Goal: Task Accomplishment & Management: Use online tool/utility

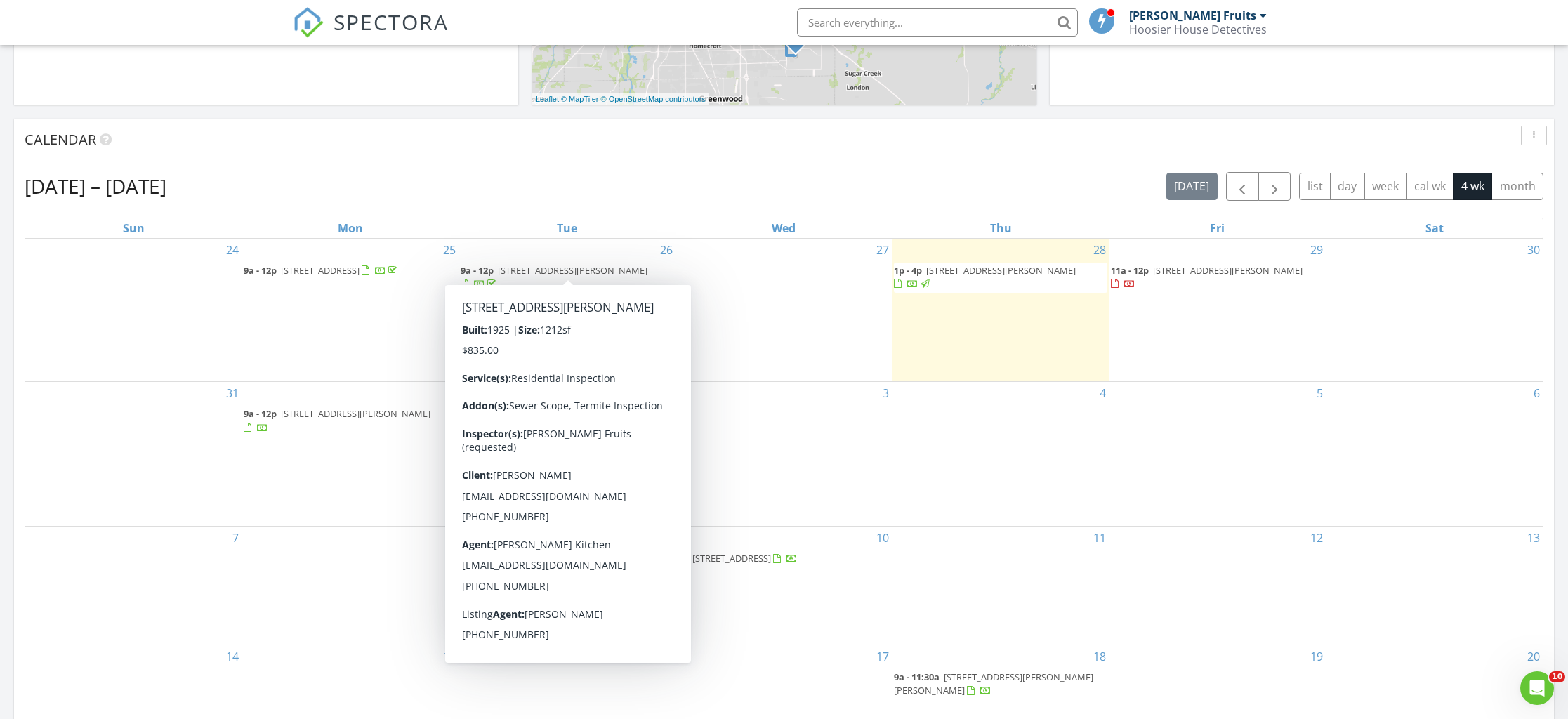
scroll to position [503, 0]
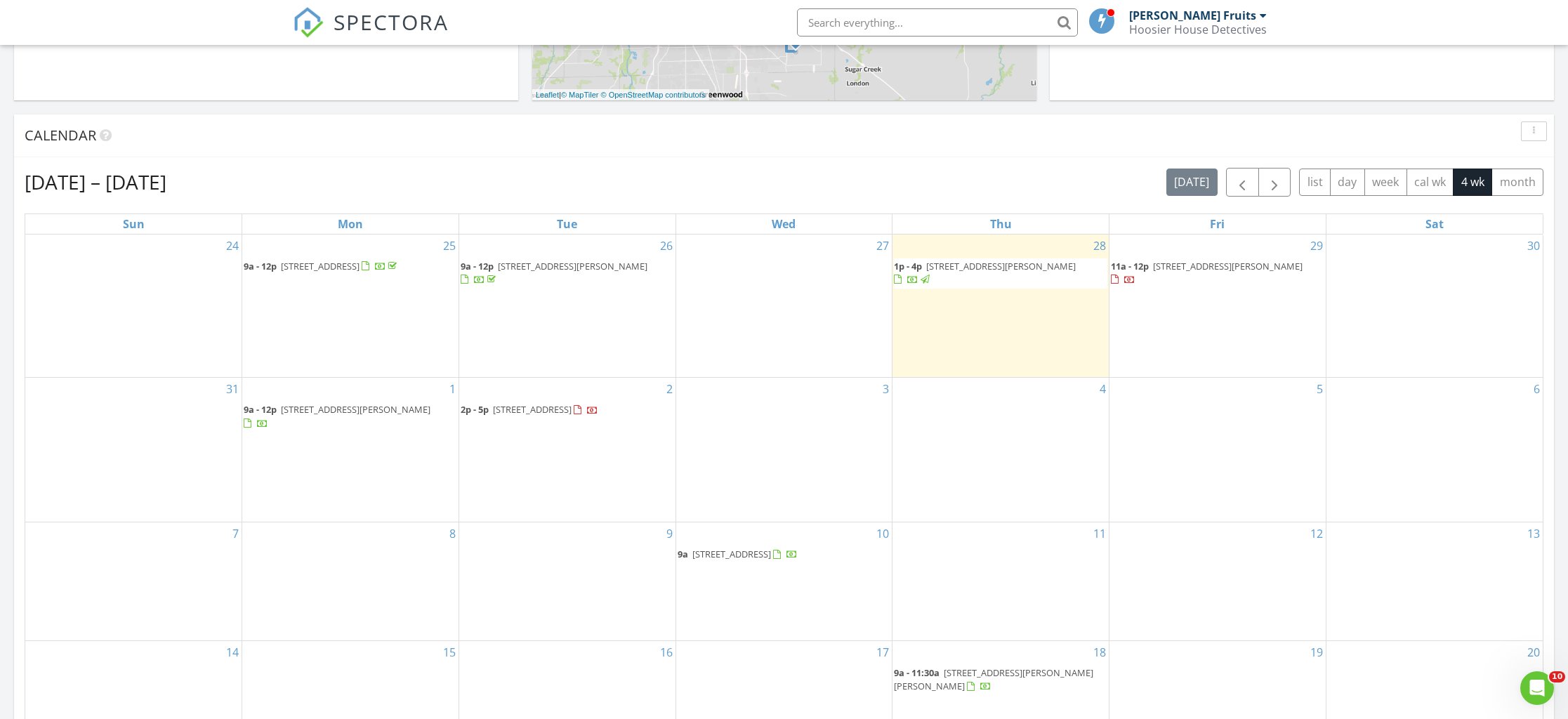
click at [559, 409] on span "3479 Paisley Pt, Whitestown 46075" at bounding box center [532, 409] width 78 height 13
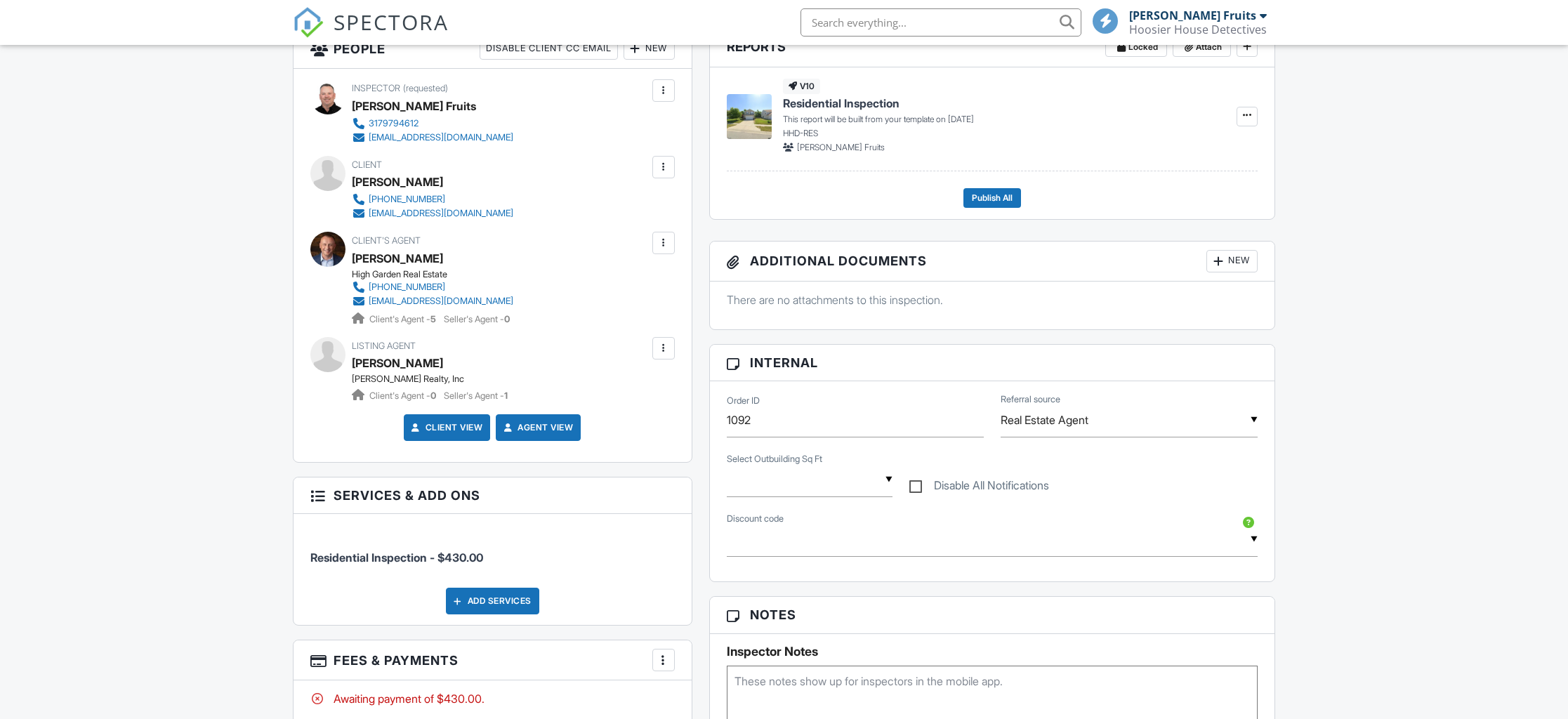
click at [841, 560] on div "▼ Agent Referral - $25.00 off - Agent Referral Discount New Client Discount - $…" at bounding box center [992, 547] width 548 height 48
click at [823, 683] on textarea at bounding box center [991, 701] width 531 height 71
paste textarea "Combination Lock Box Code: 1986"
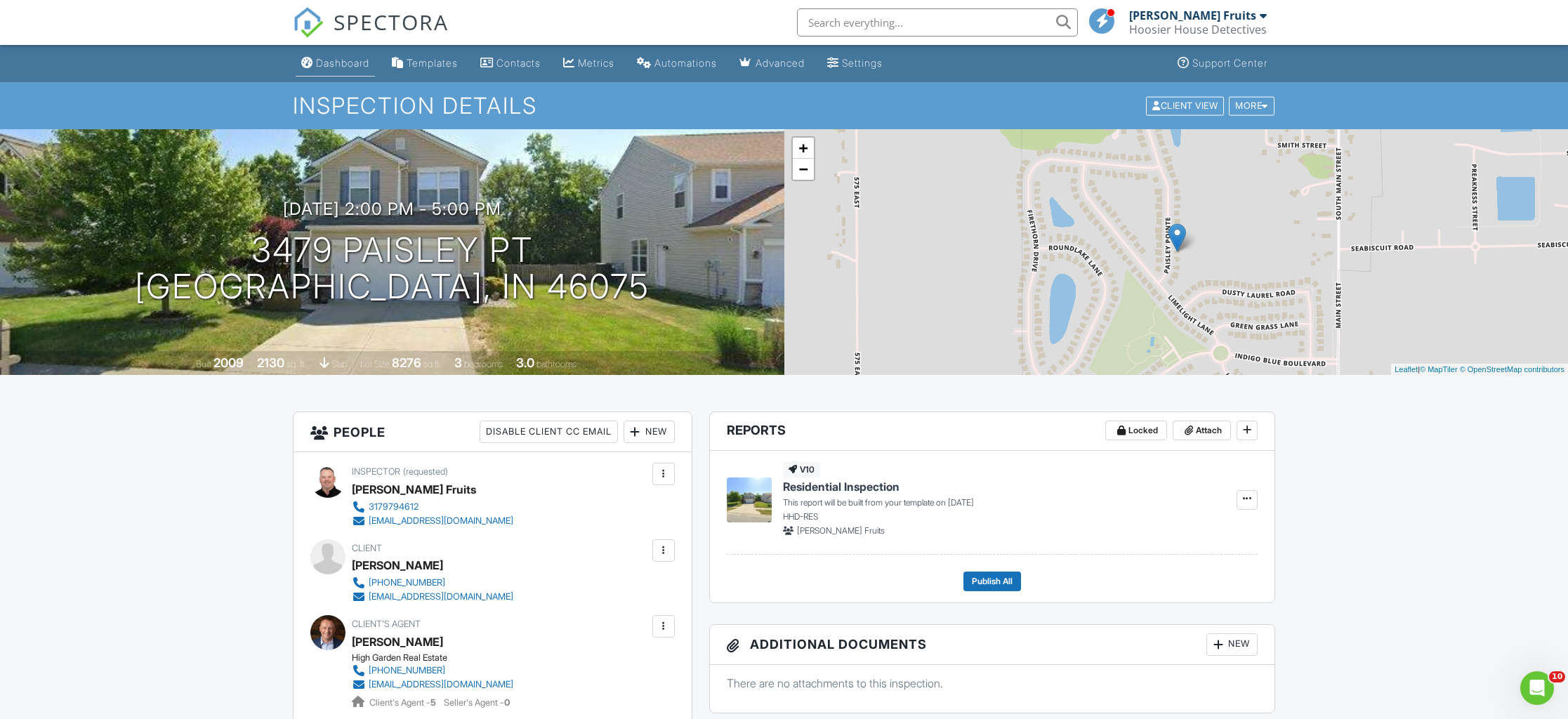
type textarea "Combination Lock Box Code: 1986"
click at [351, 58] on div "Dashboard" at bounding box center [342, 63] width 53 height 12
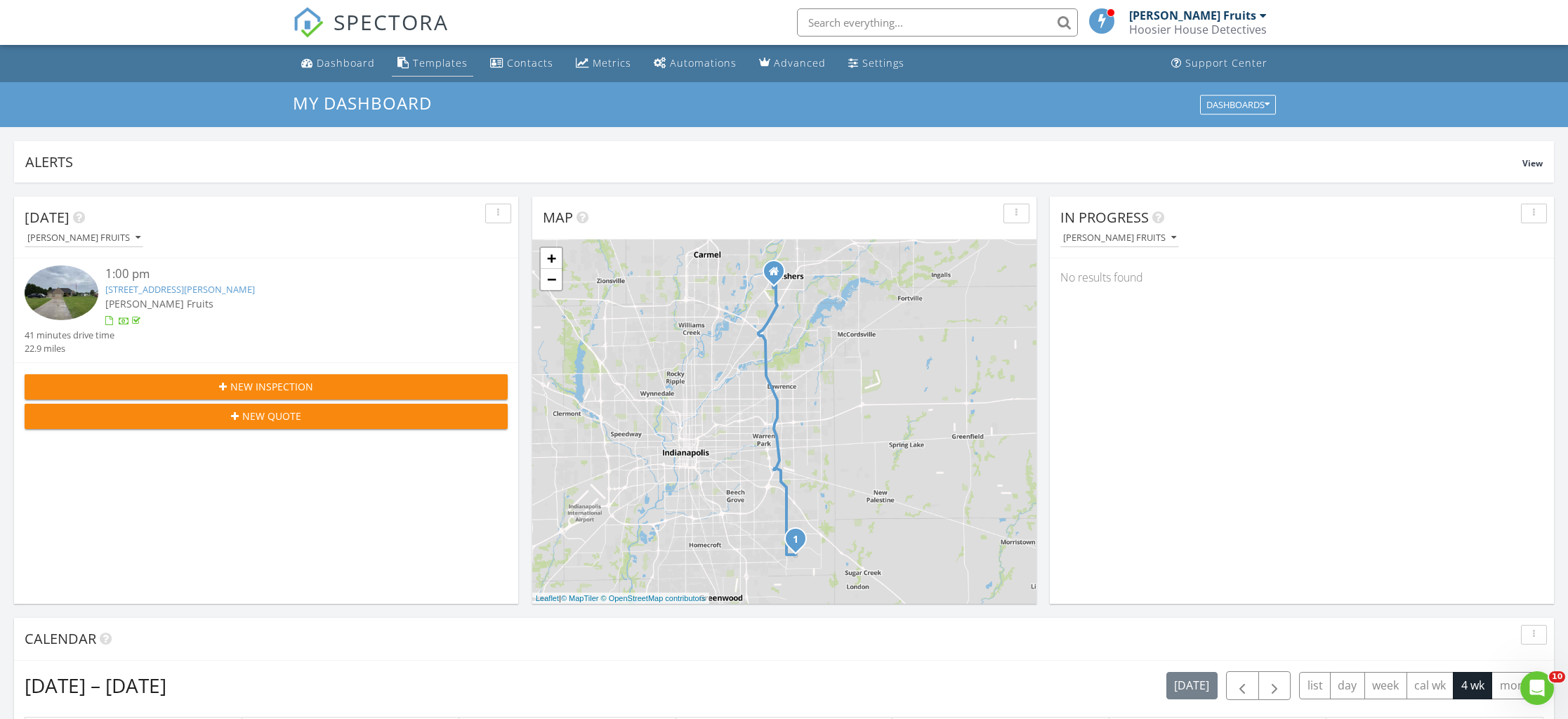
click at [419, 67] on div "Templates" at bounding box center [440, 63] width 55 height 14
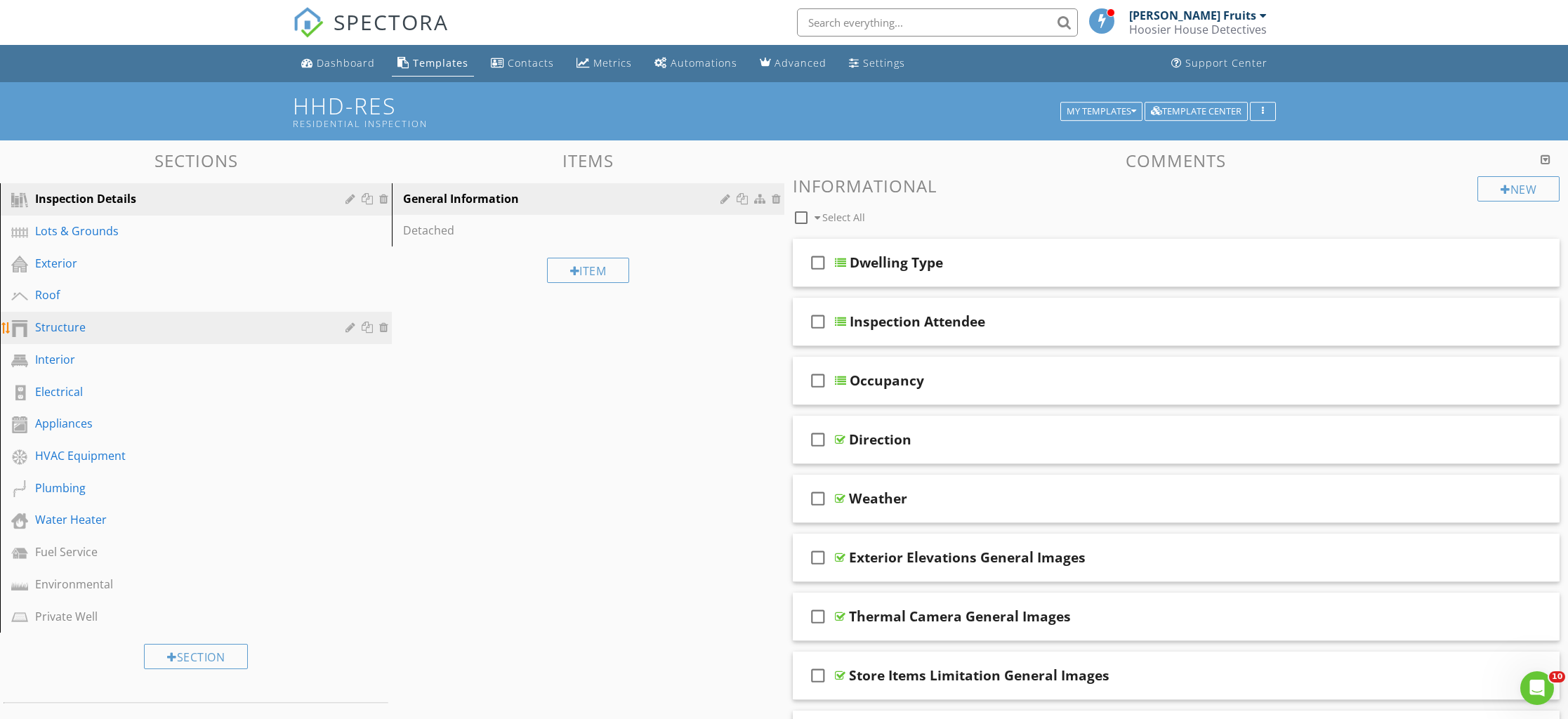
click at [57, 321] on div "Structure" at bounding box center [180, 327] width 290 height 16
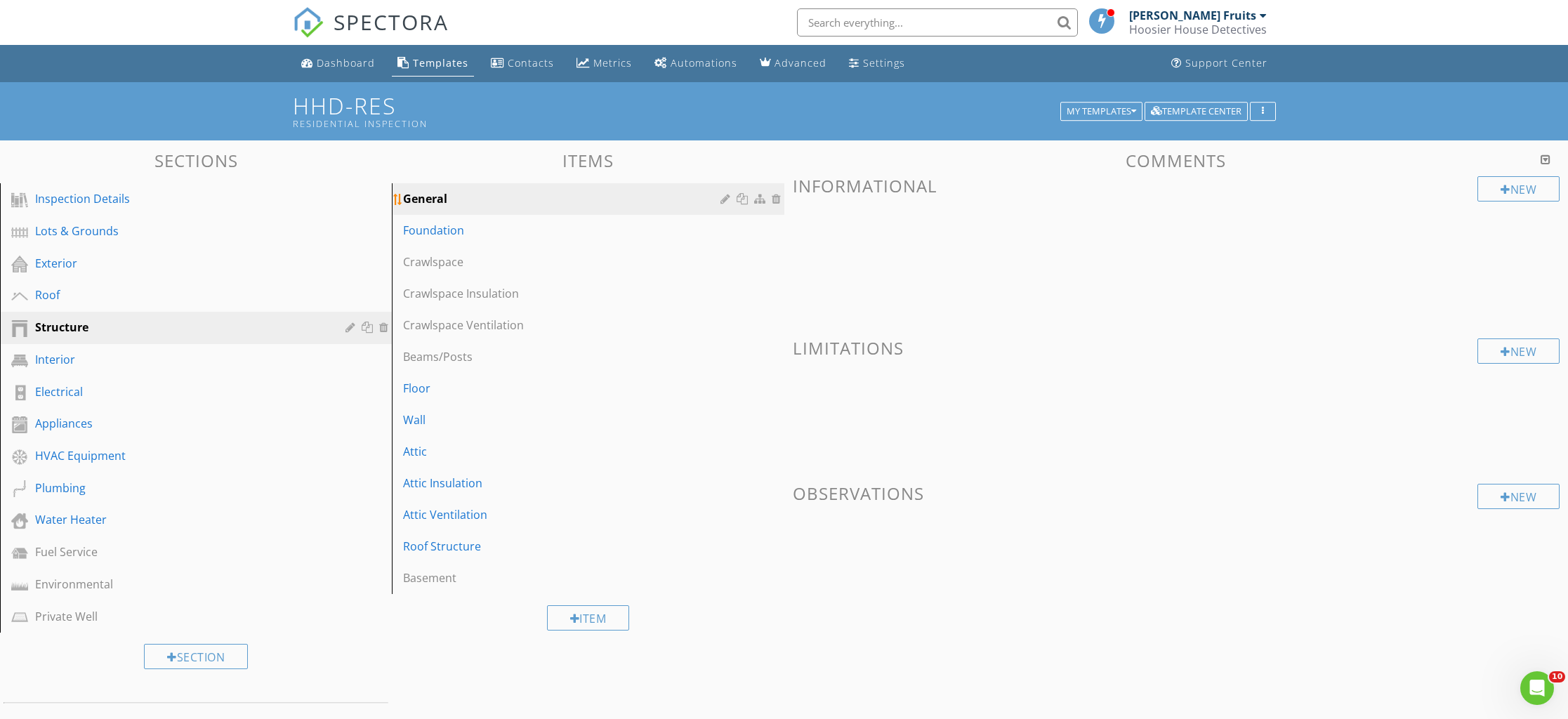
click at [416, 198] on div "General" at bounding box center [564, 198] width 321 height 16
click at [678, 209] on link "General" at bounding box center [589, 198] width 388 height 31
click at [725, 196] on div at bounding box center [727, 199] width 14 height 12
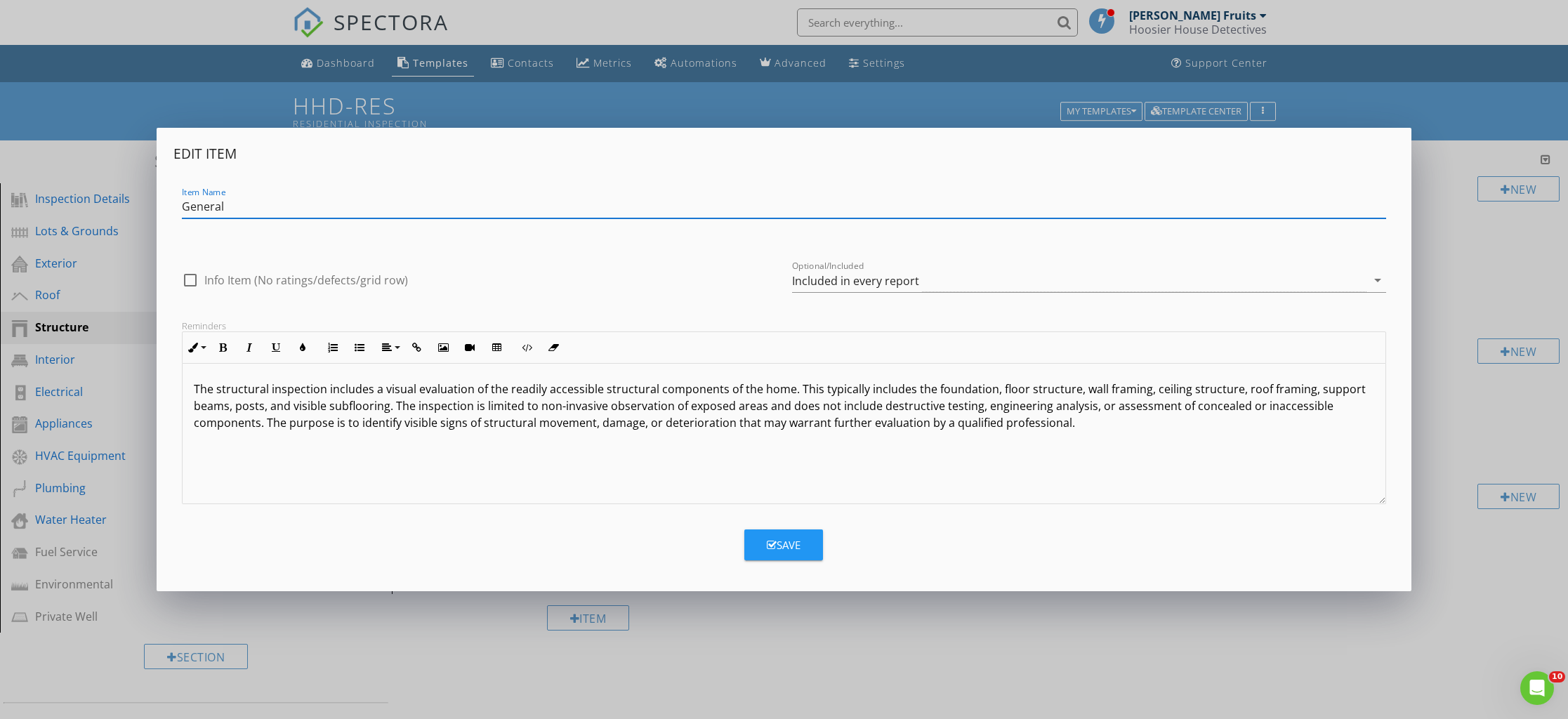
click at [782, 534] on button "Save" at bounding box center [783, 545] width 78 height 31
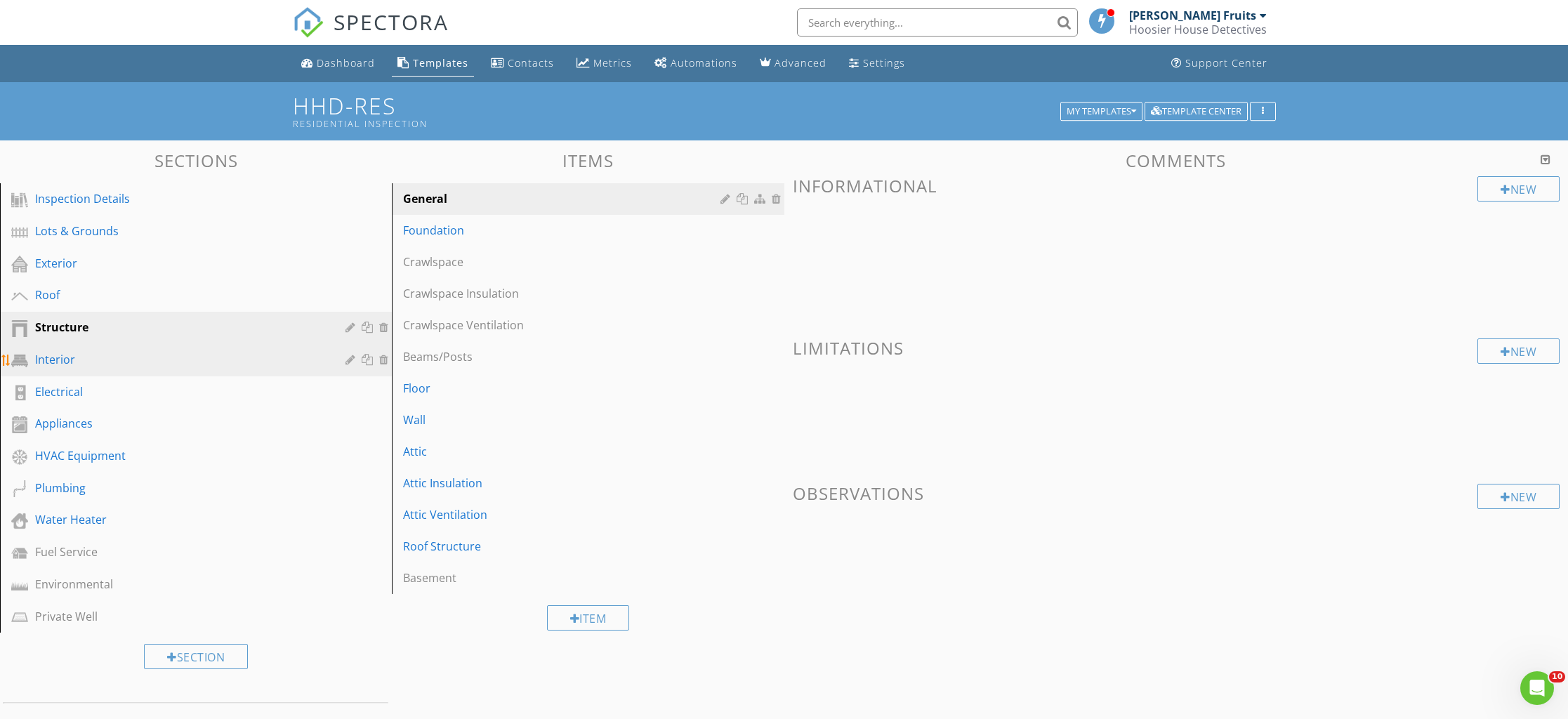
click at [50, 362] on div "Interior" at bounding box center [180, 359] width 290 height 16
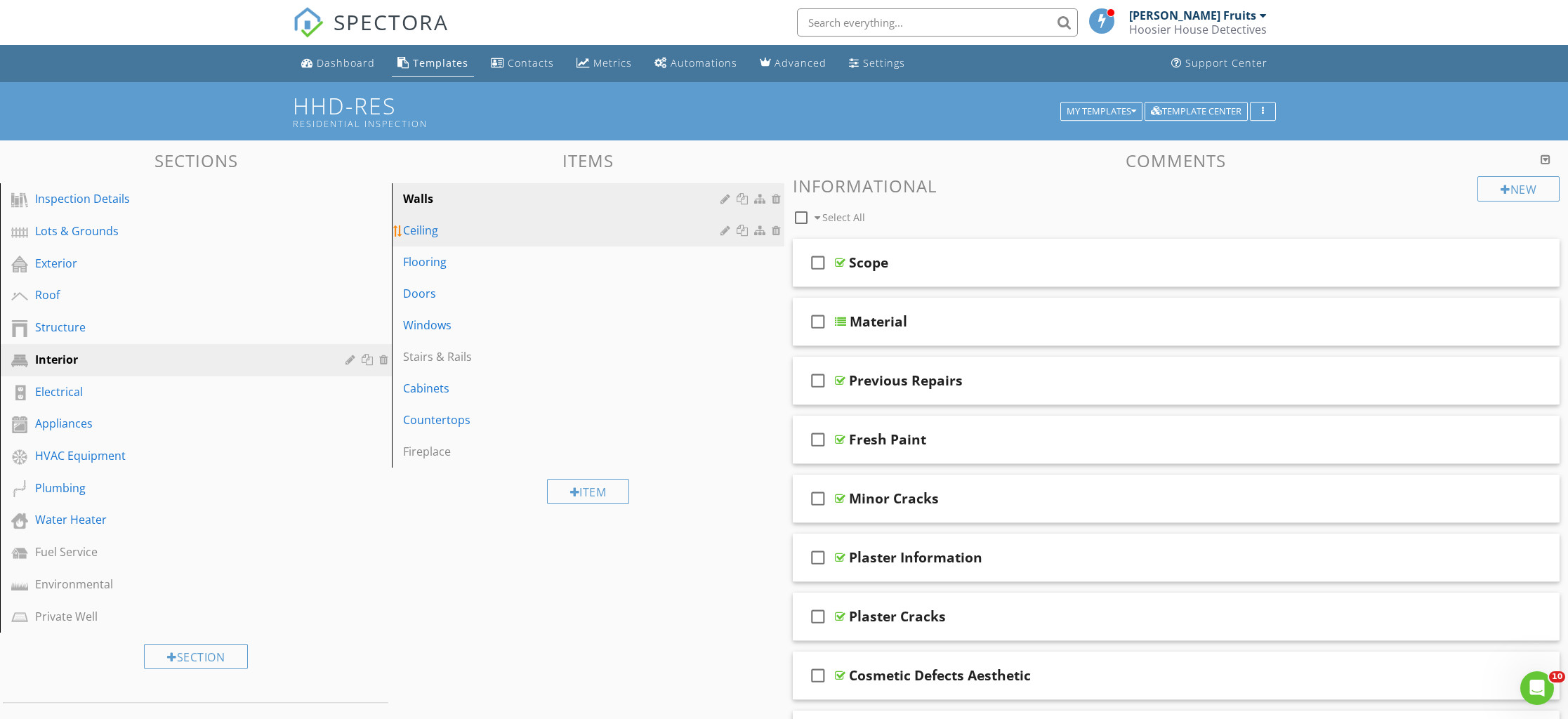
click at [431, 236] on div "Ceiling" at bounding box center [564, 229] width 321 height 16
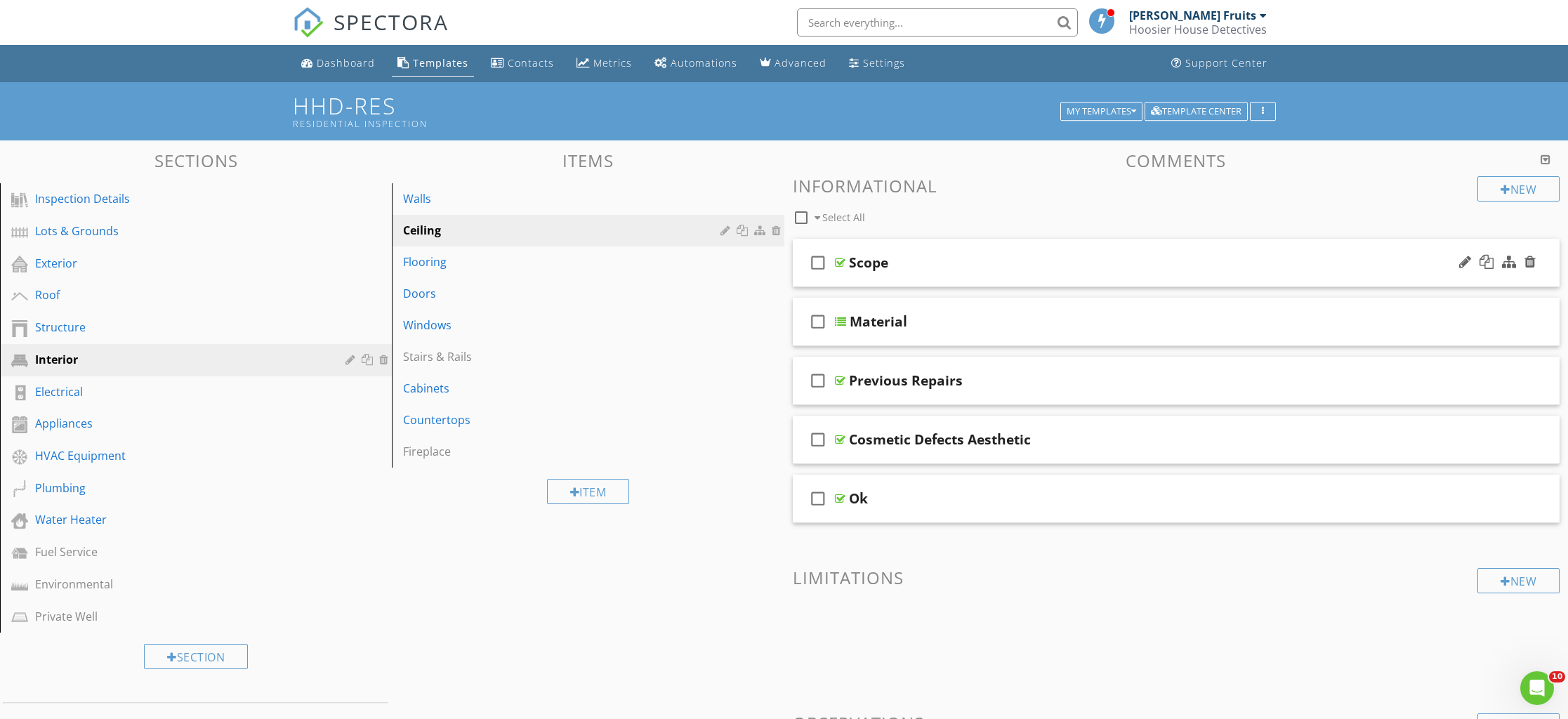
click at [939, 278] on div "check_box_outline_blank Scope" at bounding box center [1176, 263] width 767 height 48
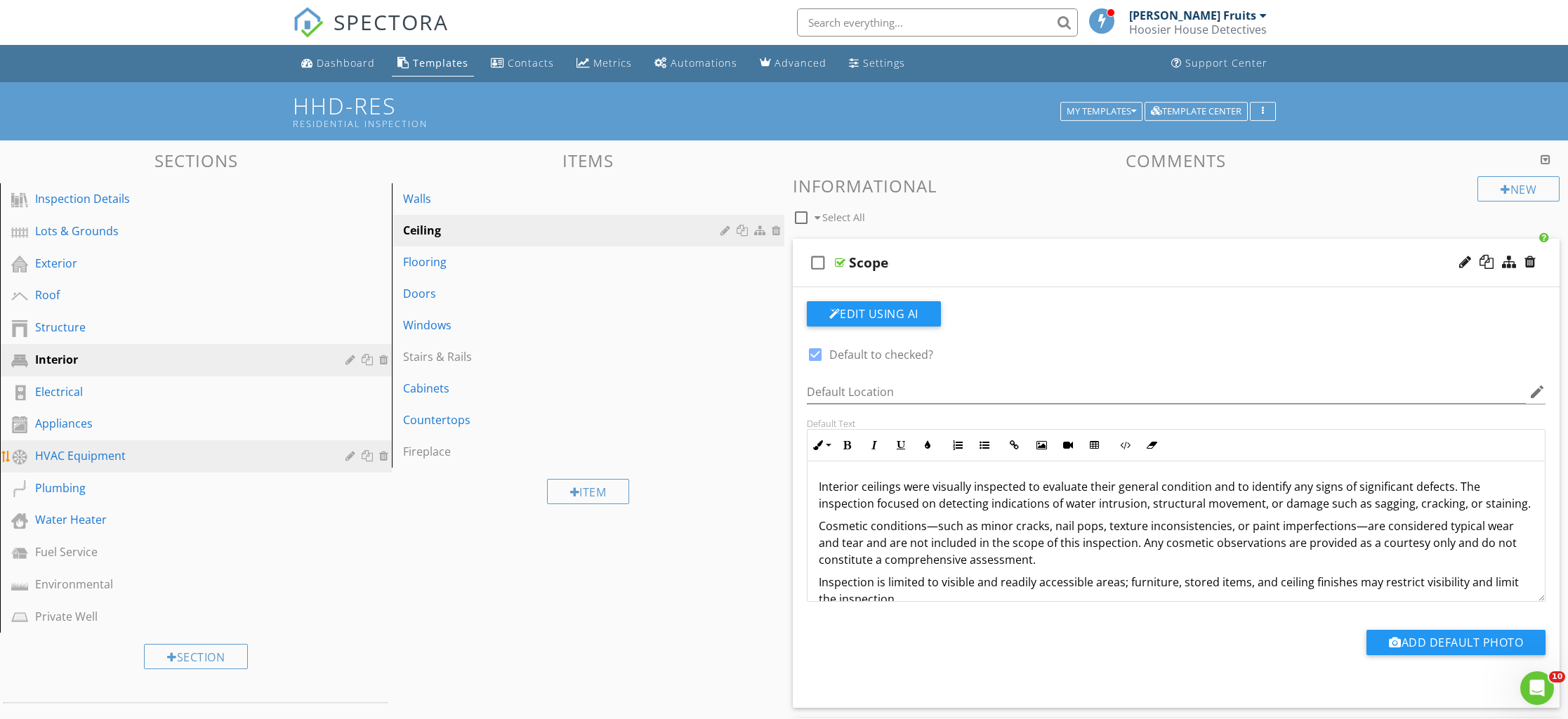
click at [65, 463] on div "HVAC Equipment" at bounding box center [180, 455] width 290 height 16
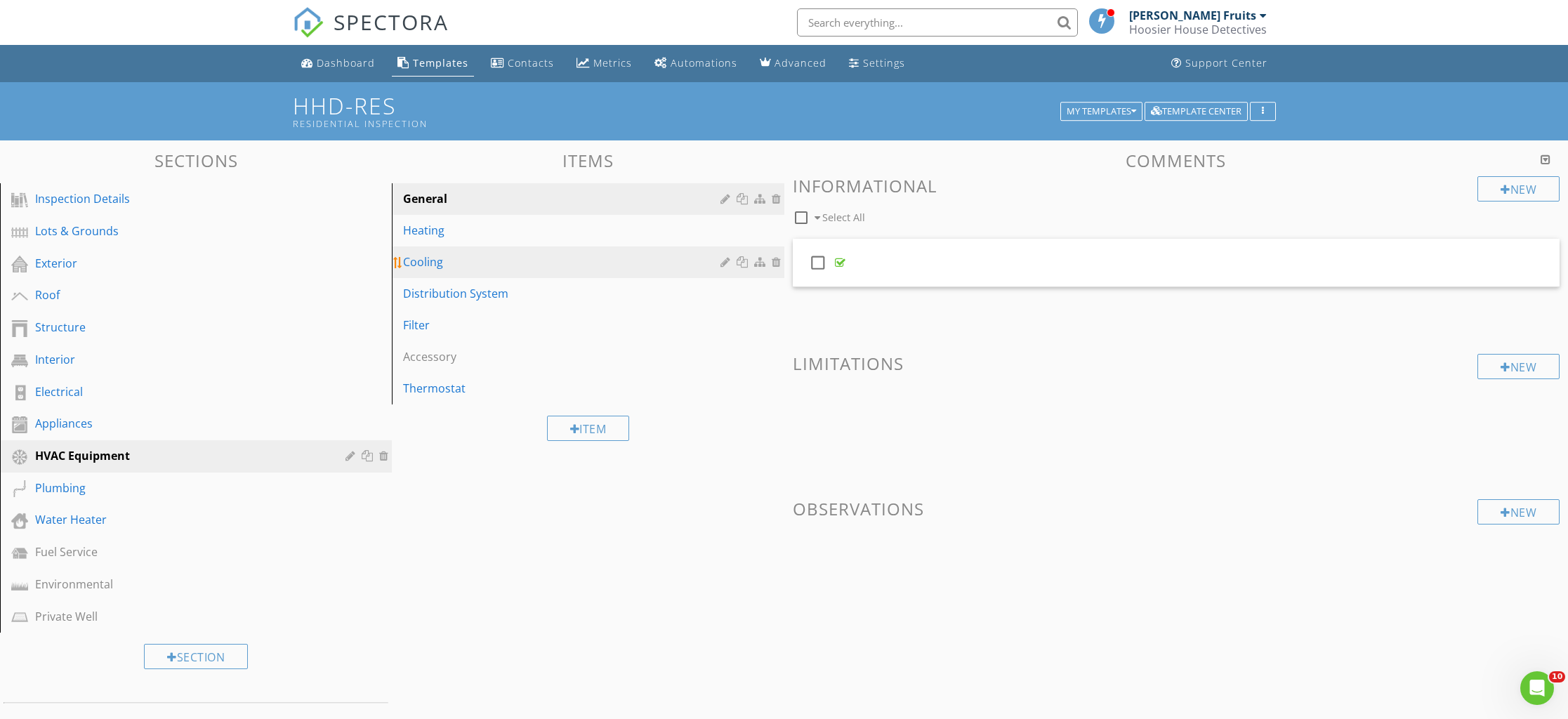
click at [435, 260] on div "Cooling" at bounding box center [564, 261] width 321 height 16
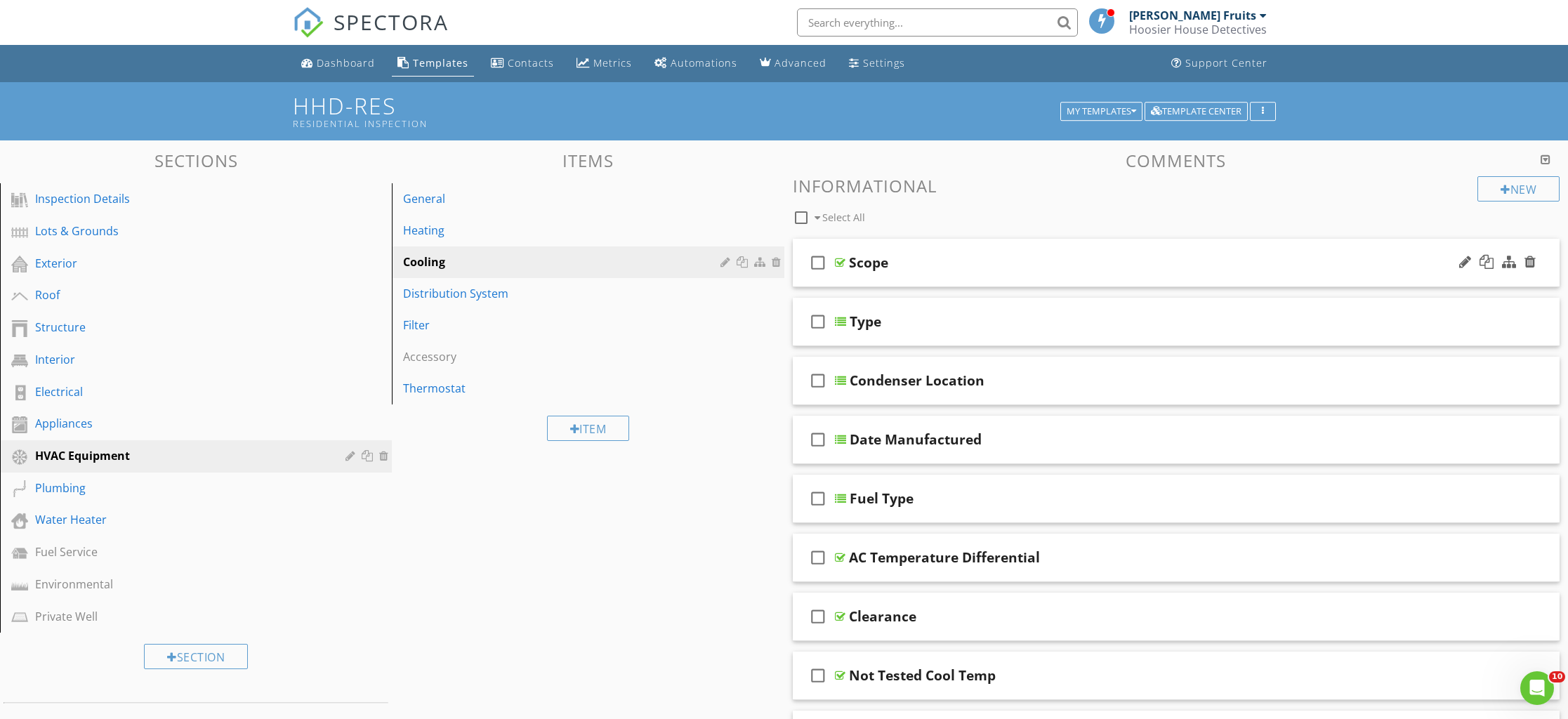
click at [879, 273] on div "check_box_outline_blank Scope" at bounding box center [1176, 263] width 767 height 48
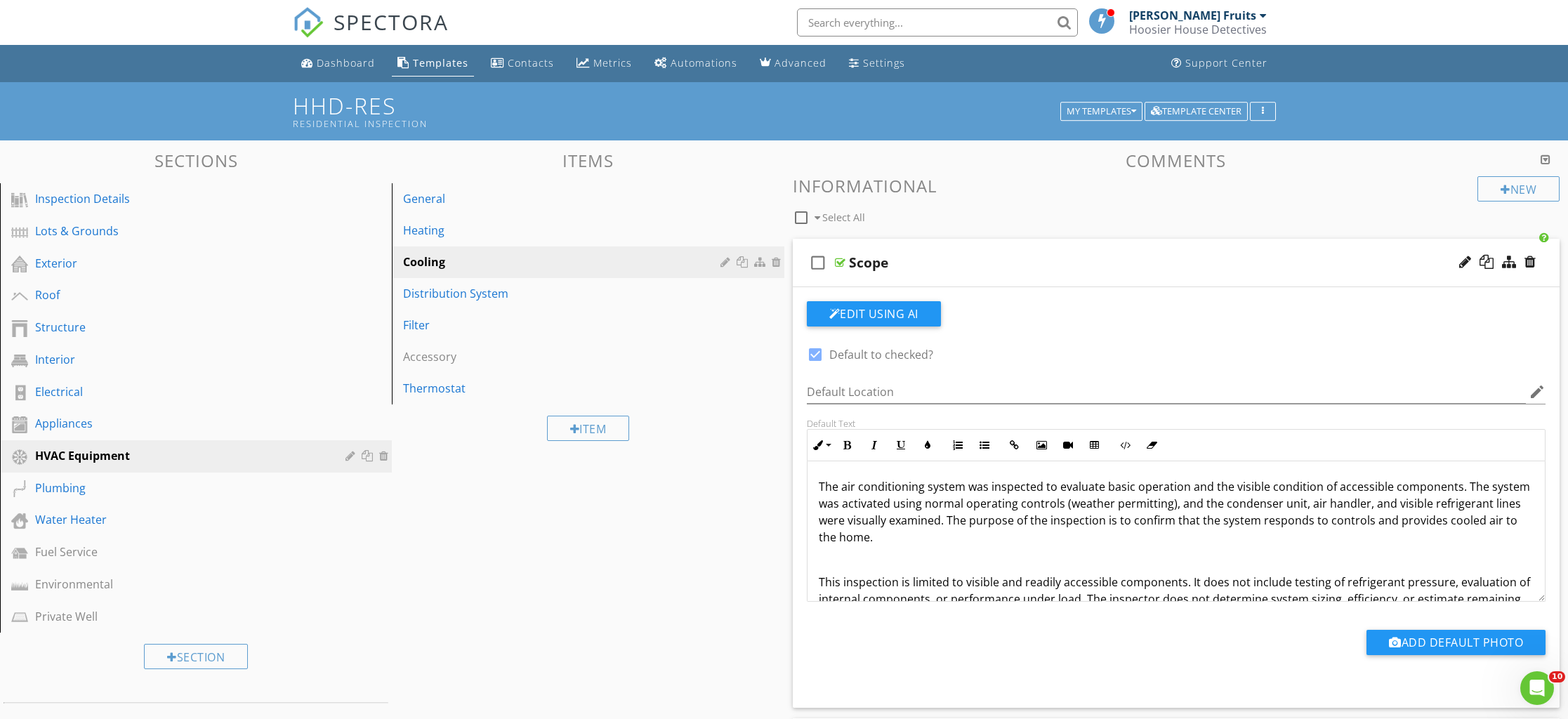
drag, startPoint x: 815, startPoint y: 576, endPoint x: 814, endPoint y: 589, distance: 13.0
click at [815, 577] on div "The air conditioning system was inspected to evaluate basic operation and the v…" at bounding box center [1176, 552] width 738 height 180
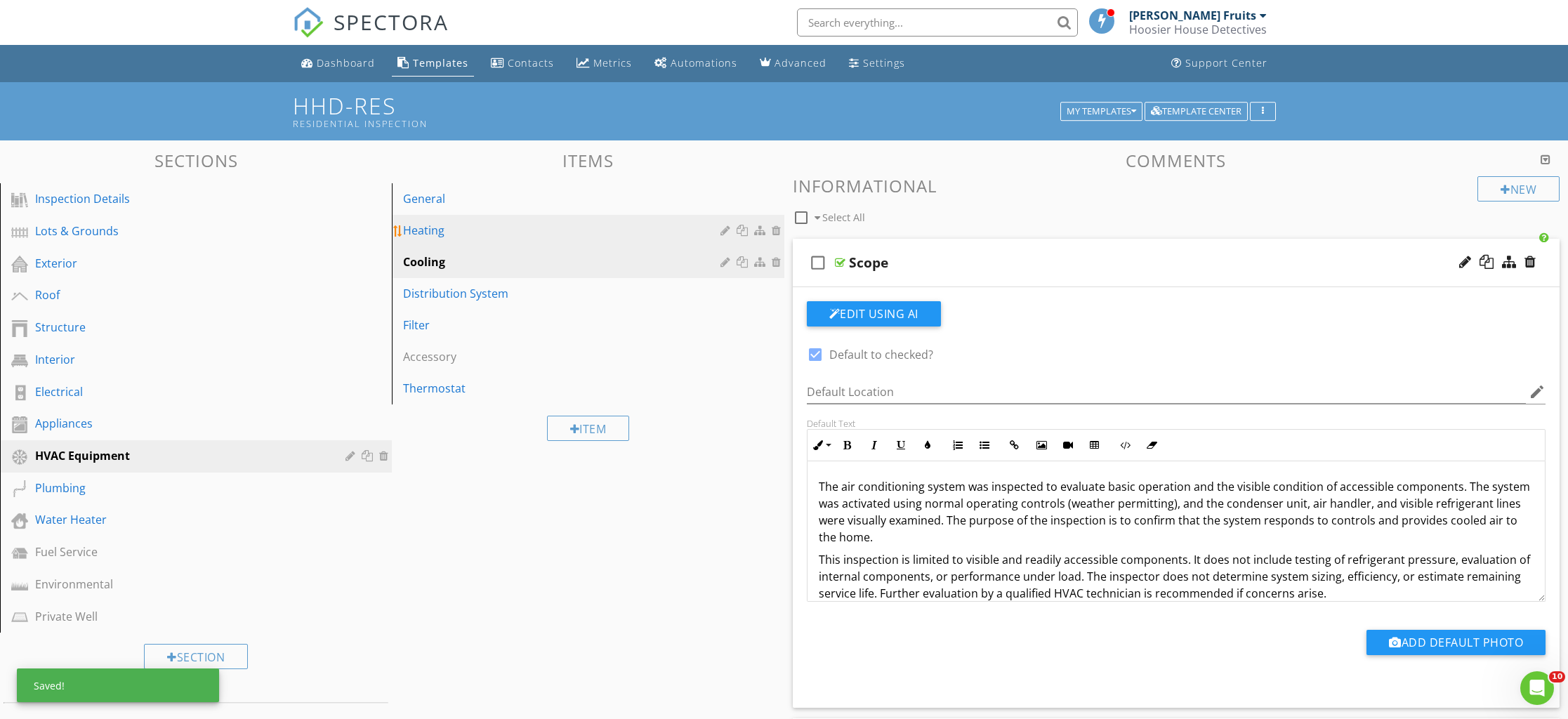
click at [431, 233] on div "Heating" at bounding box center [564, 229] width 321 height 16
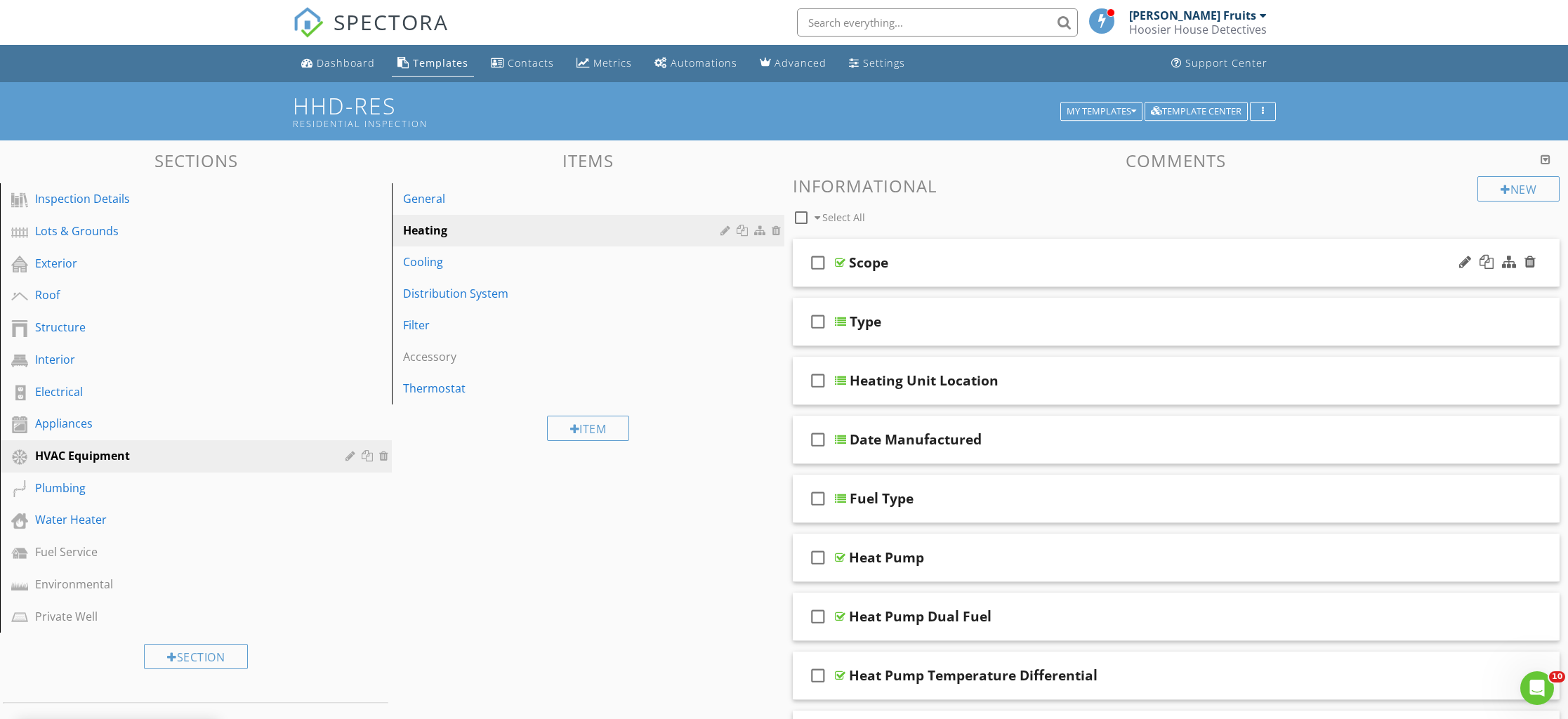
click at [902, 272] on div "check_box_outline_blank Scope" at bounding box center [1176, 263] width 767 height 48
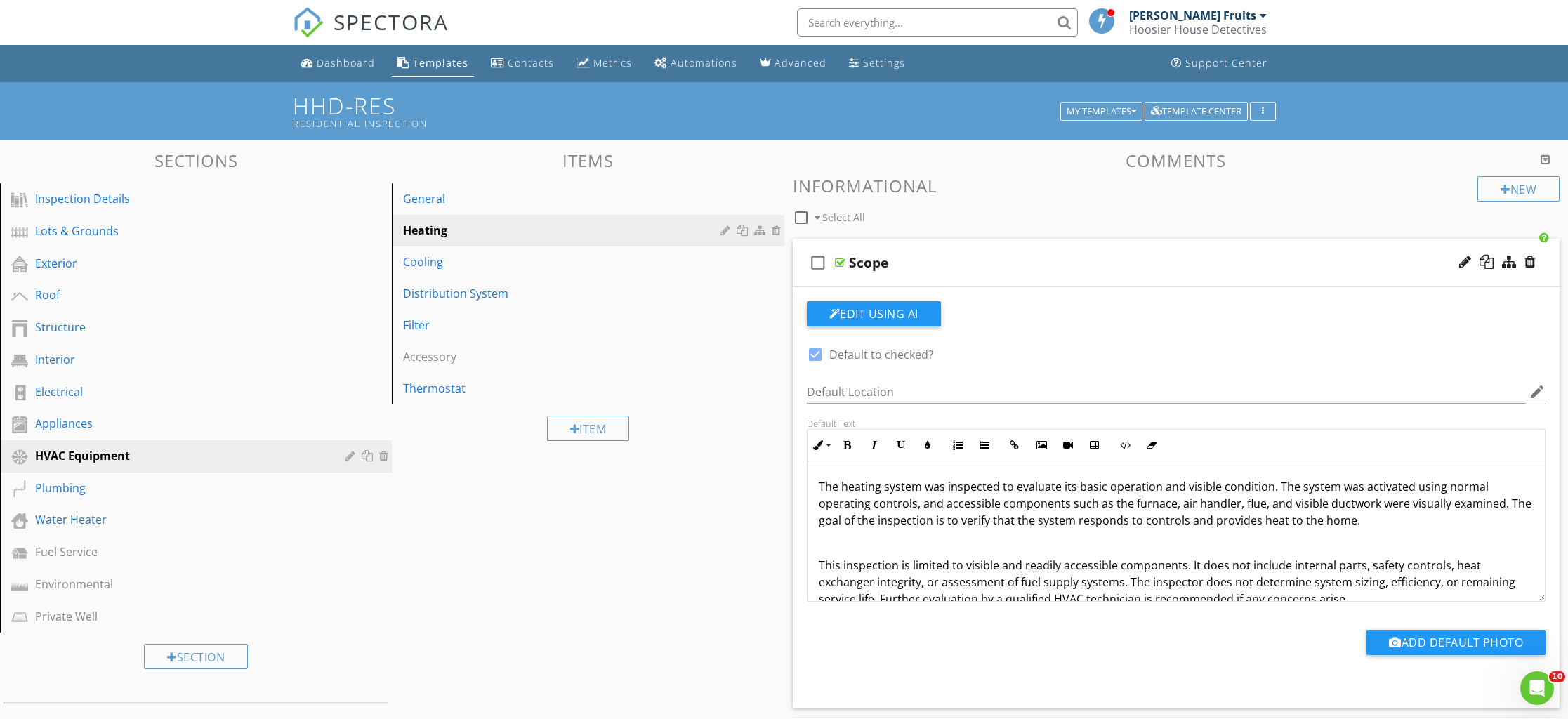
click at [814, 565] on div "The heating system was inspected to evaluate its basic operation and visible co…" at bounding box center [1176, 543] width 738 height 163
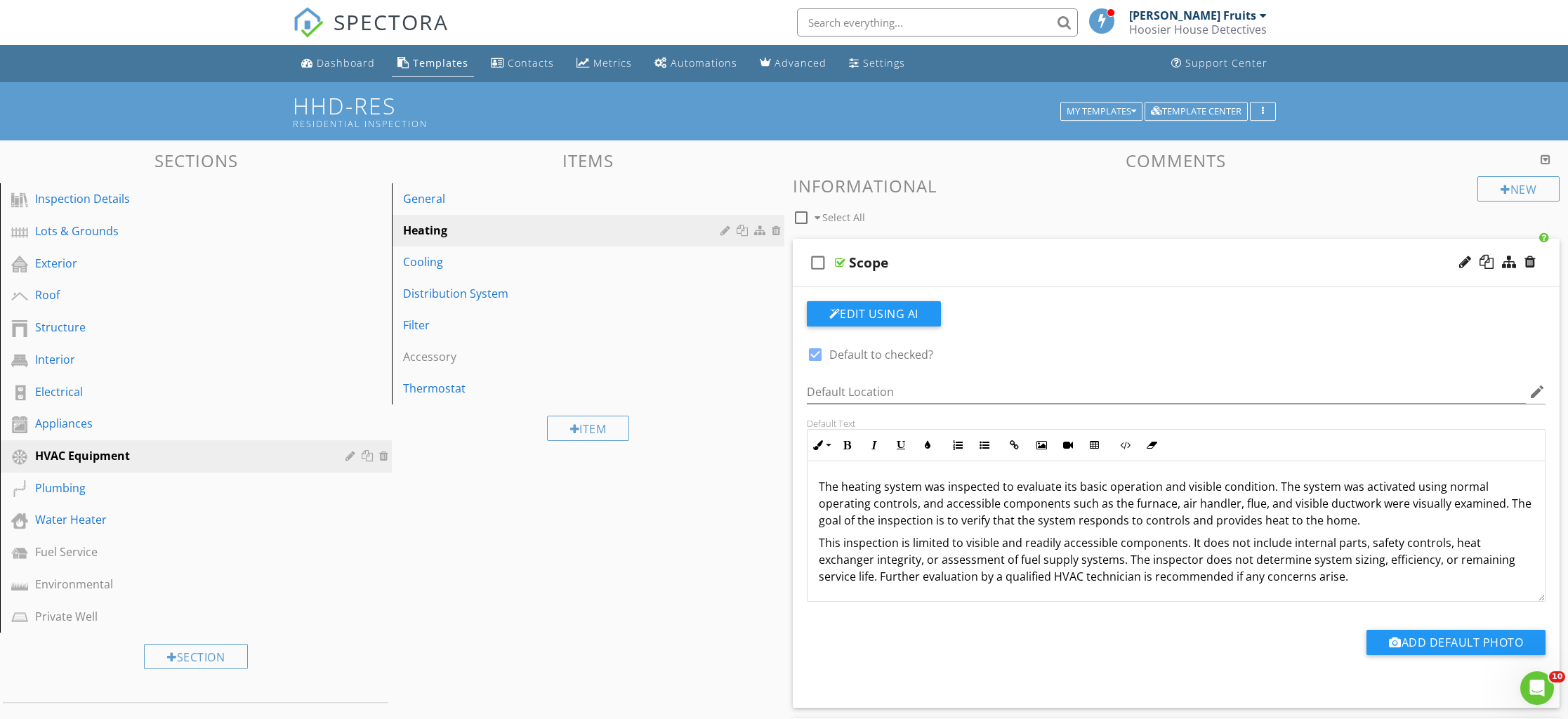
type textarea "<p>The heating system was inspected to evaluate its basic operation and visible…"
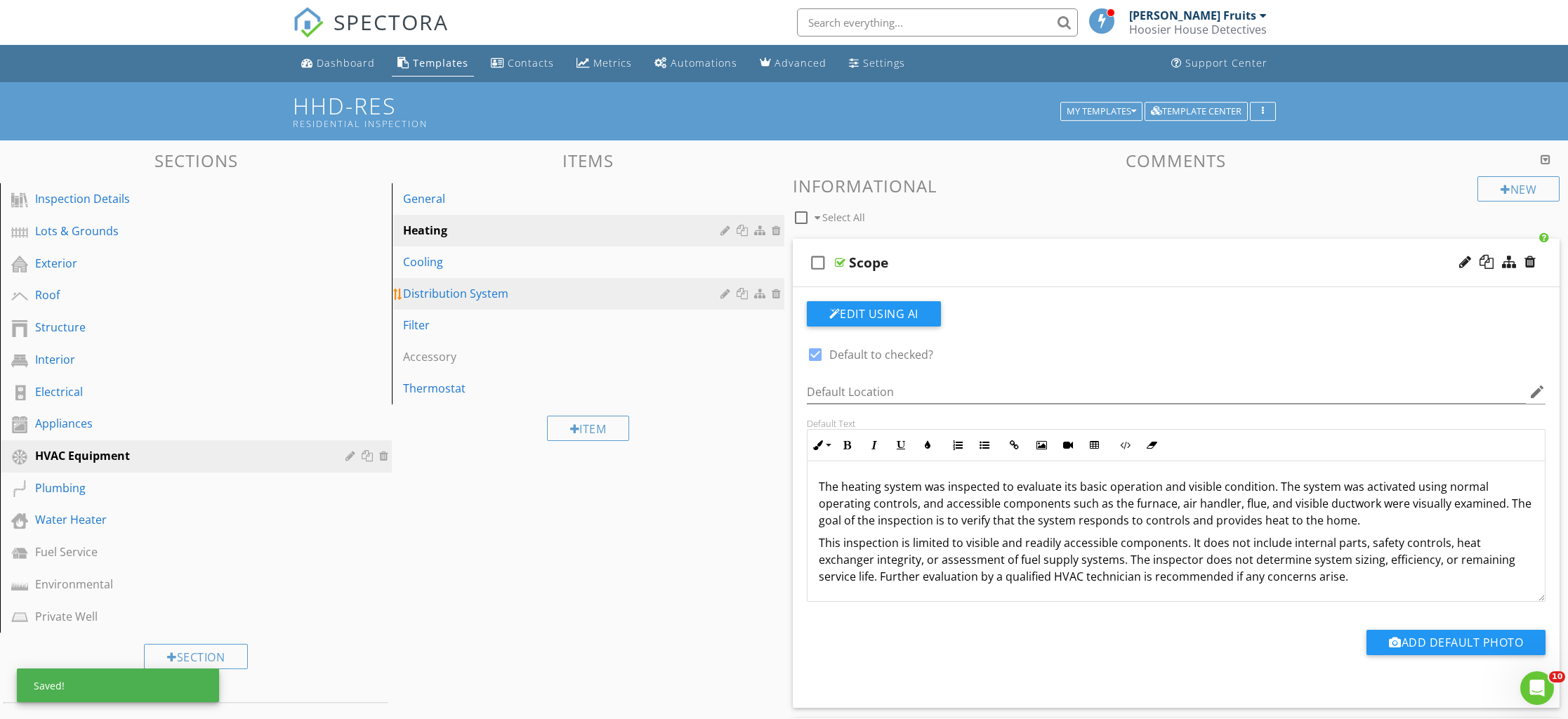
click at [446, 291] on div "Distribution System" at bounding box center [564, 293] width 321 height 16
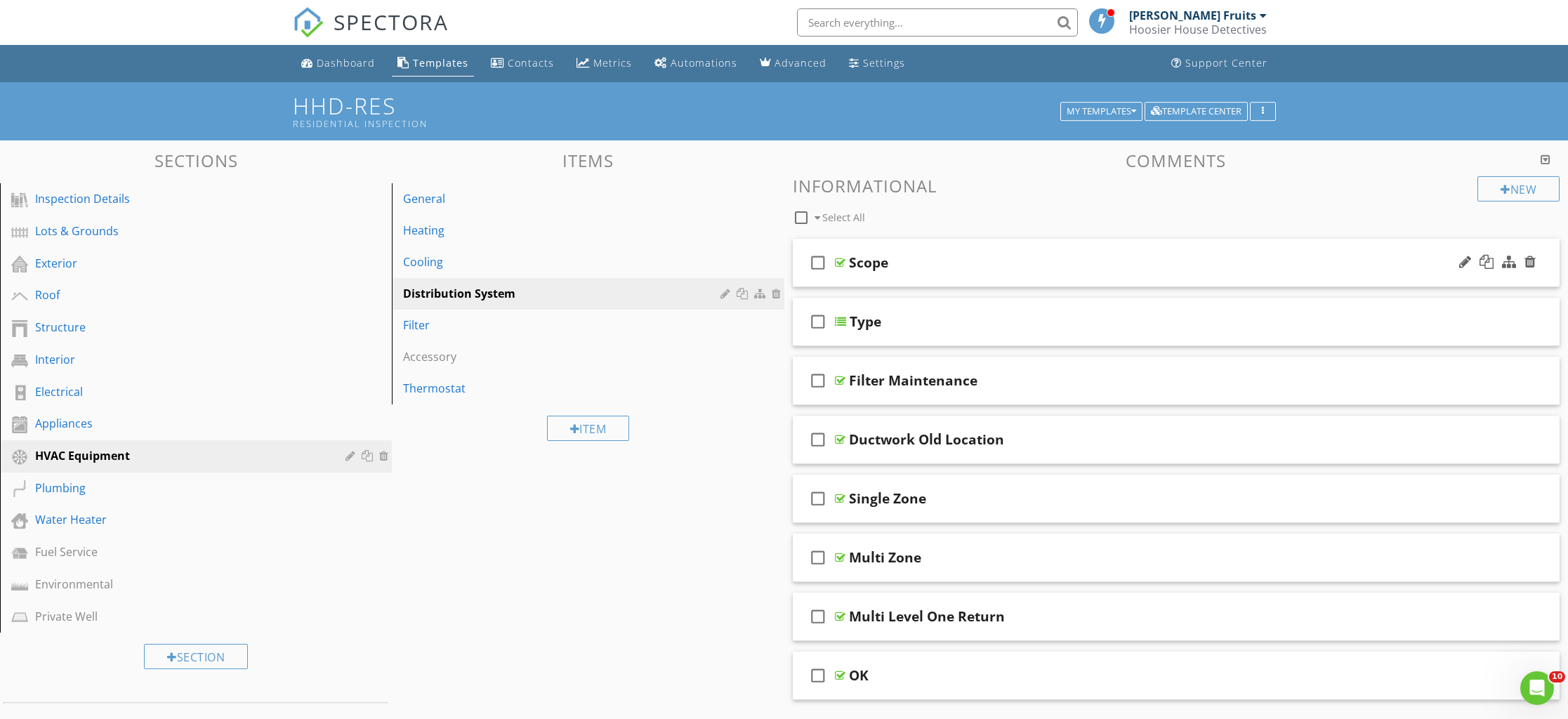
click at [916, 278] on div "check_box_outline_blank Scope" at bounding box center [1176, 263] width 767 height 48
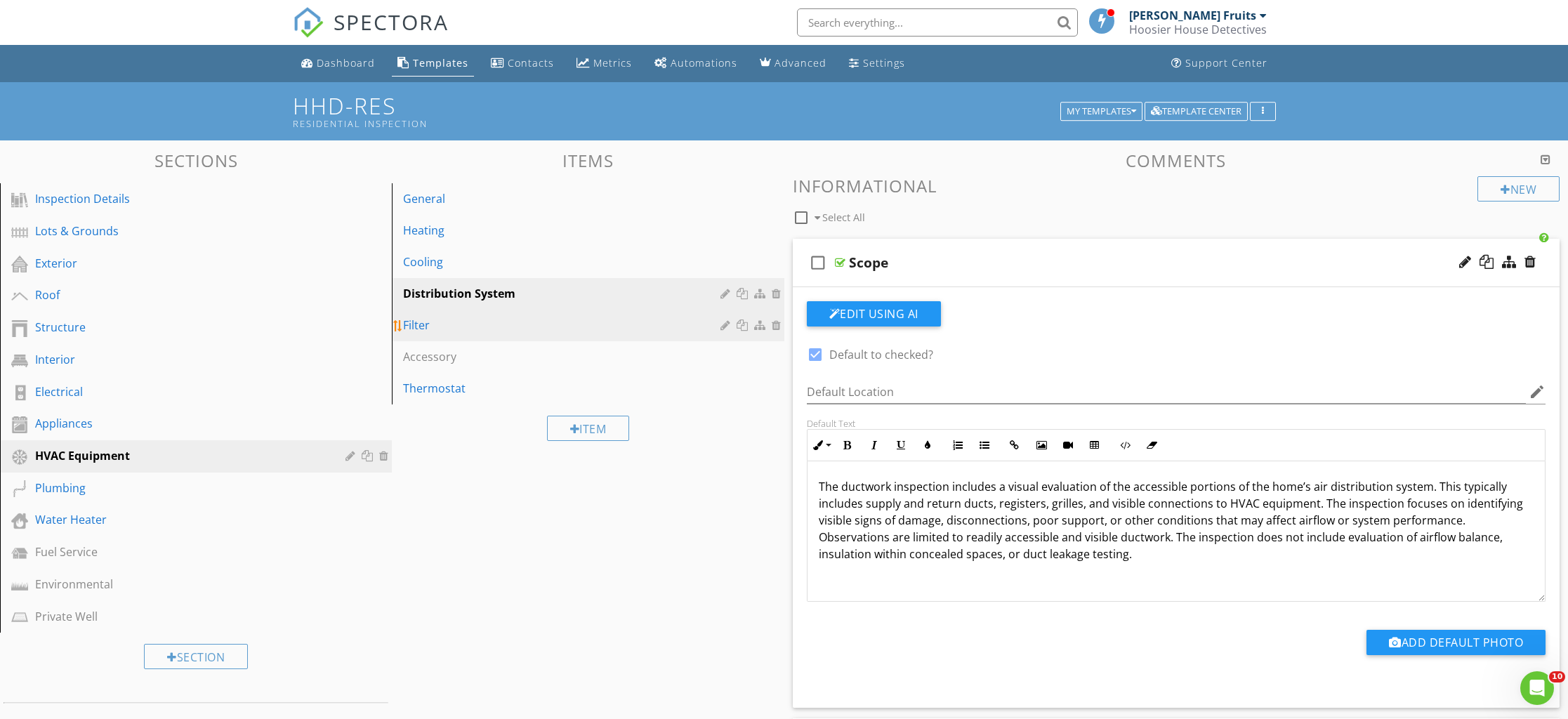
click at [422, 319] on div "Filter" at bounding box center [564, 324] width 321 height 16
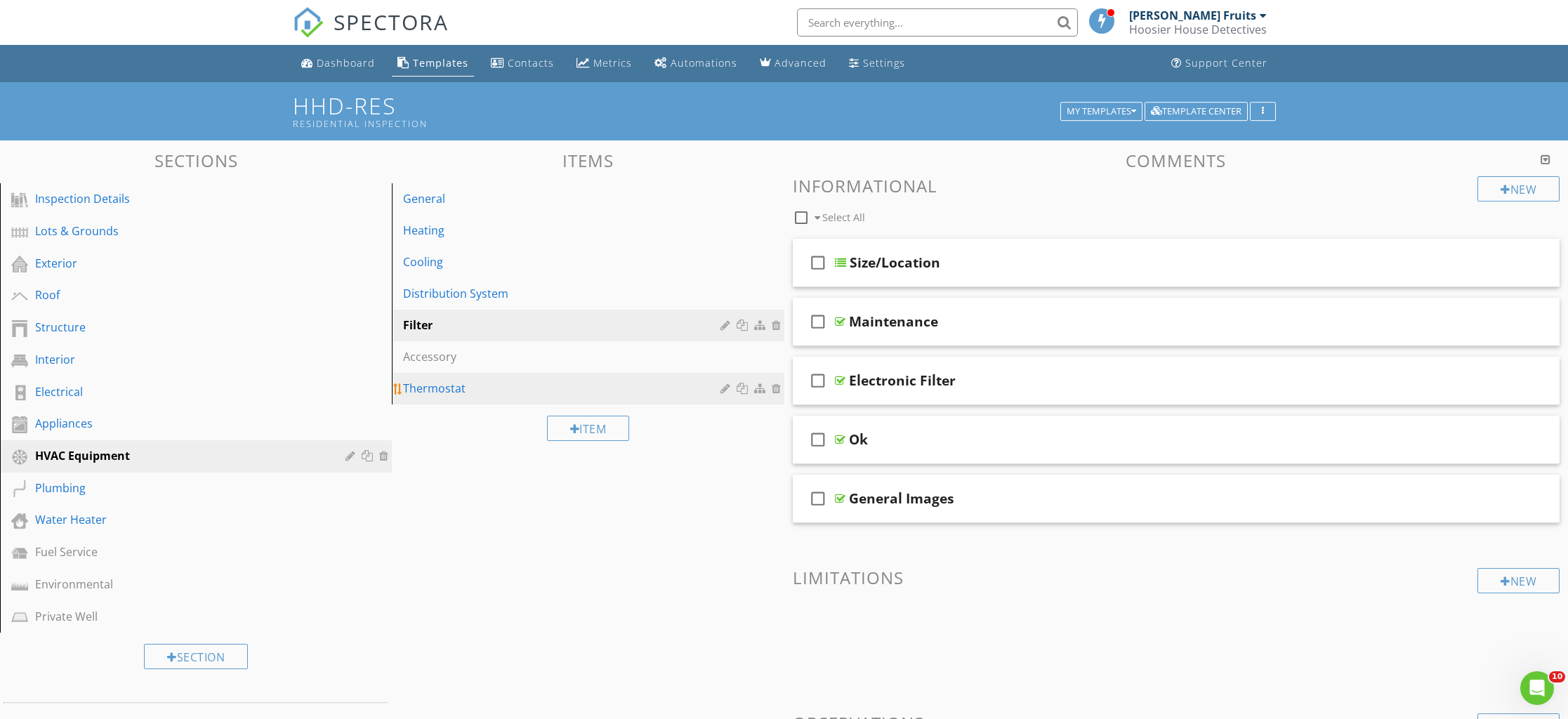
click at [451, 399] on link "Thermostat" at bounding box center [589, 388] width 388 height 31
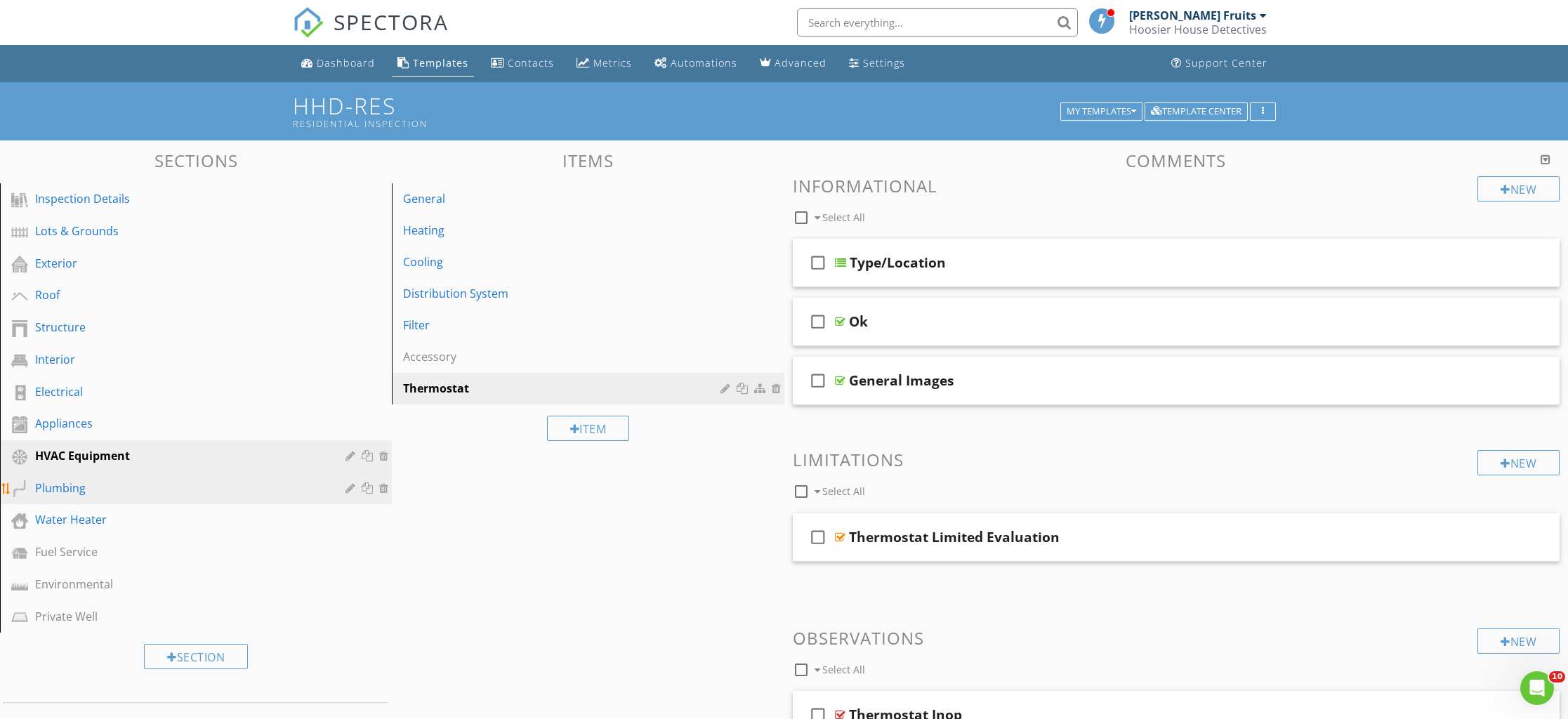
click at [48, 493] on div "Plumbing" at bounding box center [180, 488] width 290 height 16
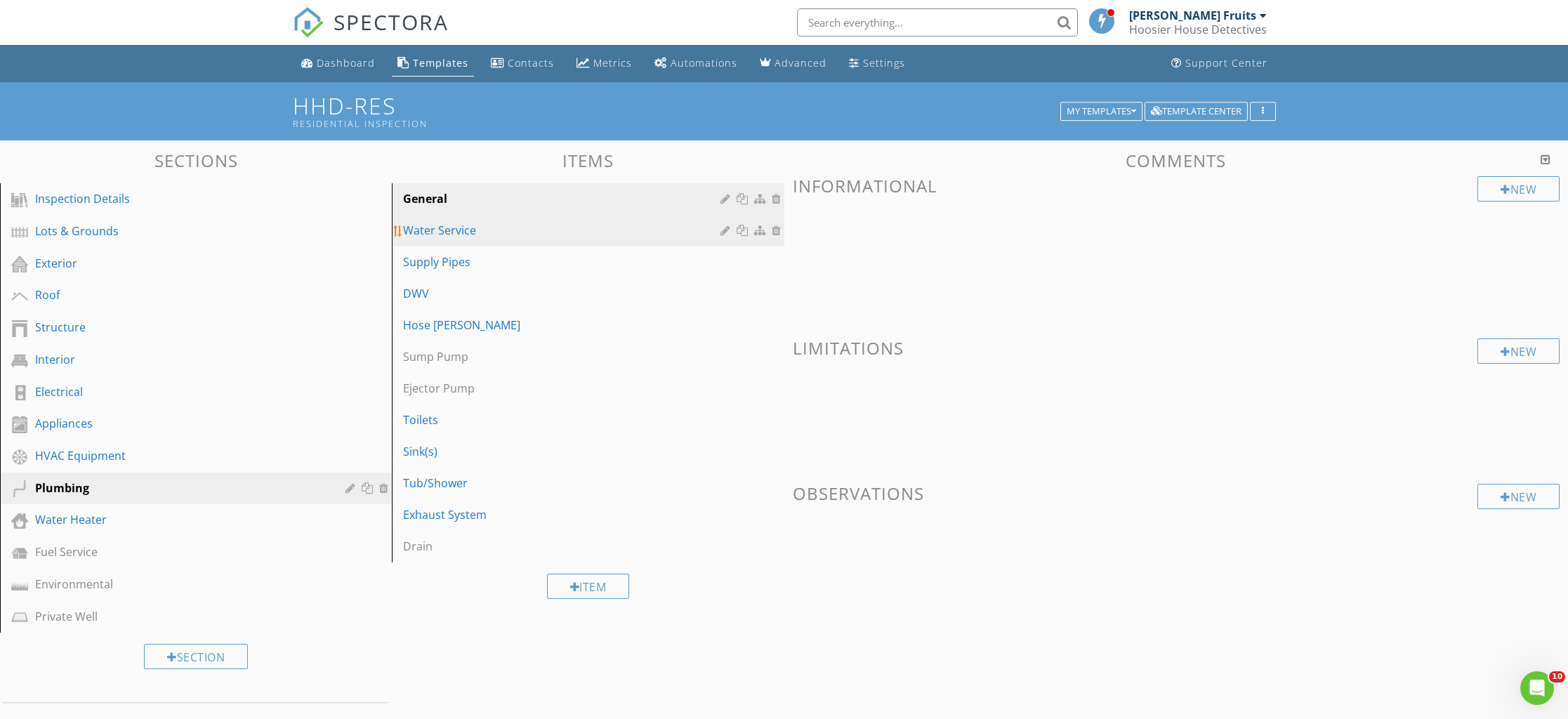
click at [452, 232] on div "Water Service" at bounding box center [564, 229] width 321 height 16
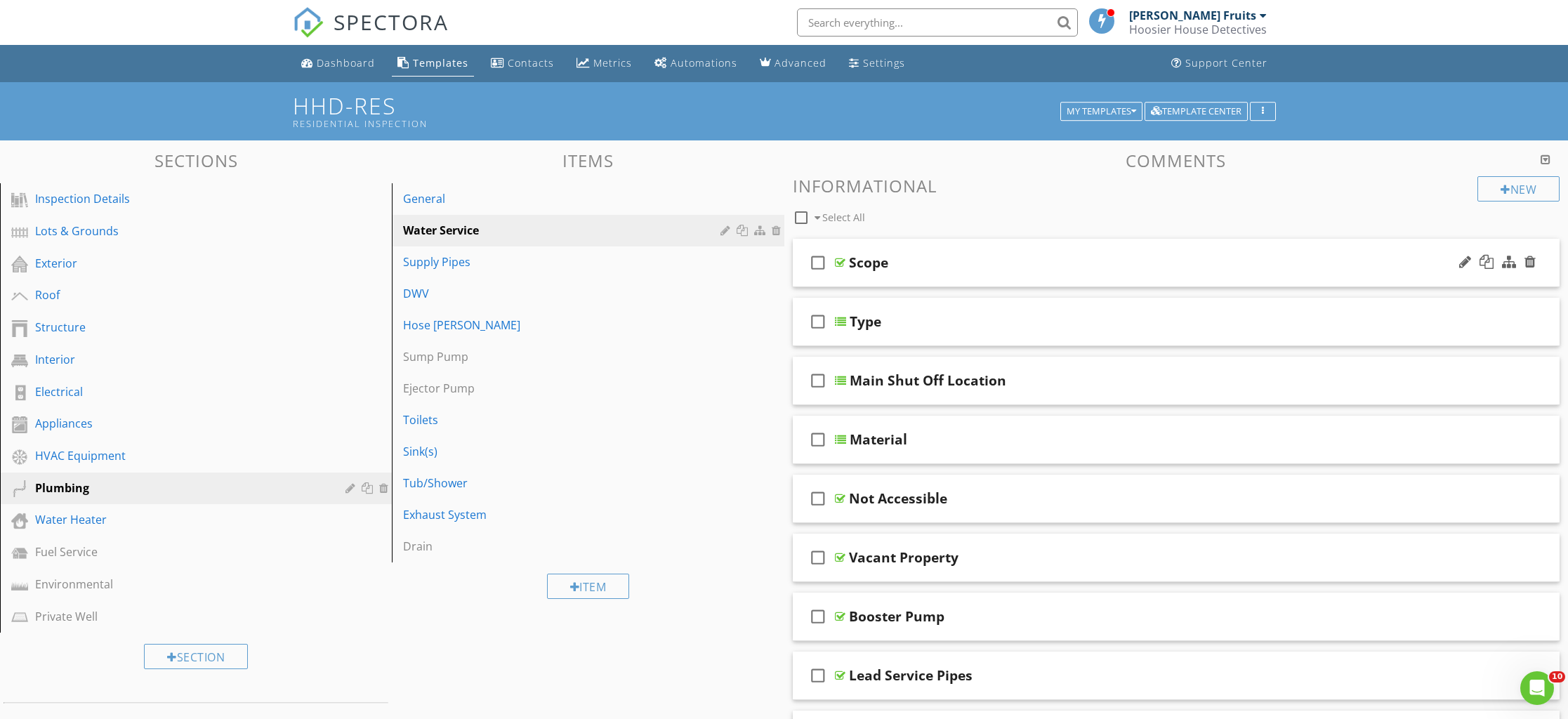
click at [935, 272] on div "check_box_outline_blank Scope" at bounding box center [1176, 263] width 767 height 48
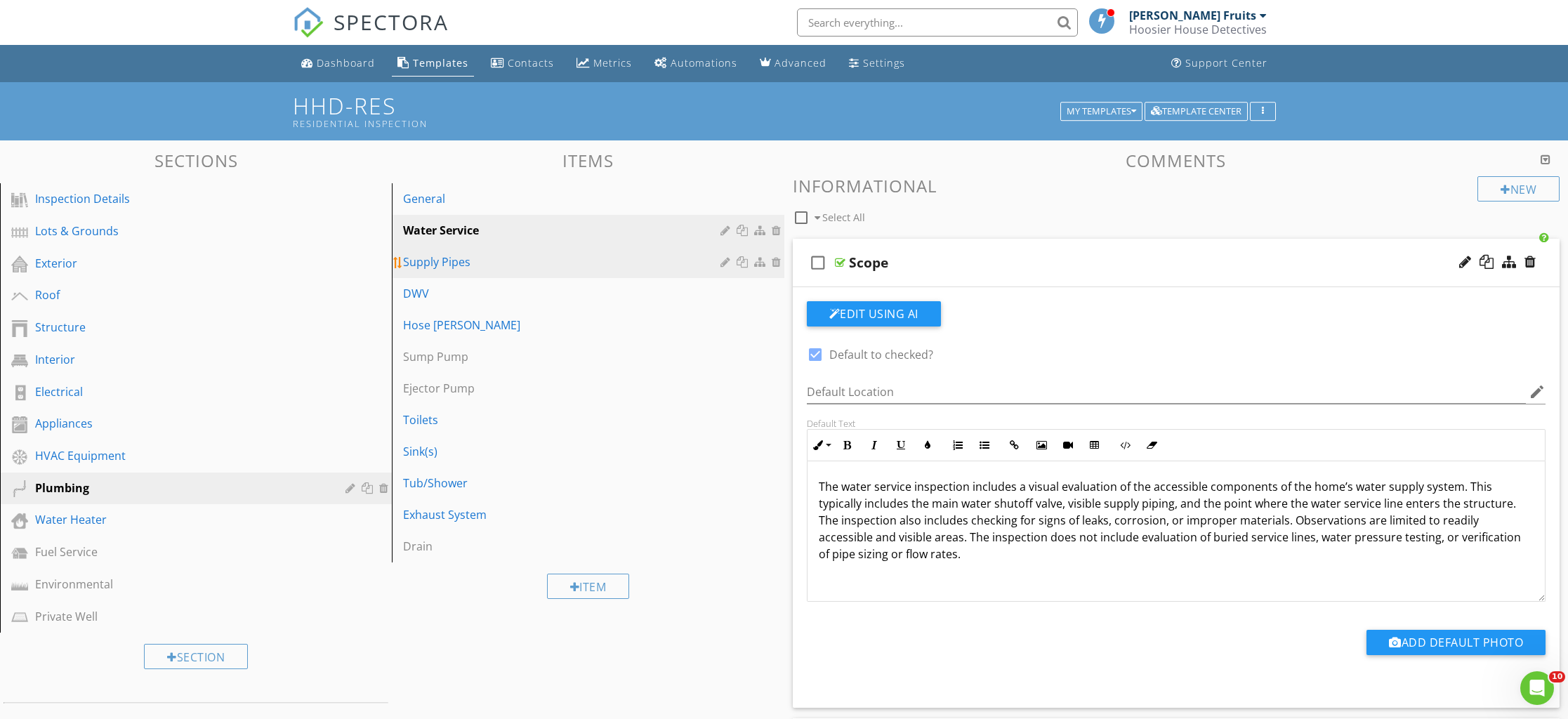
click at [444, 269] on div "Supply Pipes" at bounding box center [564, 261] width 321 height 16
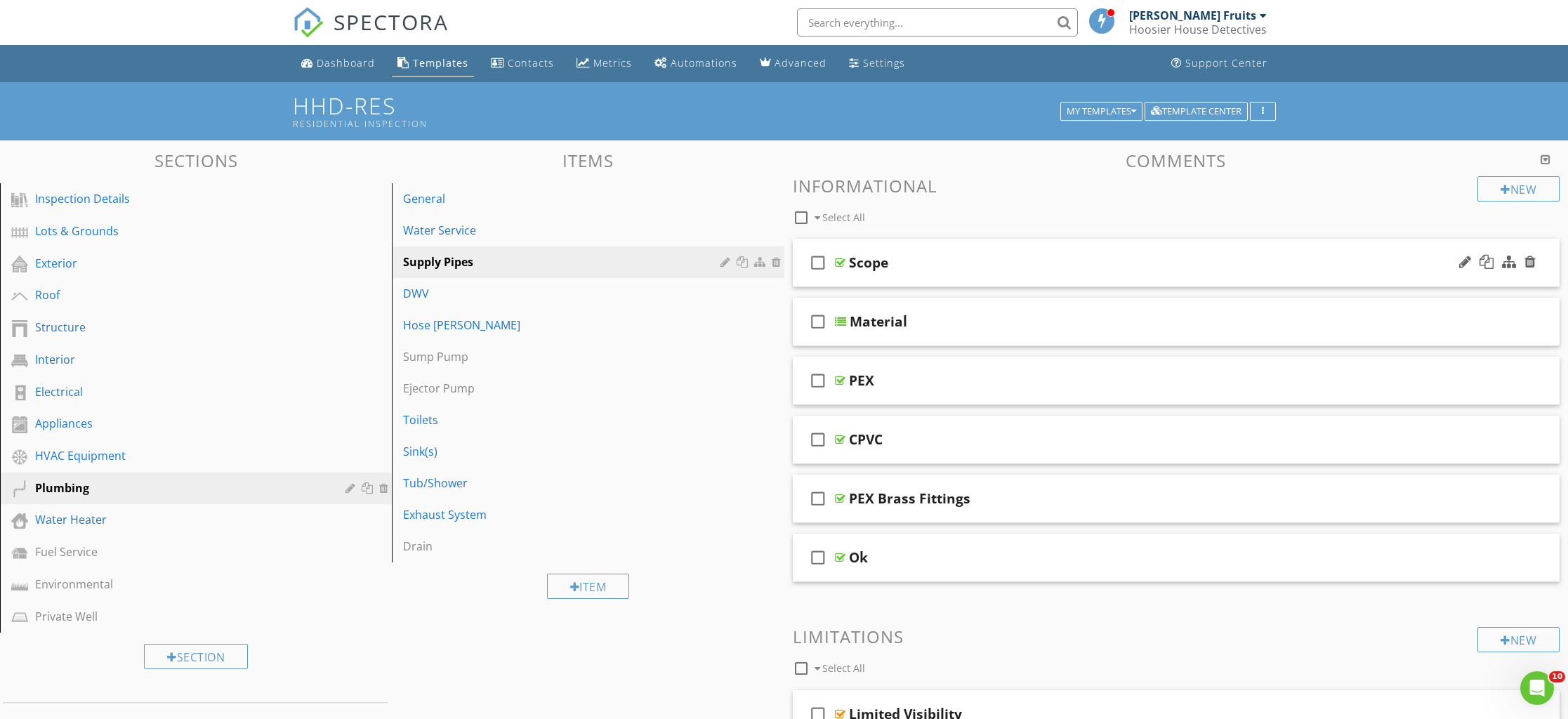
click at [904, 270] on div "Scope" at bounding box center [1126, 262] width 554 height 16
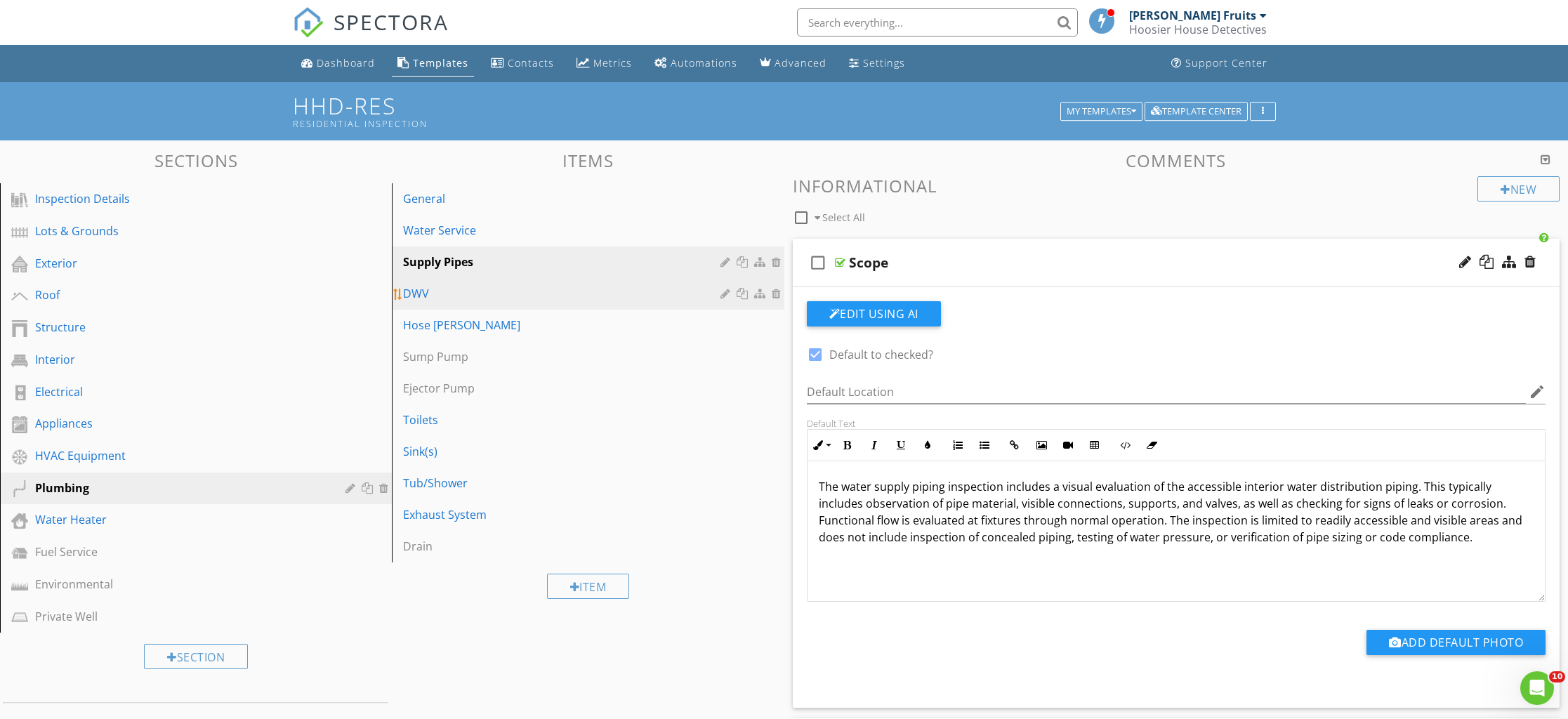
click at [428, 296] on div "DWV" at bounding box center [564, 293] width 321 height 16
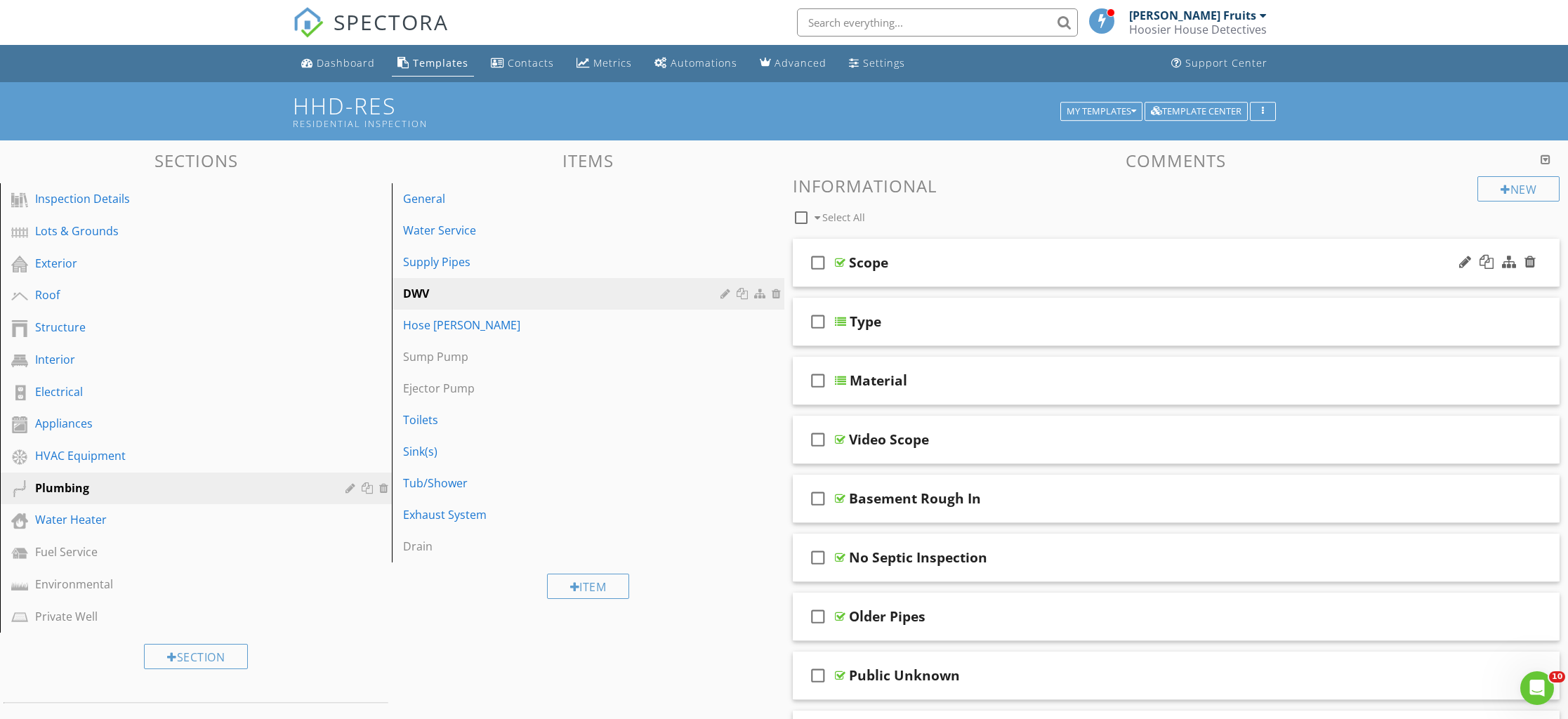
click at [903, 284] on div "check_box_outline_blank Scope" at bounding box center [1176, 263] width 767 height 48
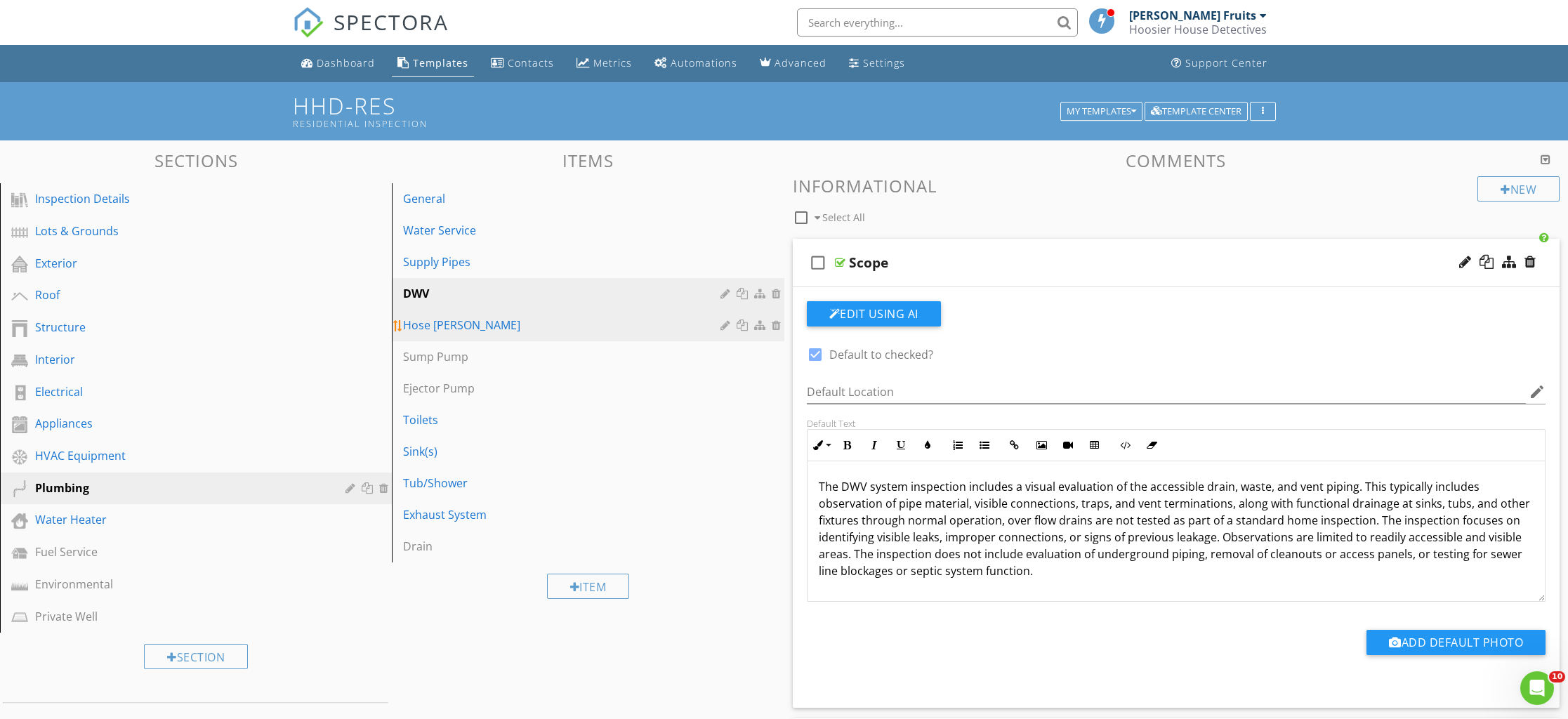
click at [468, 332] on div "Hose [PERSON_NAME]" at bounding box center [564, 324] width 321 height 16
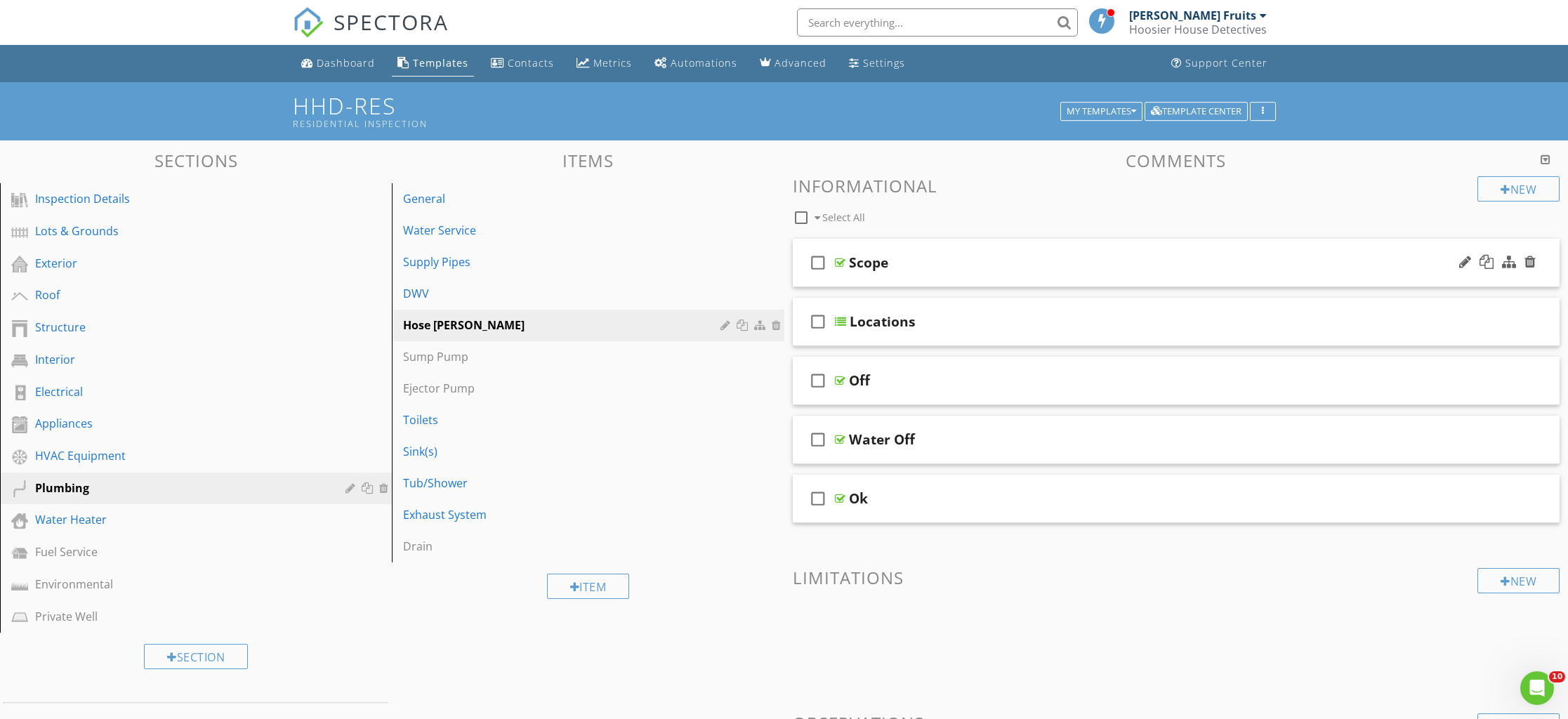
click at [884, 280] on div "check_box_outline_blank Scope" at bounding box center [1176, 263] width 767 height 48
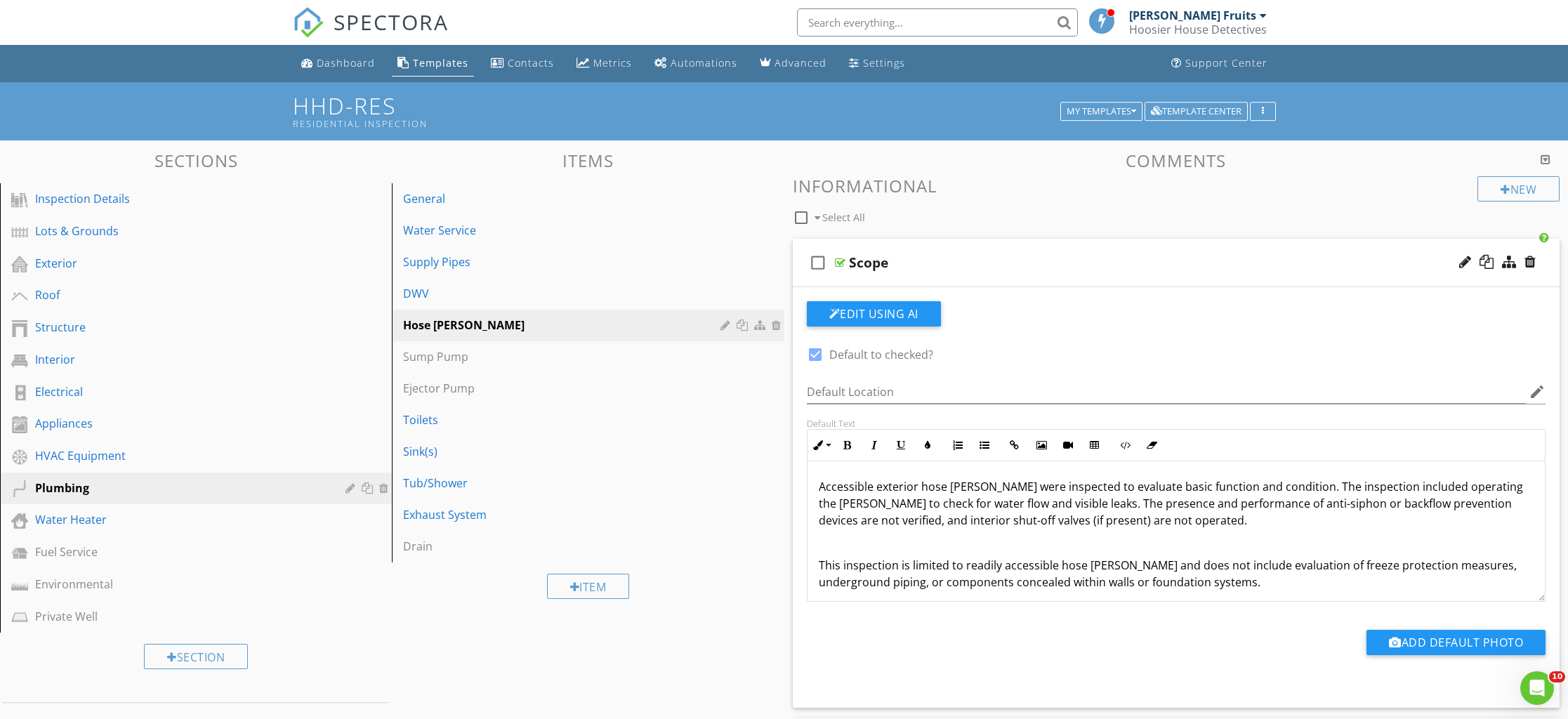
click at [817, 559] on div "Accessible exterior hose [PERSON_NAME] were inspected to evaluate basic functio…" at bounding box center [1176, 534] width 738 height 146
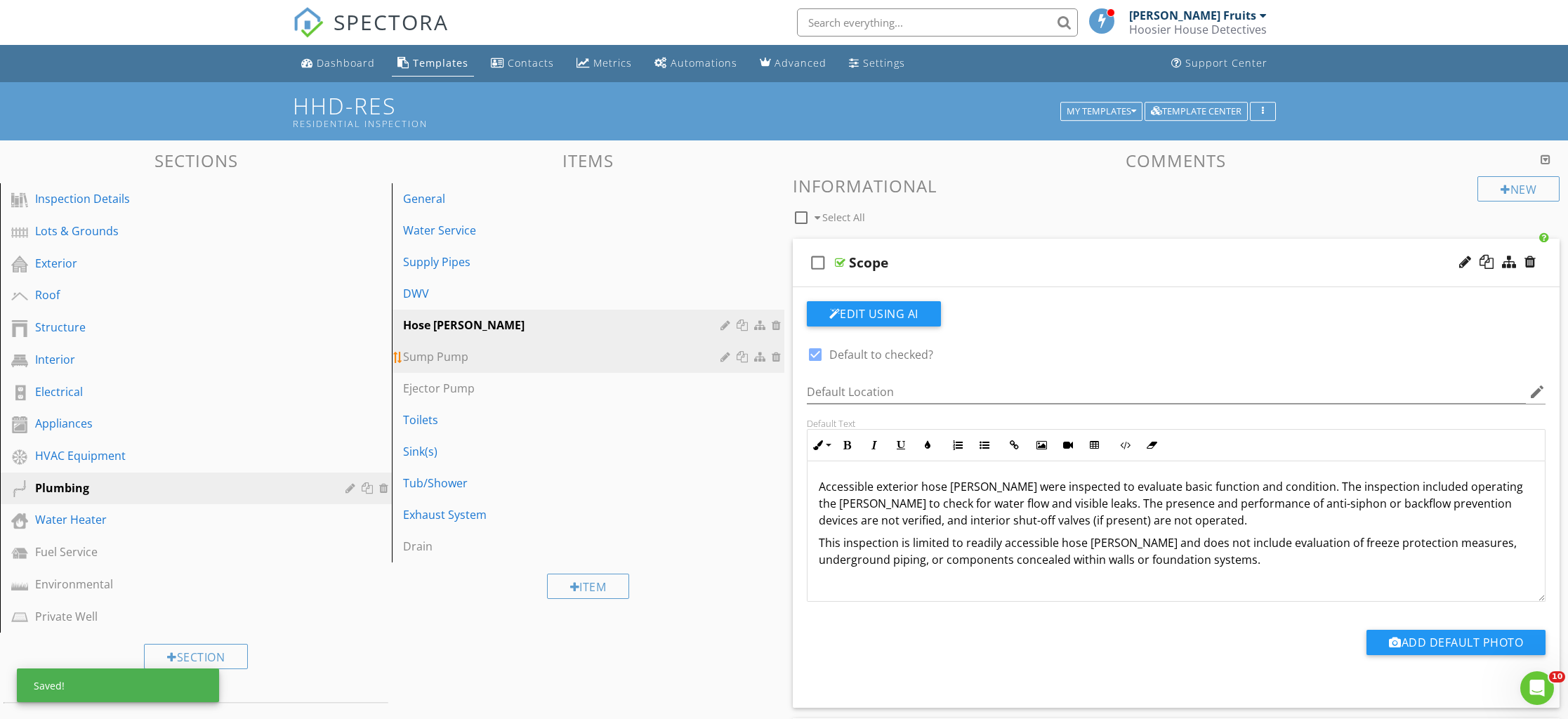
click at [439, 365] on div "Sump Pump" at bounding box center [564, 356] width 321 height 16
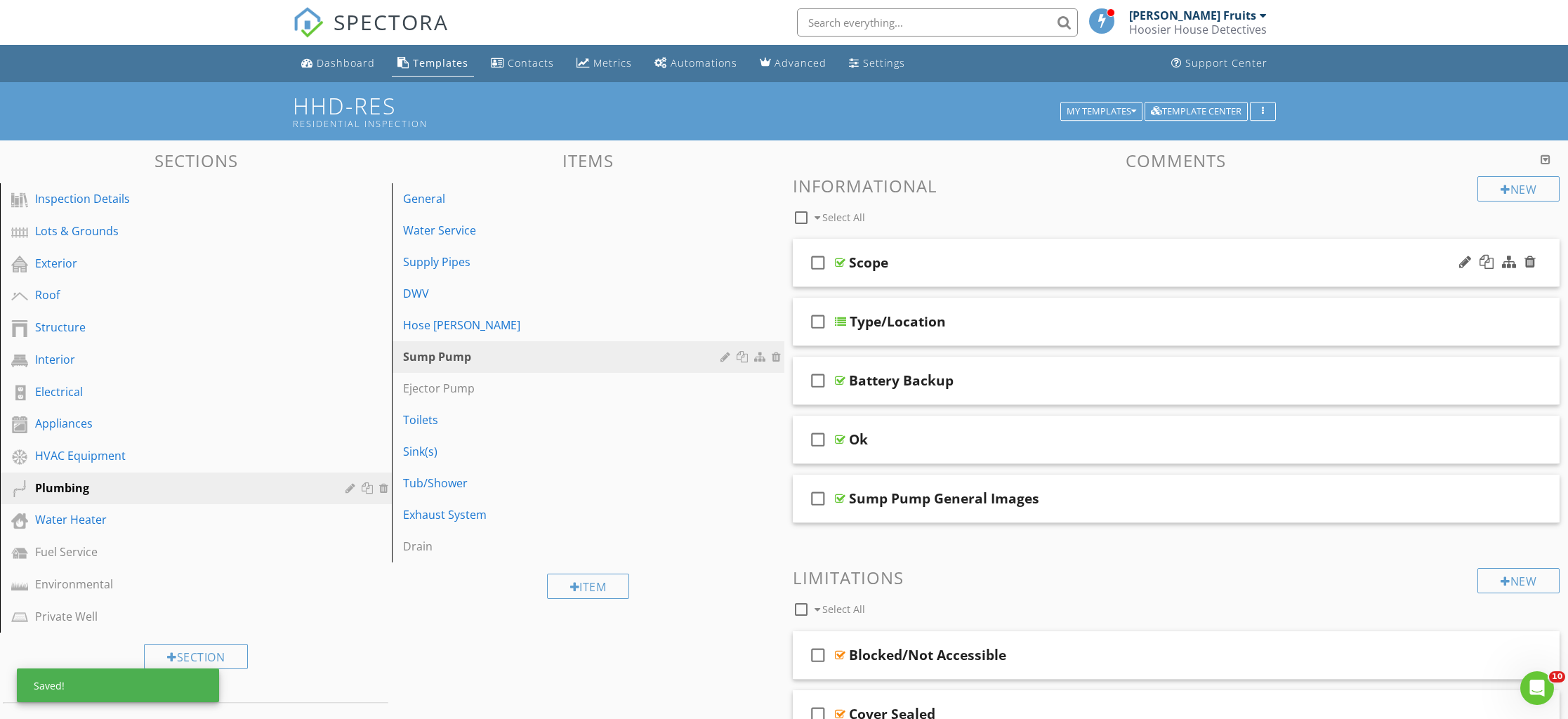
click at [970, 268] on div "Scope" at bounding box center [1126, 262] width 554 height 16
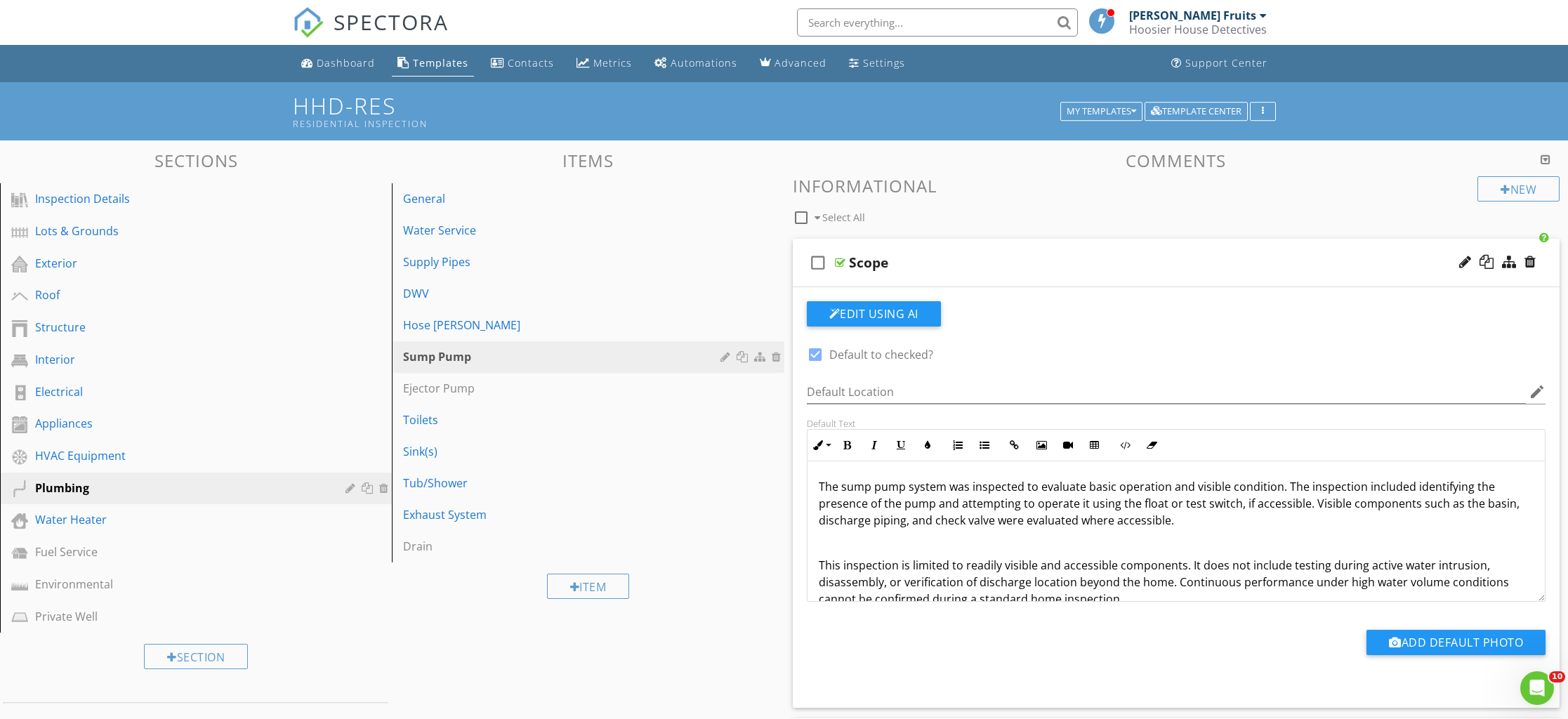
click at [813, 561] on div "The sump pump system was inspected to evaluate basic operation and visible cond…" at bounding box center [1176, 543] width 738 height 163
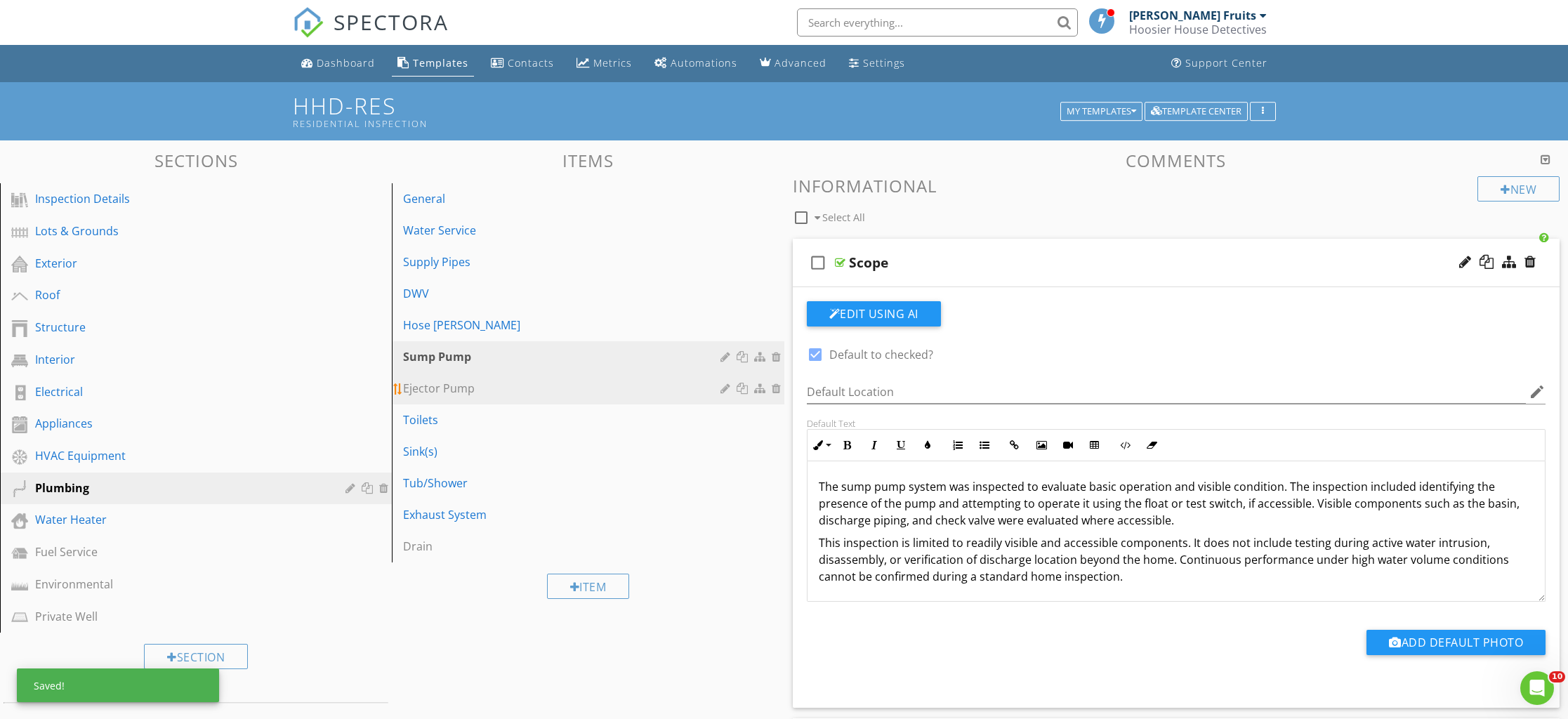
click at [457, 389] on div "Ejector Pump" at bounding box center [564, 388] width 321 height 16
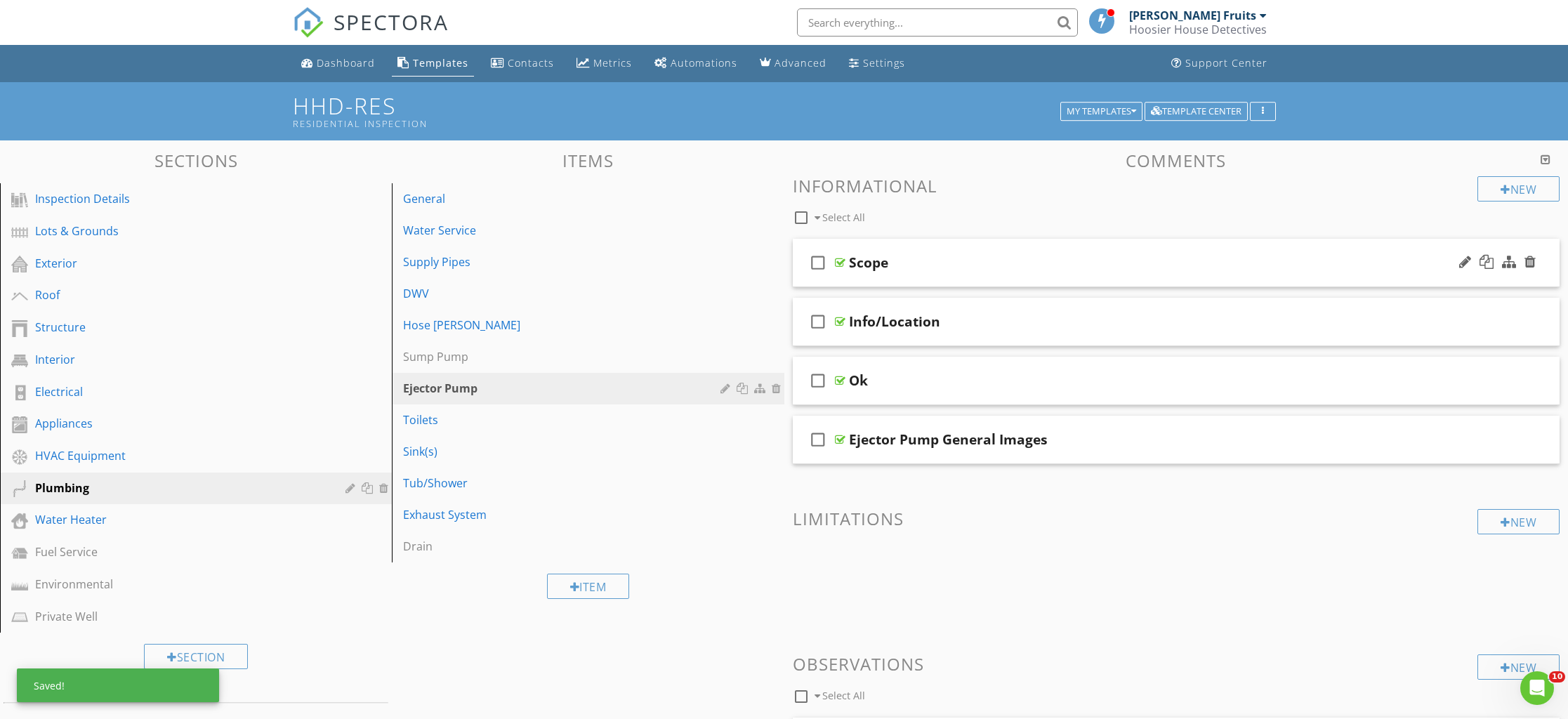
click at [868, 277] on div "check_box_outline_blank Scope" at bounding box center [1176, 263] width 767 height 48
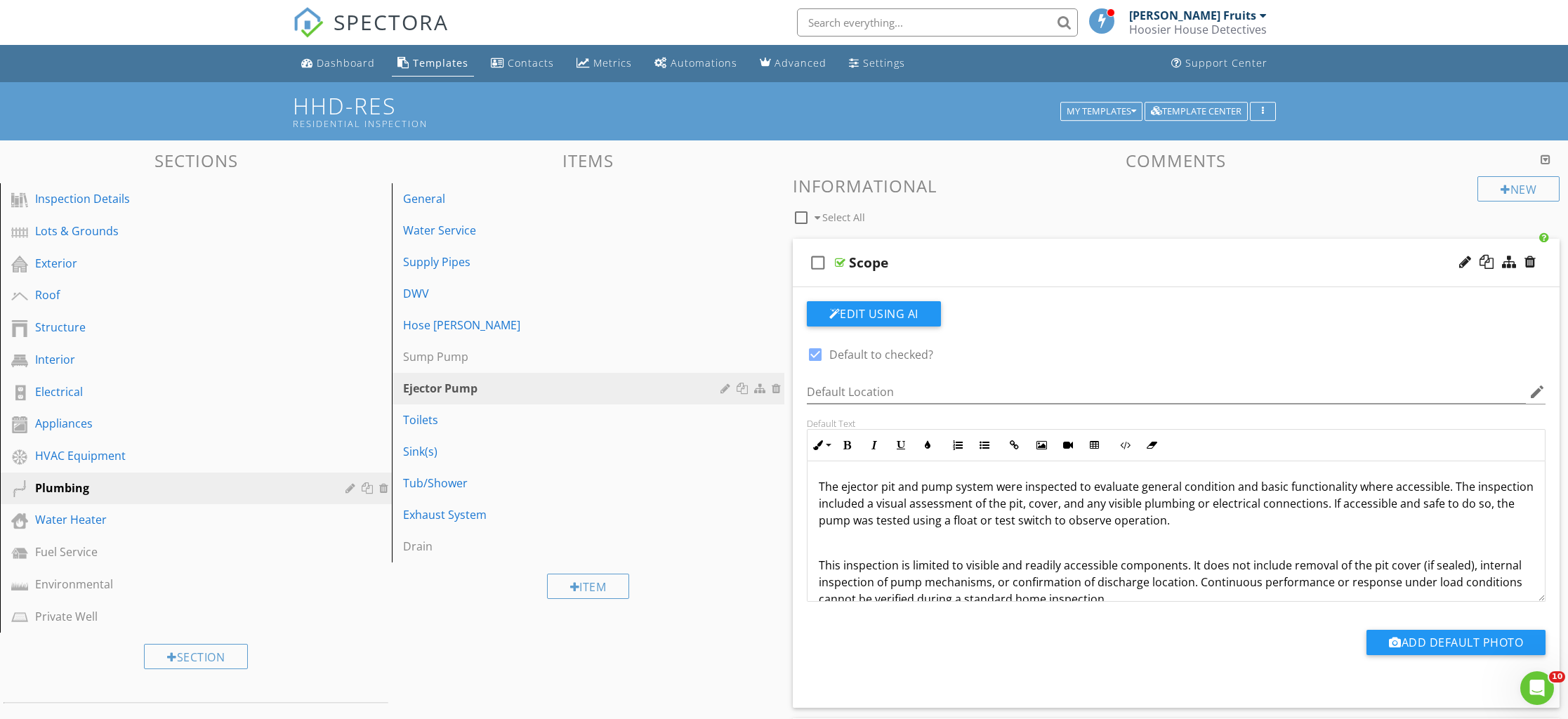
click at [817, 564] on div "The ejector pit and pump system were inspected to evaluate general condition an…" at bounding box center [1176, 543] width 738 height 163
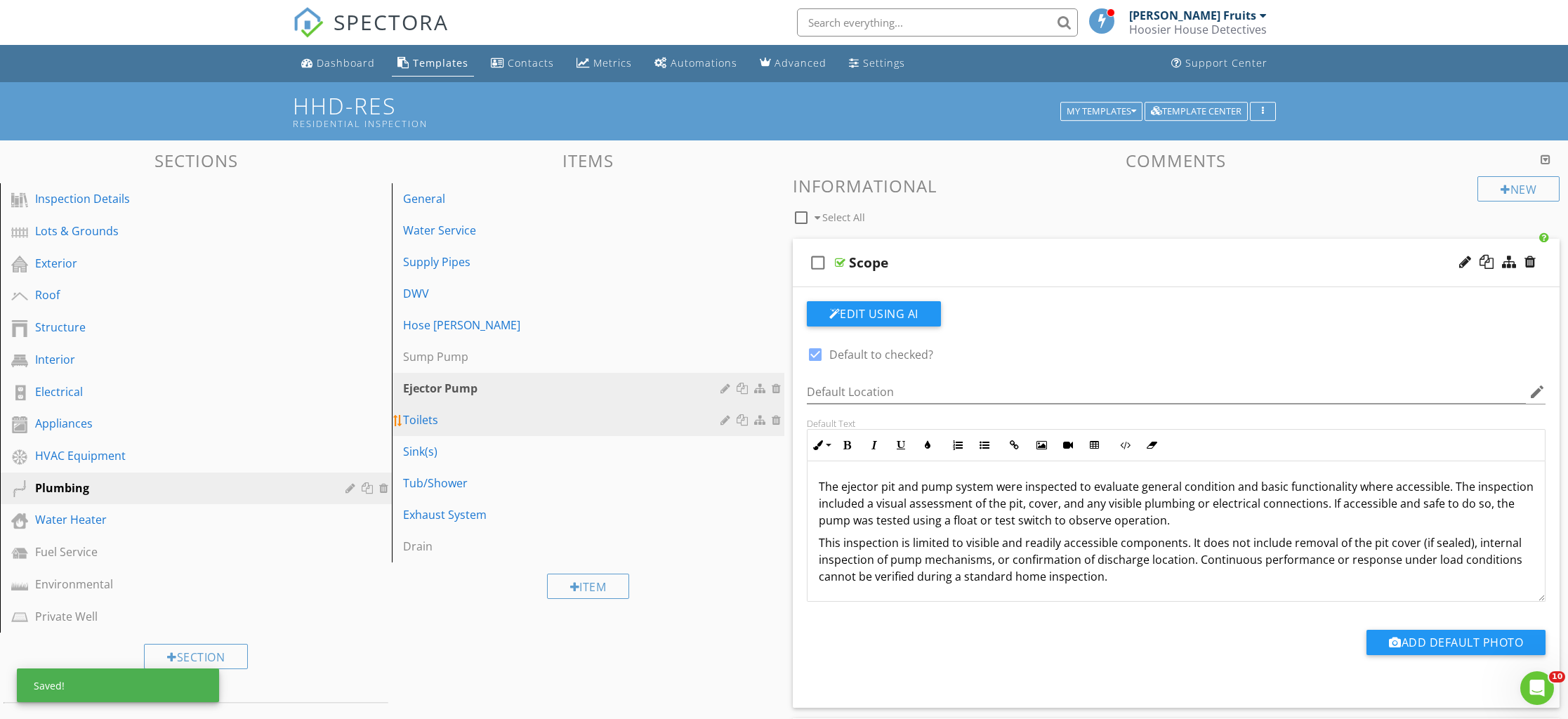
click at [411, 418] on div "Toilets" at bounding box center [564, 419] width 321 height 16
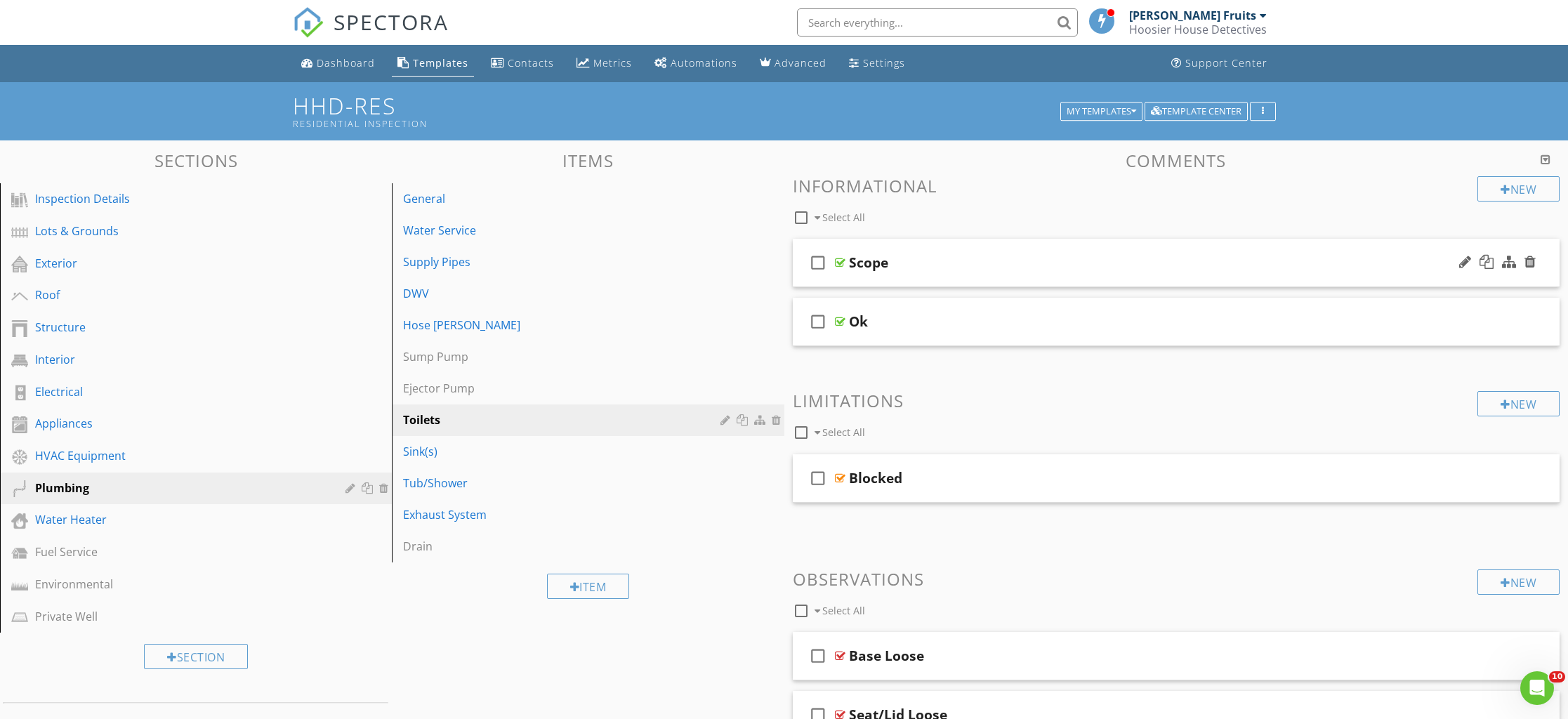
click at [880, 278] on div "check_box_outline_blank Scope" at bounding box center [1176, 263] width 767 height 48
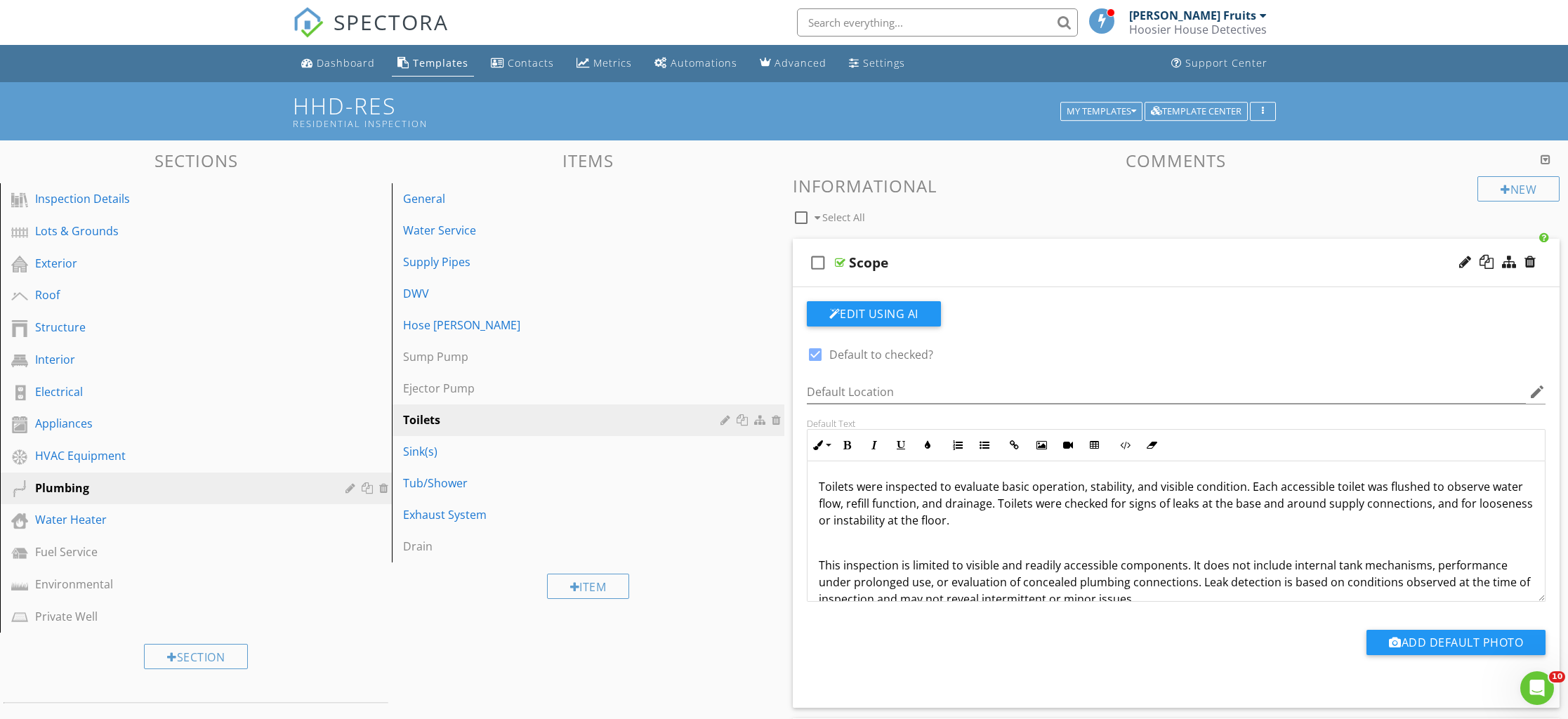
click at [814, 565] on div "Toilets were inspected to evaluate basic operation, stability, and visible cond…" at bounding box center [1176, 543] width 738 height 163
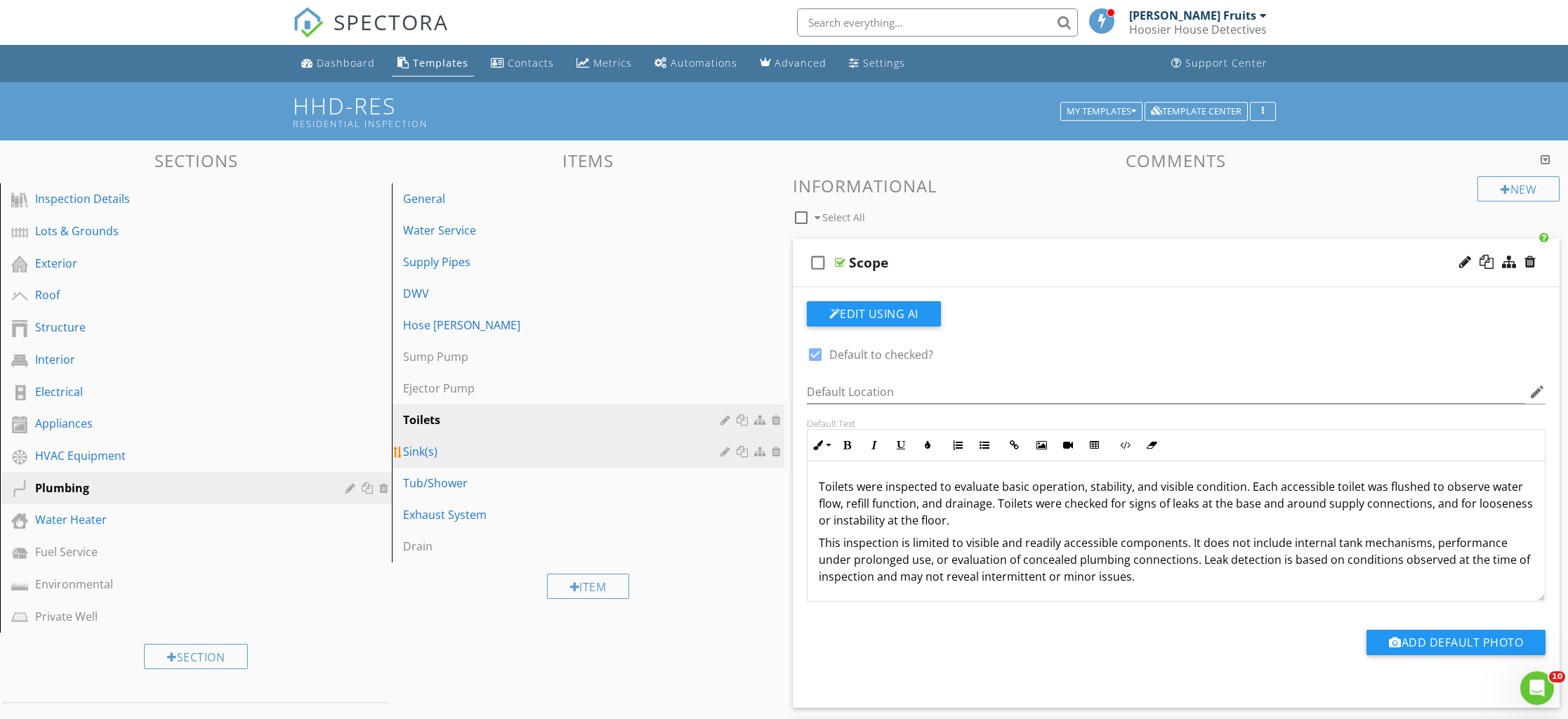
click at [416, 455] on div "Sink(s)" at bounding box center [564, 451] width 321 height 16
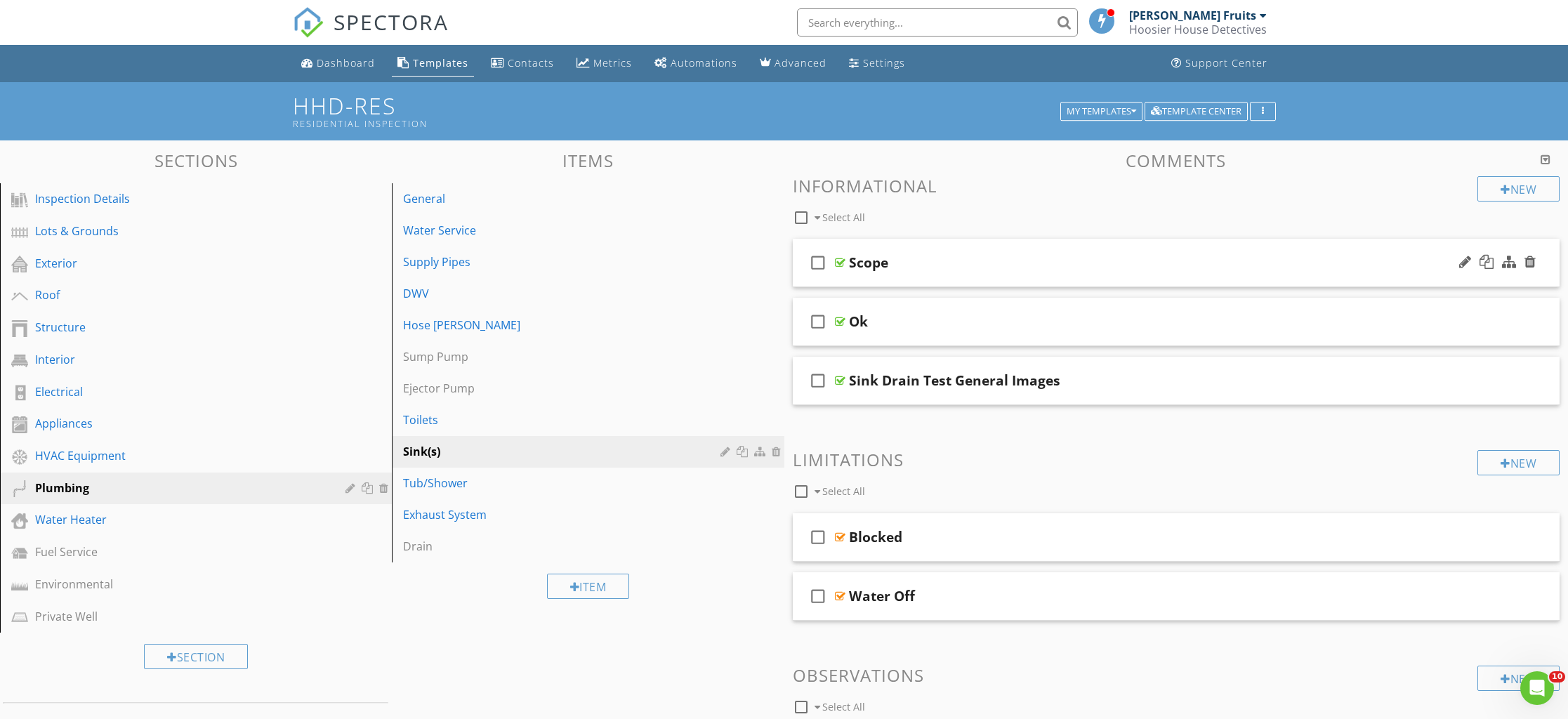
click at [878, 281] on div "check_box_outline_blank Scope" at bounding box center [1176, 263] width 767 height 48
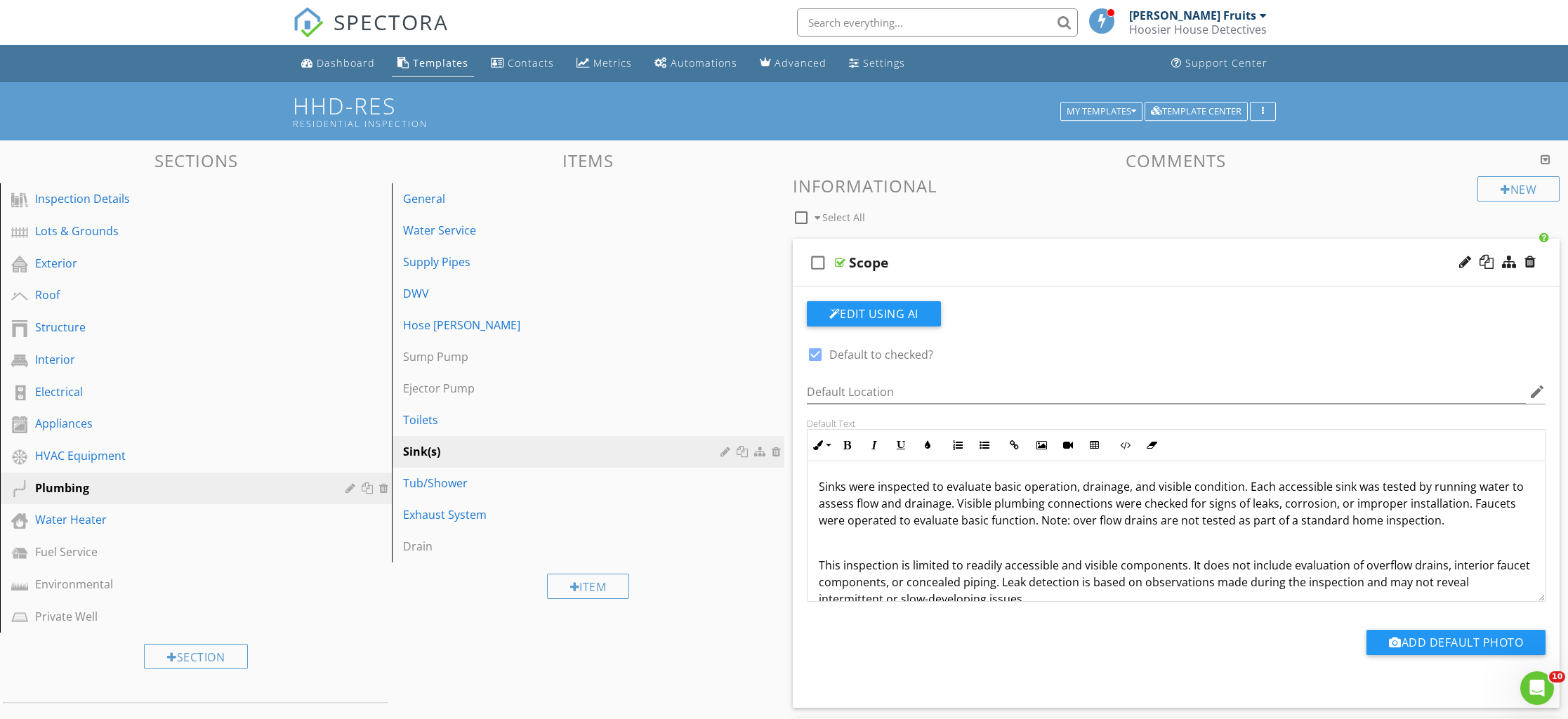
click at [816, 565] on div "Sinks were inspected to evaluate basic operation, drainage, and visible conditi…" at bounding box center [1176, 543] width 738 height 163
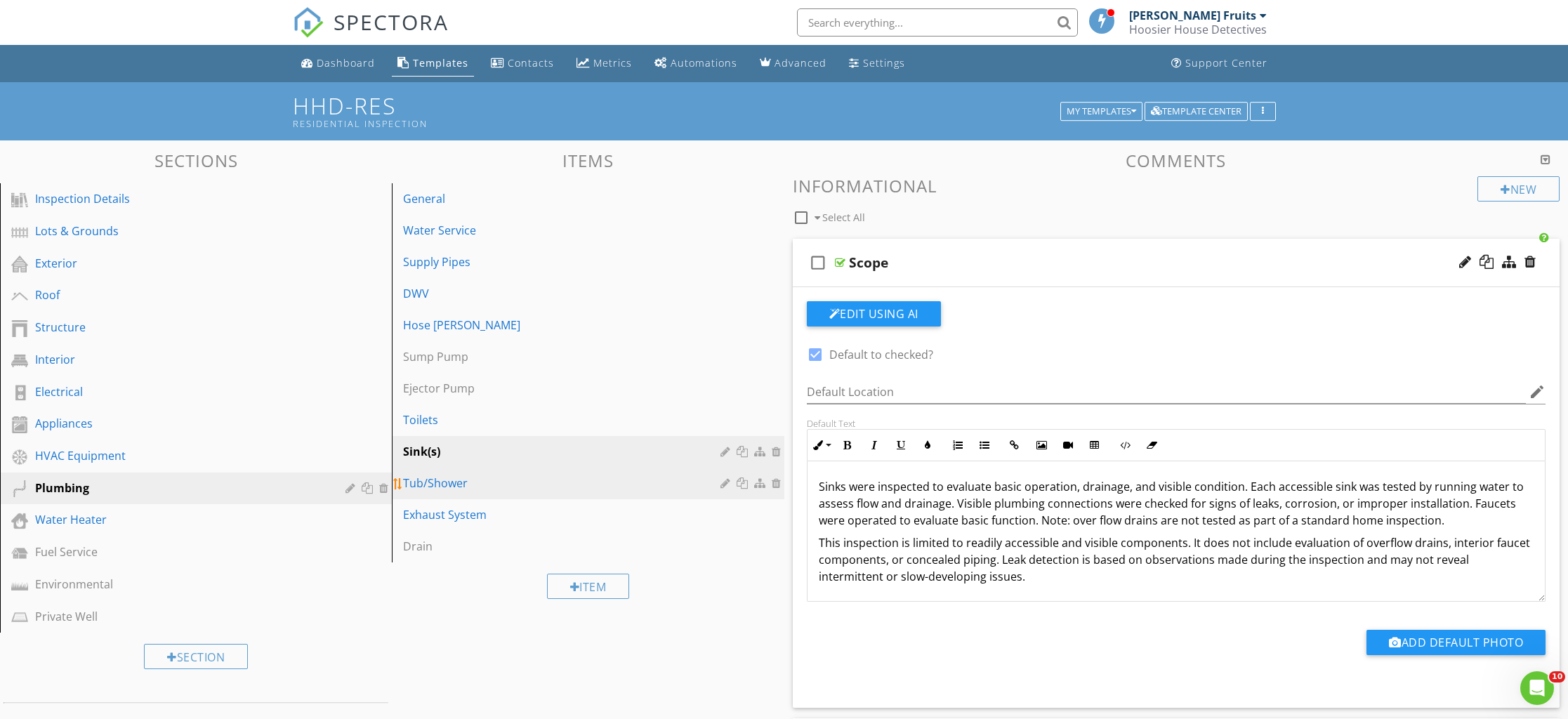
click at [429, 482] on div "Tub/Shower" at bounding box center [564, 483] width 321 height 16
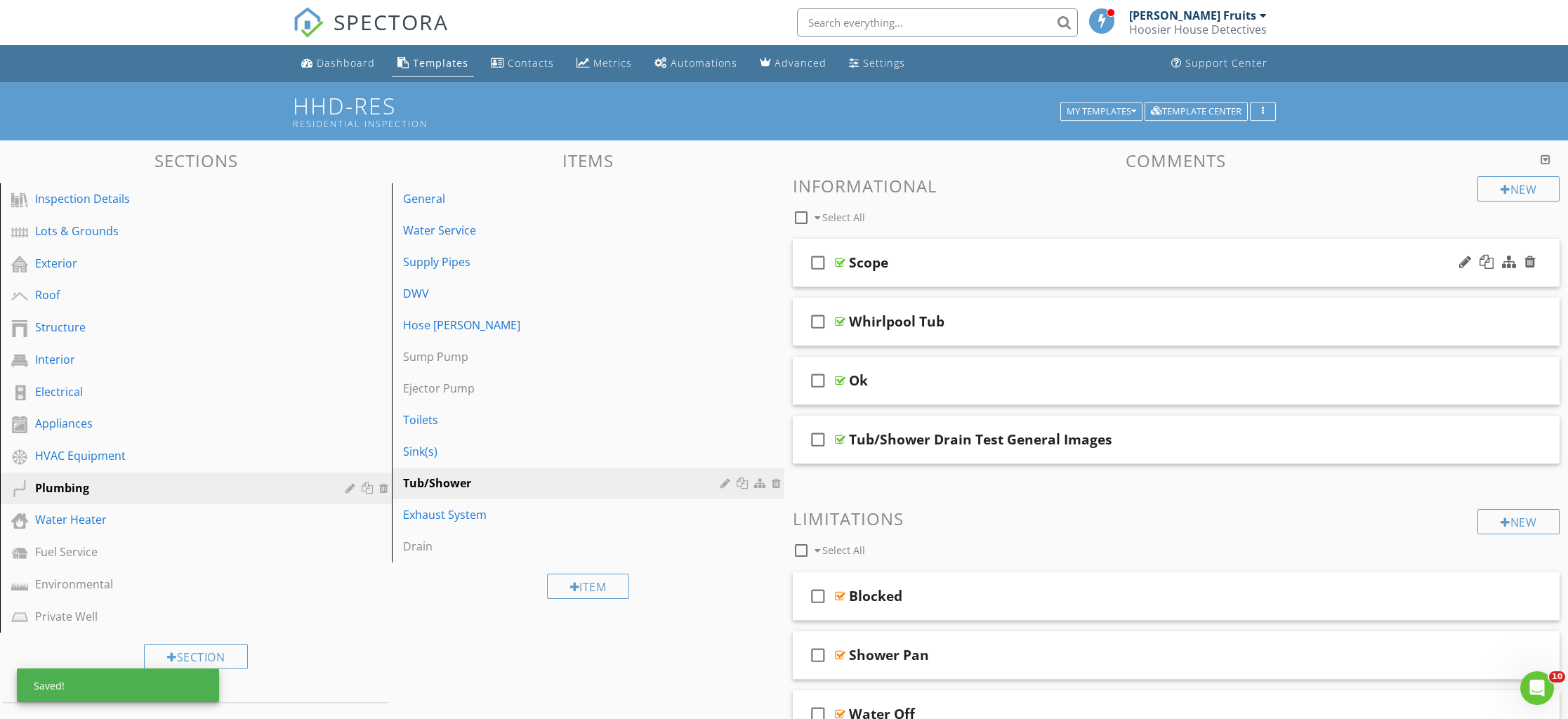
click at [898, 276] on div "check_box_outline_blank Scope" at bounding box center [1176, 263] width 767 height 48
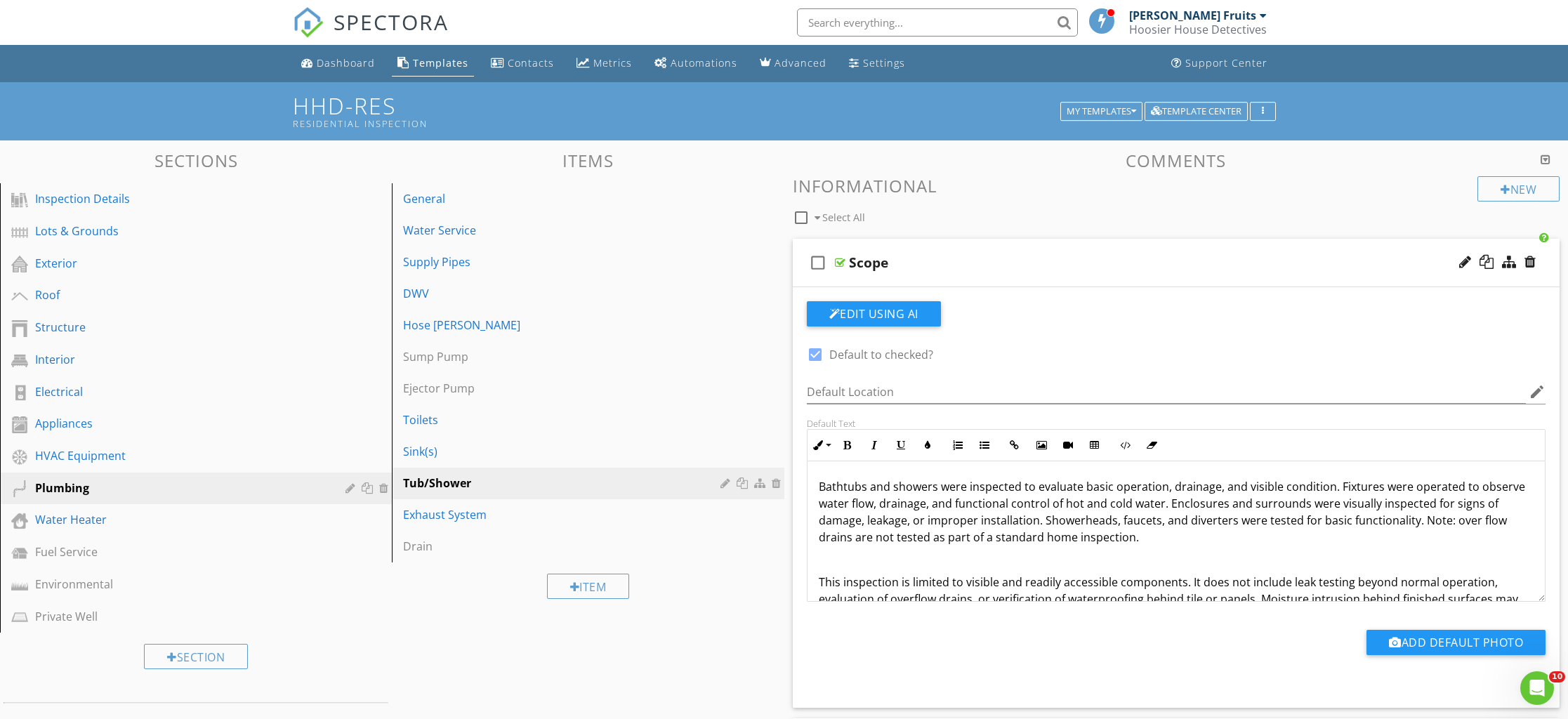
click at [817, 577] on div "Bathtubs and showers were inspected to evaluate basic operation, drainage, and …" at bounding box center [1176, 552] width 738 height 180
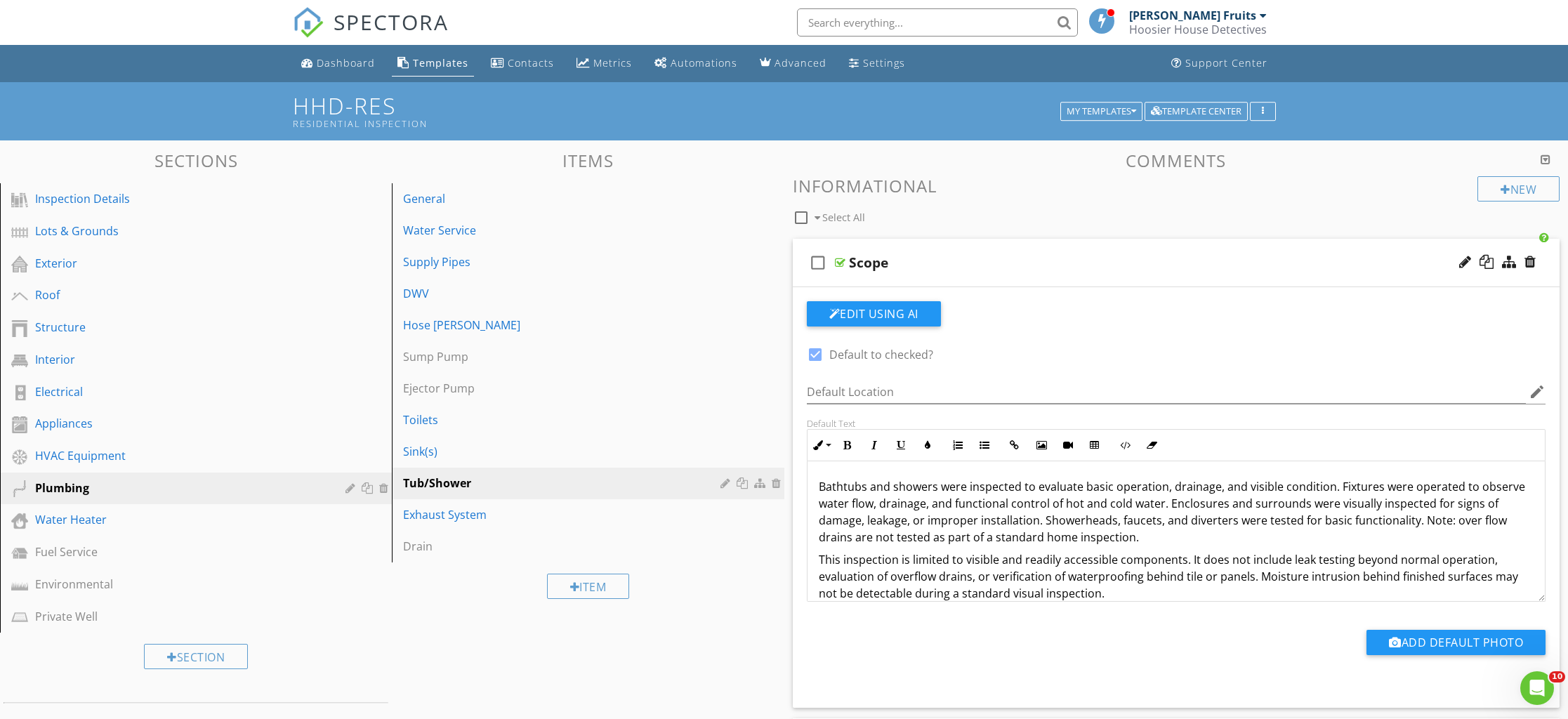
scroll to position [17, 0]
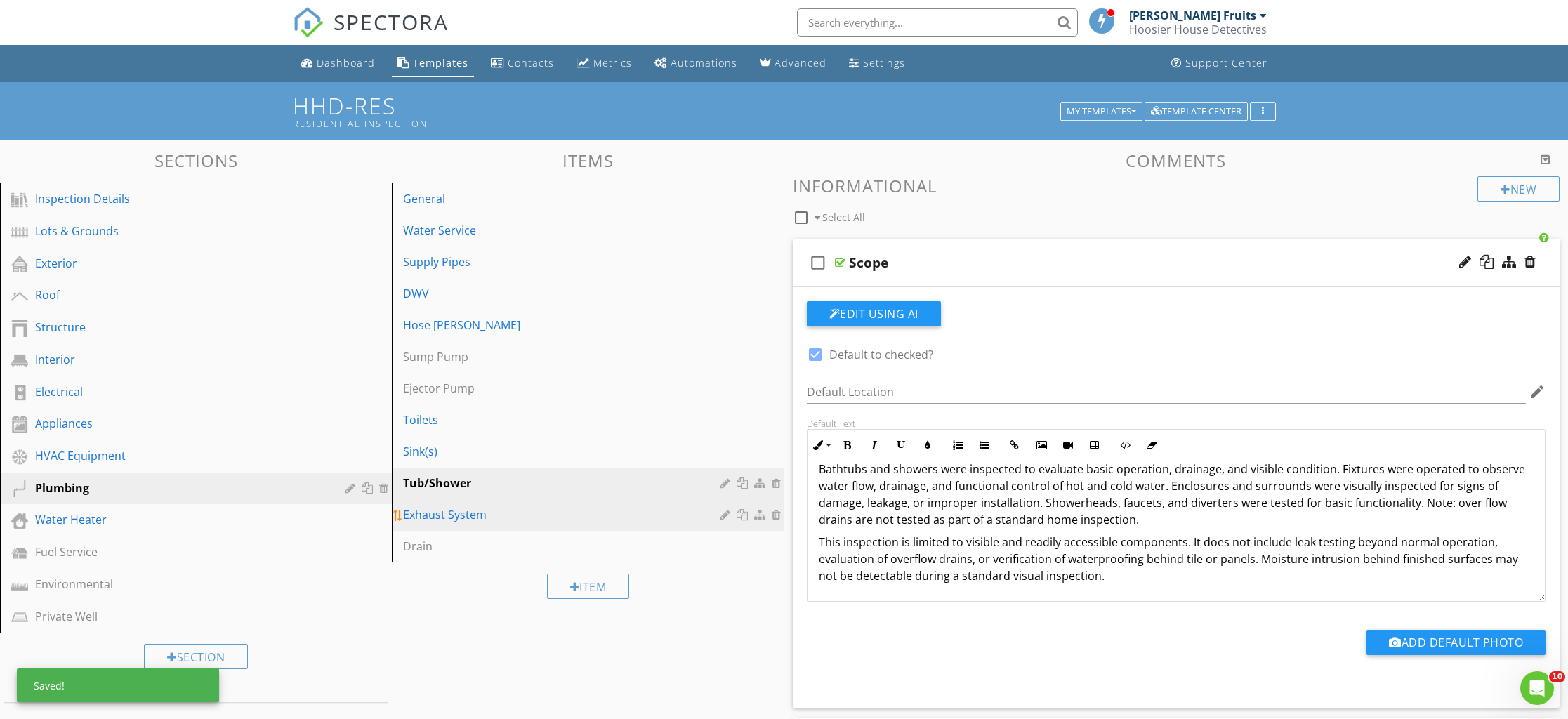
click at [428, 509] on div "Exhaust System" at bounding box center [564, 514] width 321 height 16
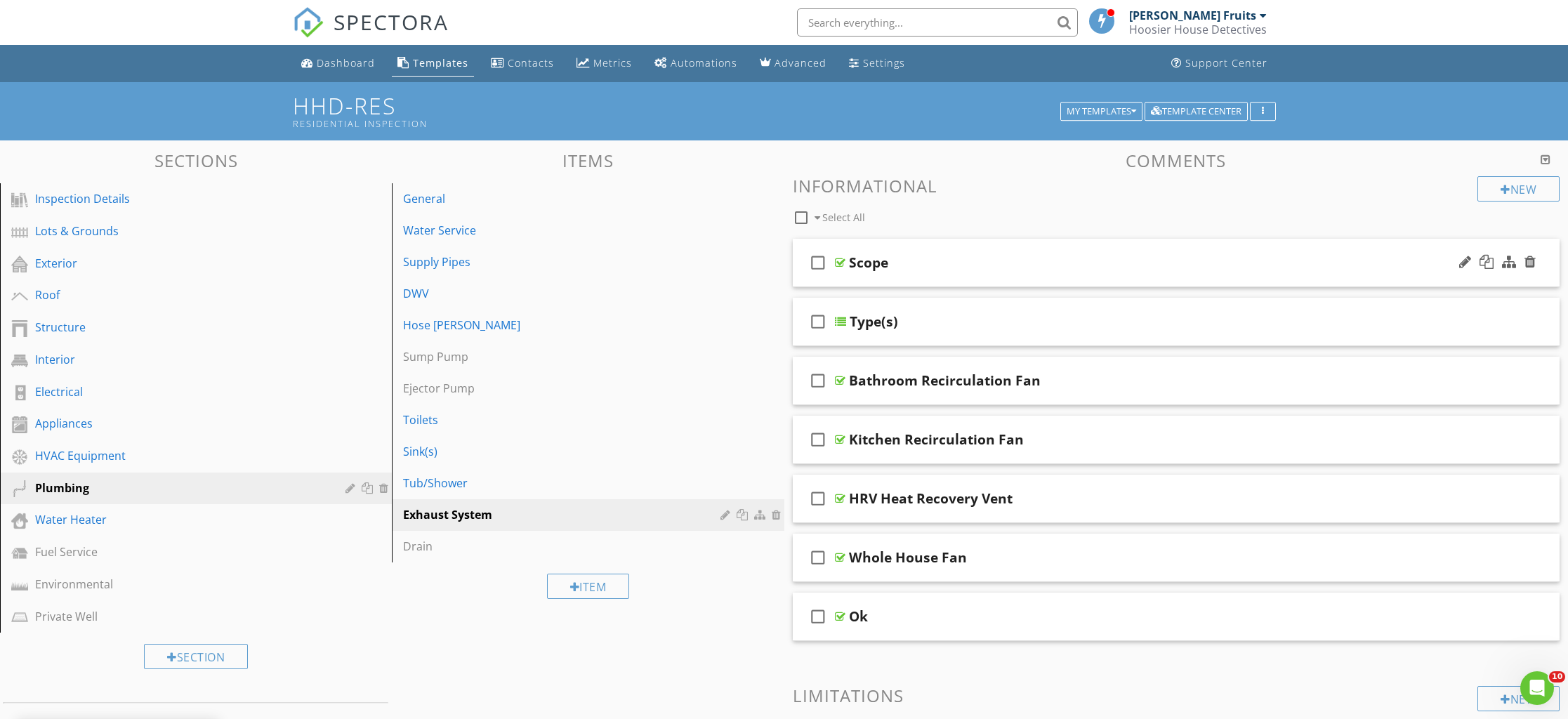
click at [854, 274] on div "check_box_outline_blank Scope" at bounding box center [1176, 263] width 767 height 48
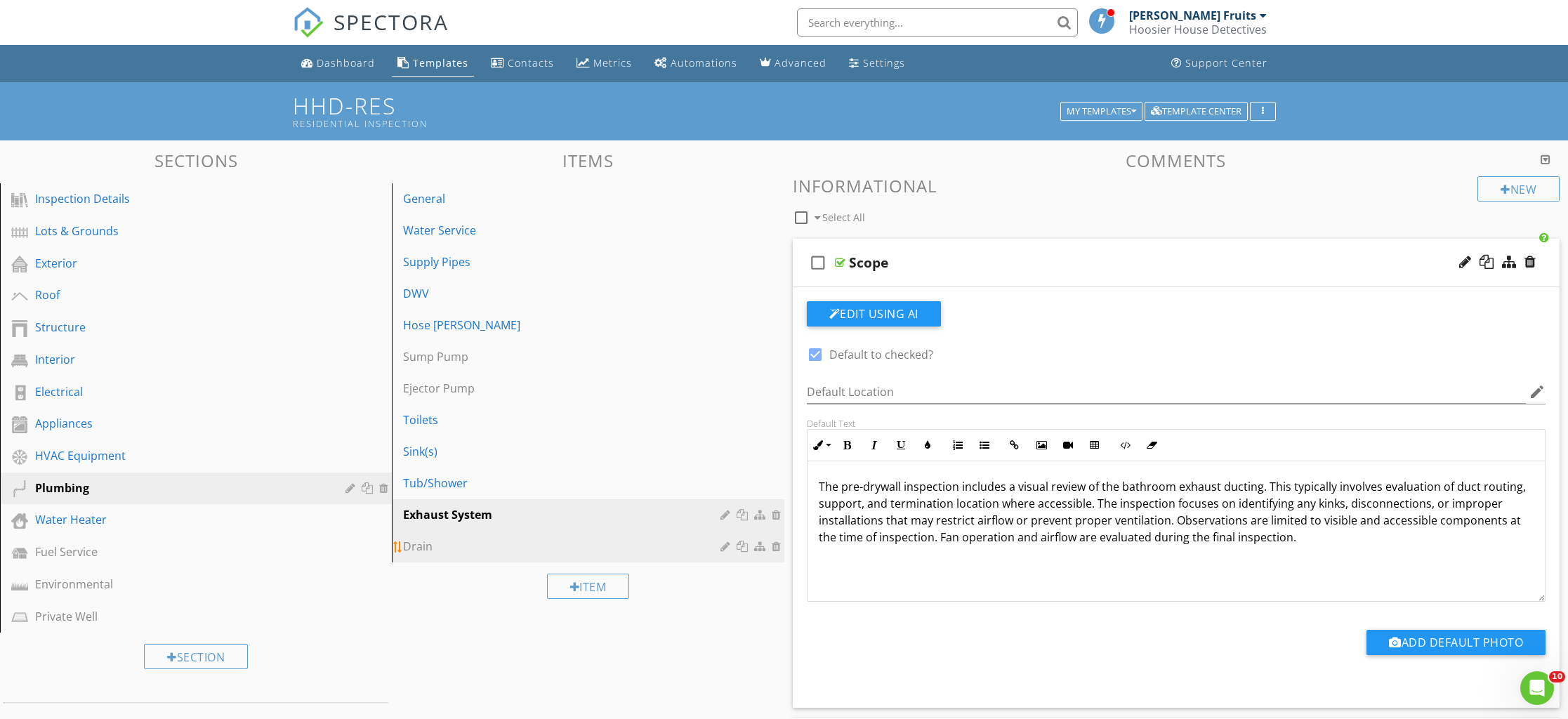
click at [429, 542] on div "Drain" at bounding box center [564, 546] width 321 height 16
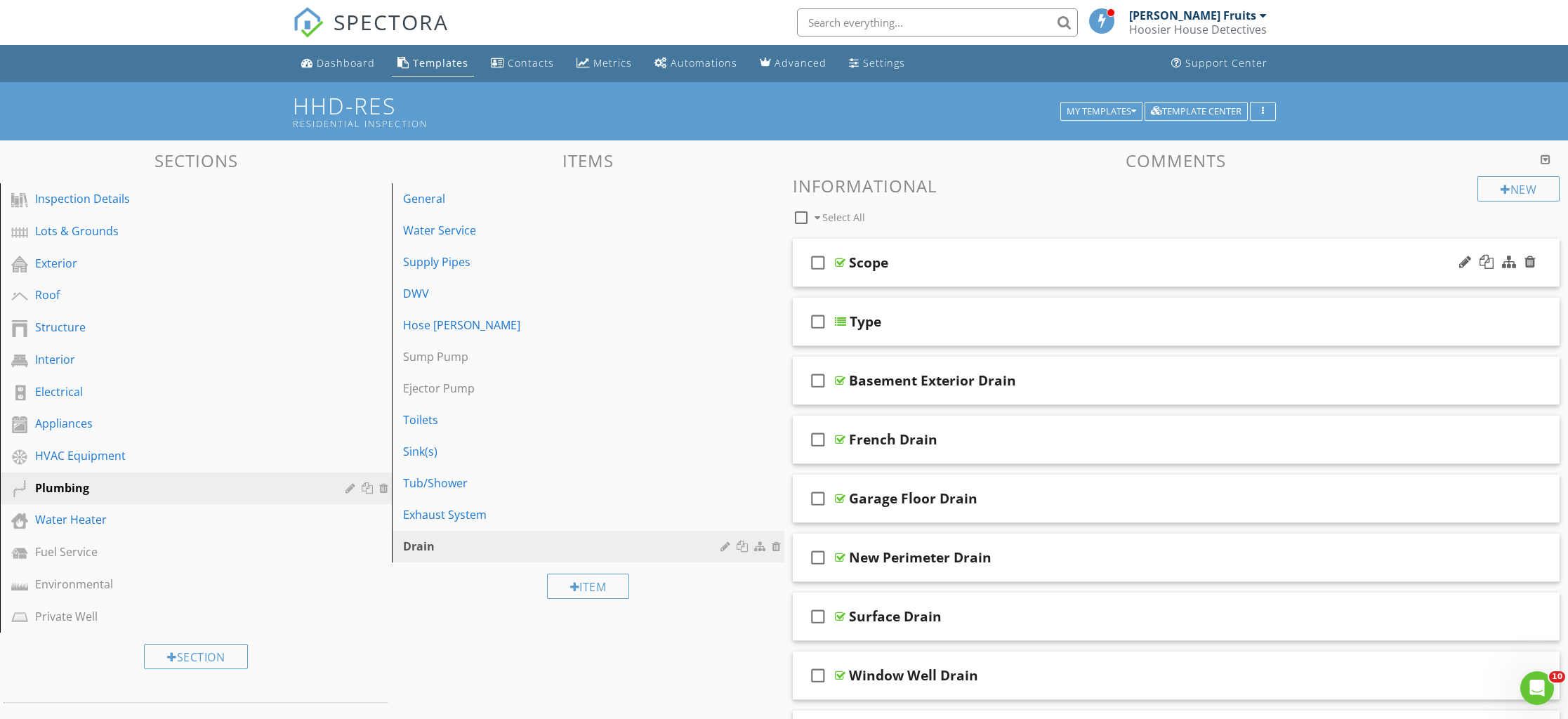
click at [903, 273] on div "check_box_outline_blank Scope" at bounding box center [1176, 263] width 767 height 48
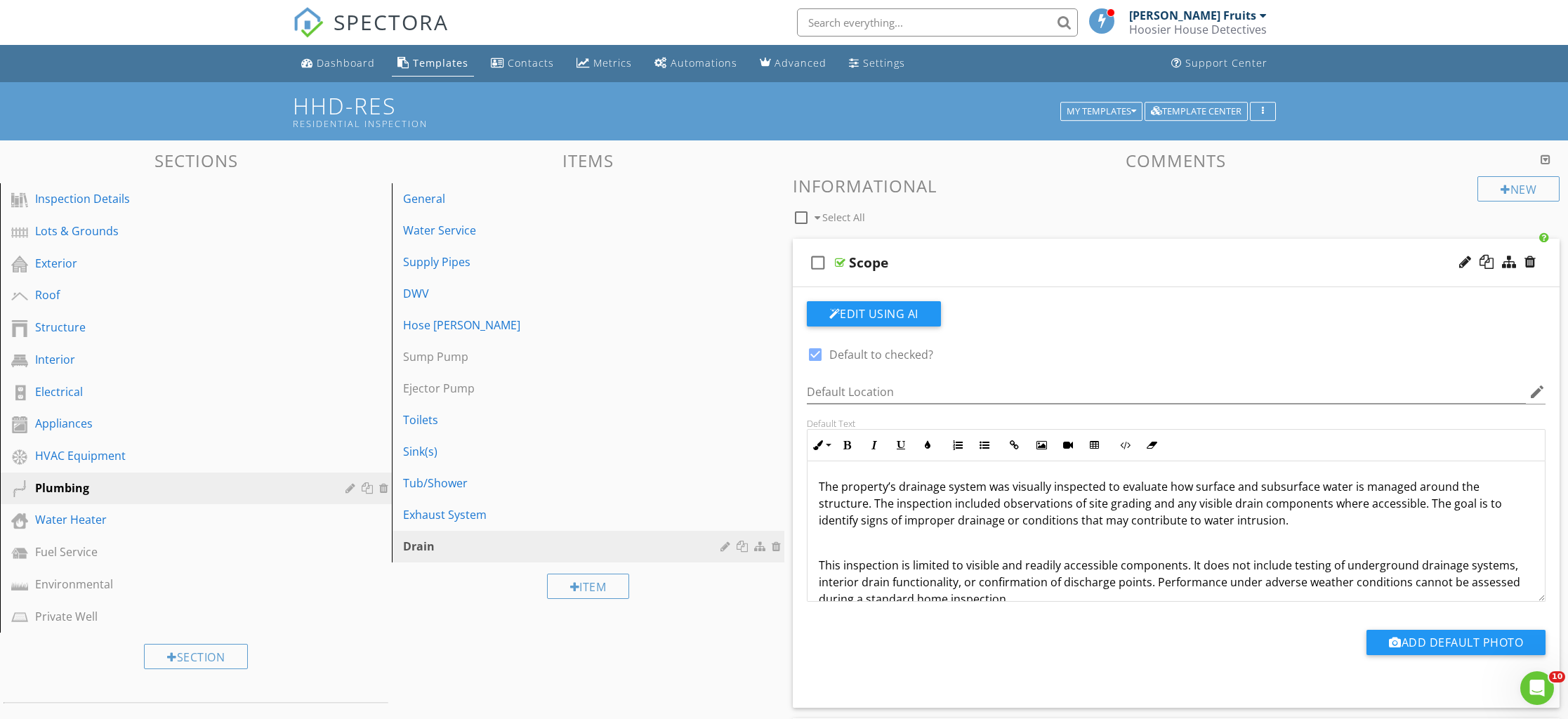
click at [814, 561] on div "The property’s drainage system was visually inspected to evaluate how surface a…" at bounding box center [1176, 543] width 738 height 163
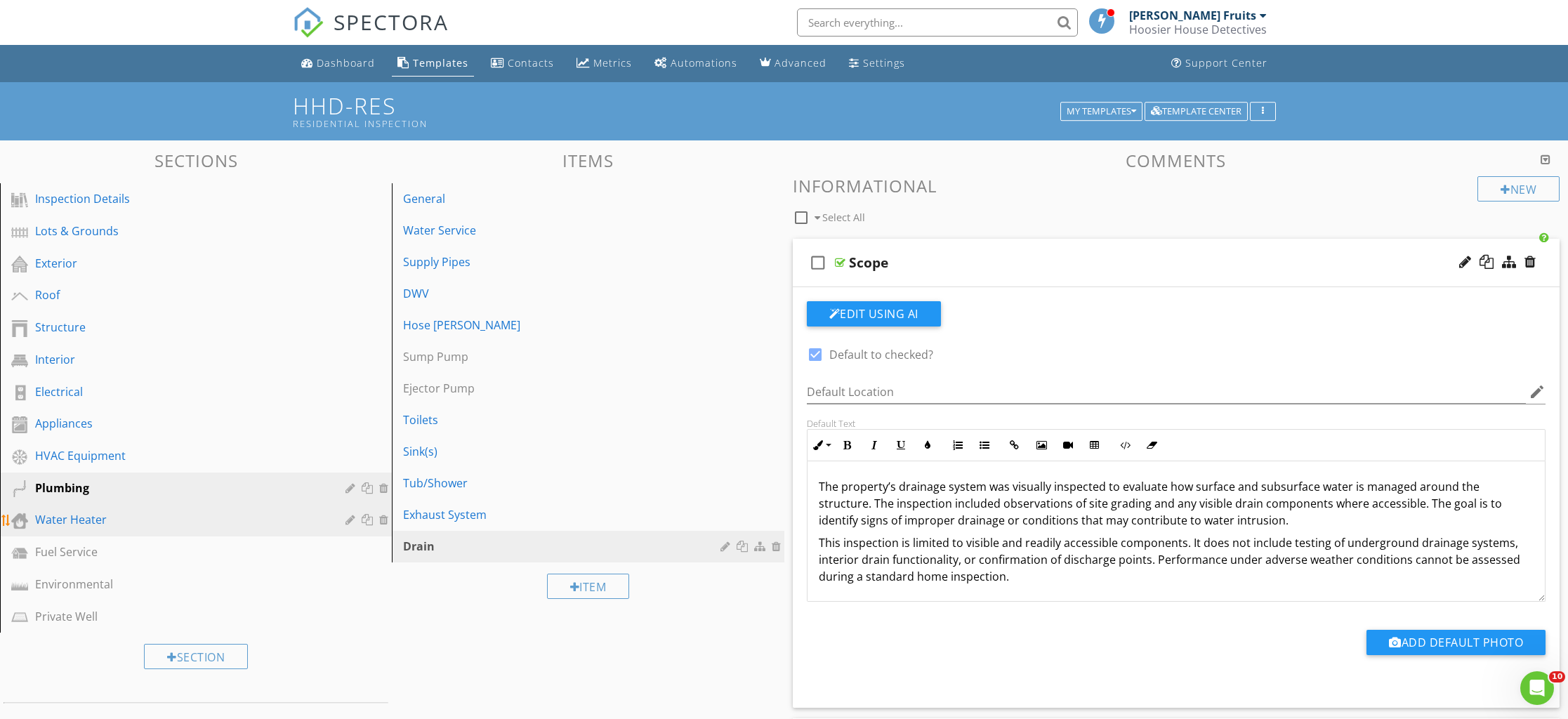
click at [87, 516] on div "Water Heater" at bounding box center [180, 519] width 290 height 16
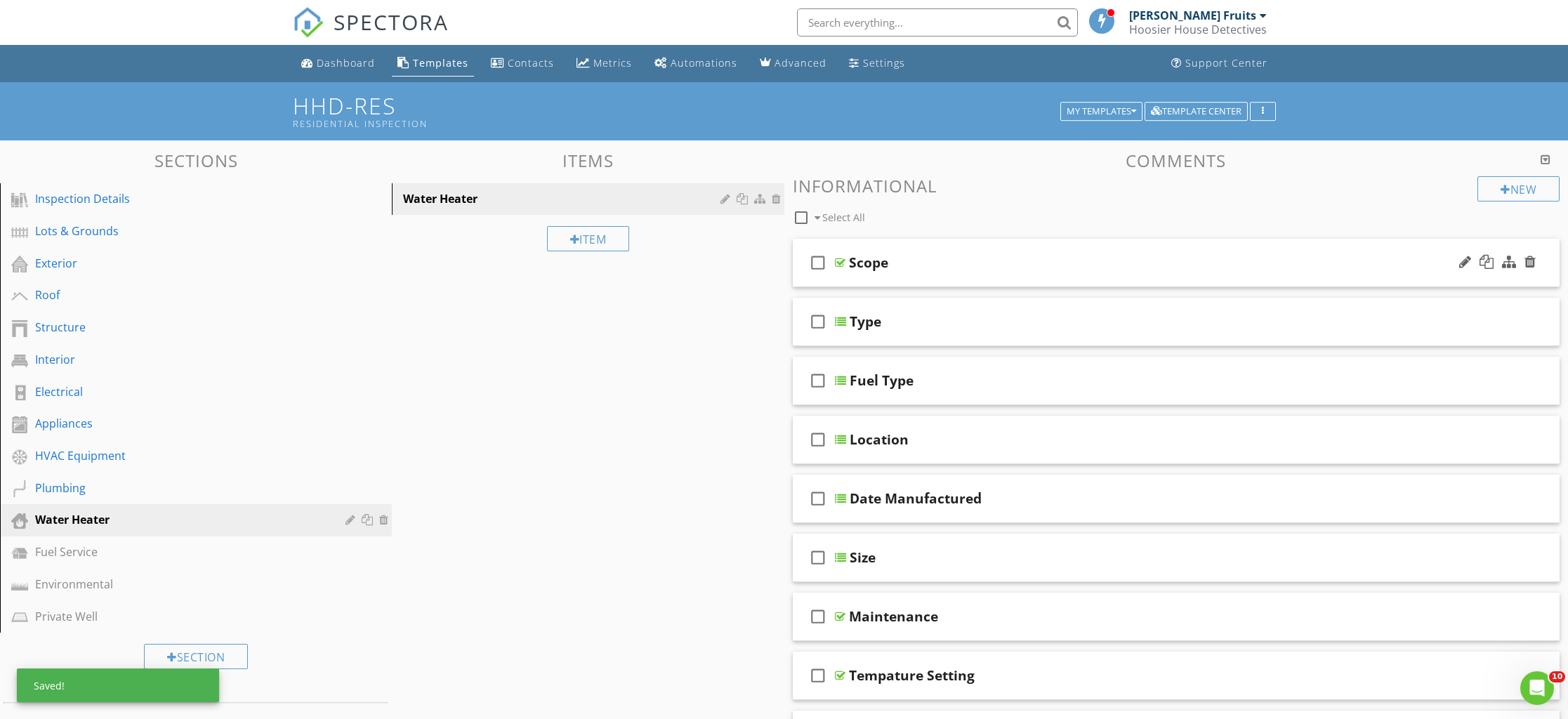
click at [856, 270] on div "Scope" at bounding box center [869, 262] width 40 height 16
click at [848, 283] on div "check_box_outline_blank Scope" at bounding box center [1176, 263] width 767 height 48
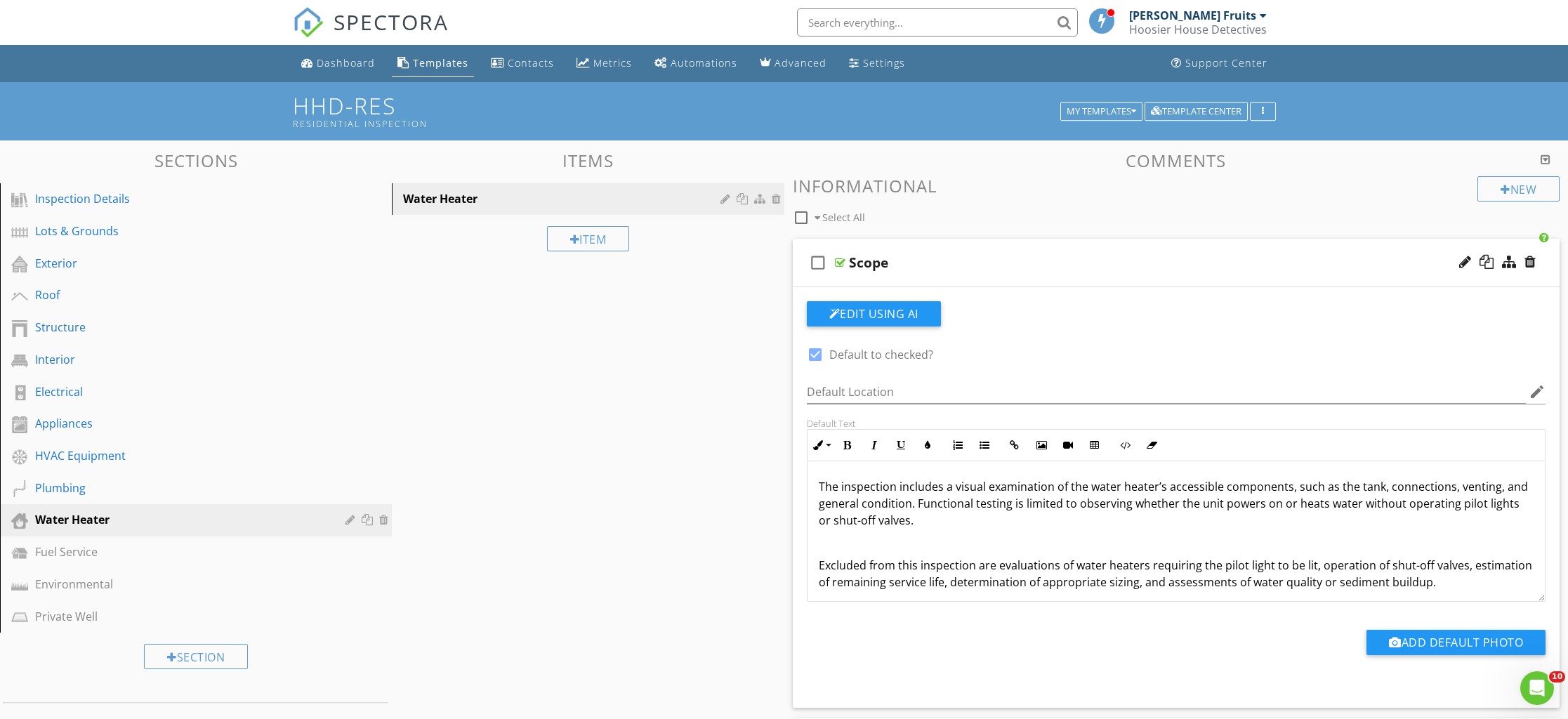
click at [811, 569] on div "The inspection includes a visual examination of the water heater’s accessible c…" at bounding box center [1176, 574] width 738 height 225
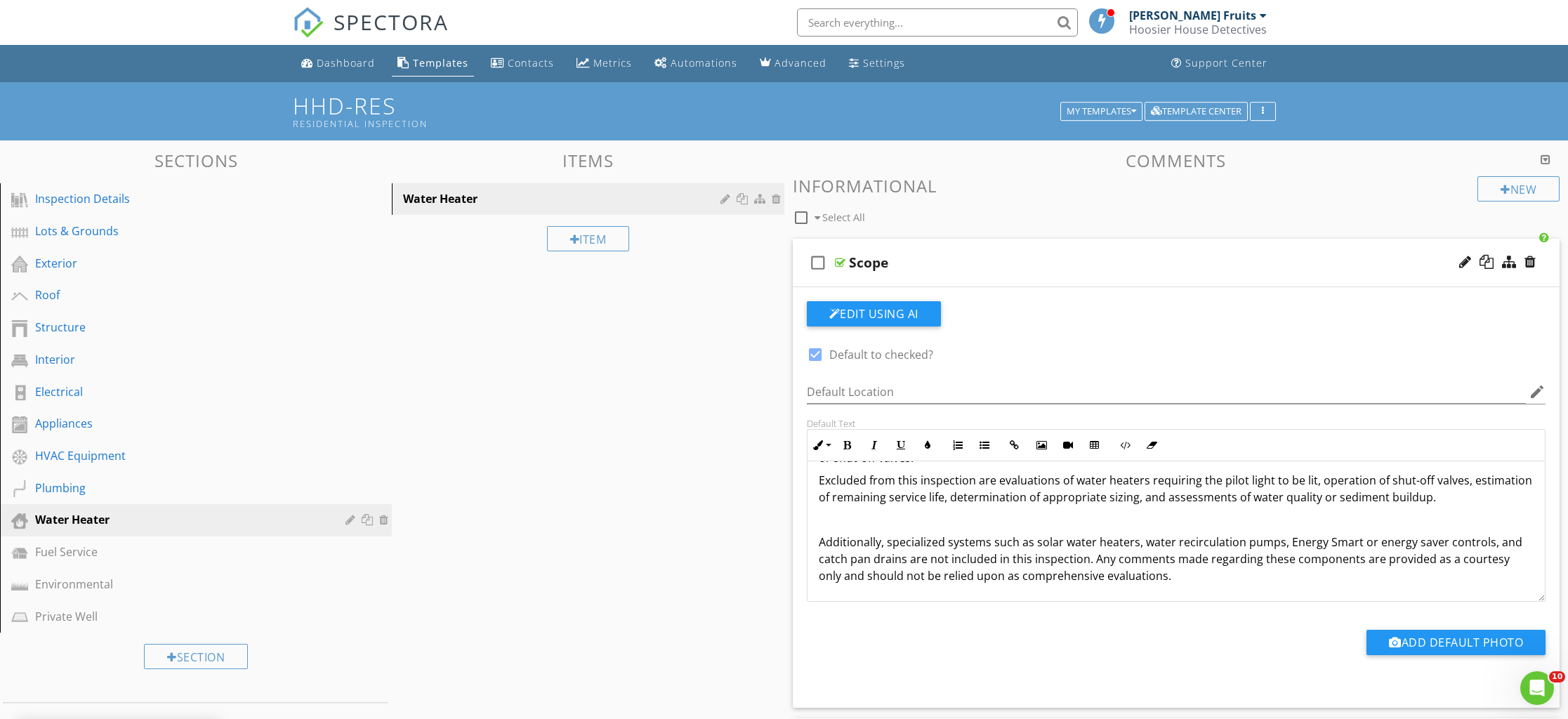
scroll to position [60, 0]
click at [813, 548] on div "The inspection includes a visual examination of the water heater’s accessible c…" at bounding box center [1176, 502] width 738 height 202
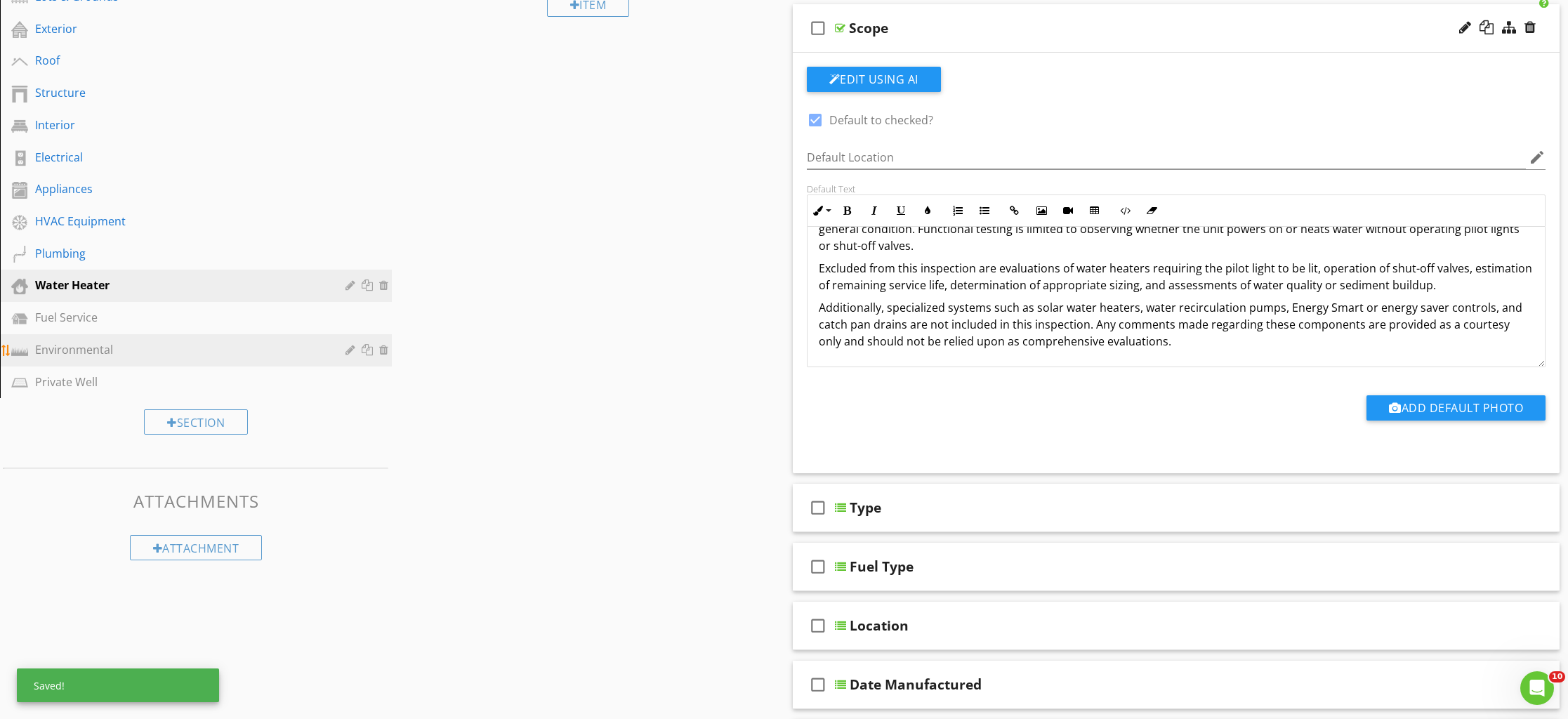
scroll to position [234, 0]
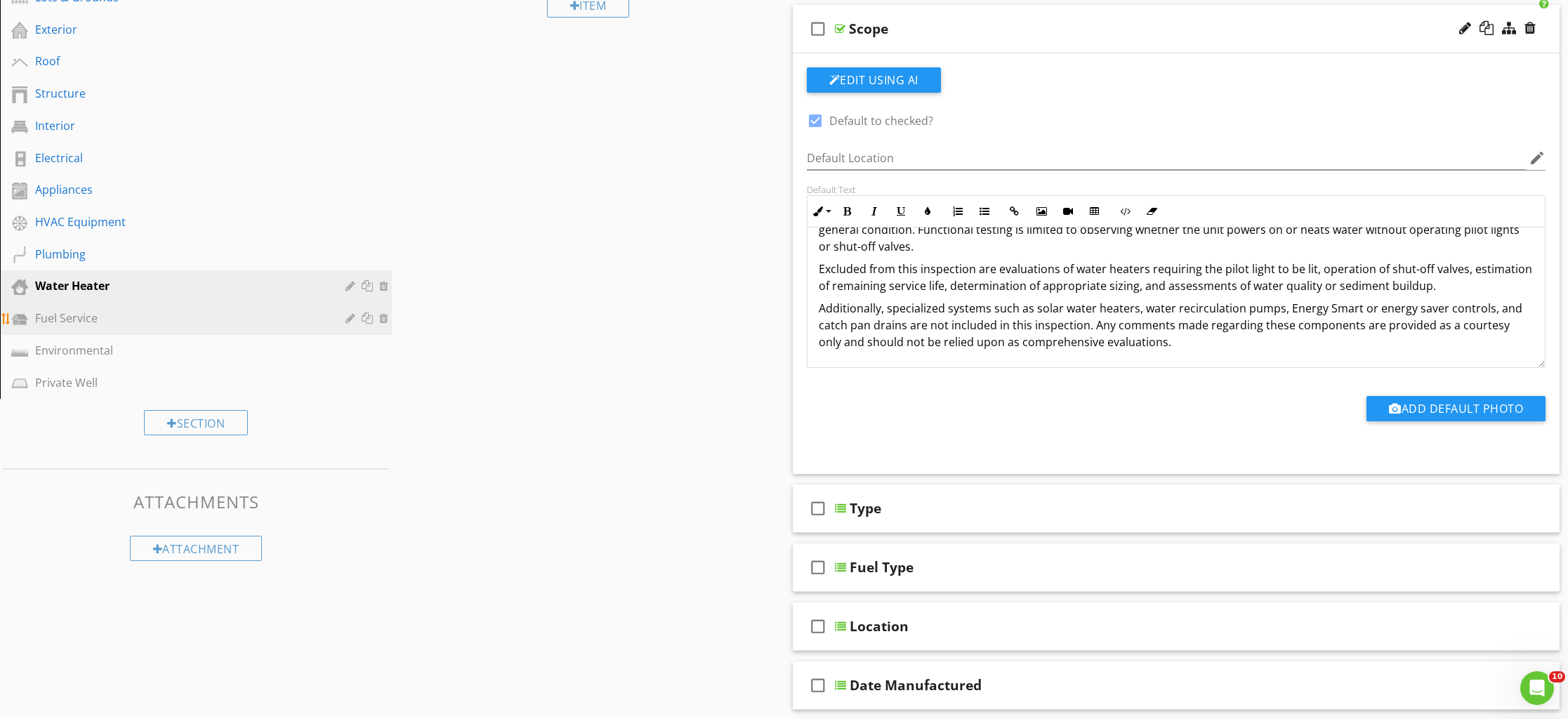
click at [58, 326] on div "Fuel Service" at bounding box center [180, 317] width 290 height 16
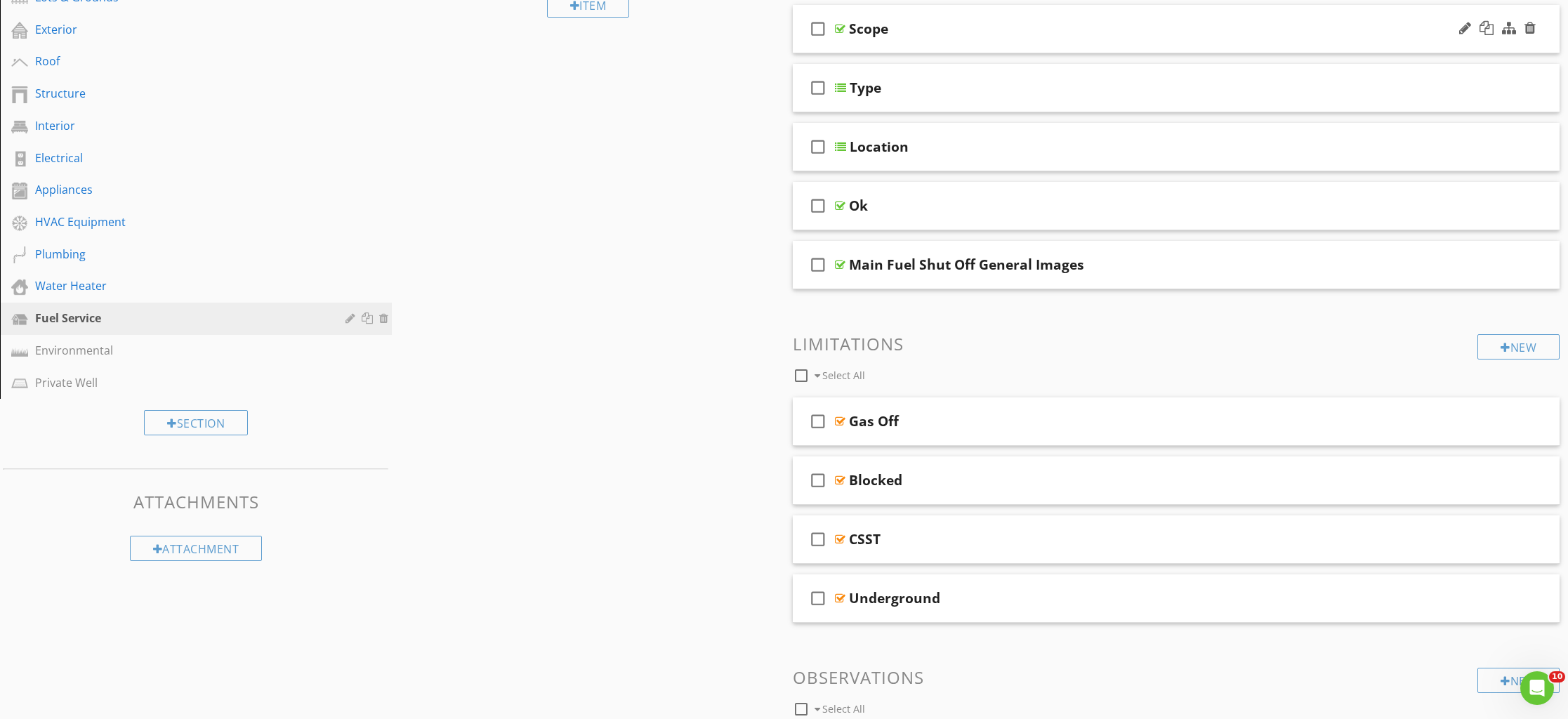
click at [908, 44] on div "check_box_outline_blank Scope" at bounding box center [1176, 29] width 767 height 48
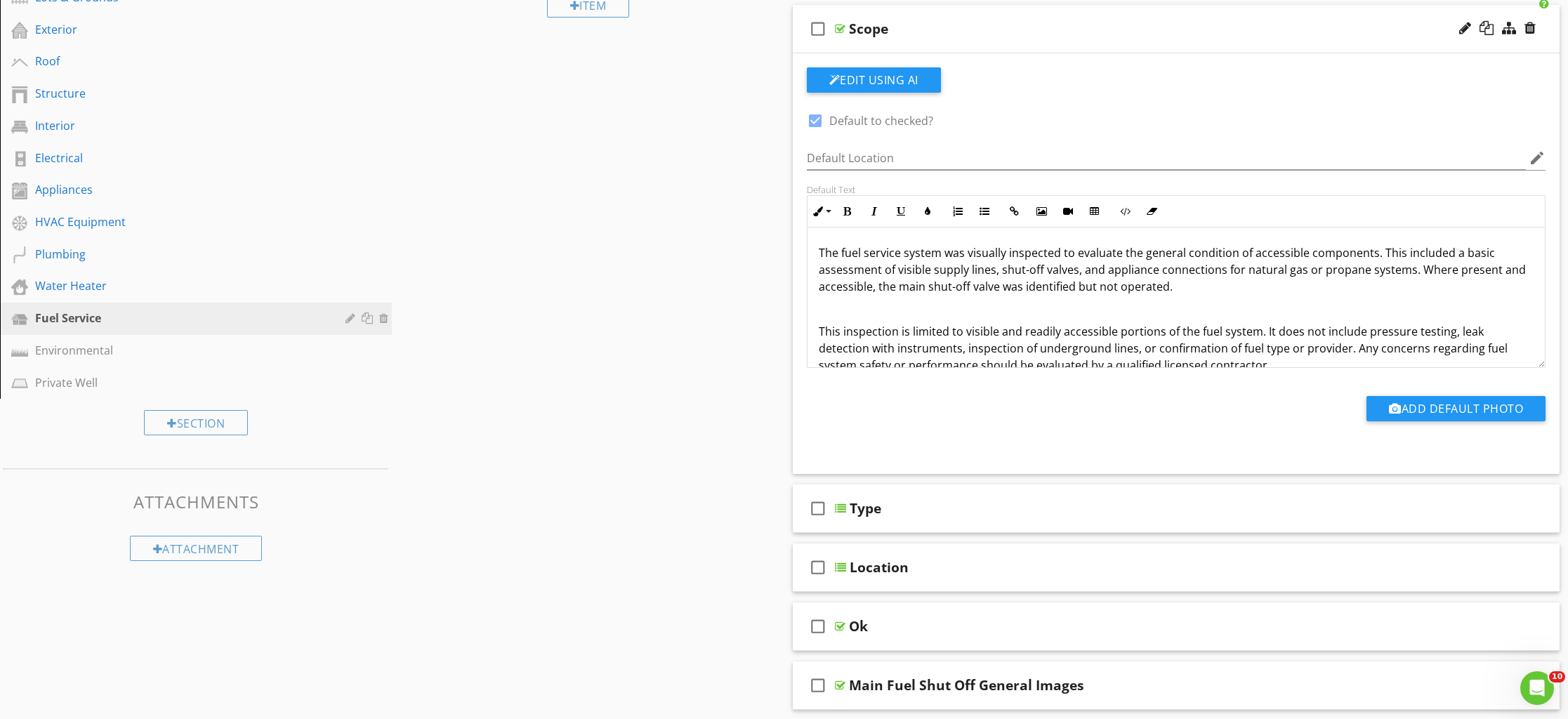
click at [816, 335] on div "The fuel service system was visually inspected to evaluate the general conditio…" at bounding box center [1176, 309] width 738 height 163
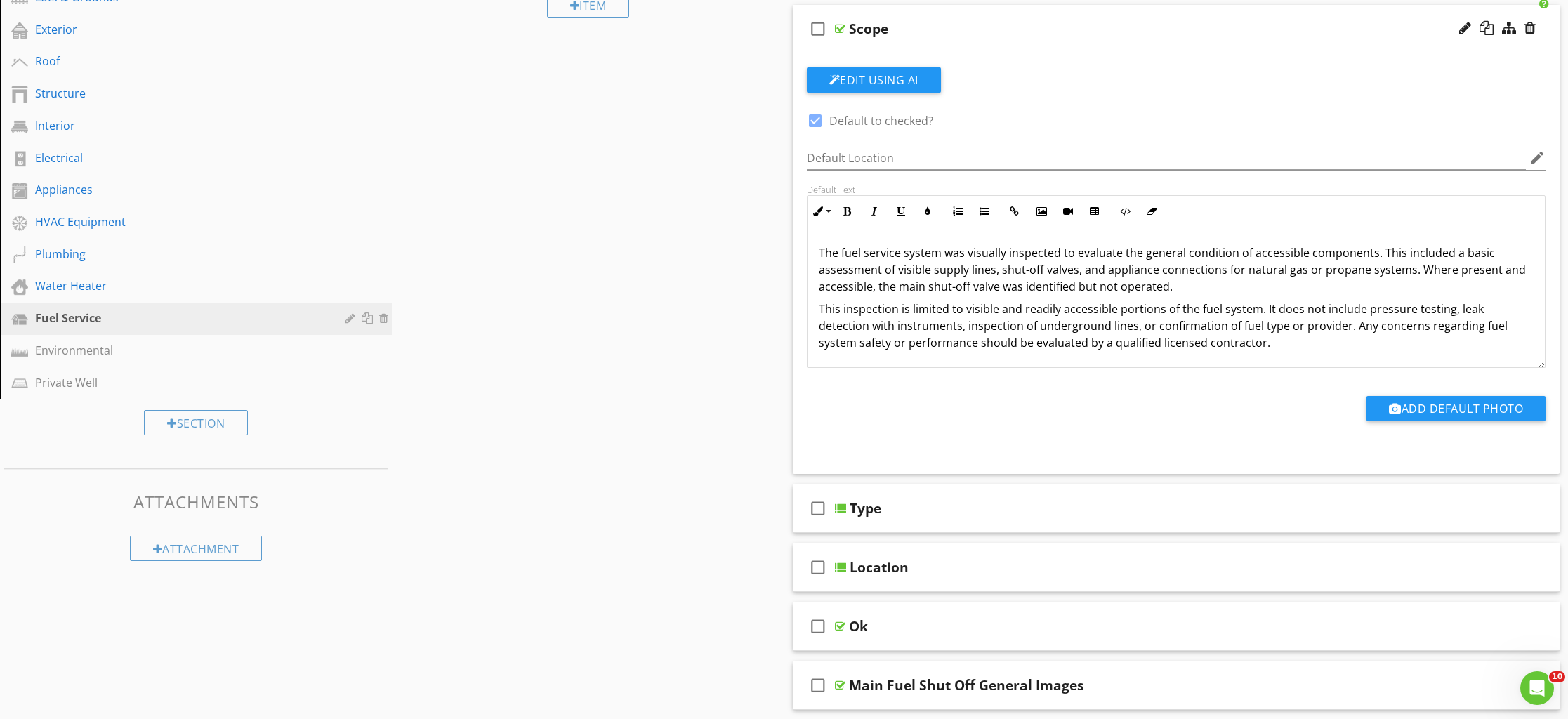
scroll to position [1, 0]
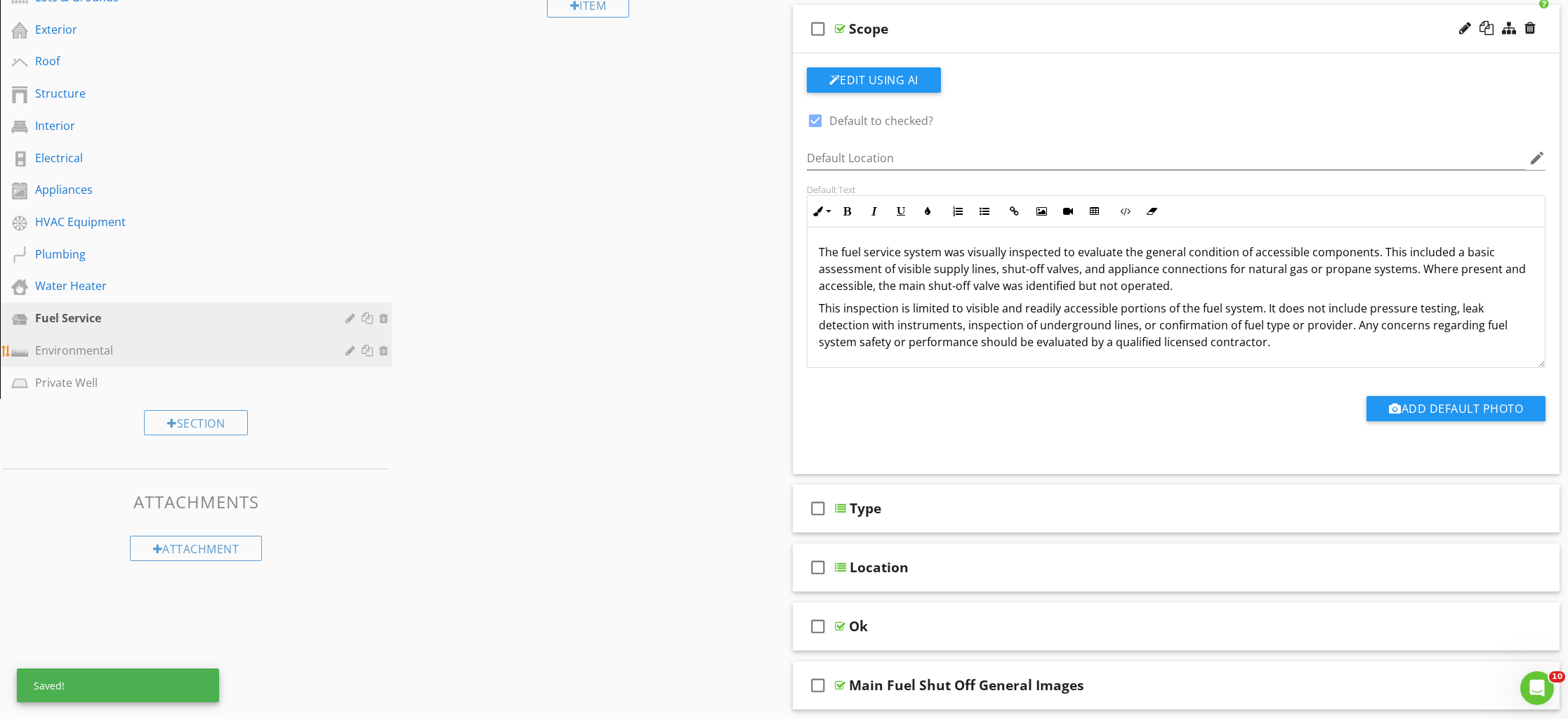
click at [93, 351] on div "Environmental" at bounding box center [180, 350] width 290 height 16
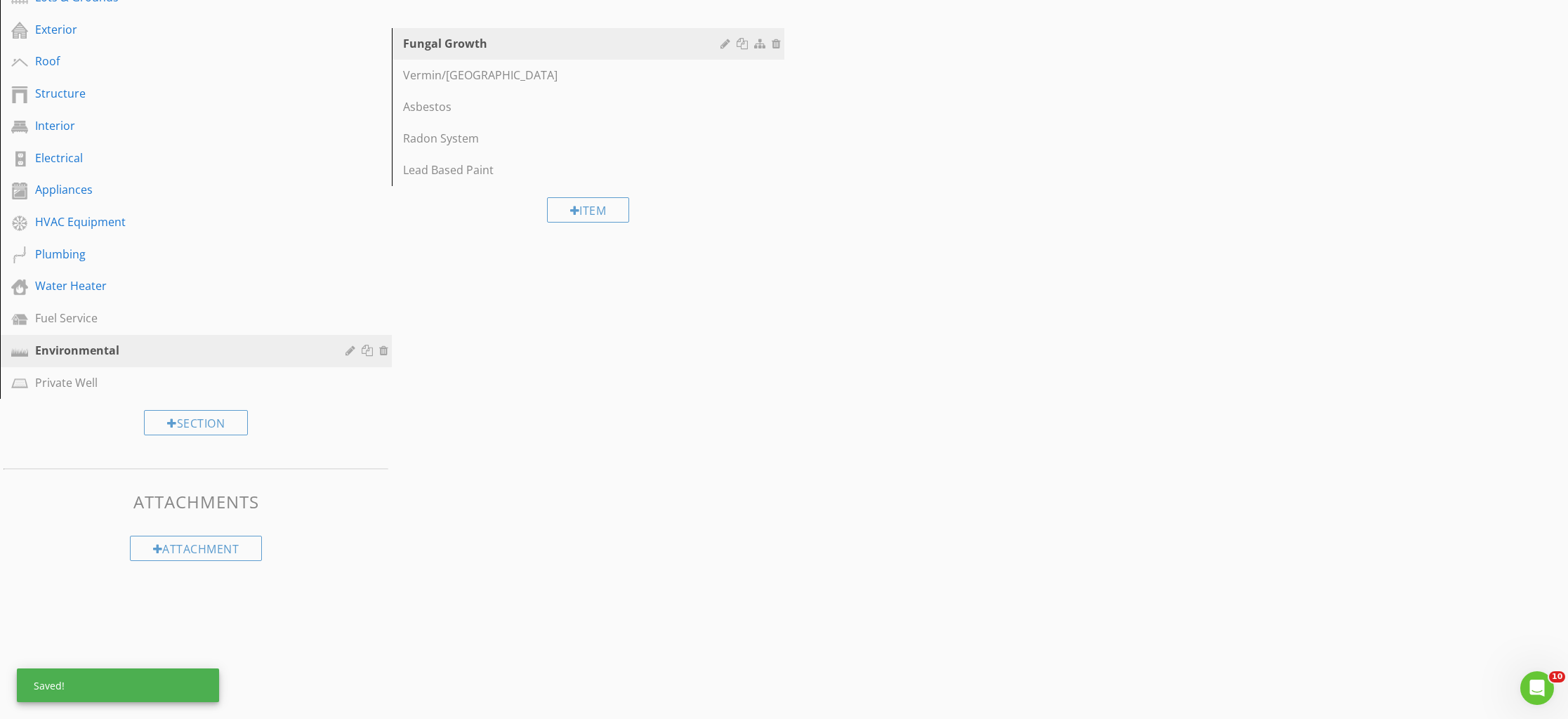
scroll to position [101, 0]
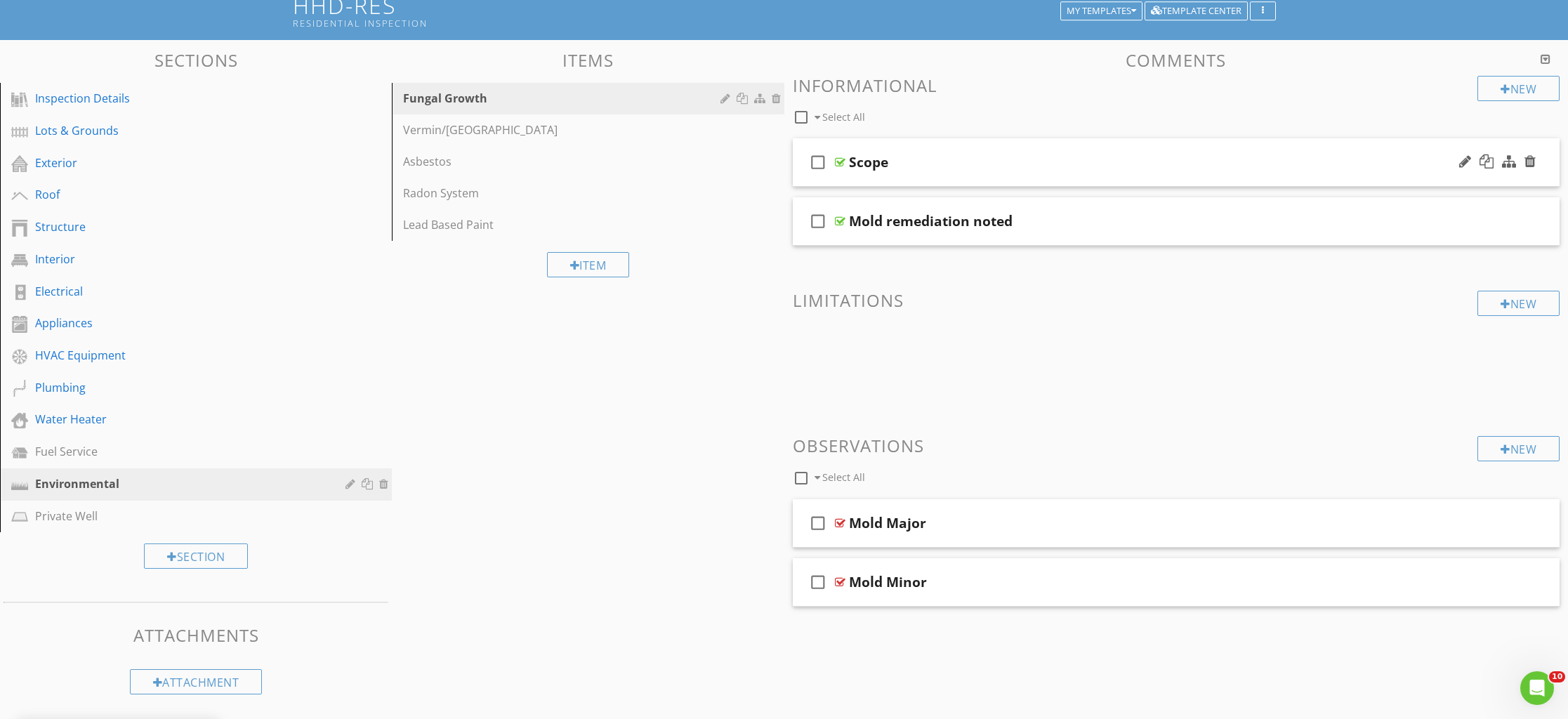
click at [853, 176] on div "check_box_outline_blank Scope" at bounding box center [1176, 163] width 767 height 48
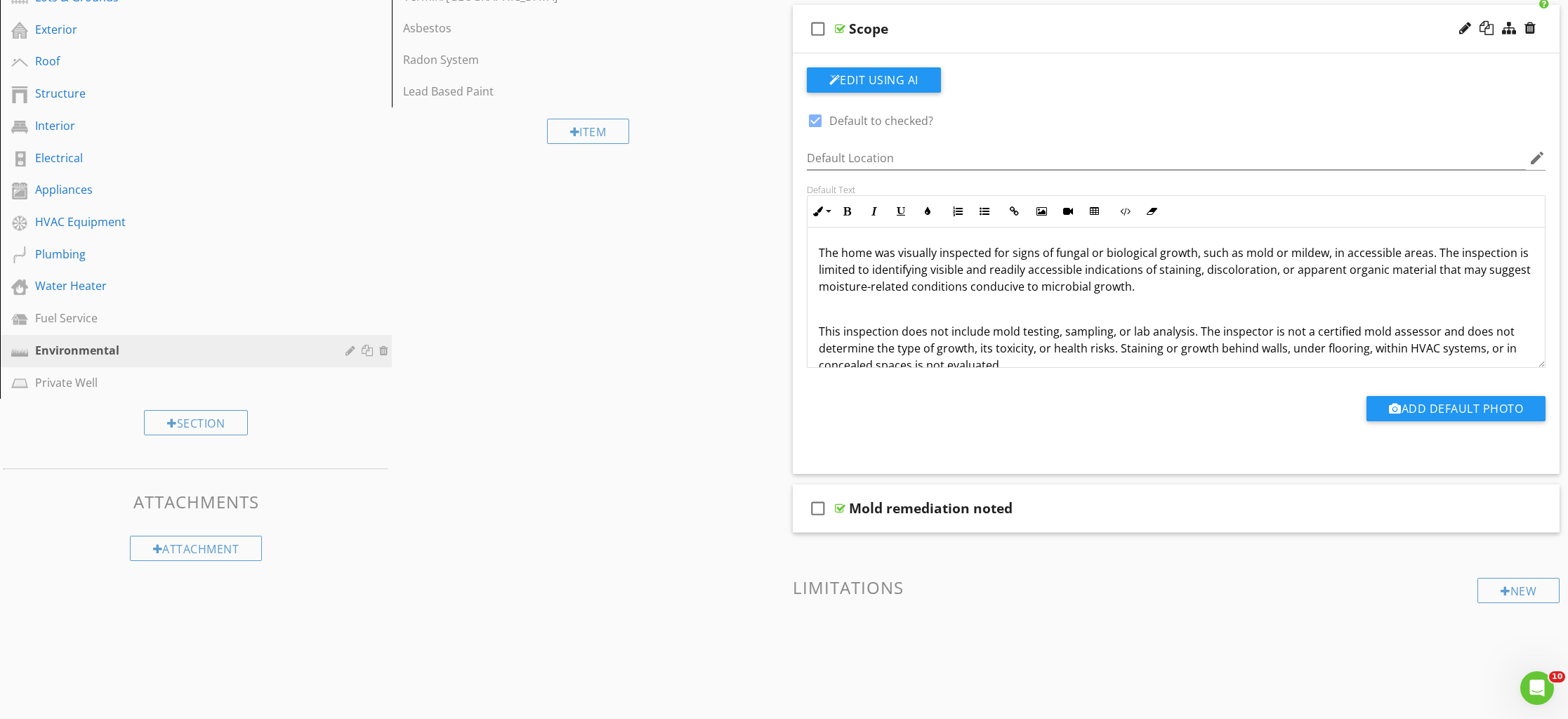
click at [820, 327] on p "This inspection does not include mold testing, sampling, or lab analysis. The i…" at bounding box center [1176, 348] width 716 height 50
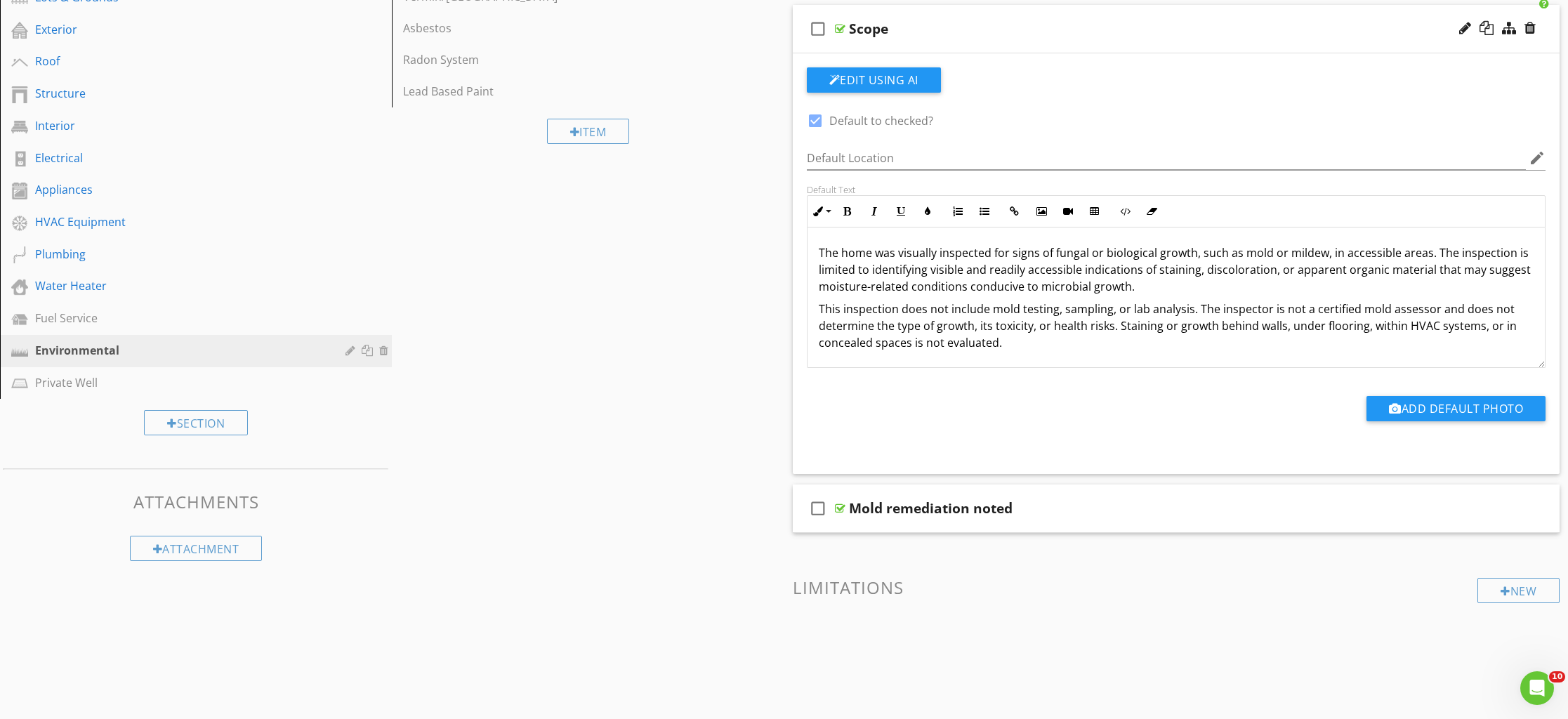
scroll to position [63, 0]
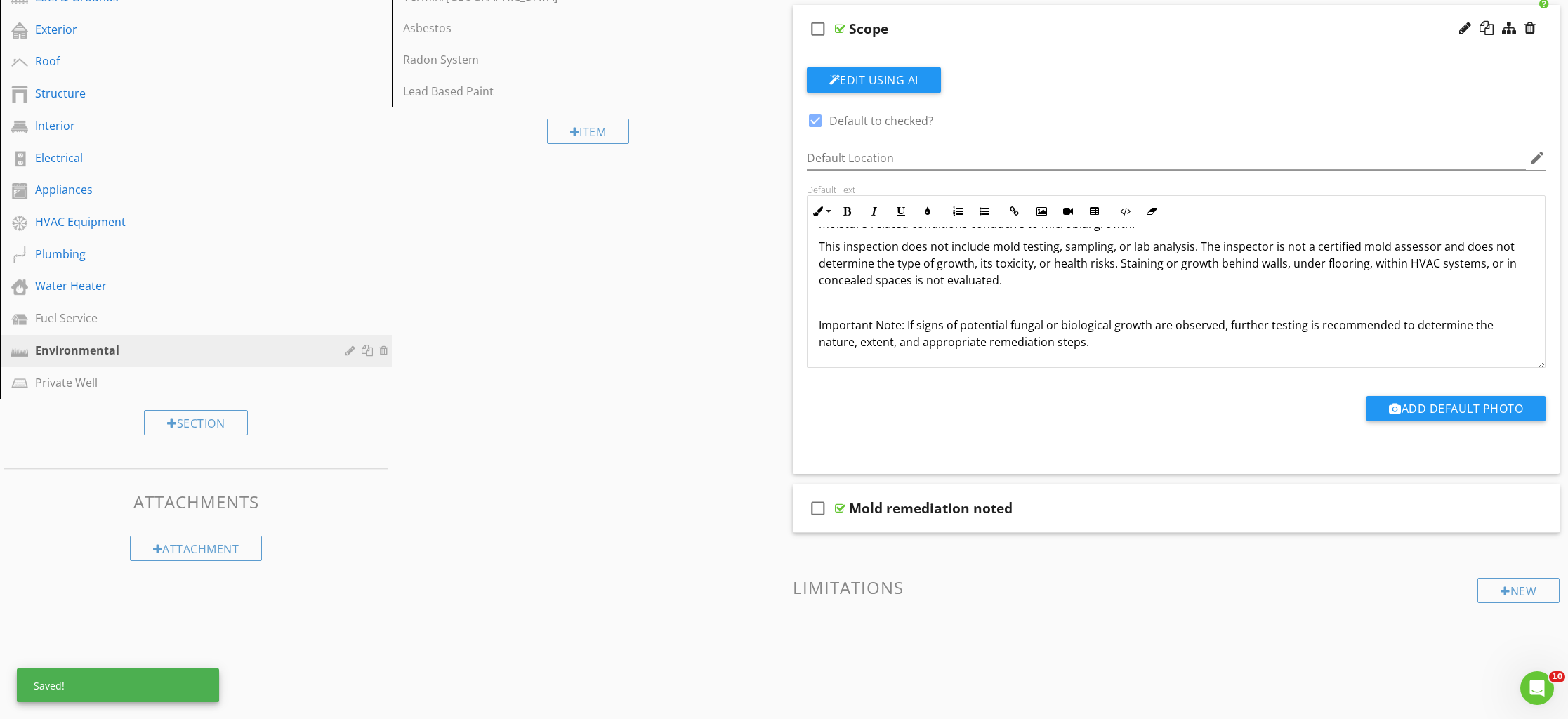
click at [813, 323] on div "The home was visually inspected for signs of fungal or biological growth, such …" at bounding box center [1176, 266] width 738 height 202
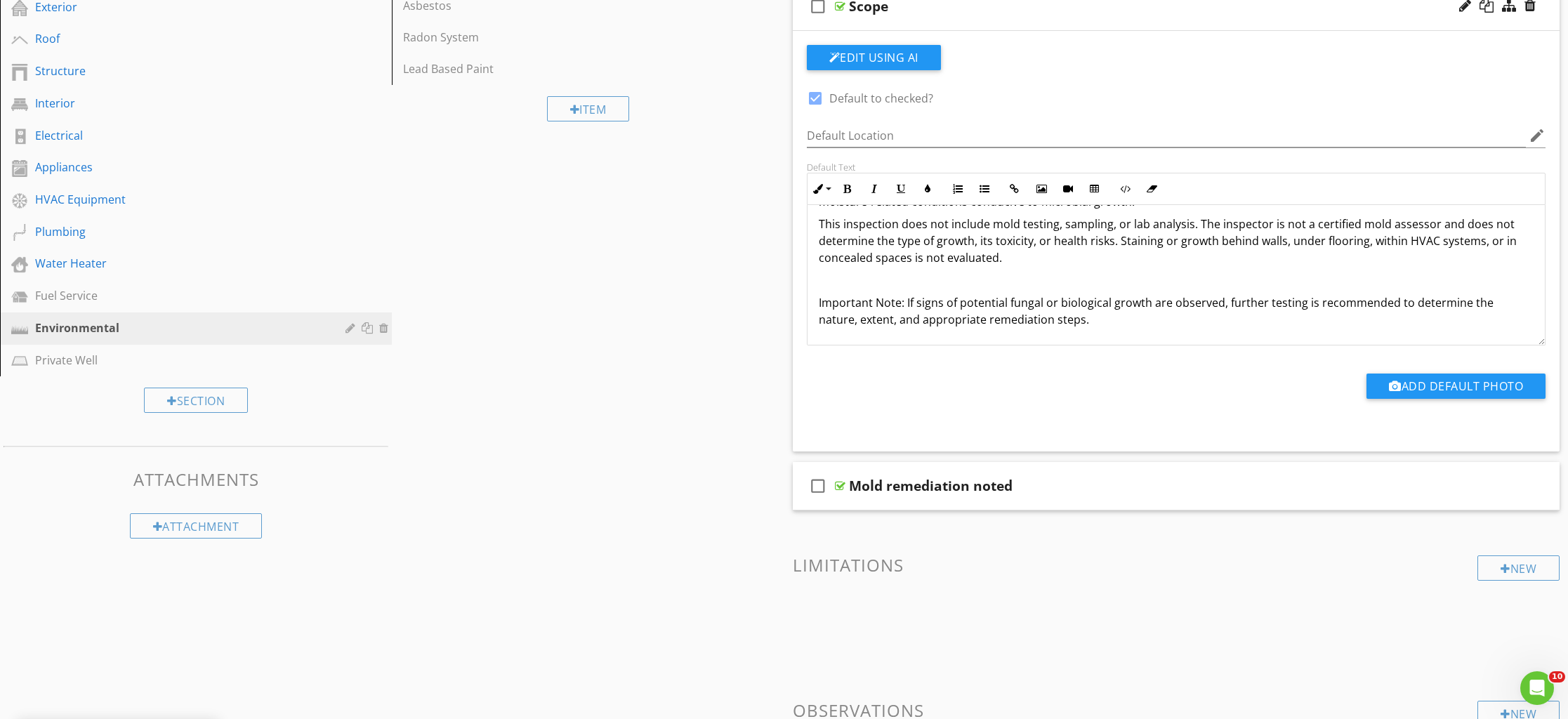
scroll to position [40, 0]
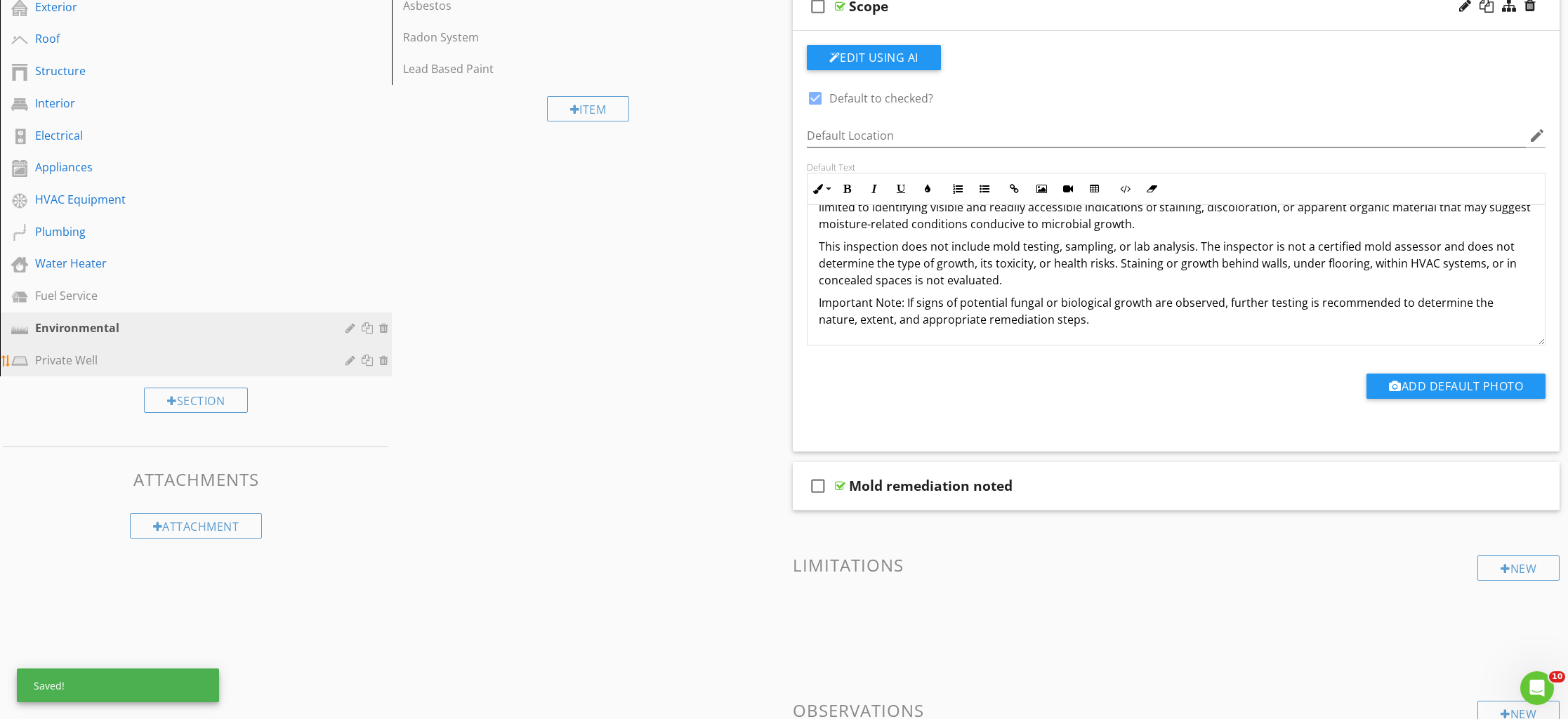
click at [86, 367] on div "Private Well" at bounding box center [180, 360] width 290 height 16
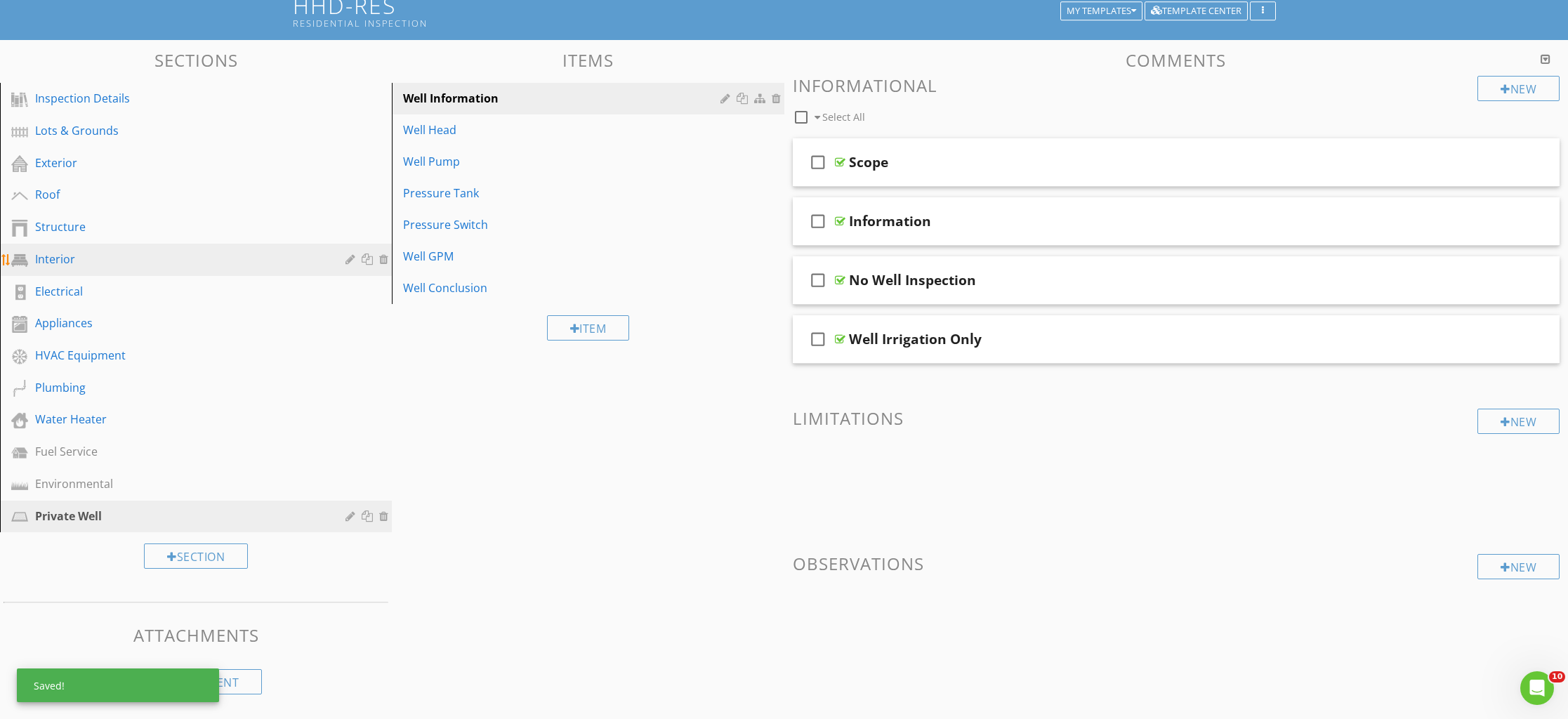
scroll to position [101, 0]
click at [848, 172] on div "check_box_outline_blank Scope" at bounding box center [1176, 163] width 767 height 48
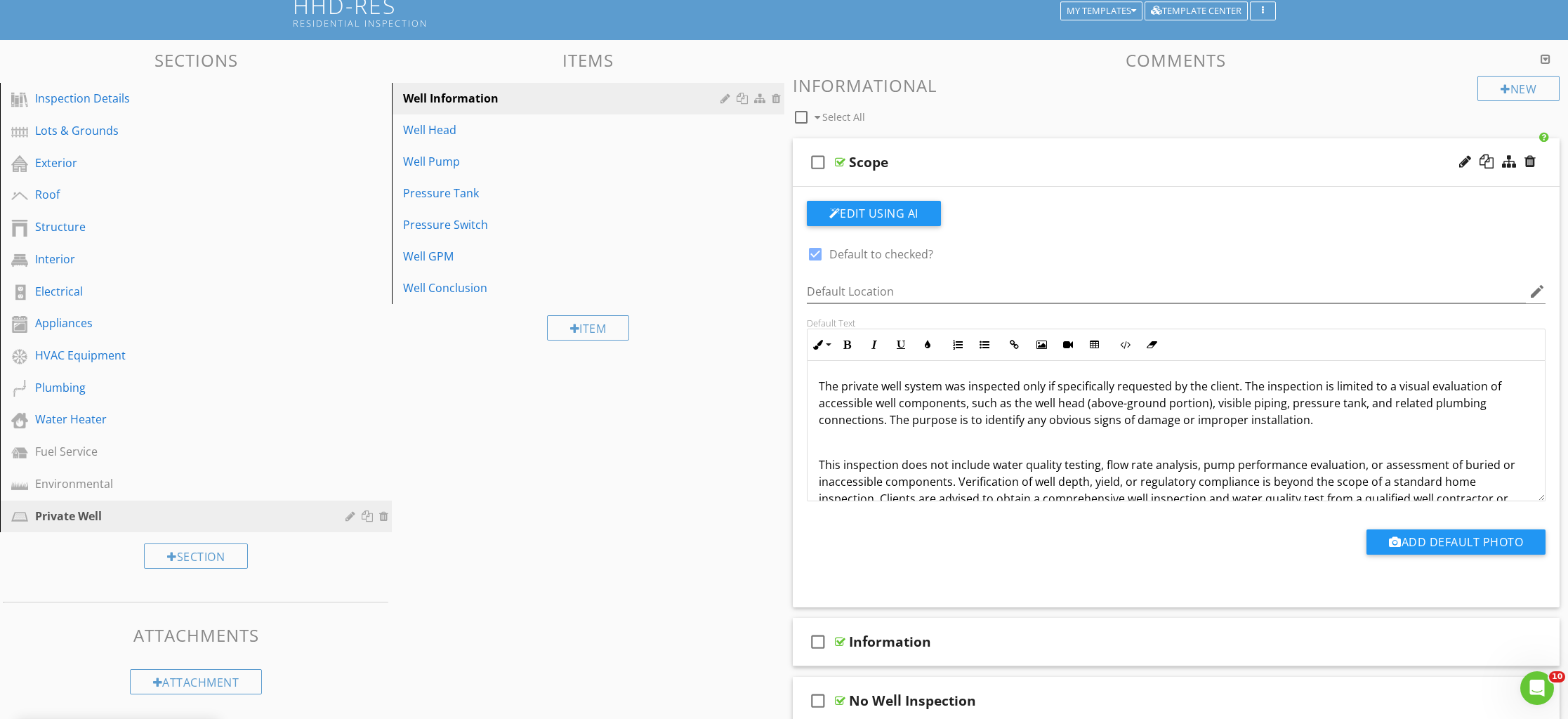
scroll to position [256, 0]
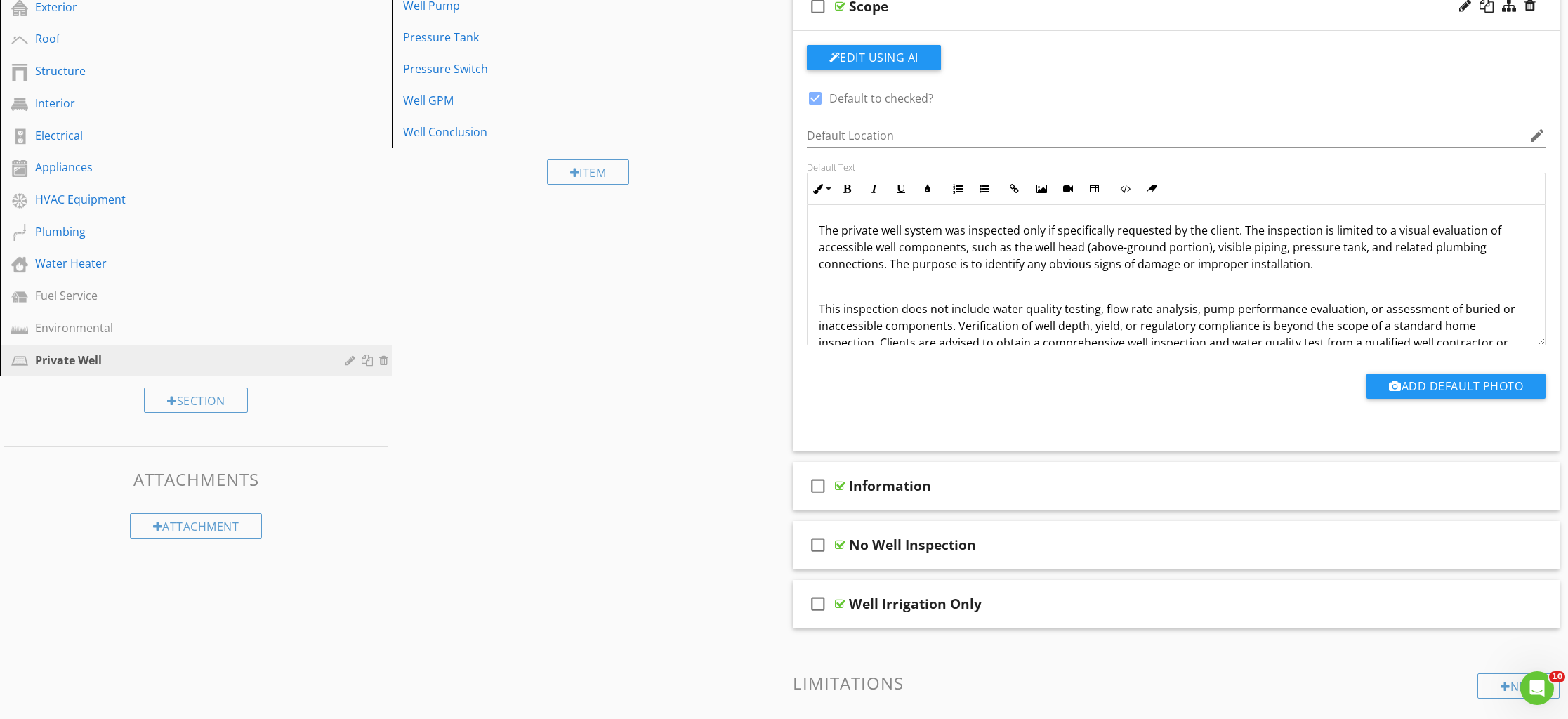
click at [815, 305] on div "The private well system was inspected only if specifically requested by the cli…" at bounding box center [1176, 295] width 738 height 180
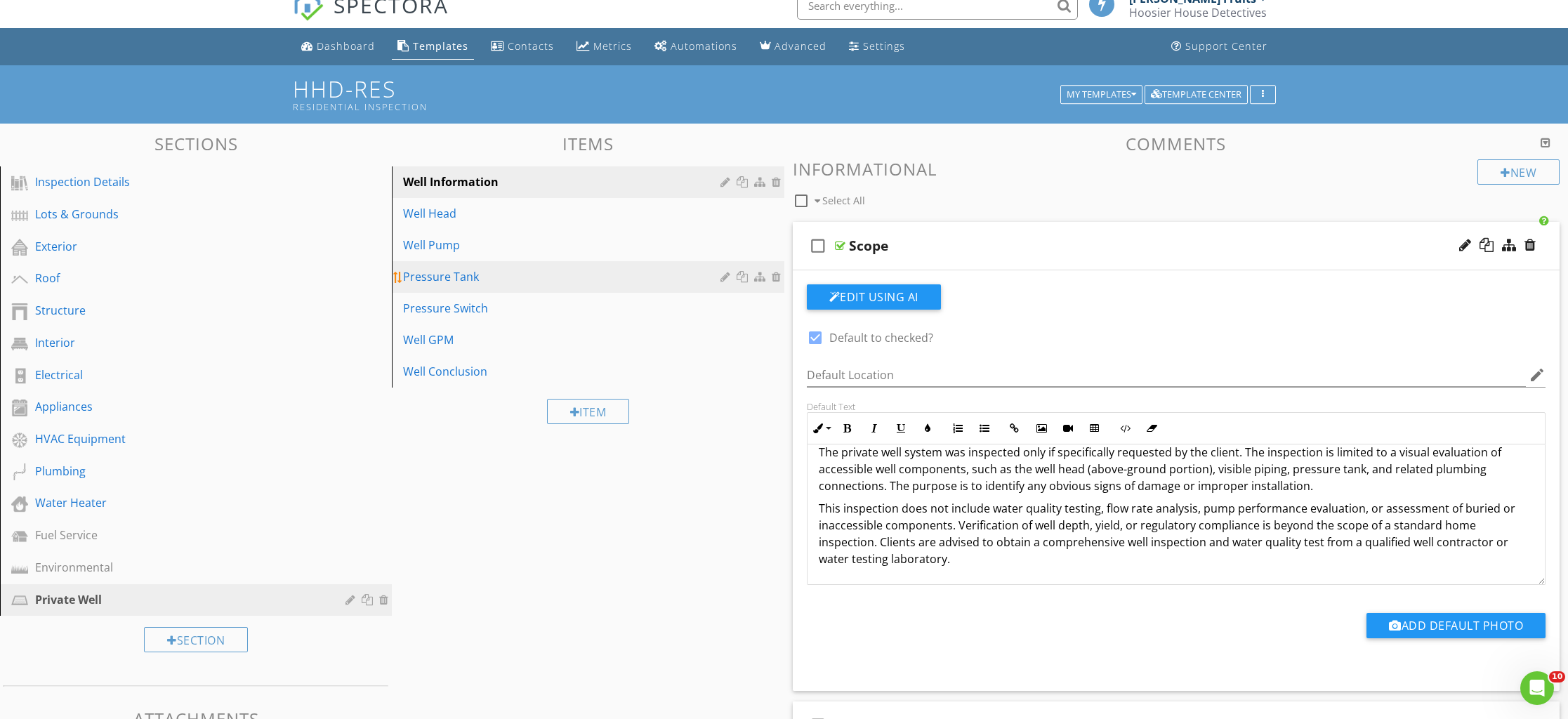
scroll to position [0, 0]
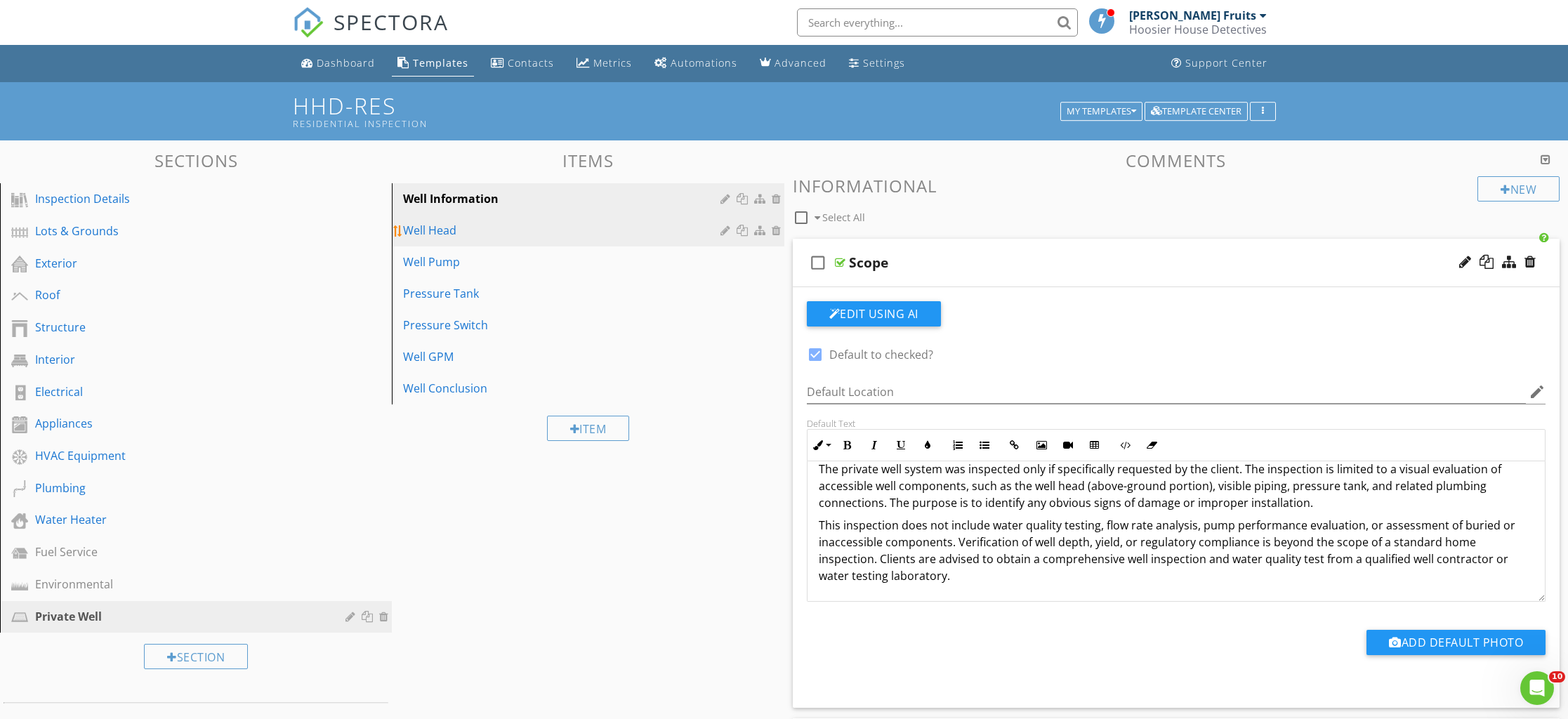
click at [429, 237] on div "Well Head" at bounding box center [564, 229] width 321 height 16
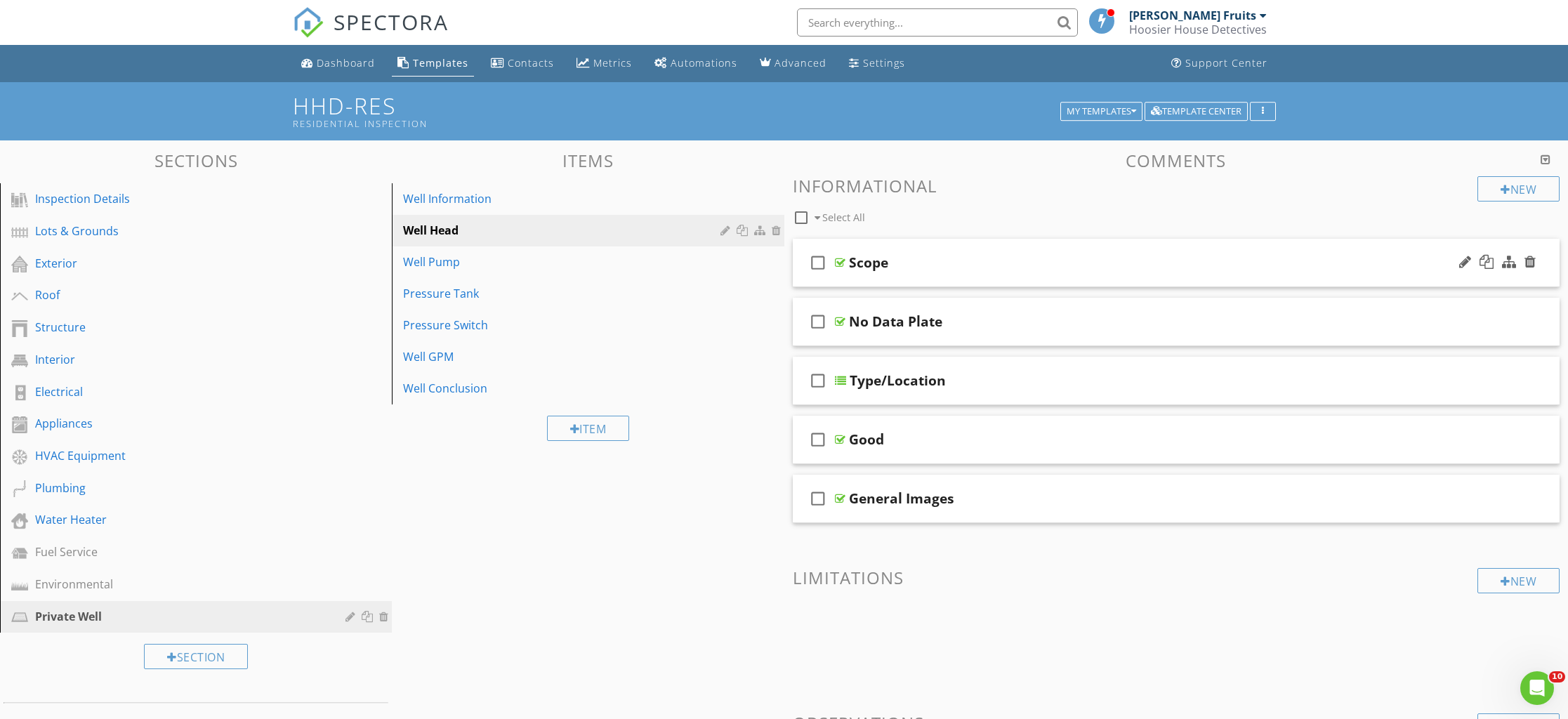
click at [846, 272] on div "check_box_outline_blank Scope" at bounding box center [1176, 263] width 767 height 48
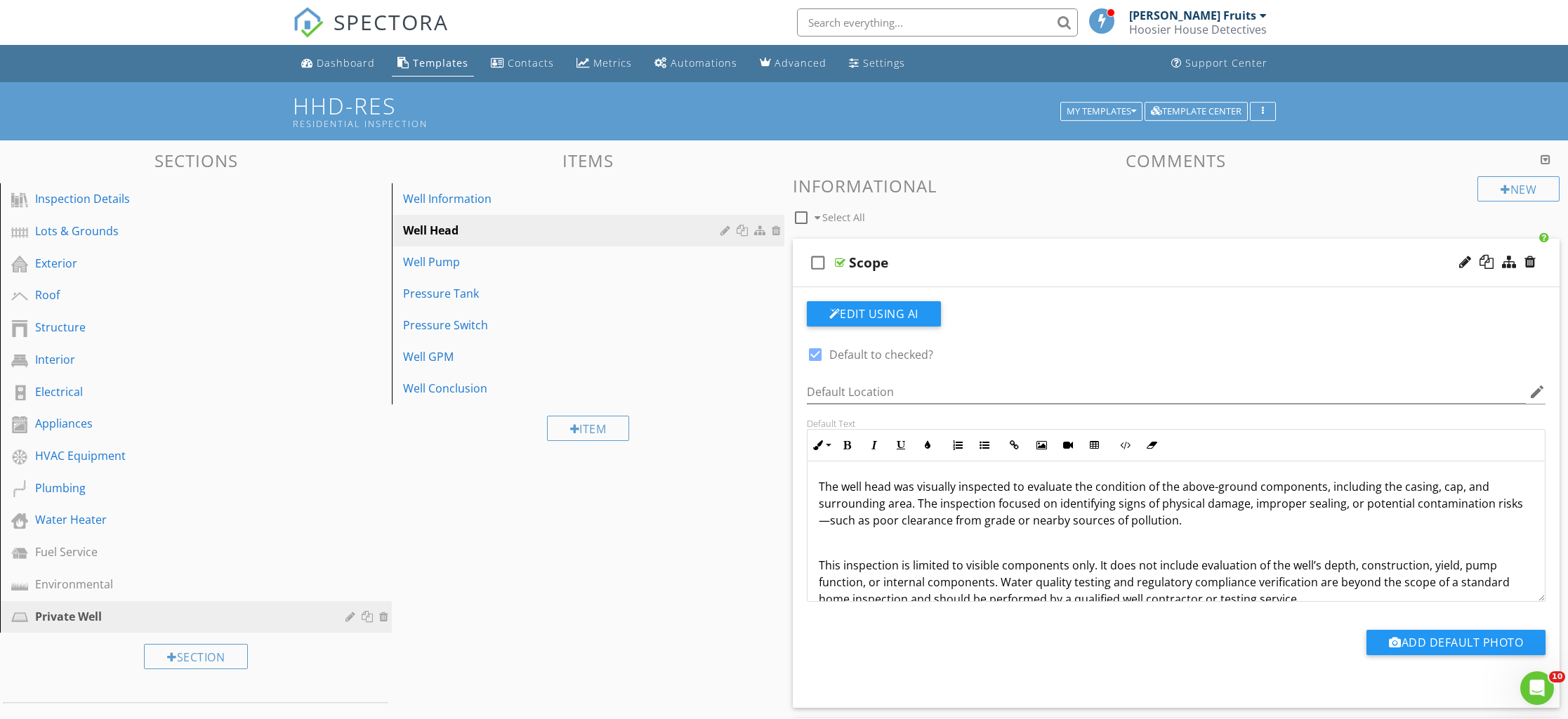
click at [822, 570] on p "This inspection is limited to visible components only. It does not include eval…" at bounding box center [1176, 583] width 716 height 50
click at [819, 569] on p "This inspection is limited to visible components only. It does not include eval…" at bounding box center [1176, 583] width 716 height 50
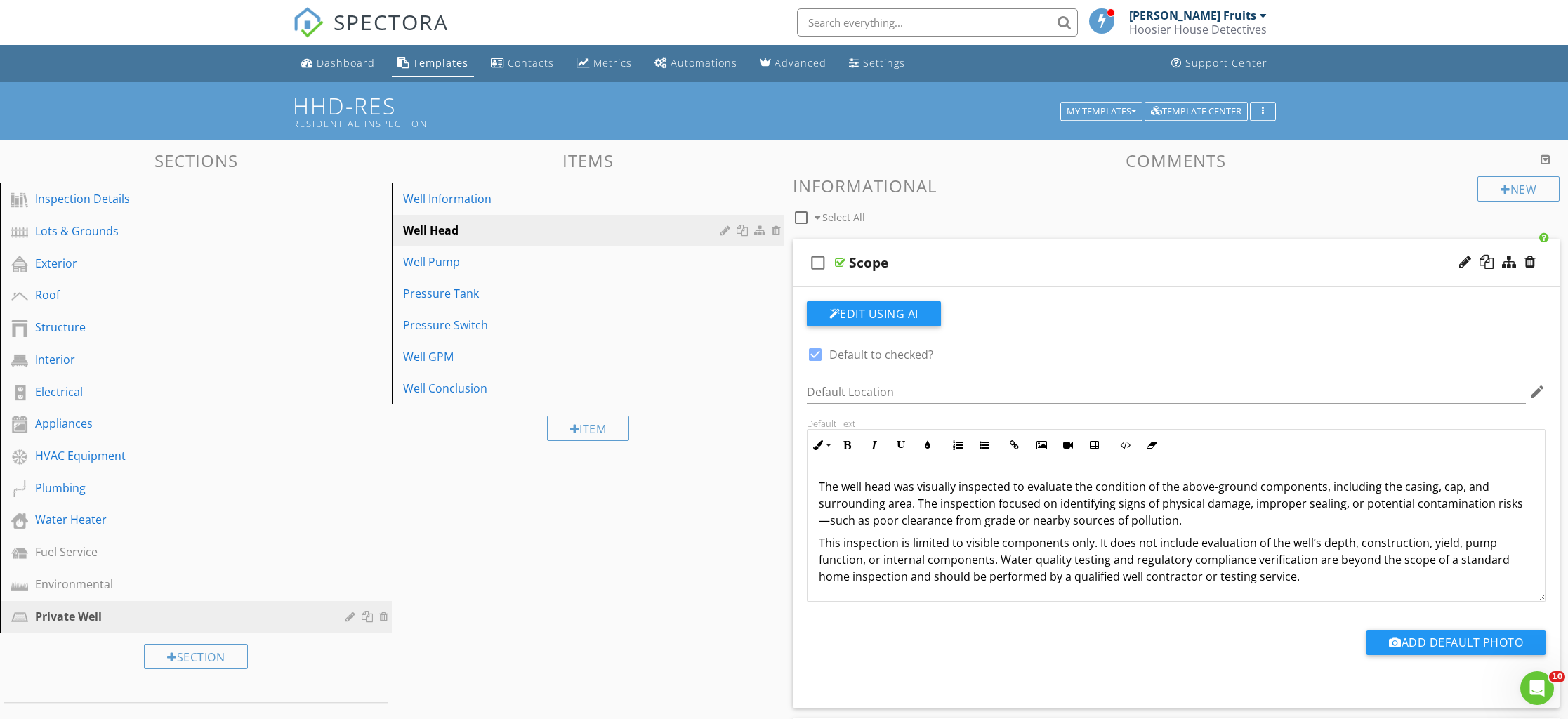
scroll to position [1, 0]
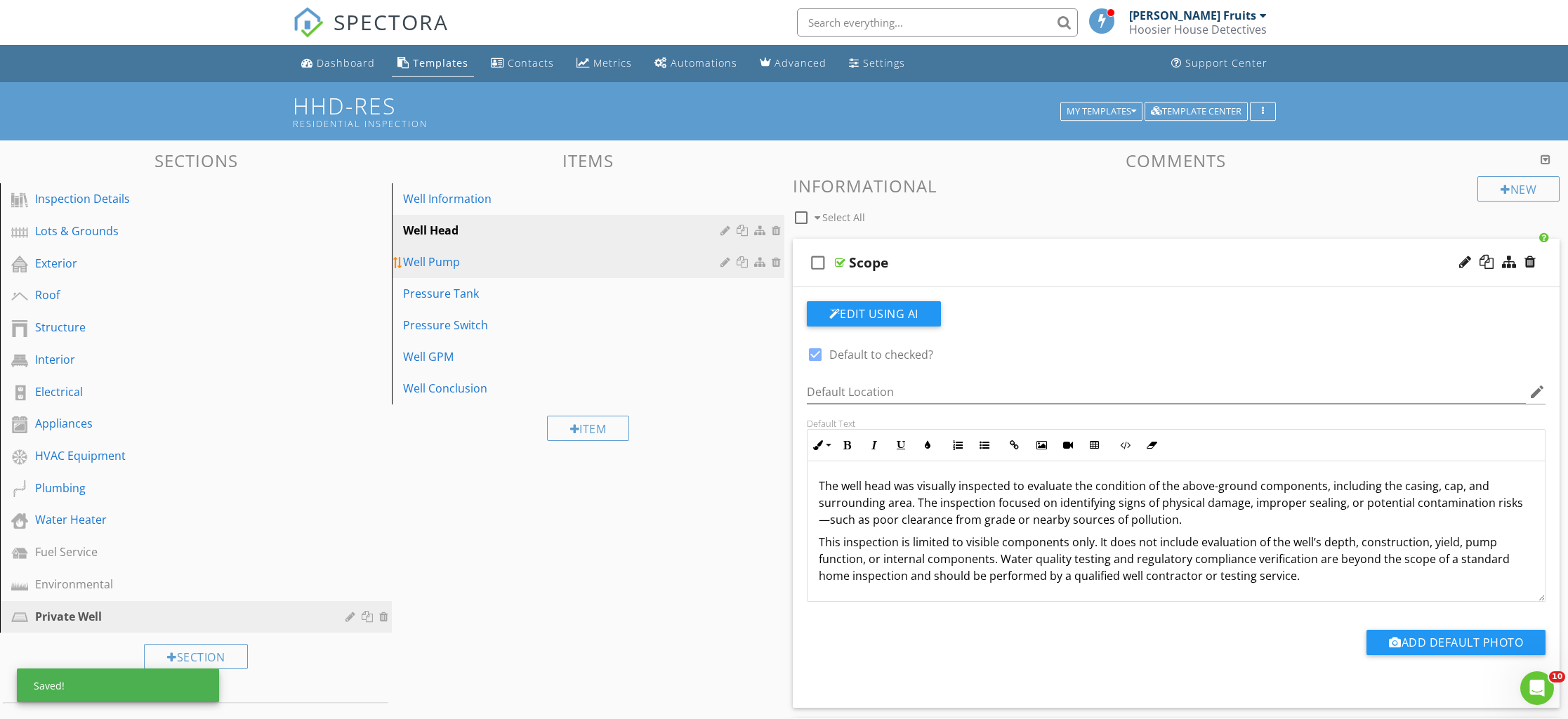
click at [454, 266] on div "Well Pump" at bounding box center [564, 261] width 321 height 16
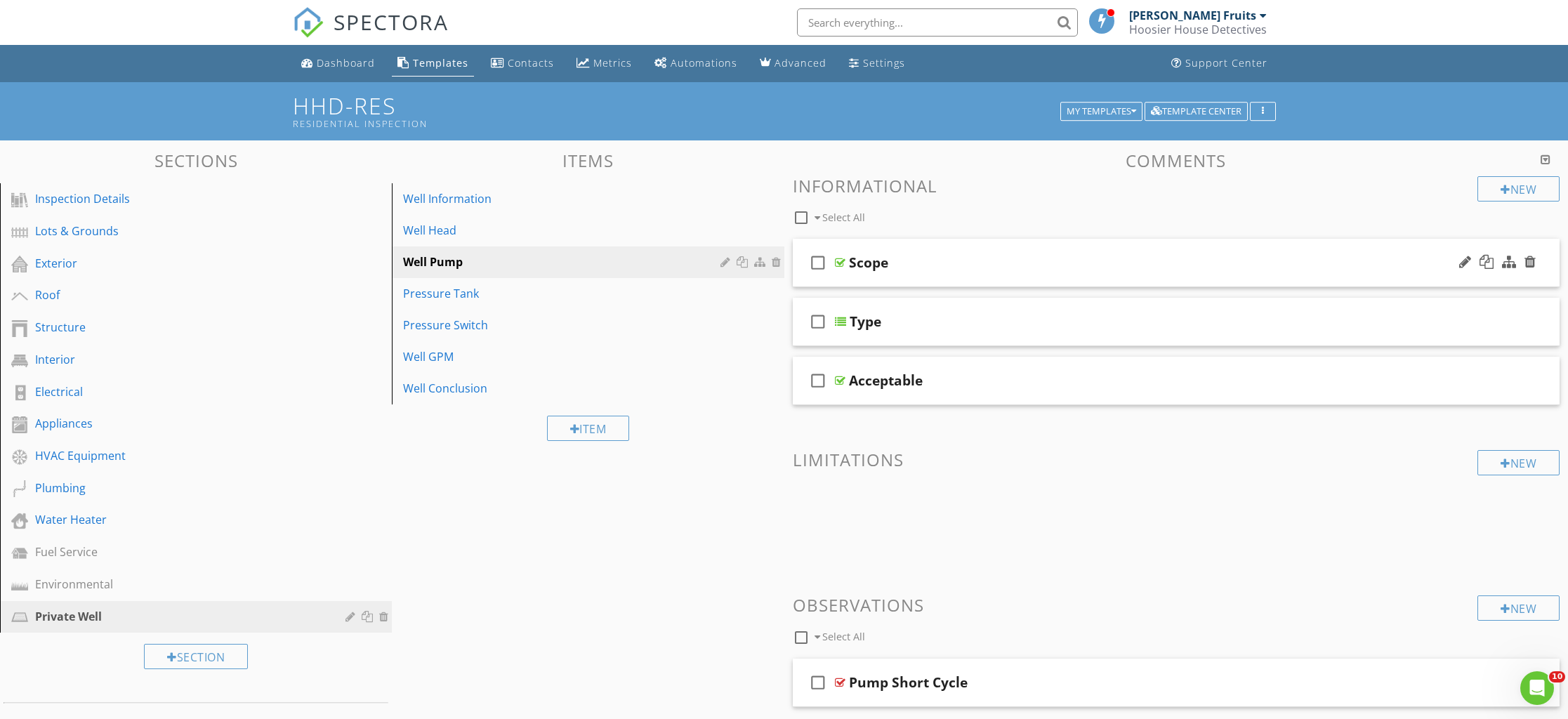
click at [882, 275] on div "check_box_outline_blank Scope" at bounding box center [1176, 263] width 767 height 48
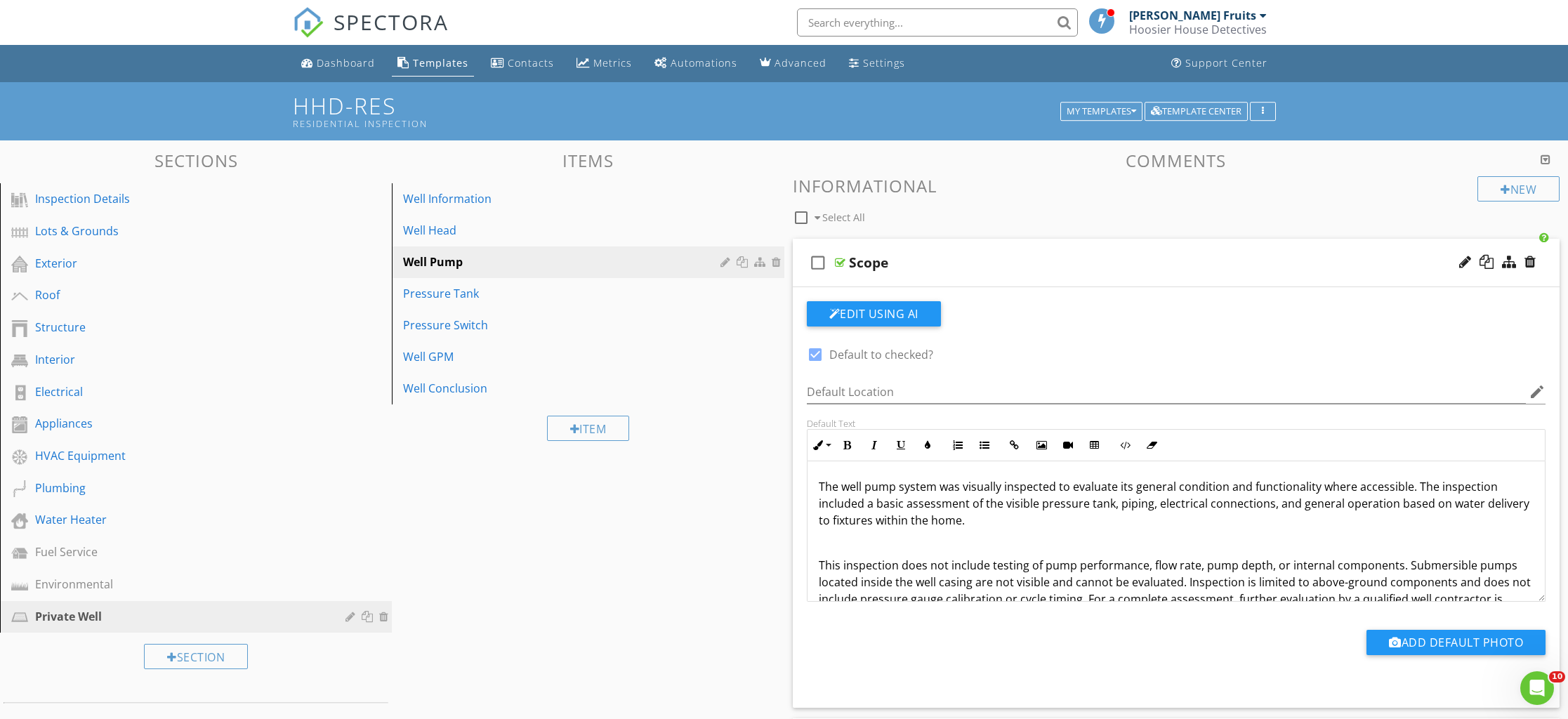
click at [814, 566] on div "The well pump system was visually inspected to evaluate its general condition a…" at bounding box center [1176, 552] width 738 height 180
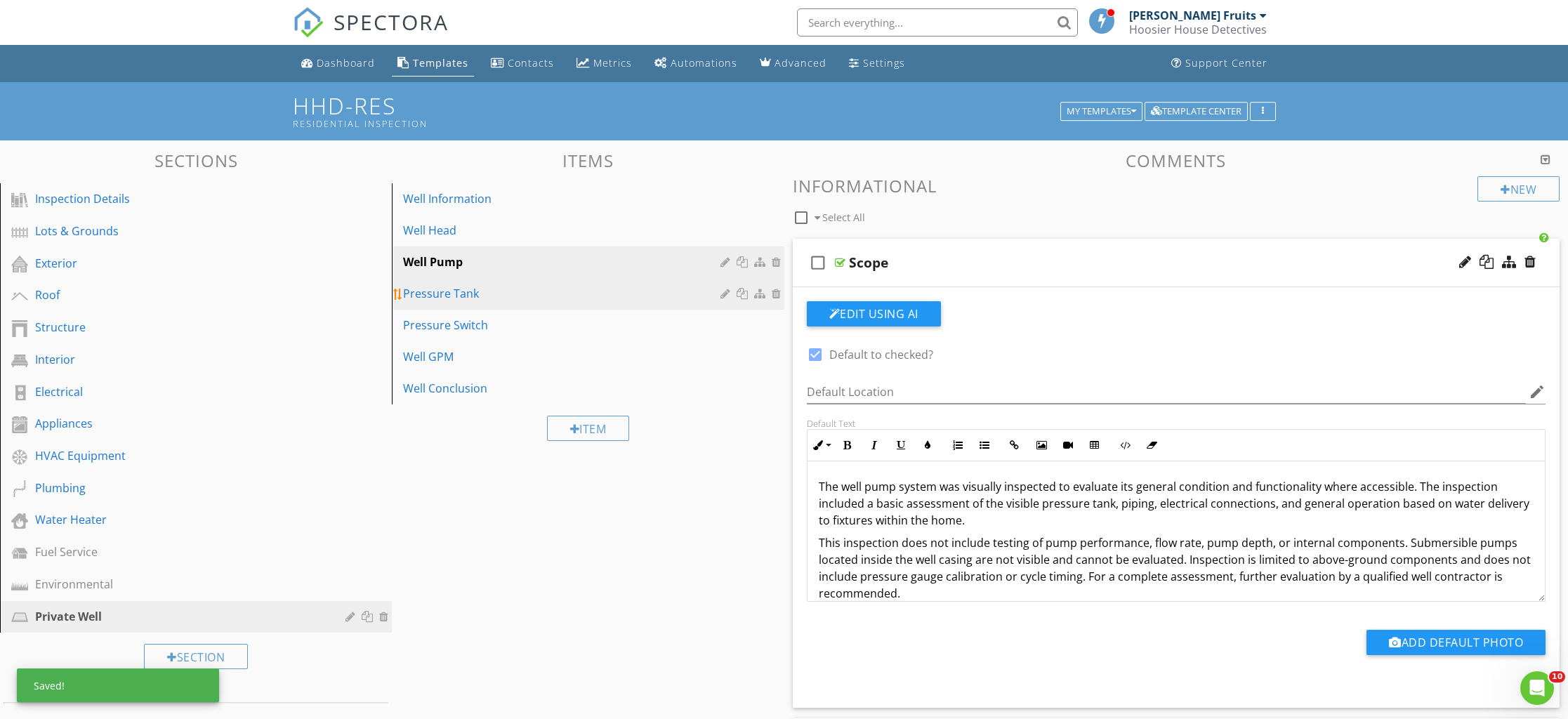
click at [505, 300] on div "Pressure Tank" at bounding box center [564, 293] width 321 height 16
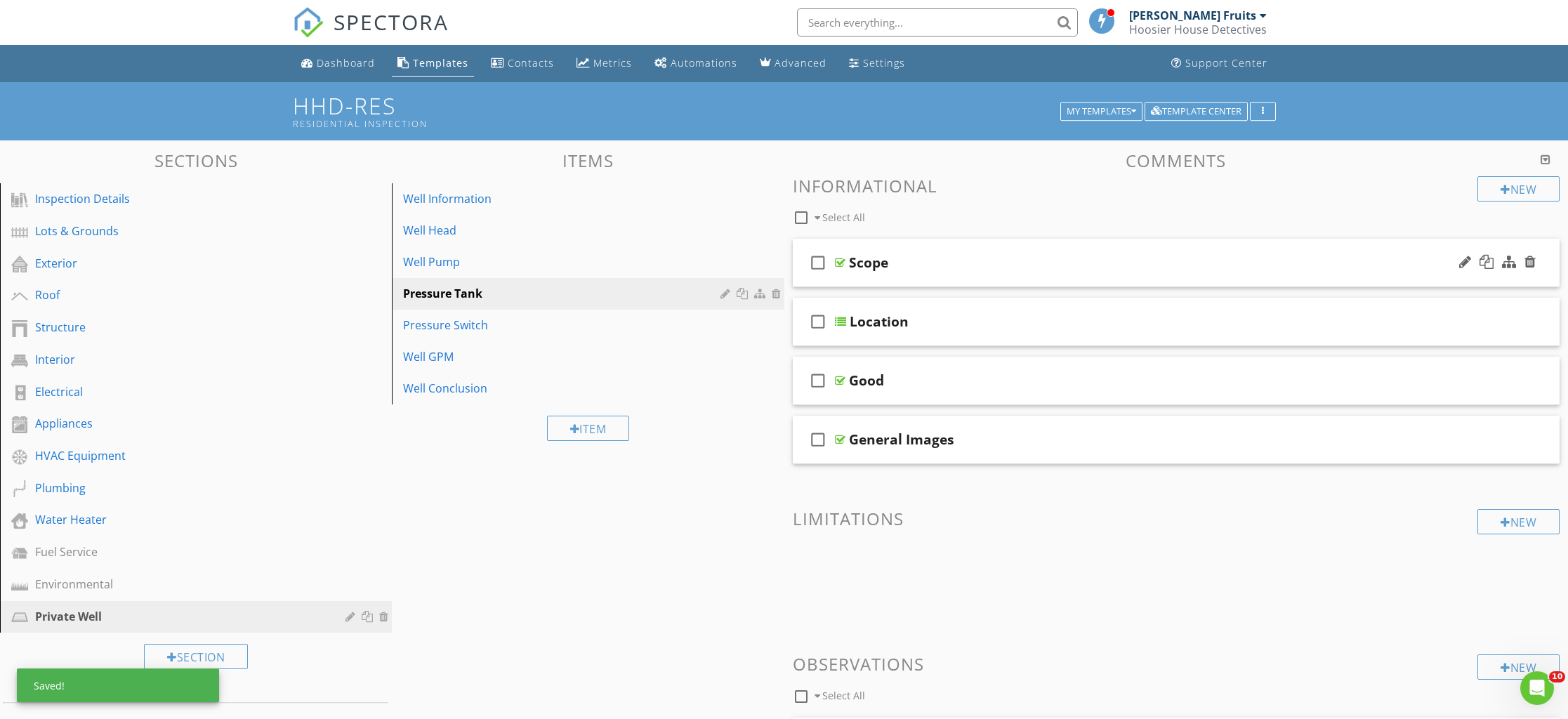
click at [857, 279] on div "check_box_outline_blank Scope" at bounding box center [1176, 263] width 767 height 48
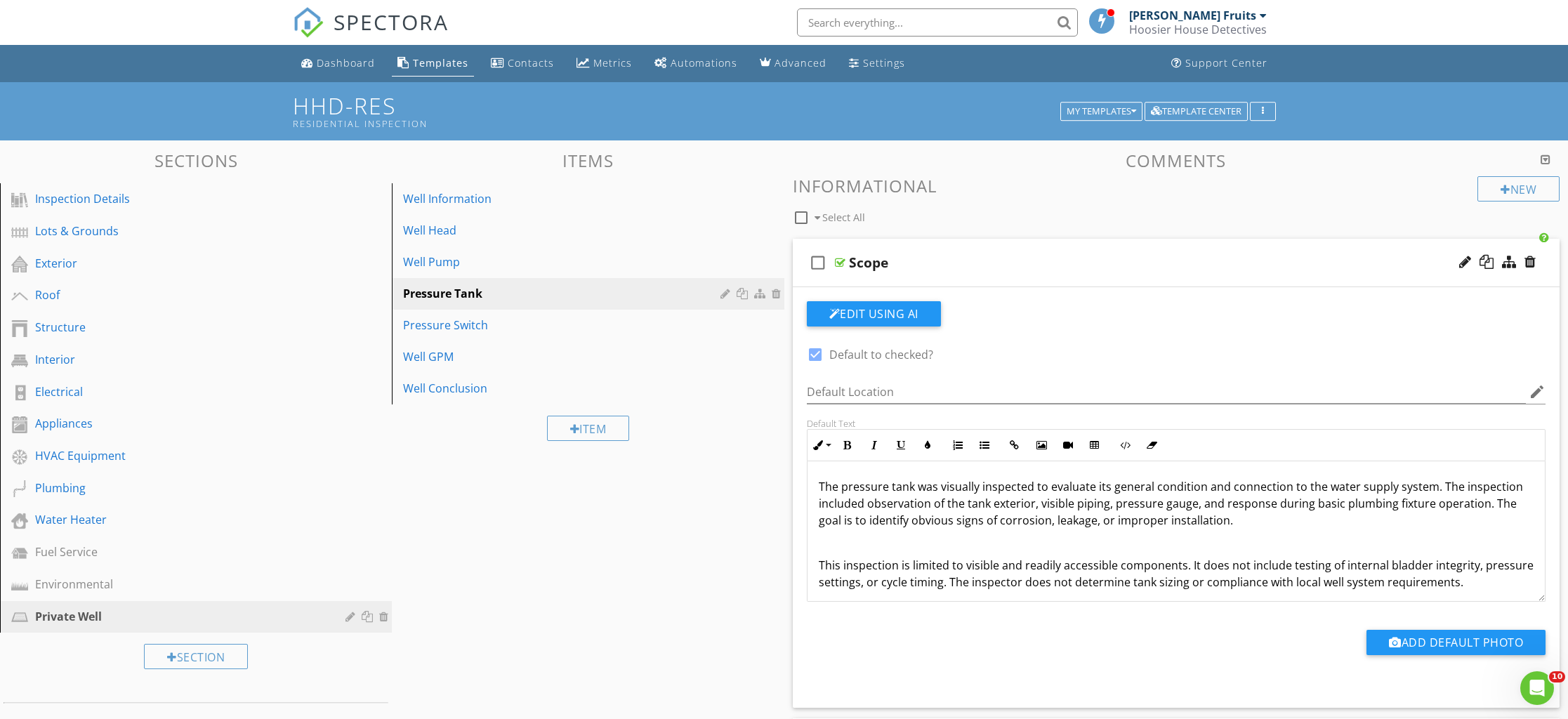
click at [815, 568] on div "The pressure tank was visually inspected to evaluate its general condition and …" at bounding box center [1176, 534] width 738 height 146
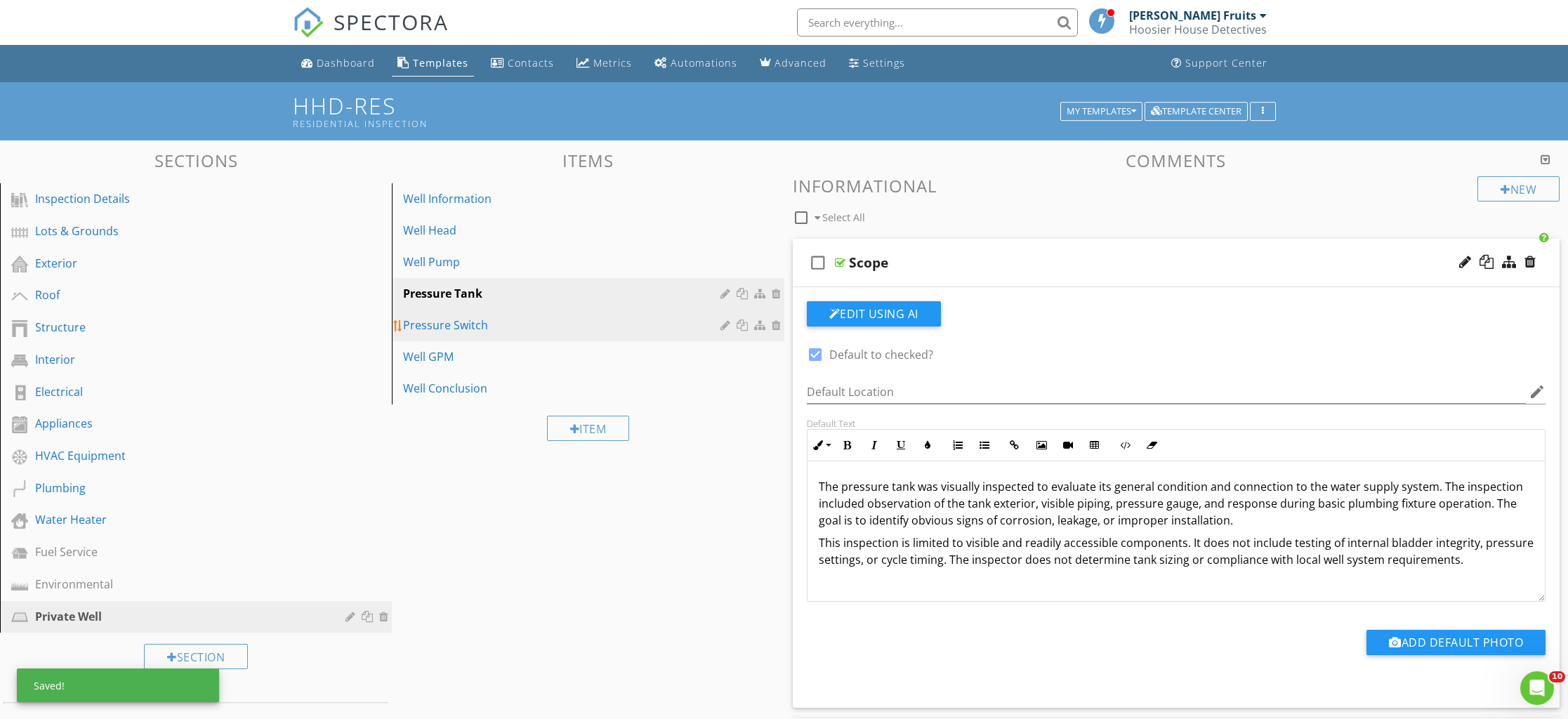
click at [478, 325] on div "Pressure Switch" at bounding box center [564, 324] width 321 height 16
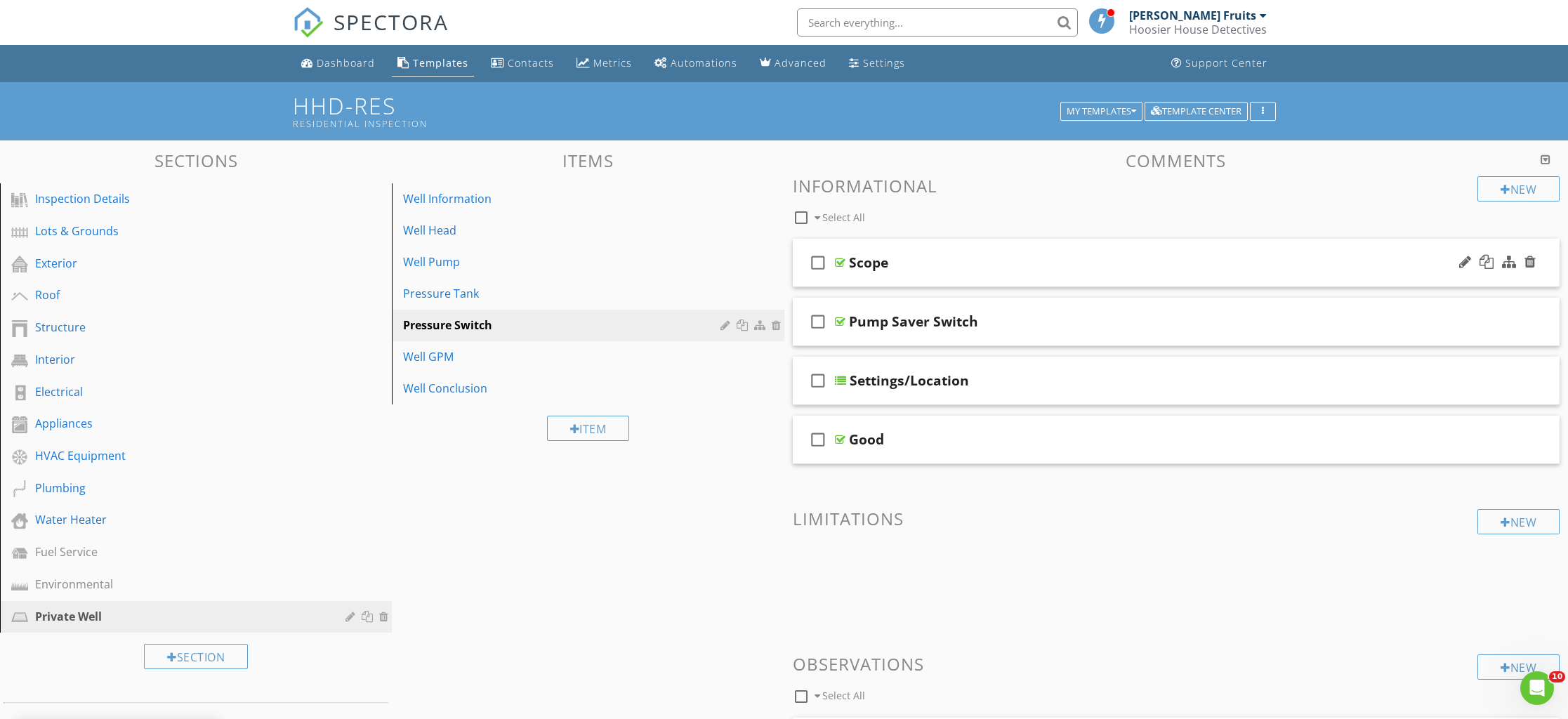
click at [853, 273] on div "check_box_outline_blank Scope" at bounding box center [1176, 263] width 767 height 48
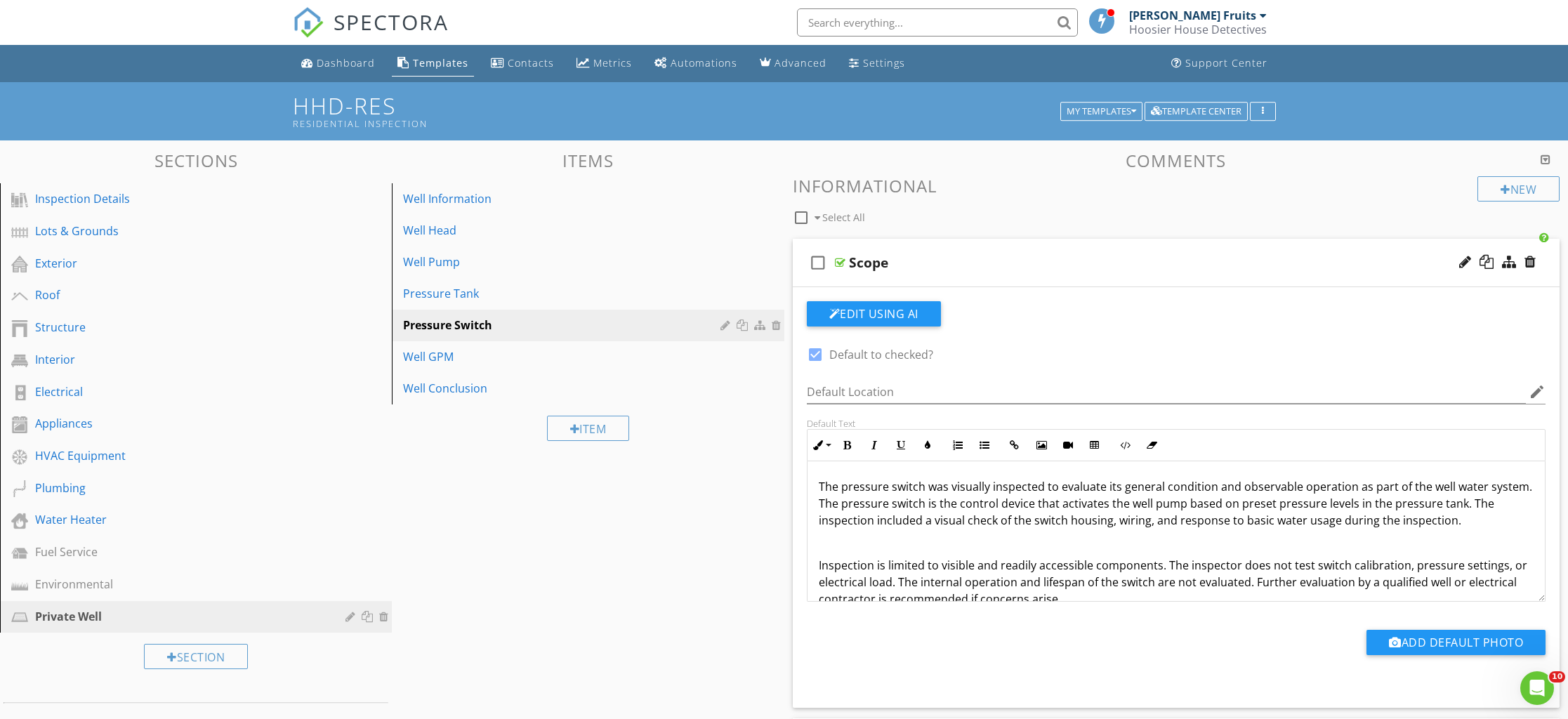
click at [815, 566] on div "The pressure switch was visually inspected to evaluate its general condition an…" at bounding box center [1176, 543] width 738 height 163
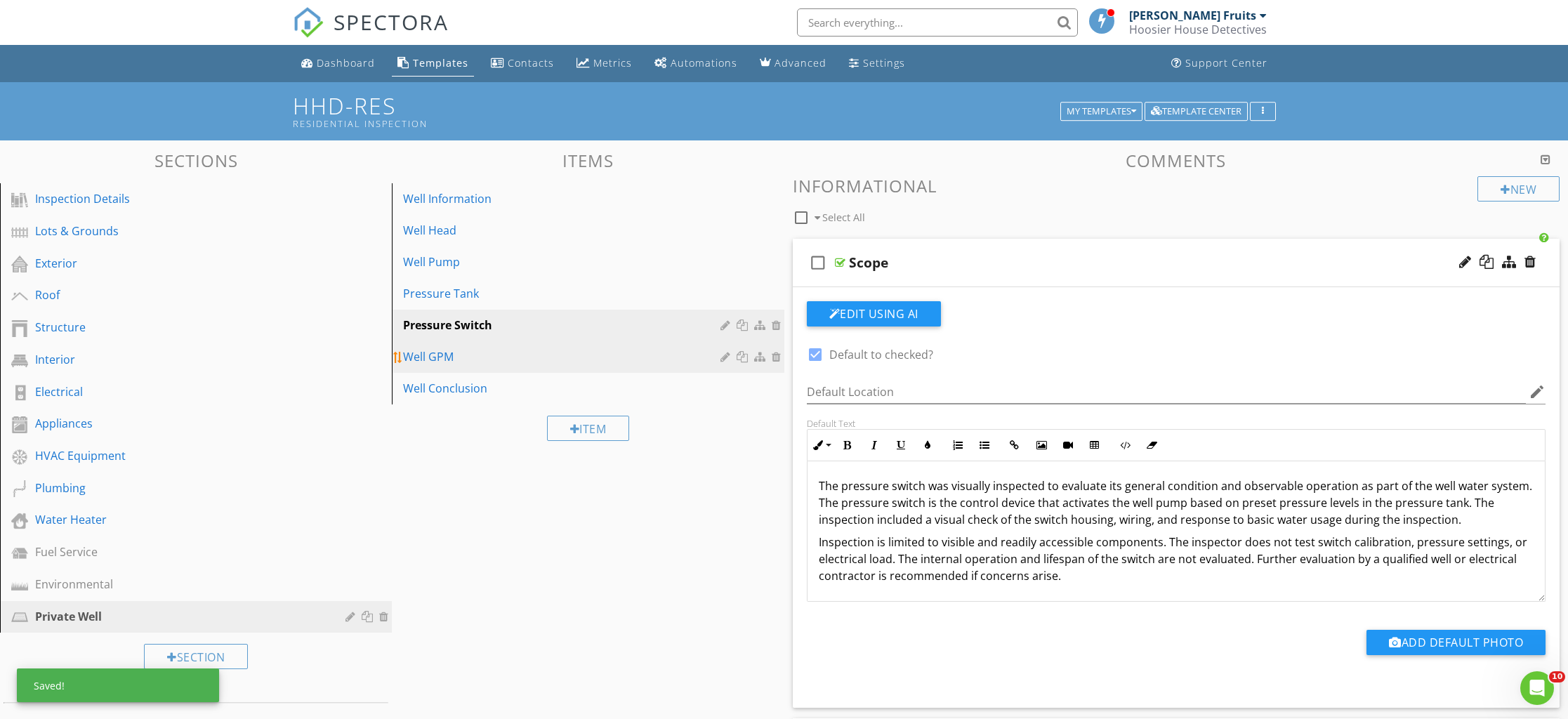
click at [424, 349] on div "Well GPM" at bounding box center [564, 356] width 321 height 16
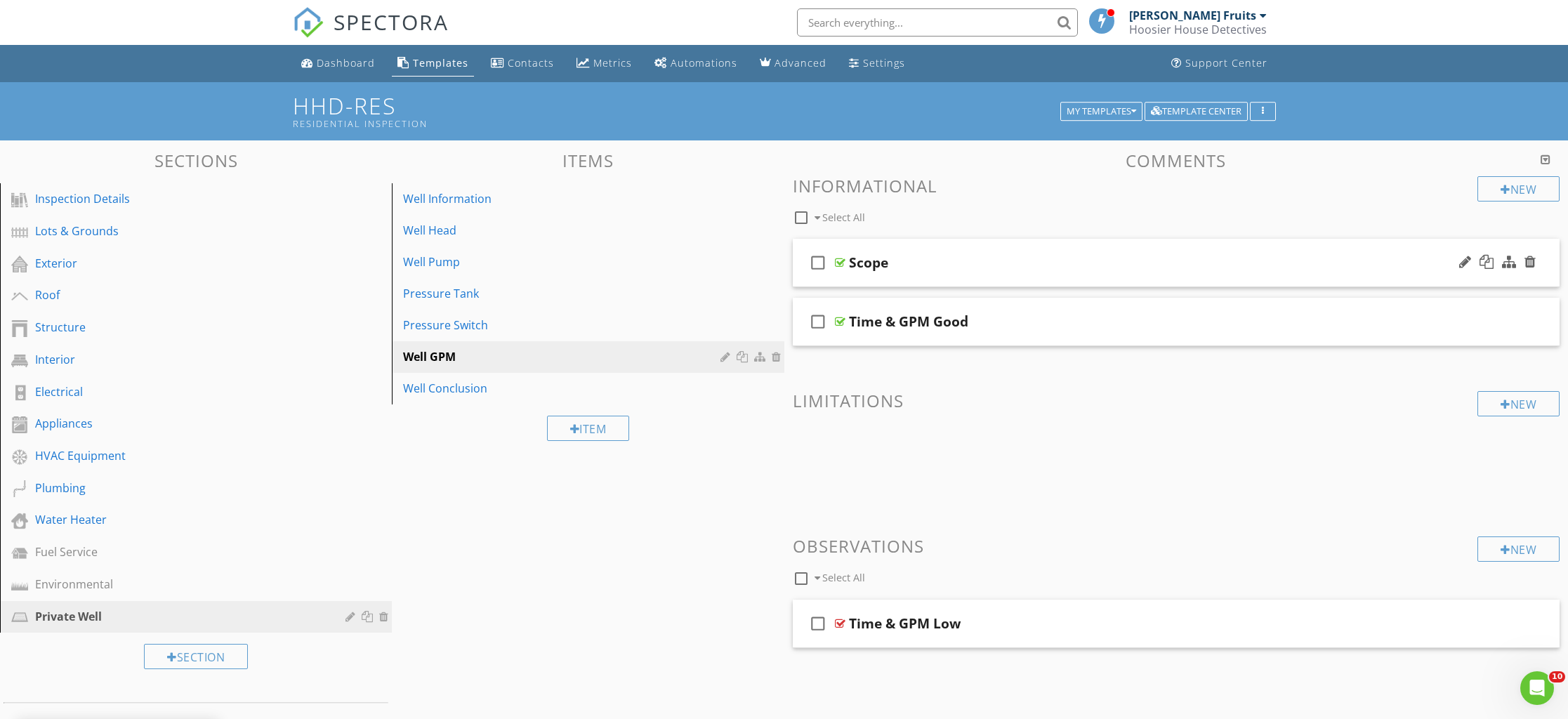
click at [874, 267] on div "Scope" at bounding box center [869, 262] width 40 height 16
click at [854, 281] on div "check_box_outline_blank Scope" at bounding box center [1176, 263] width 767 height 48
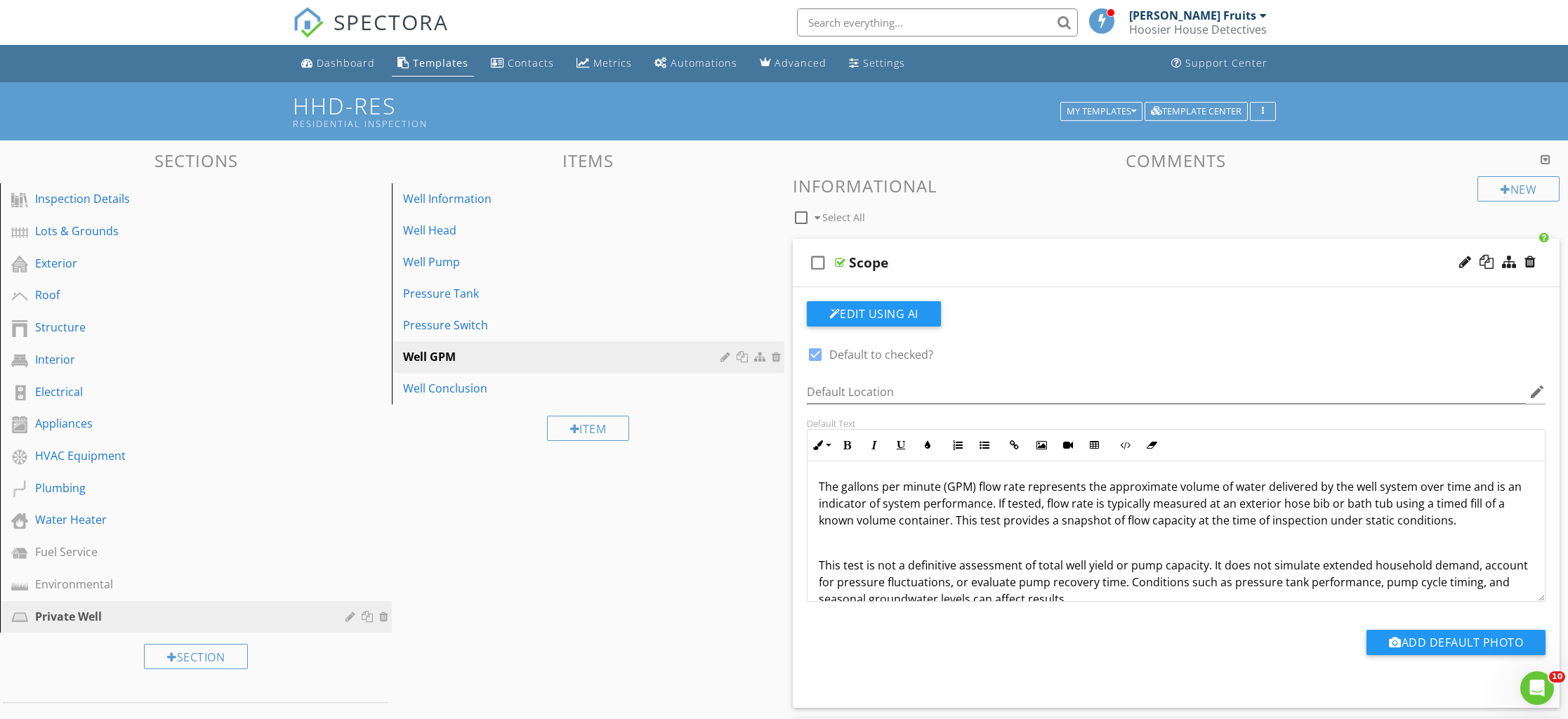
click at [815, 566] on div "The gallons per minute (GPM) flow rate represents the approximate volume of wat…" at bounding box center [1176, 574] width 738 height 225
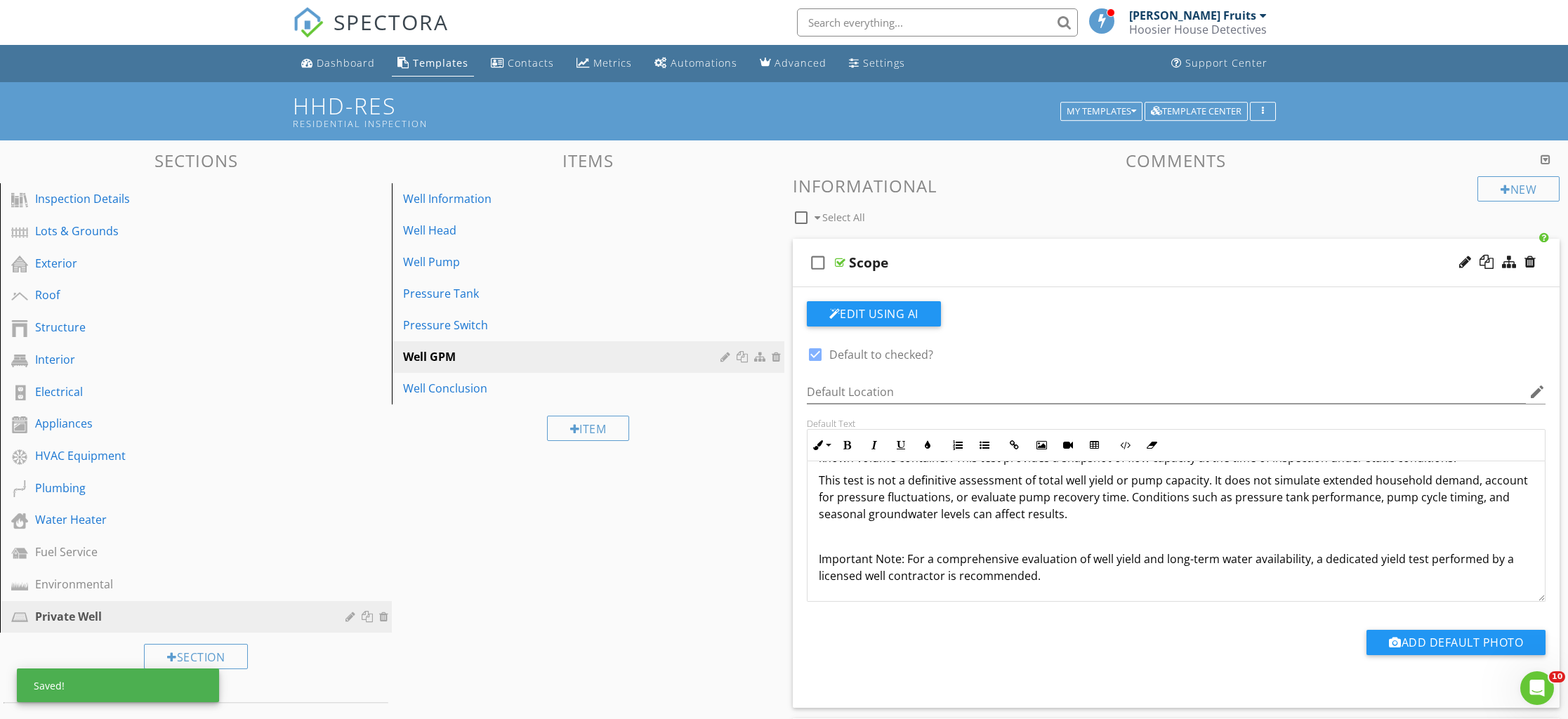
scroll to position [57, 0]
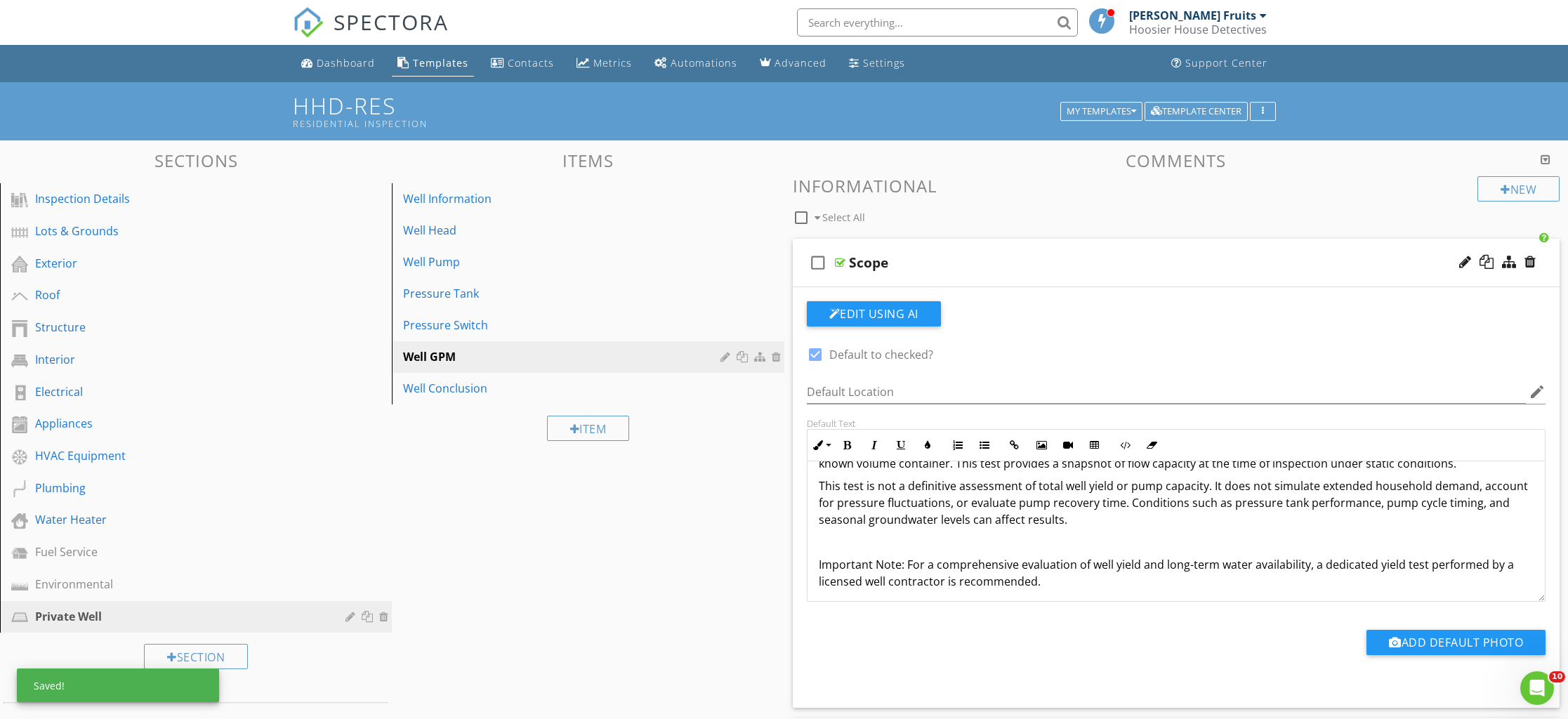
click at [814, 565] on div "The gallons per minute (GPM) flow rate represents the approximate volume of wat…" at bounding box center [1176, 505] width 738 height 202
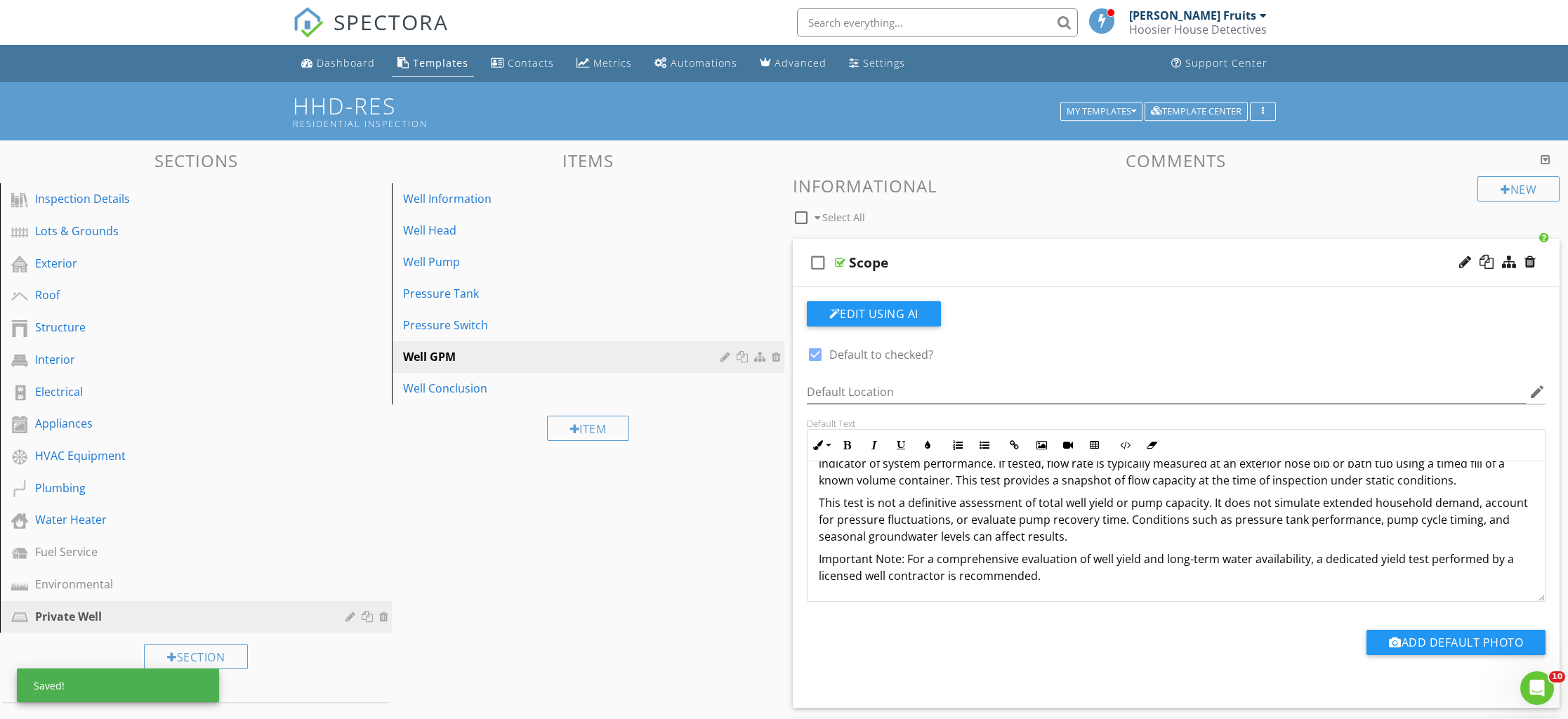
scroll to position [40, 0]
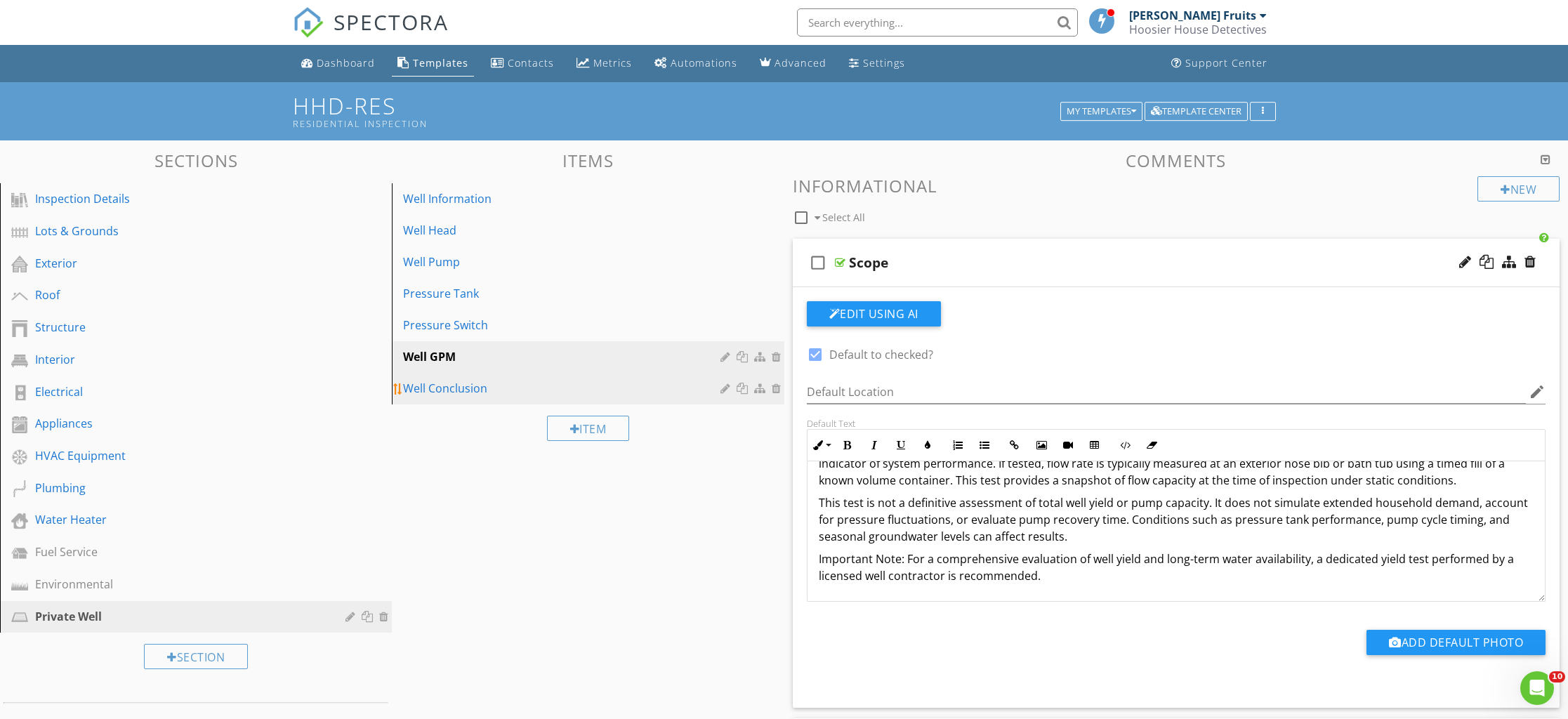
click at [450, 396] on div "Well Conclusion" at bounding box center [564, 388] width 321 height 16
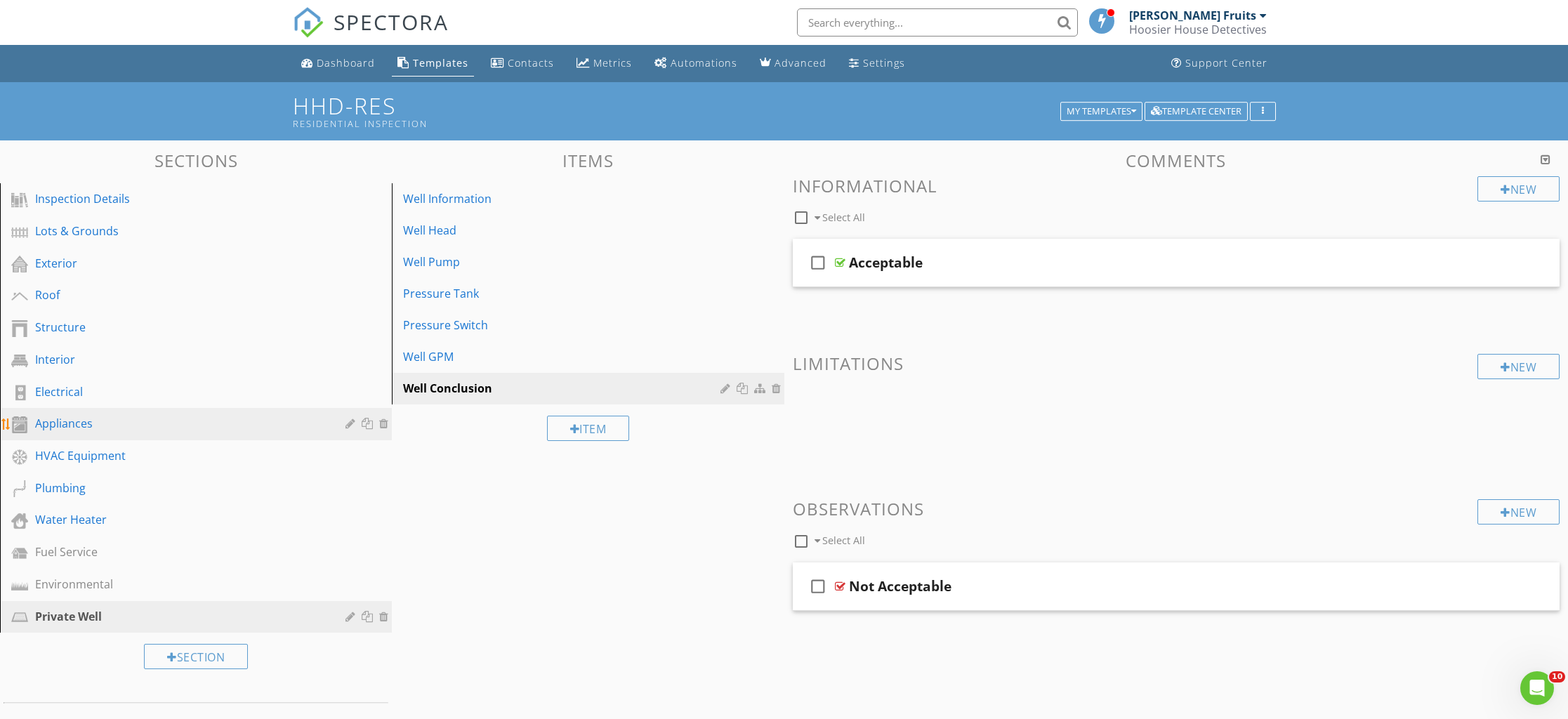
click at [62, 428] on div "Appliances" at bounding box center [180, 423] width 290 height 16
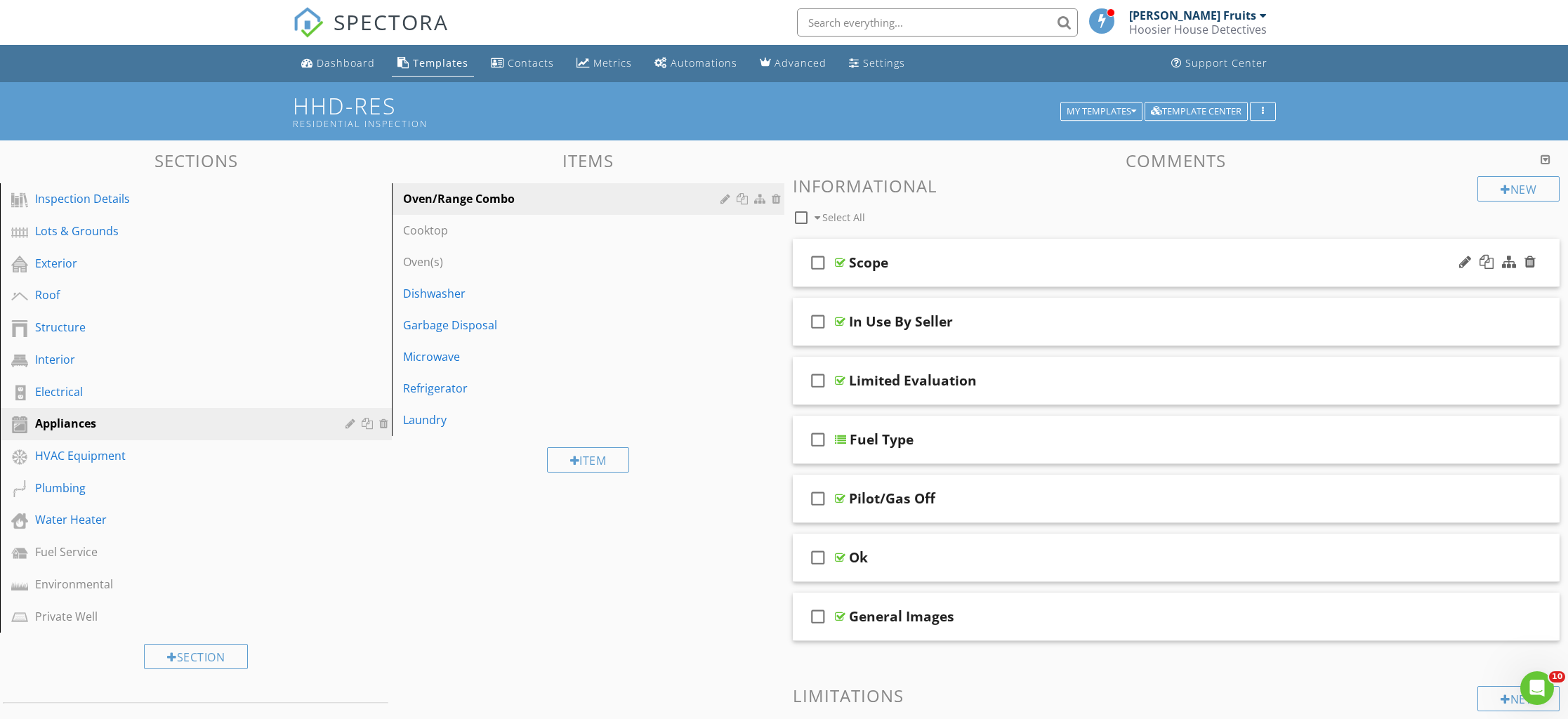
click at [900, 272] on div "check_box_outline_blank Scope" at bounding box center [1176, 263] width 767 height 48
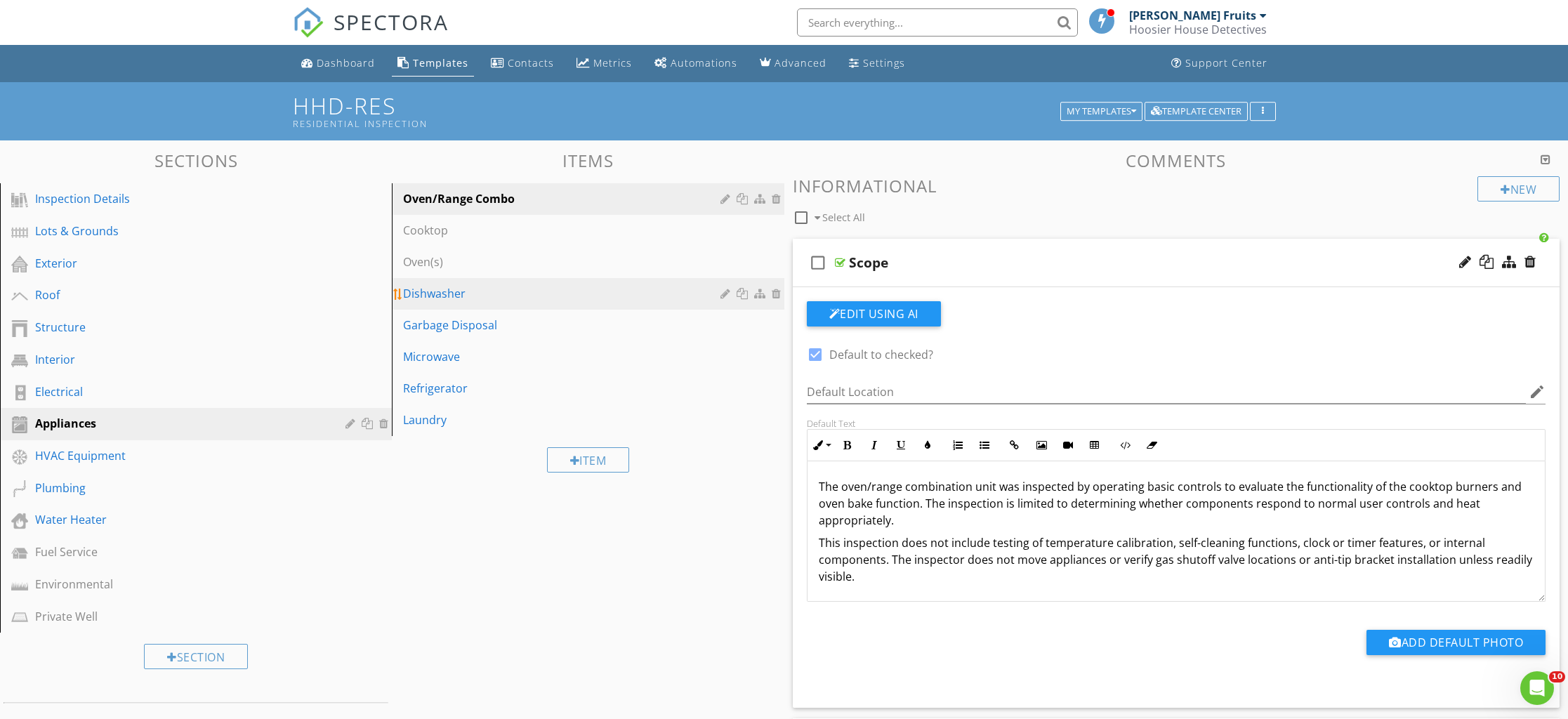
click at [421, 290] on div "Dishwasher" at bounding box center [564, 293] width 321 height 16
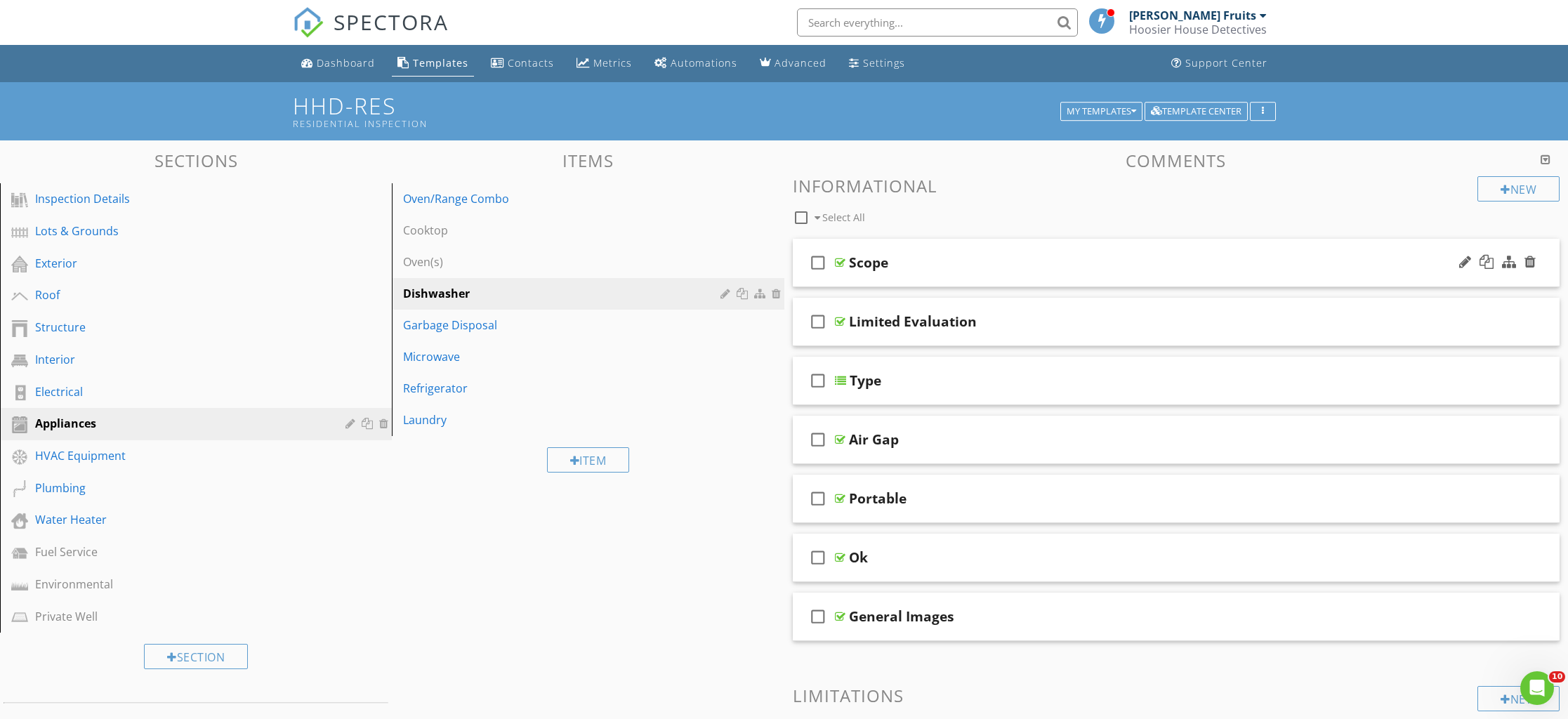
click at [851, 279] on div "check_box_outline_blank Scope" at bounding box center [1176, 263] width 767 height 48
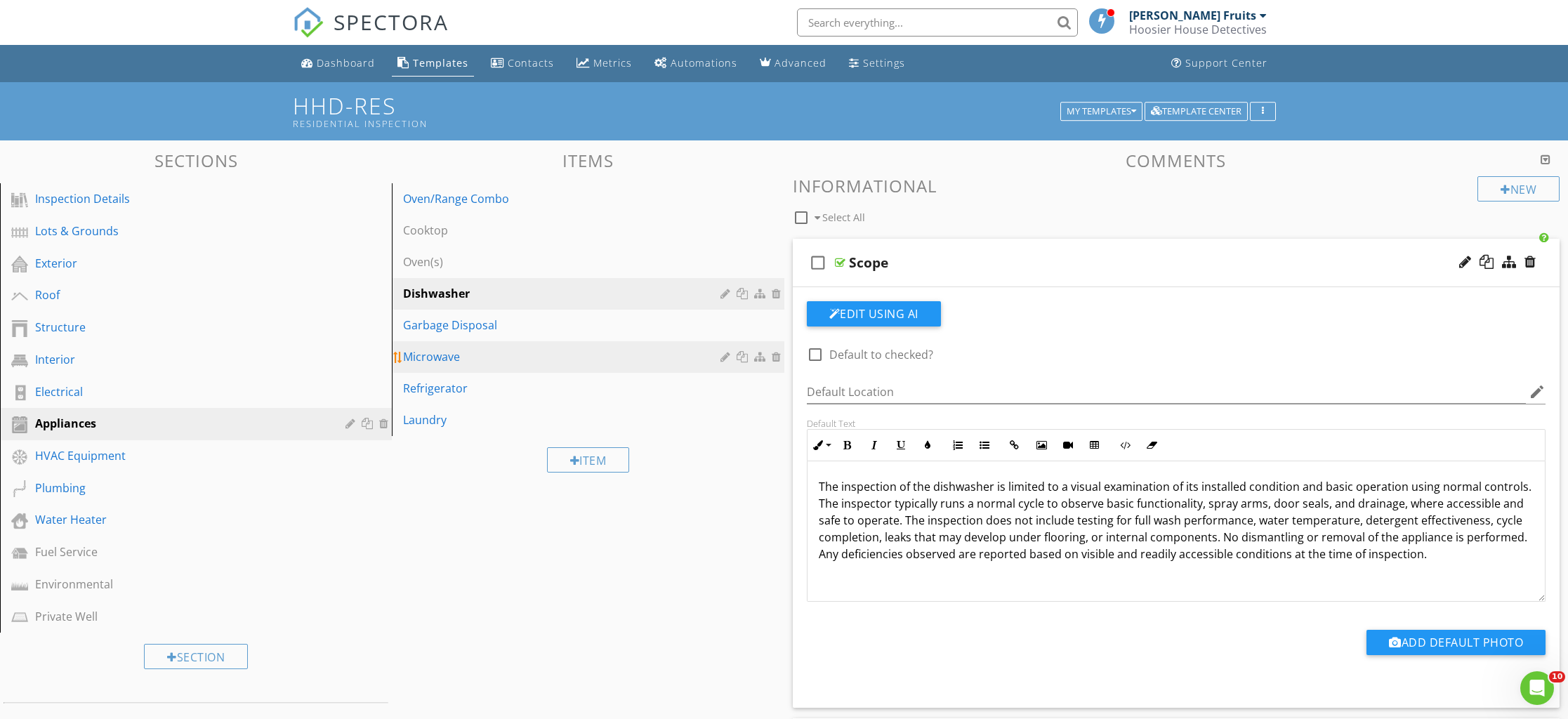
click at [451, 352] on div "Microwave" at bounding box center [564, 356] width 321 height 16
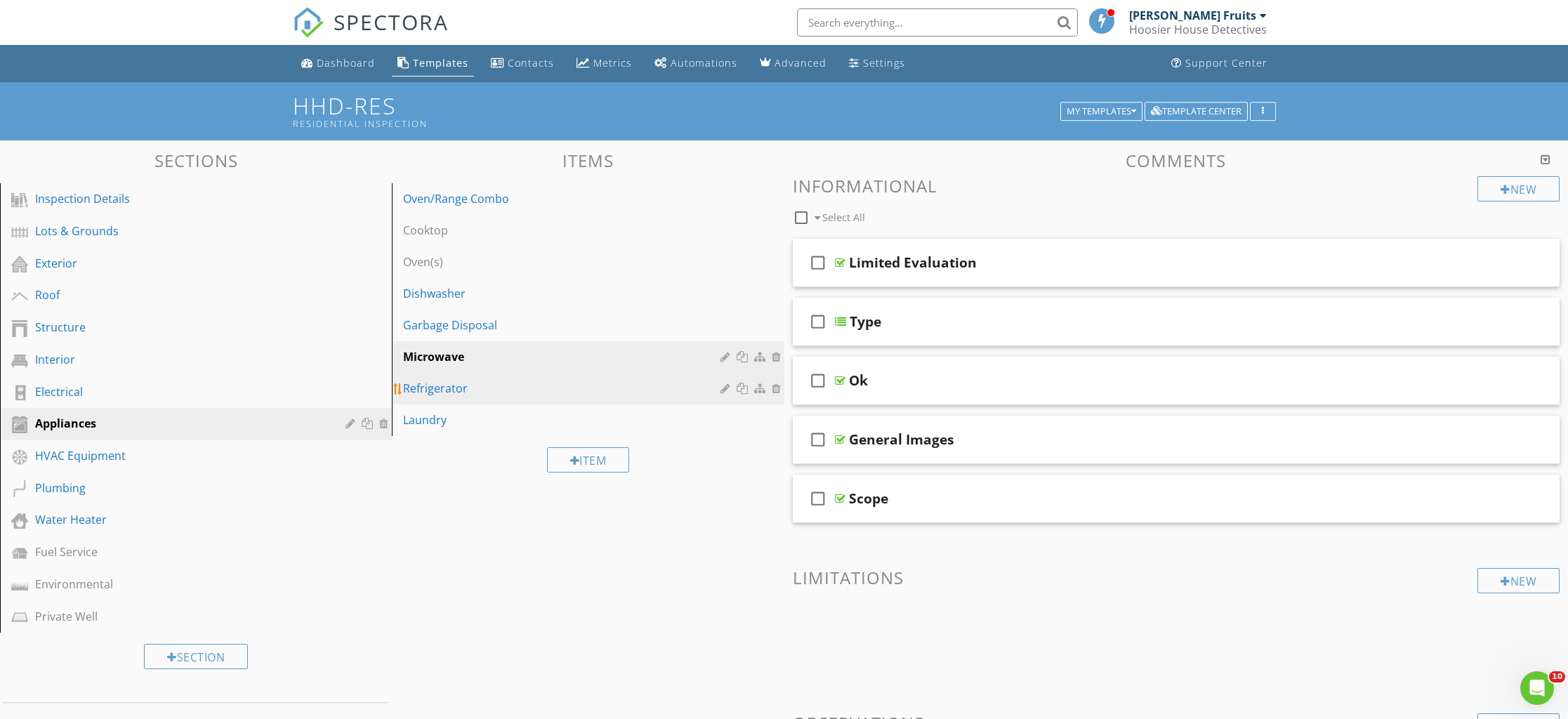
click at [434, 391] on div "Refrigerator" at bounding box center [564, 388] width 321 height 16
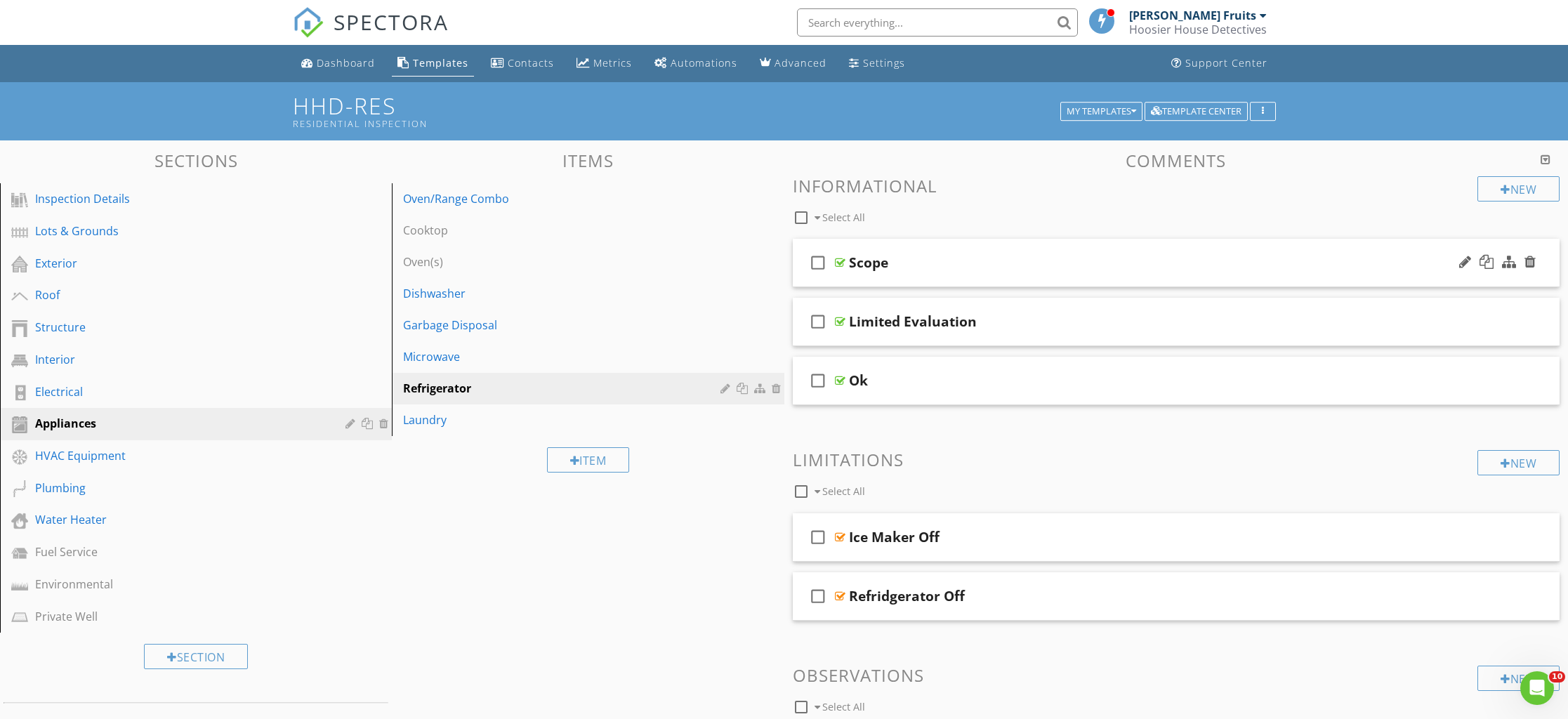
click at [887, 276] on div "check_box_outline_blank Scope" at bounding box center [1176, 263] width 767 height 48
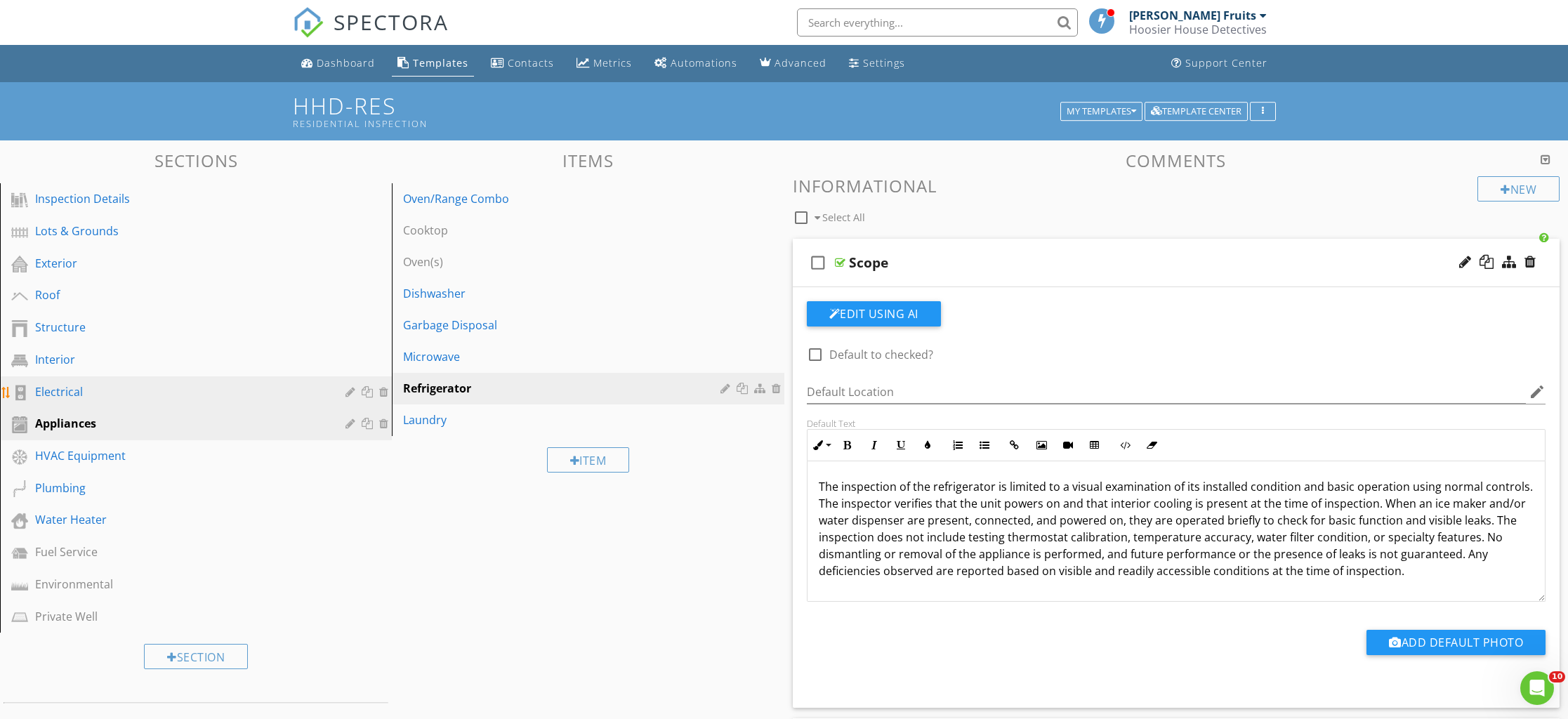
click at [64, 391] on div "Electrical" at bounding box center [180, 391] width 290 height 16
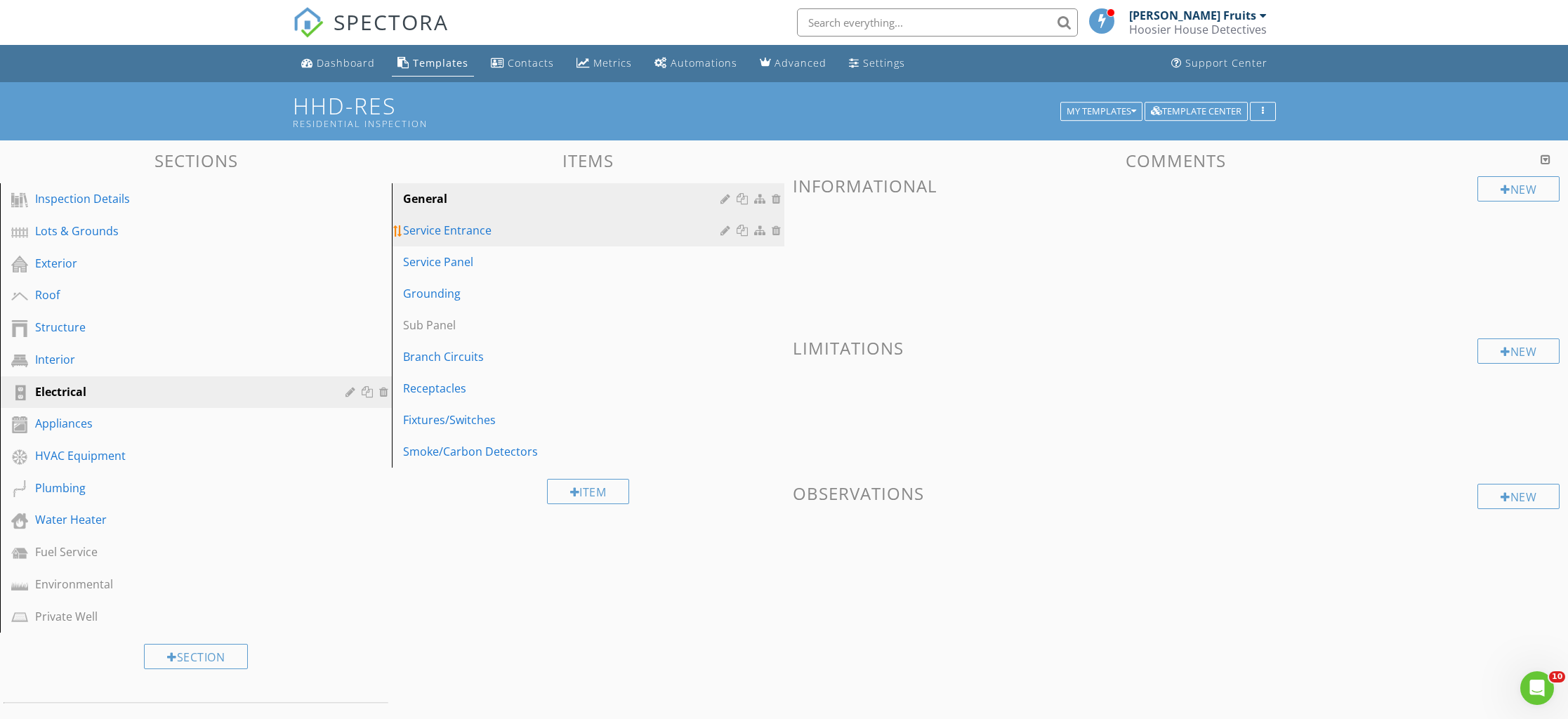
click at [430, 237] on div "Service Entrance" at bounding box center [564, 229] width 321 height 16
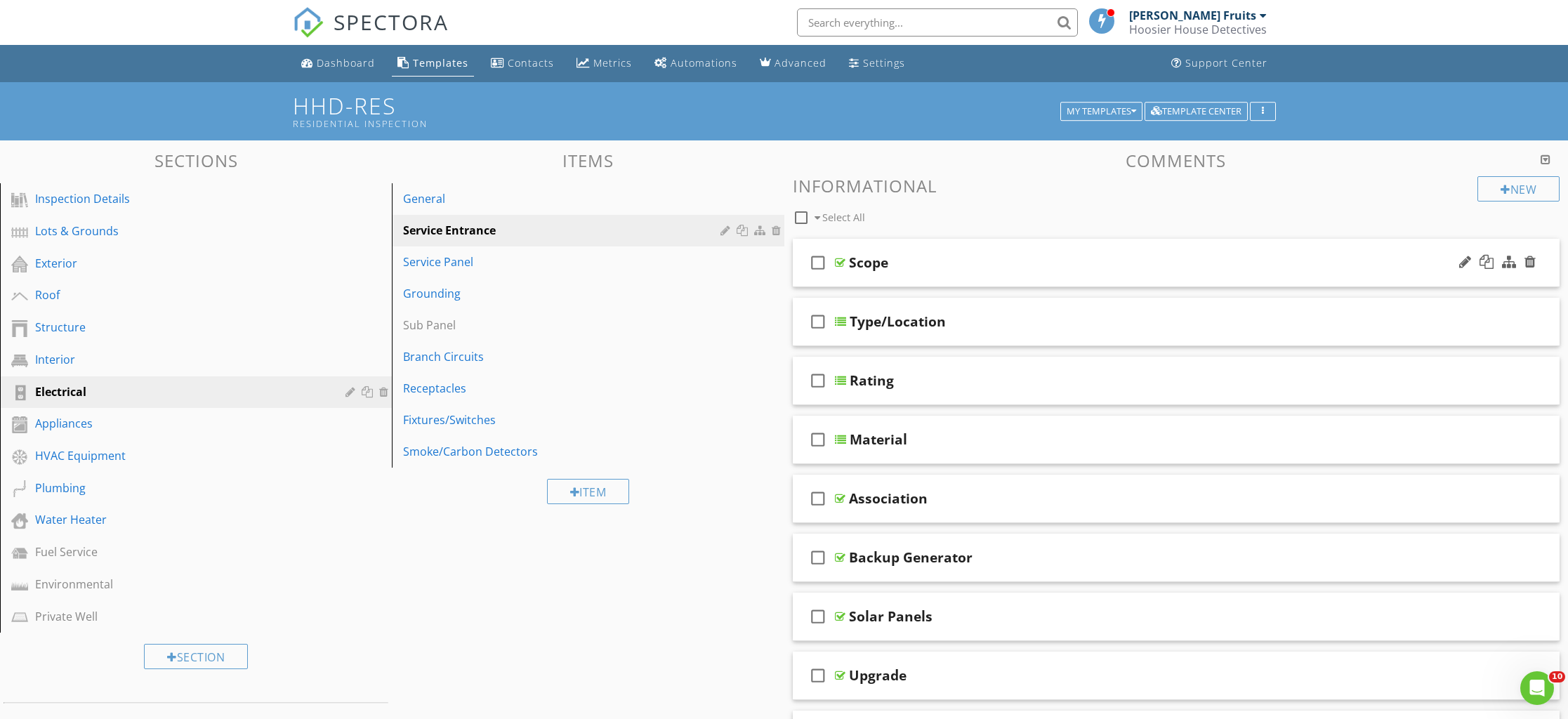
click at [857, 277] on div "check_box_outline_blank Scope" at bounding box center [1176, 263] width 767 height 48
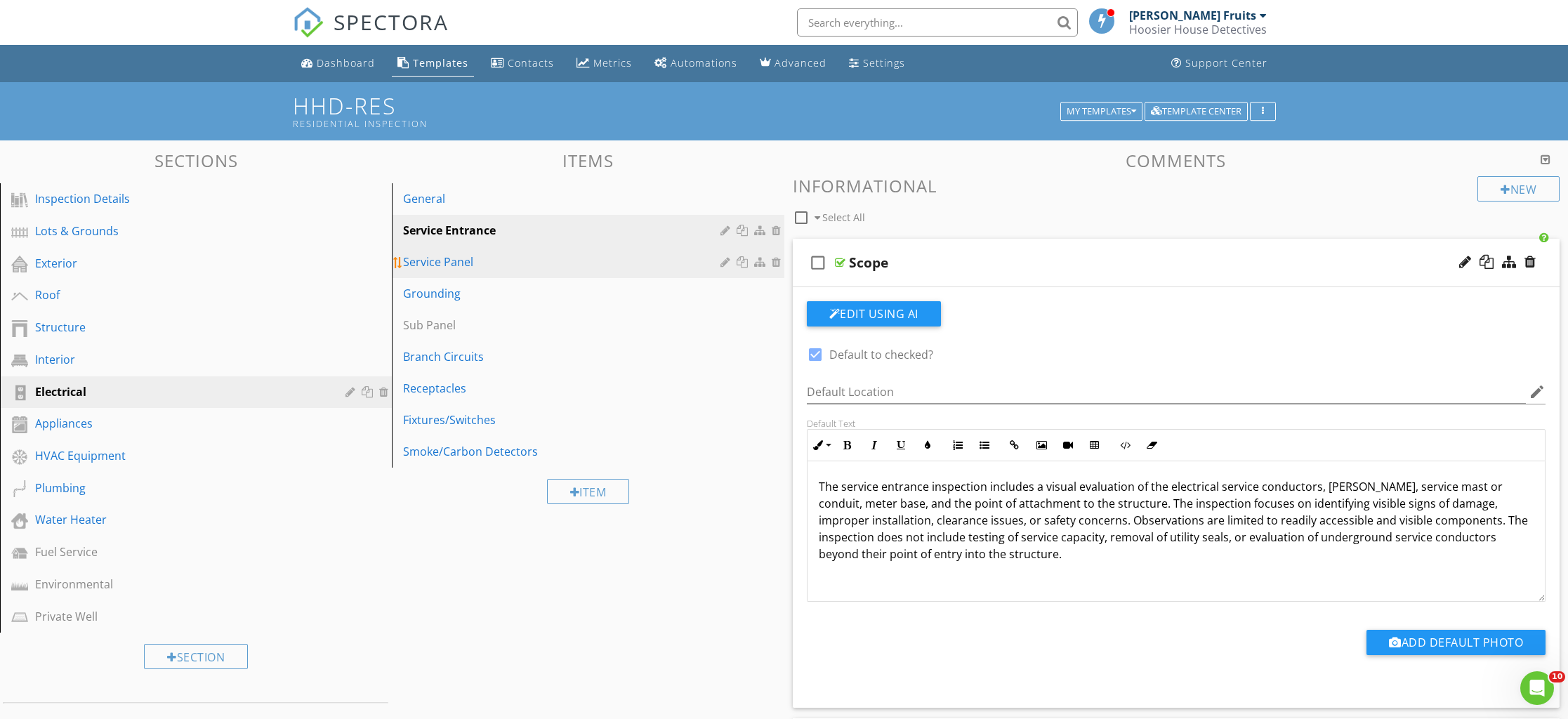
click at [442, 261] on div "Service Panel" at bounding box center [564, 261] width 321 height 16
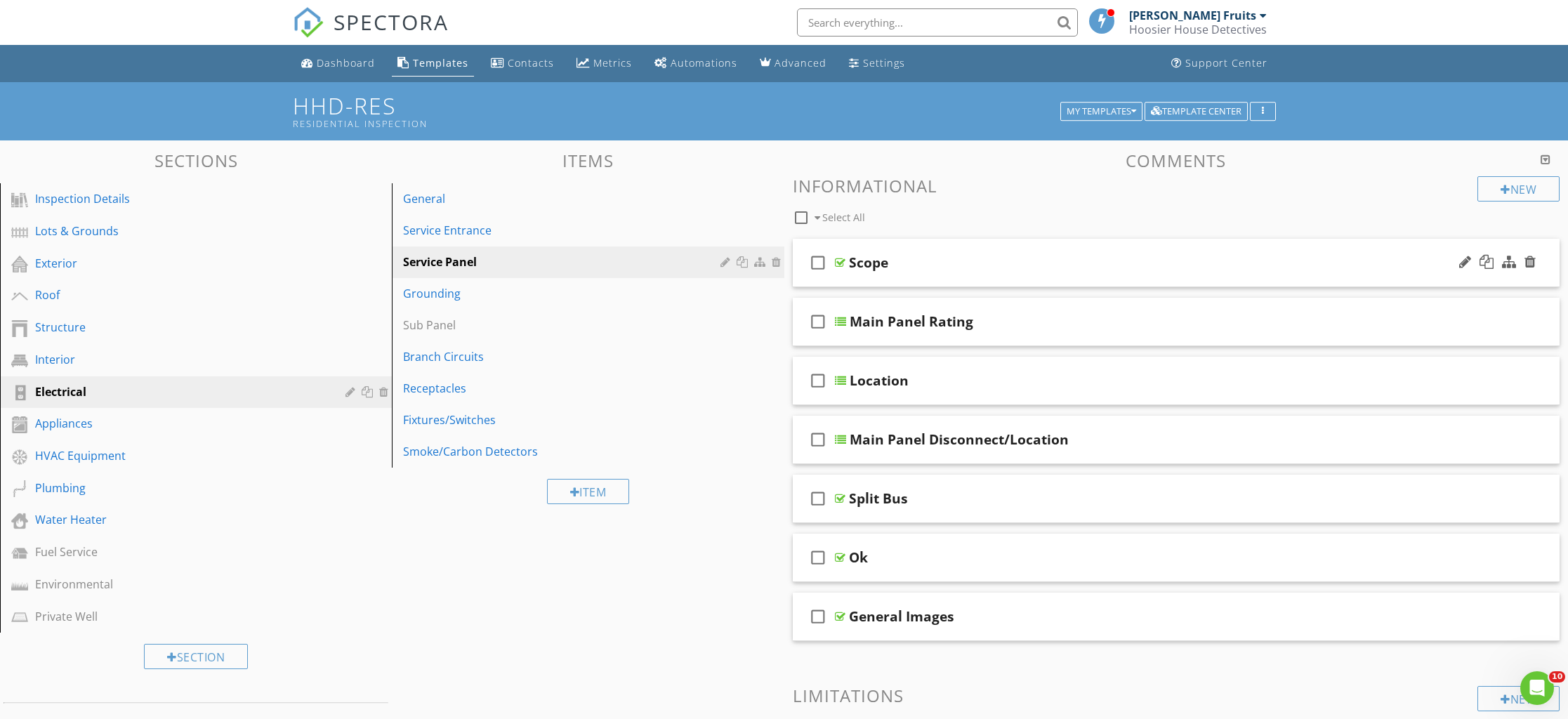
click at [890, 279] on div "check_box_outline_blank Scope" at bounding box center [1176, 263] width 767 height 48
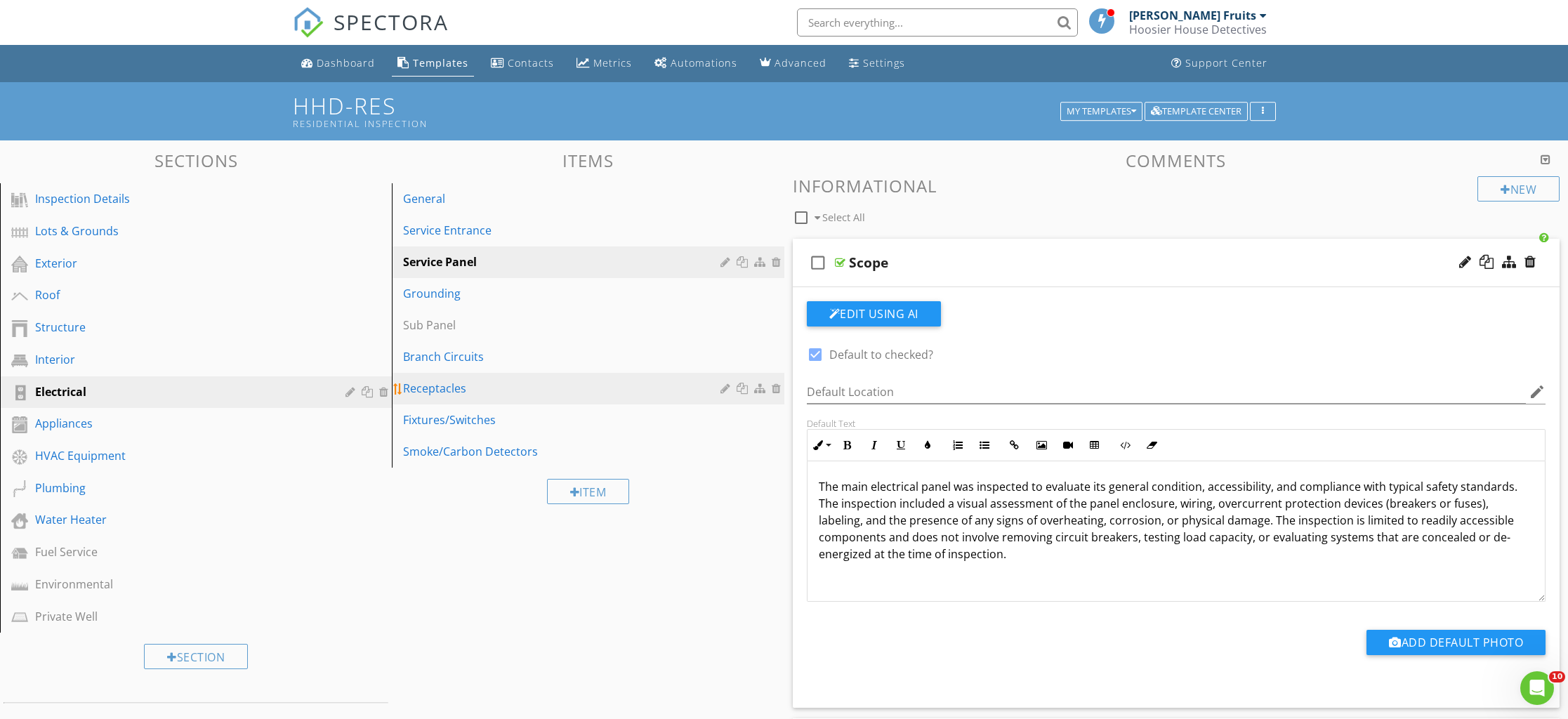
click at [409, 391] on div "Receptacles" at bounding box center [564, 388] width 321 height 16
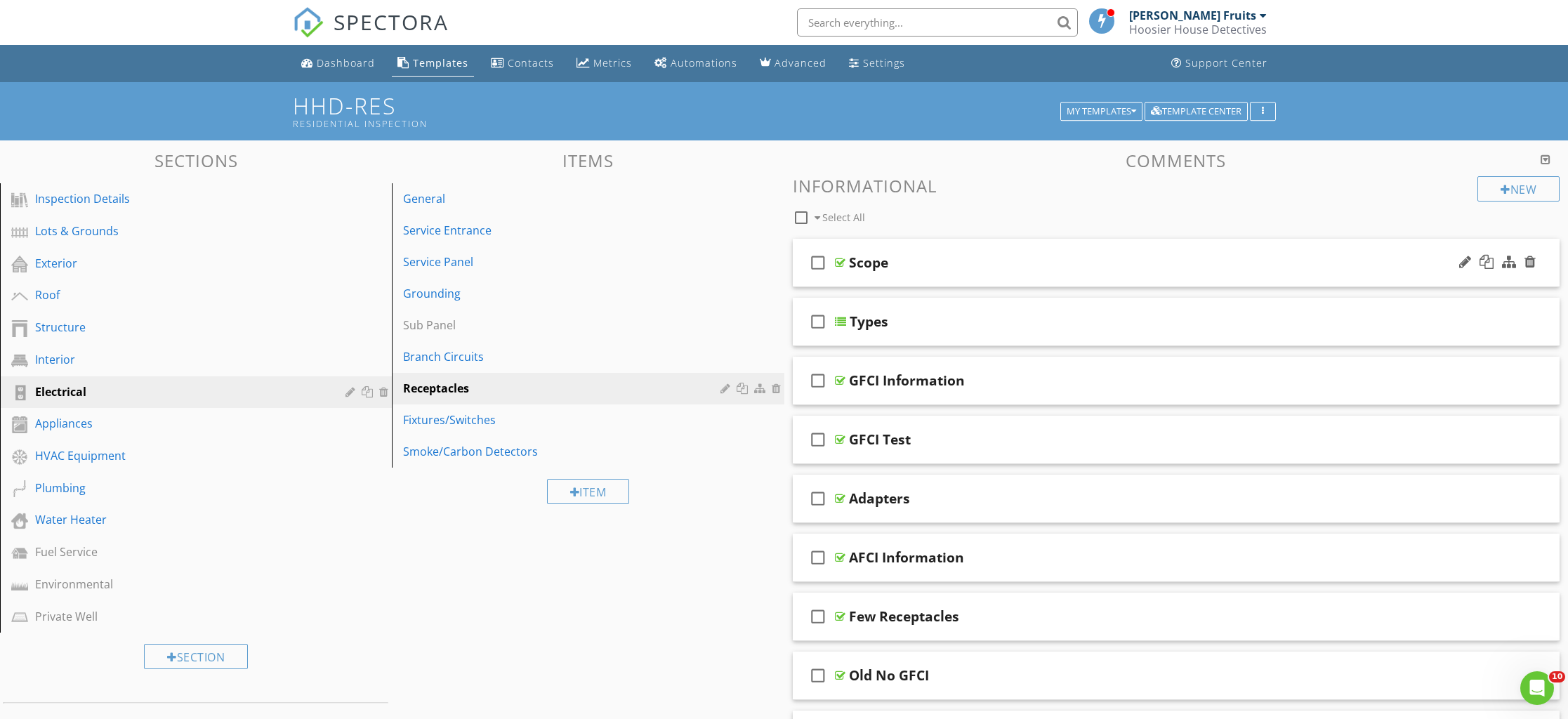
click at [870, 273] on div "check_box_outline_blank Scope" at bounding box center [1176, 263] width 767 height 48
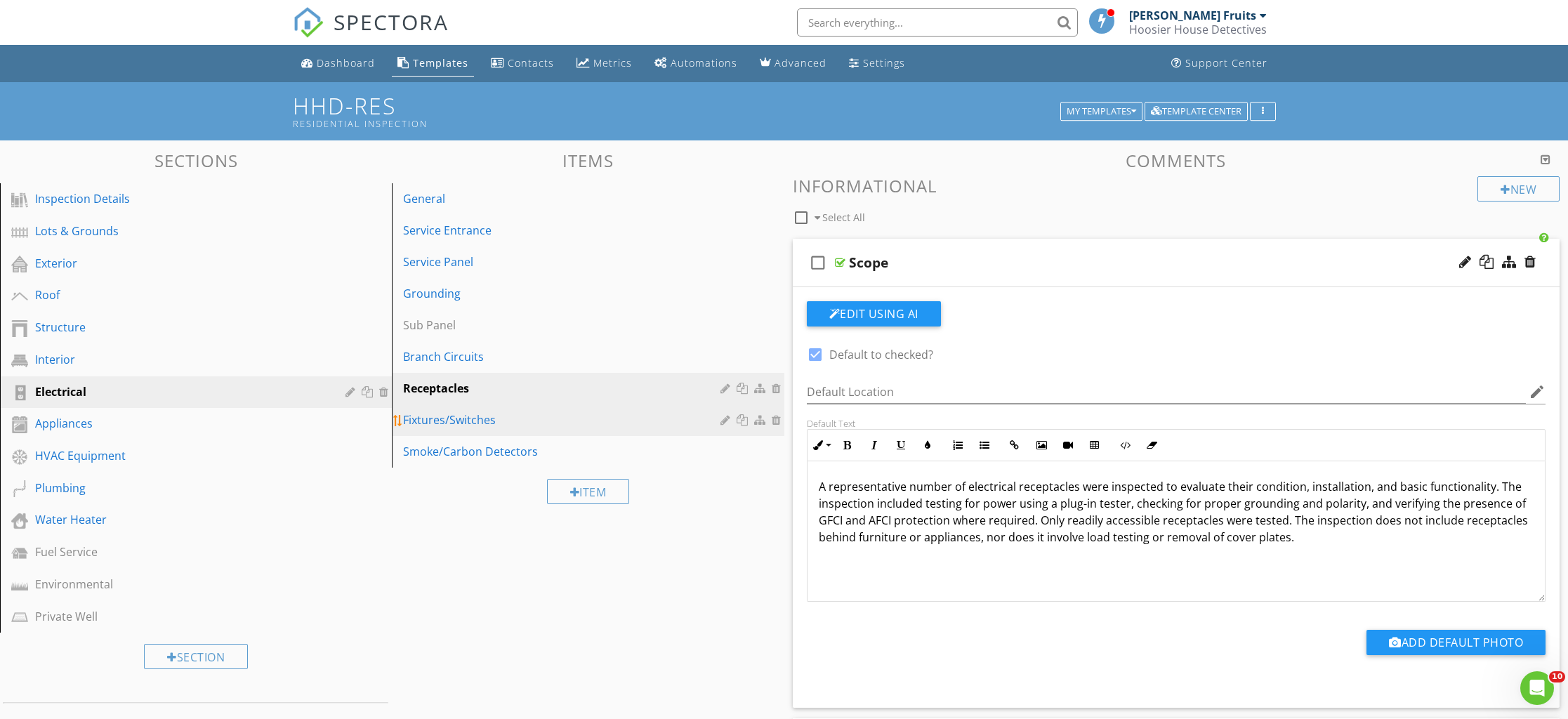
click at [496, 424] on div "Fixtures/Switches" at bounding box center [564, 419] width 321 height 16
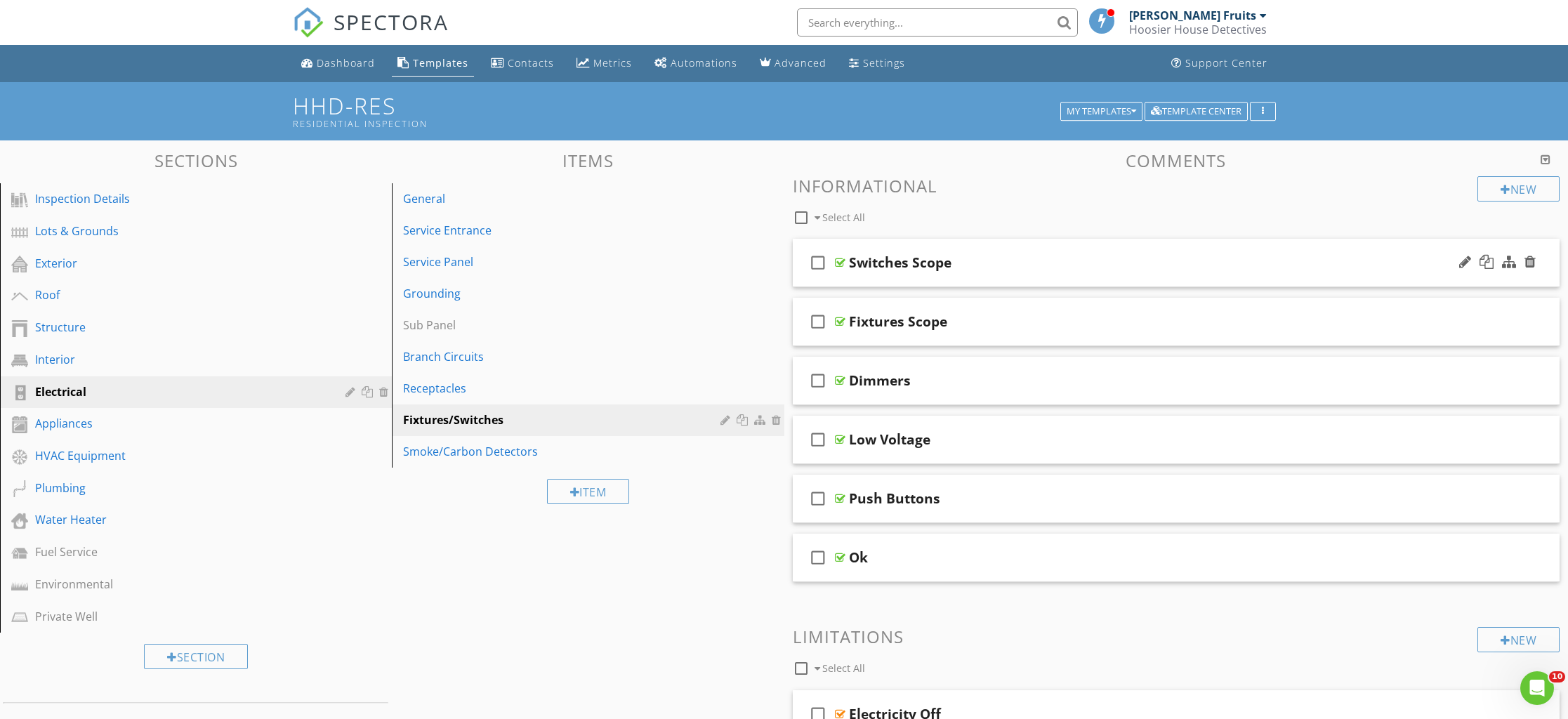
click at [912, 276] on div "check_box_outline_blank Switches Scope" at bounding box center [1176, 263] width 767 height 48
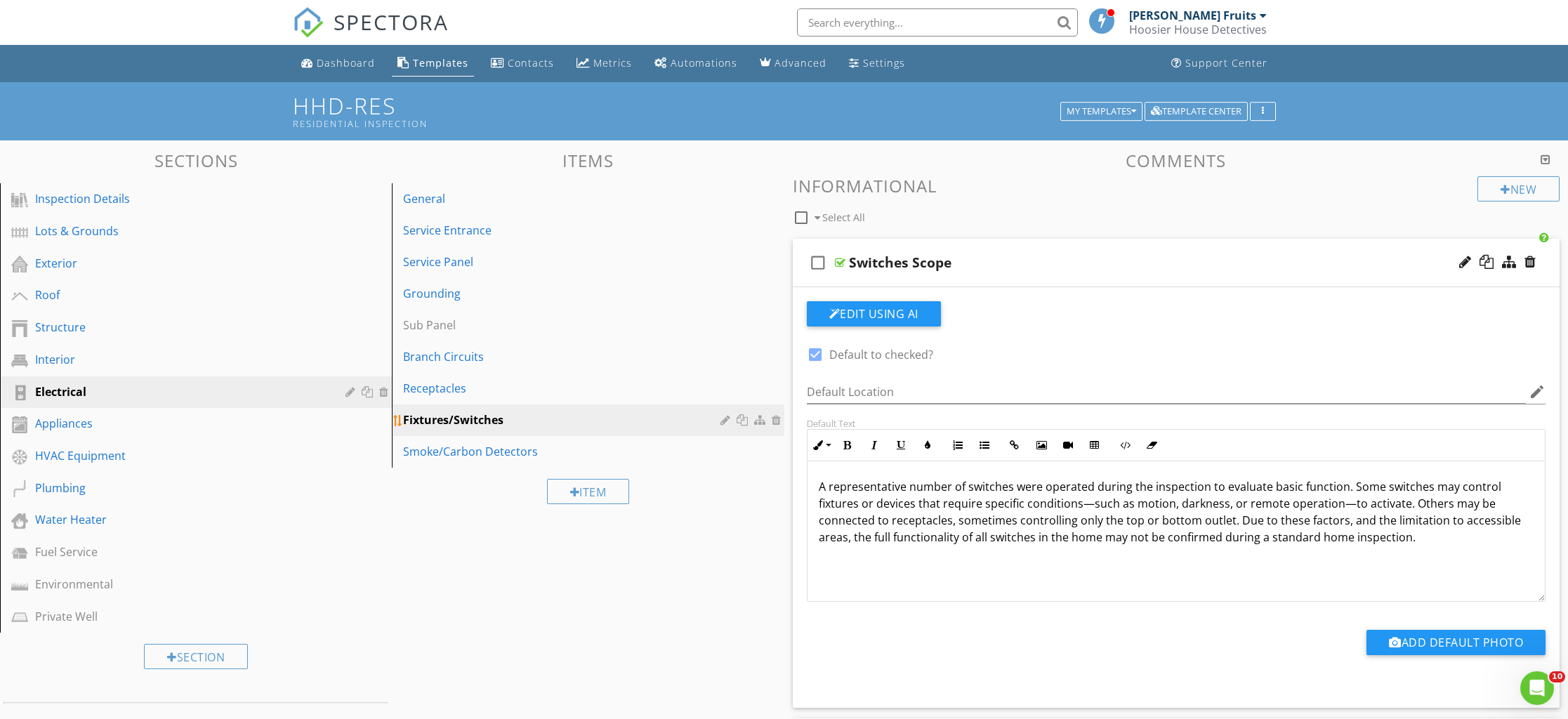
click at [463, 419] on div "Fixtures/Switches" at bounding box center [564, 419] width 321 height 16
click at [904, 277] on div "check_box_outline_blank Switches Scope" at bounding box center [1176, 263] width 767 height 48
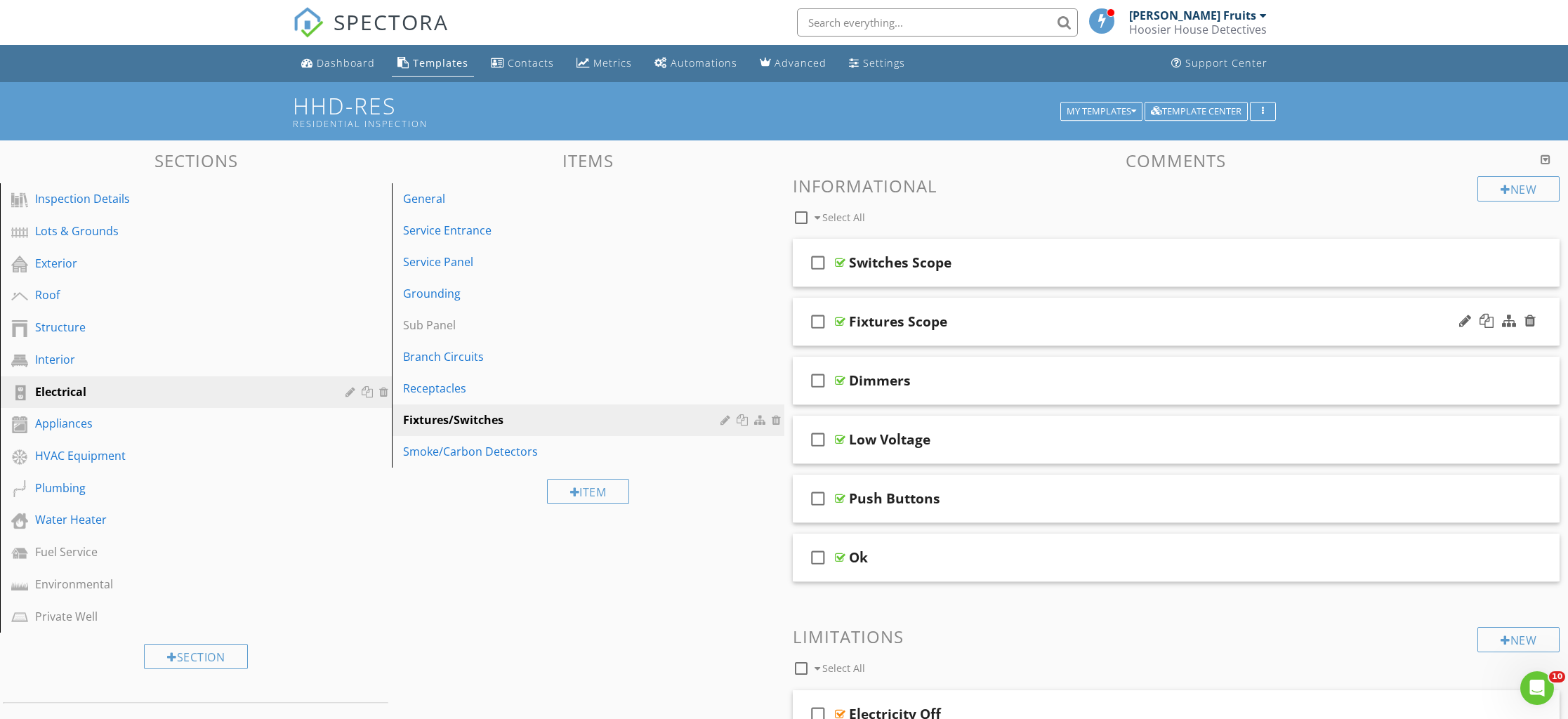
click at [900, 337] on div "check_box_outline_blank Fixtures Scope" at bounding box center [1176, 322] width 767 height 48
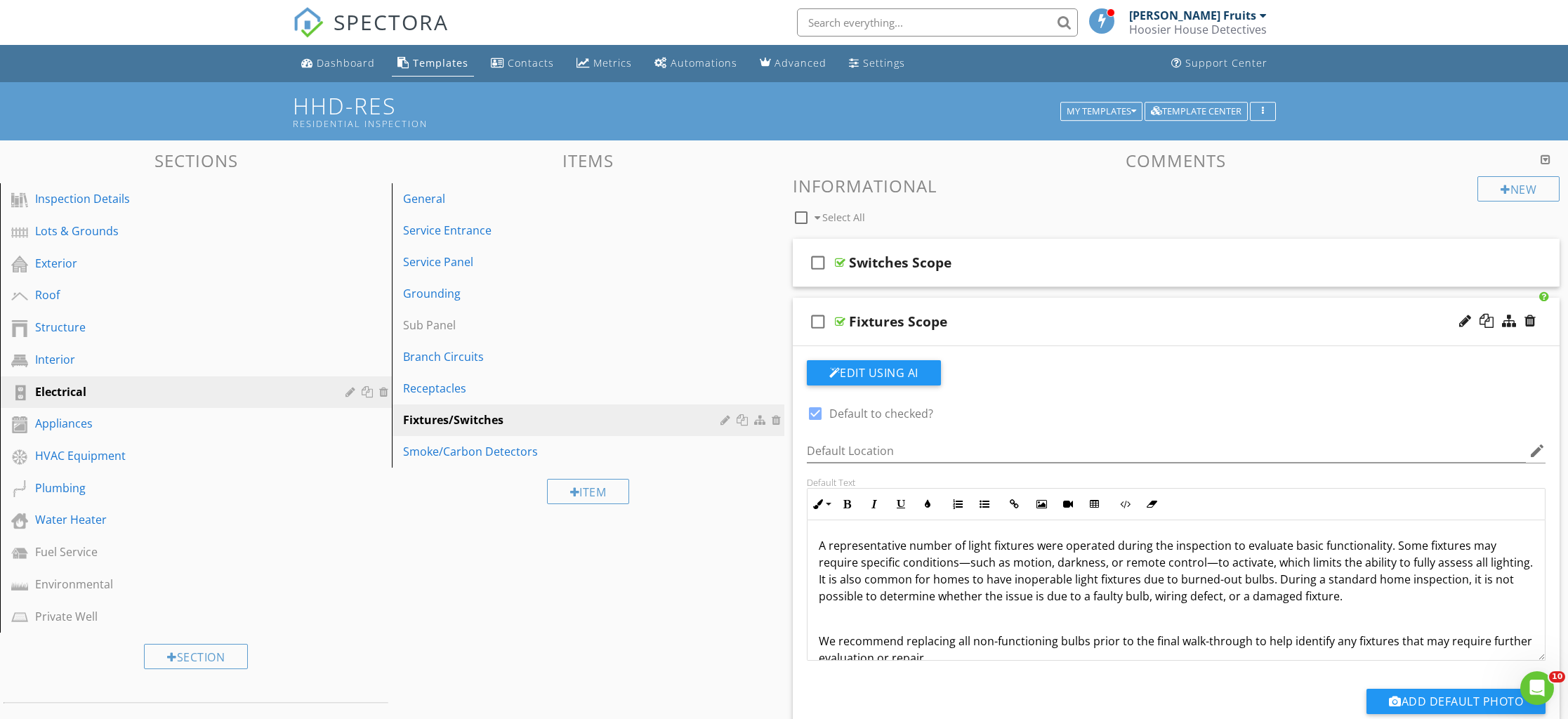
click at [814, 641] on div "A representative number of light fixtures were operated during the inspection t…" at bounding box center [1176, 602] width 738 height 163
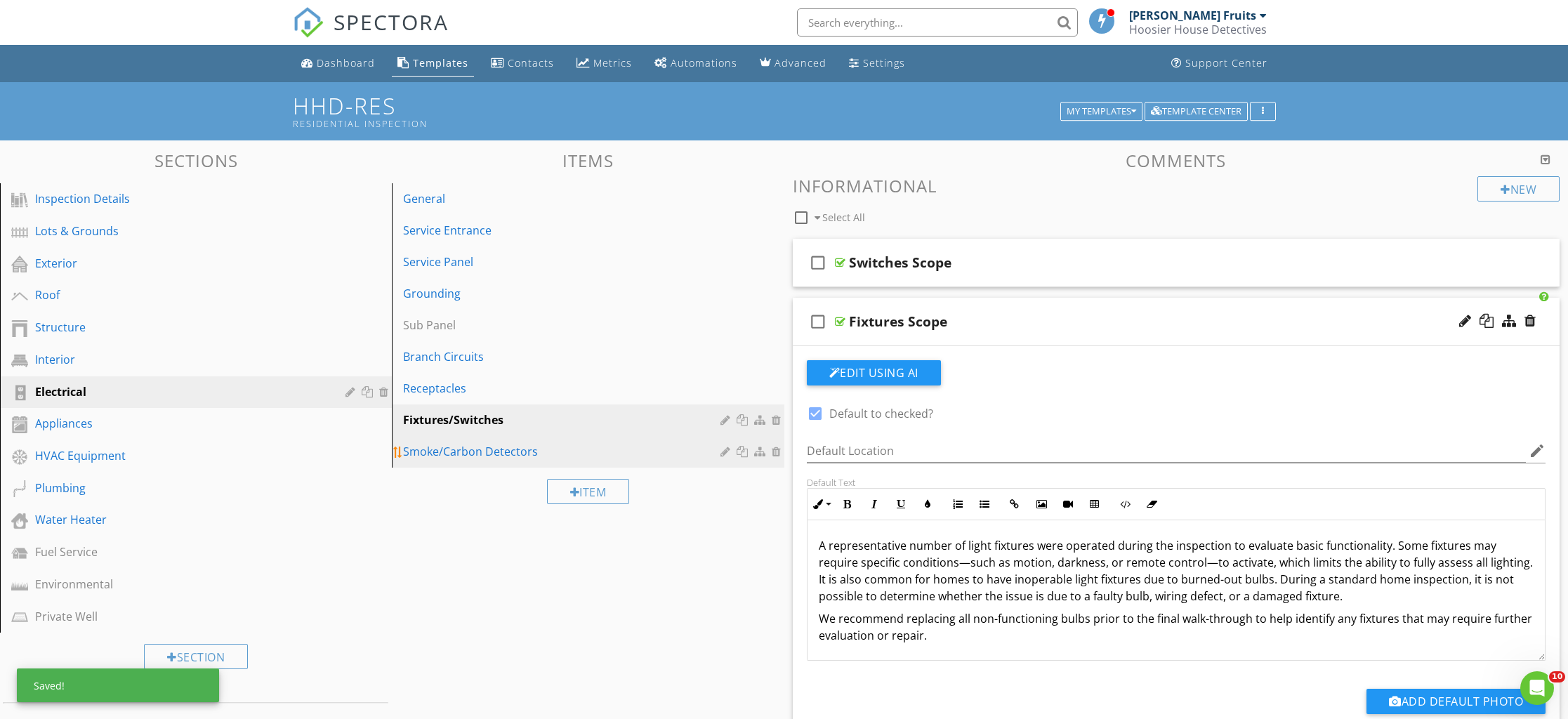
click at [470, 455] on div "Smoke/Carbon Detectors" at bounding box center [564, 451] width 321 height 16
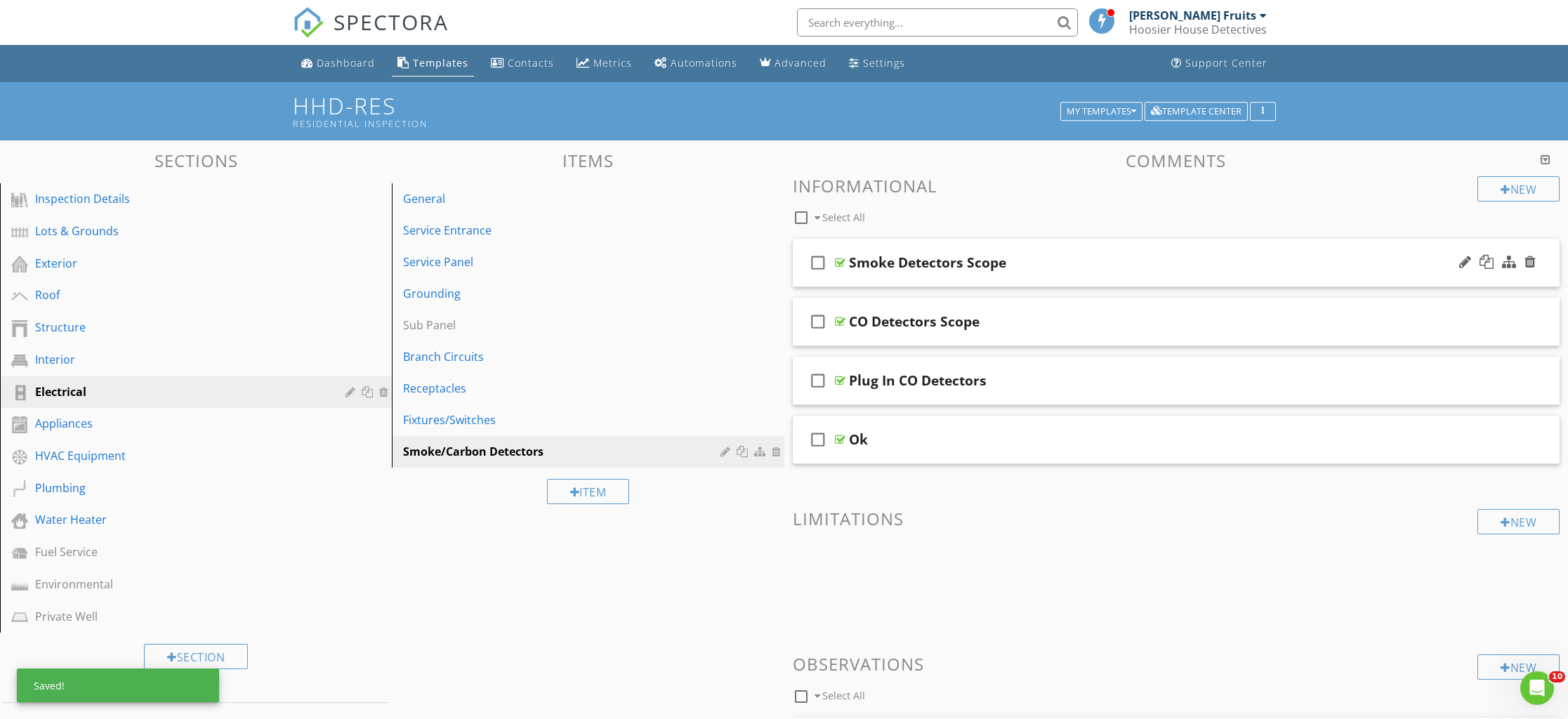
click at [859, 275] on div "check_box_outline_blank Smoke Detectors Scope" at bounding box center [1176, 263] width 767 height 48
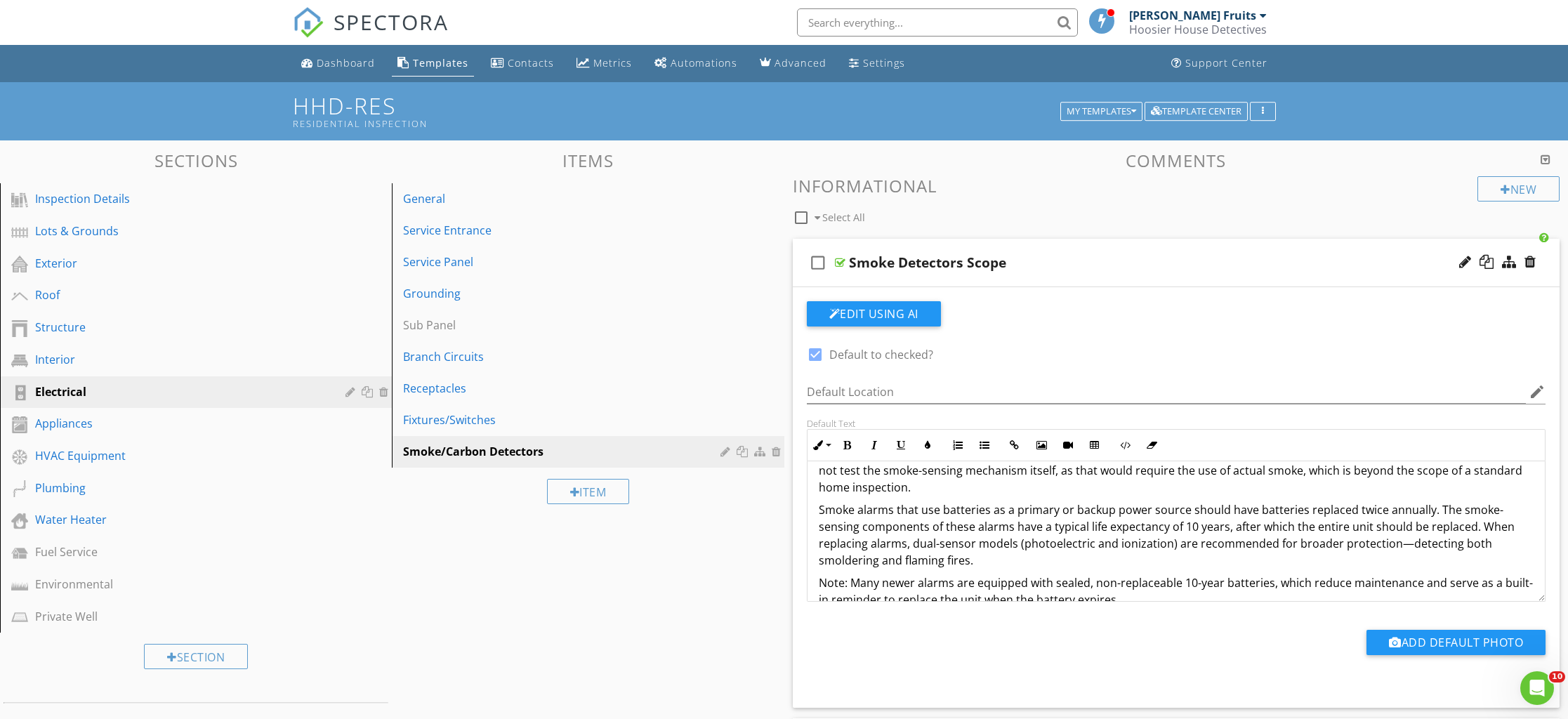
scroll to position [57, 0]
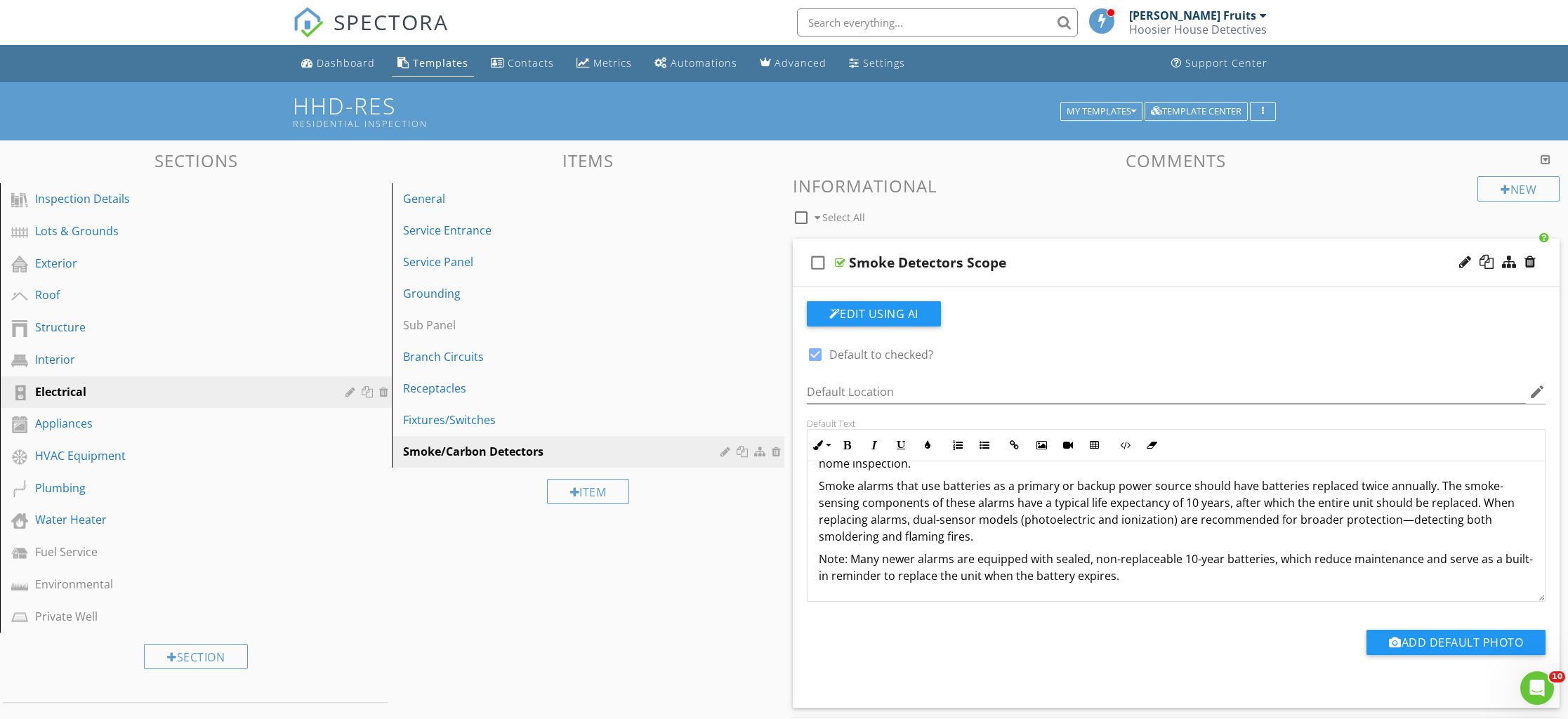
click at [874, 278] on div "check_box_outline_blank Smoke Detectors Scope" at bounding box center [1176, 263] width 767 height 48
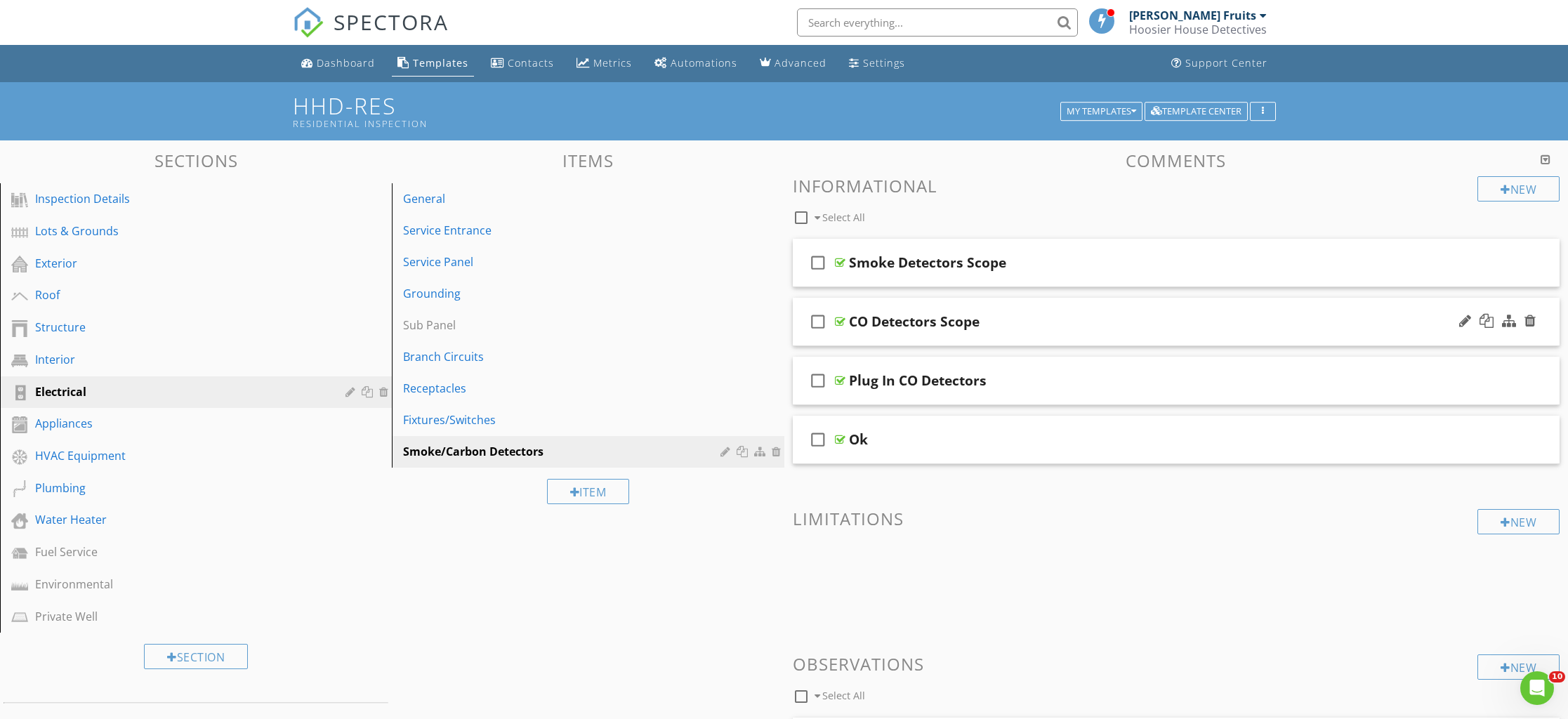
click at [881, 340] on div "check_box_outline_blank CO Detectors Scope" at bounding box center [1176, 322] width 767 height 48
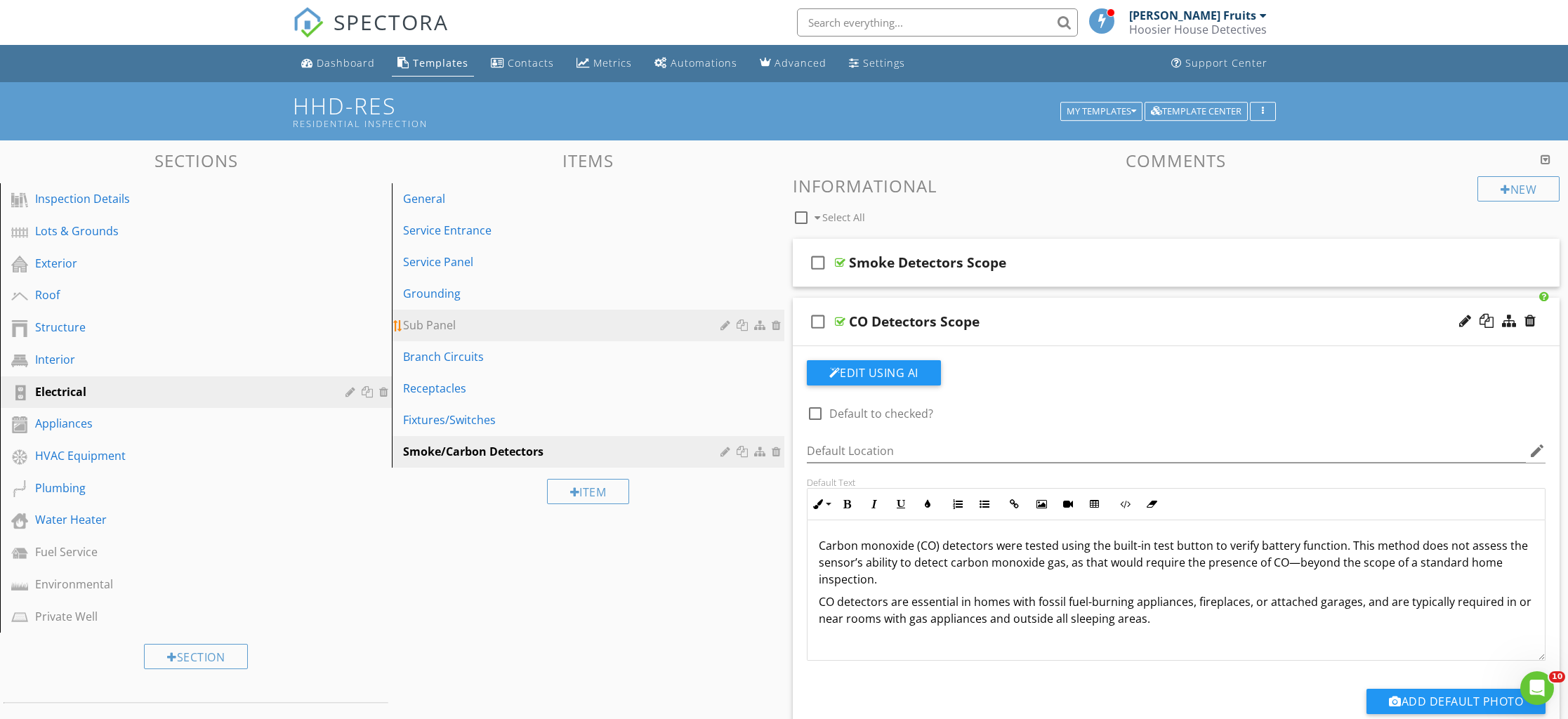
click at [440, 328] on div "Sub Panel" at bounding box center [564, 324] width 321 height 16
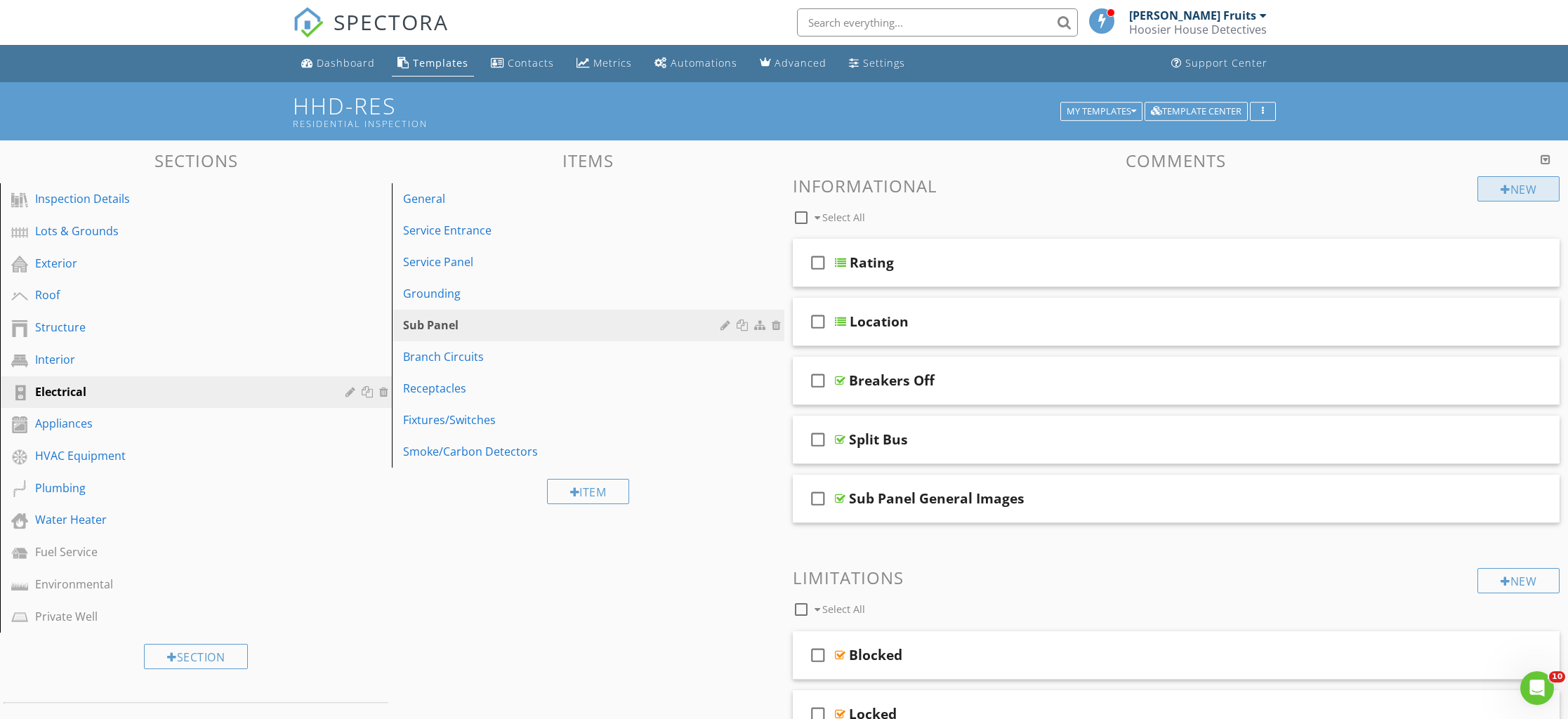
click at [1523, 190] on div "New" at bounding box center [1518, 189] width 82 height 25
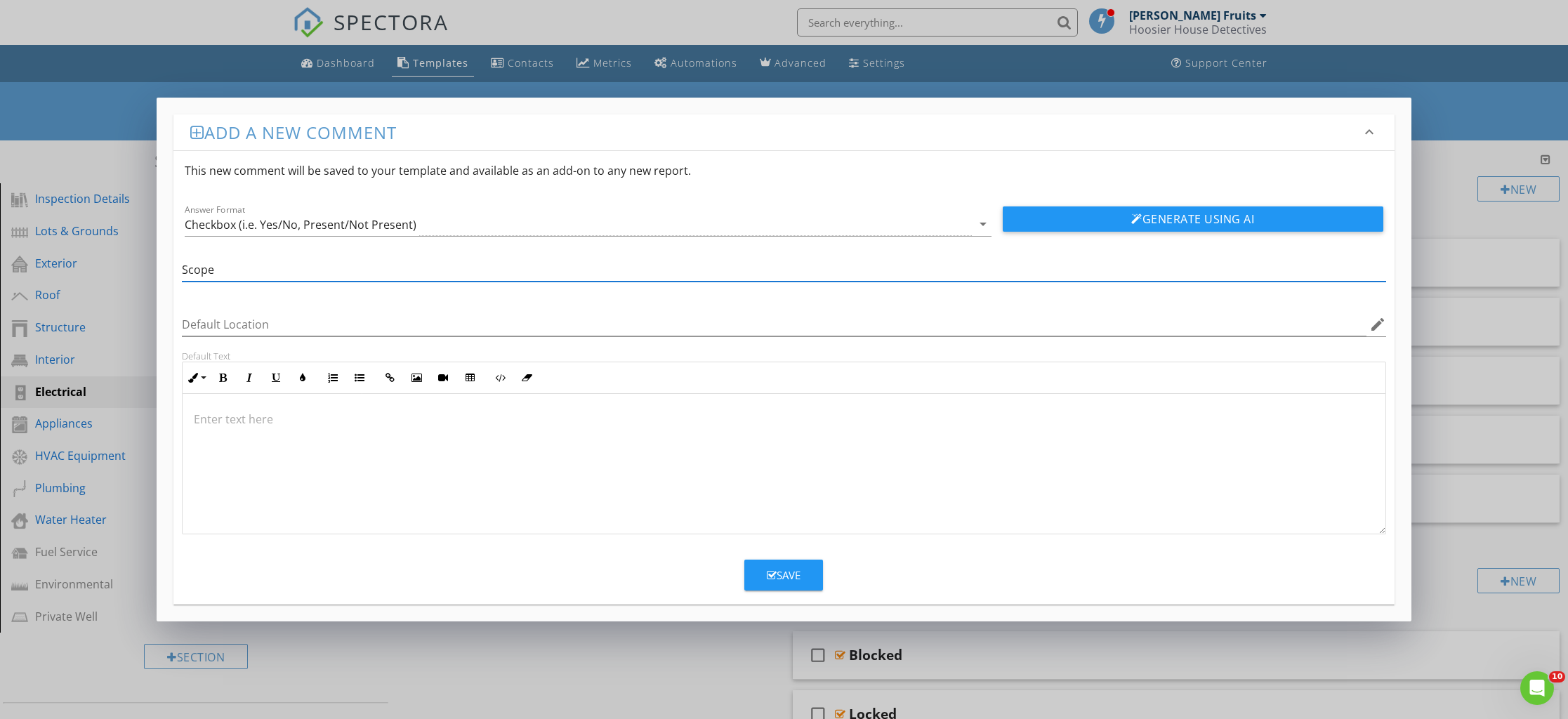
type input "Scope"
click at [785, 578] on div "Save" at bounding box center [784, 576] width 34 height 16
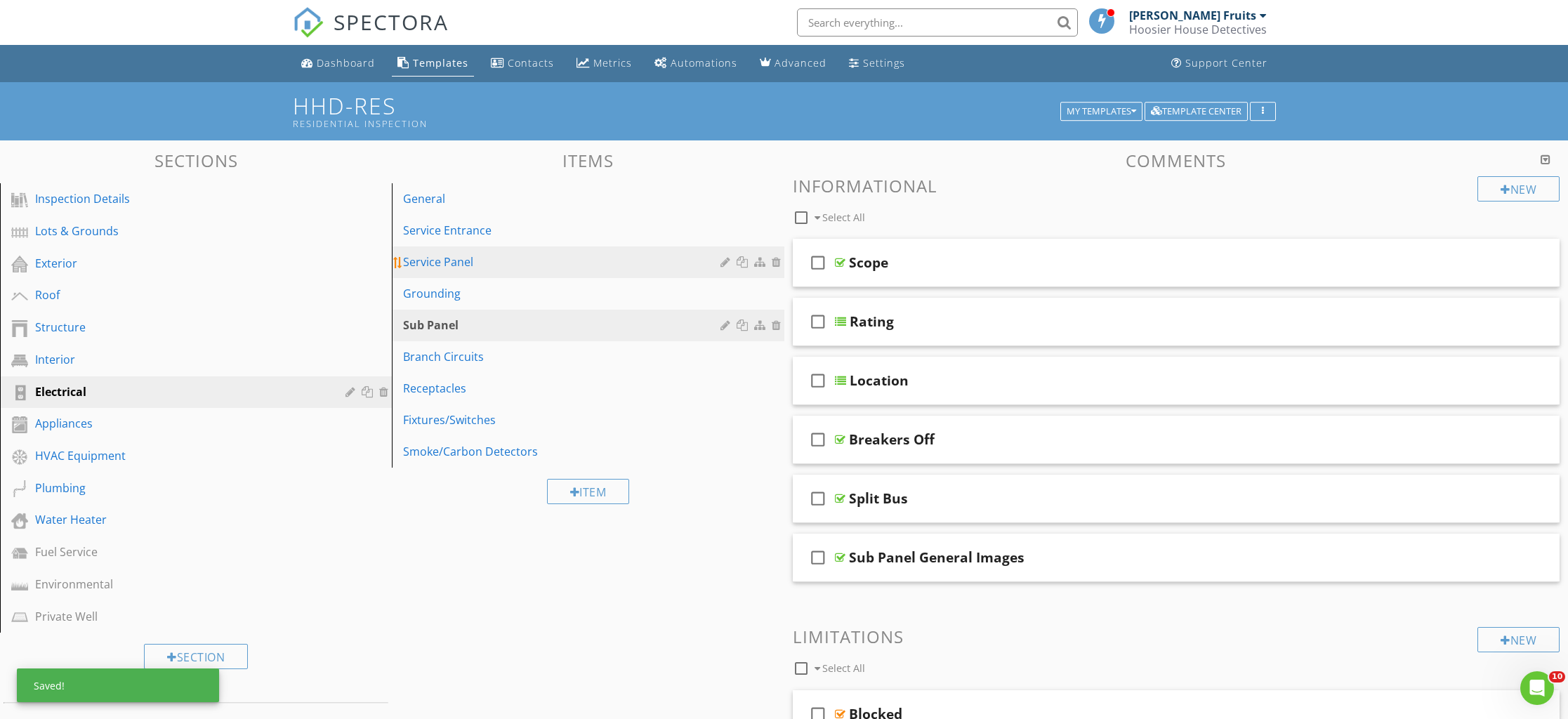
click at [442, 255] on div "Service Panel" at bounding box center [564, 261] width 321 height 16
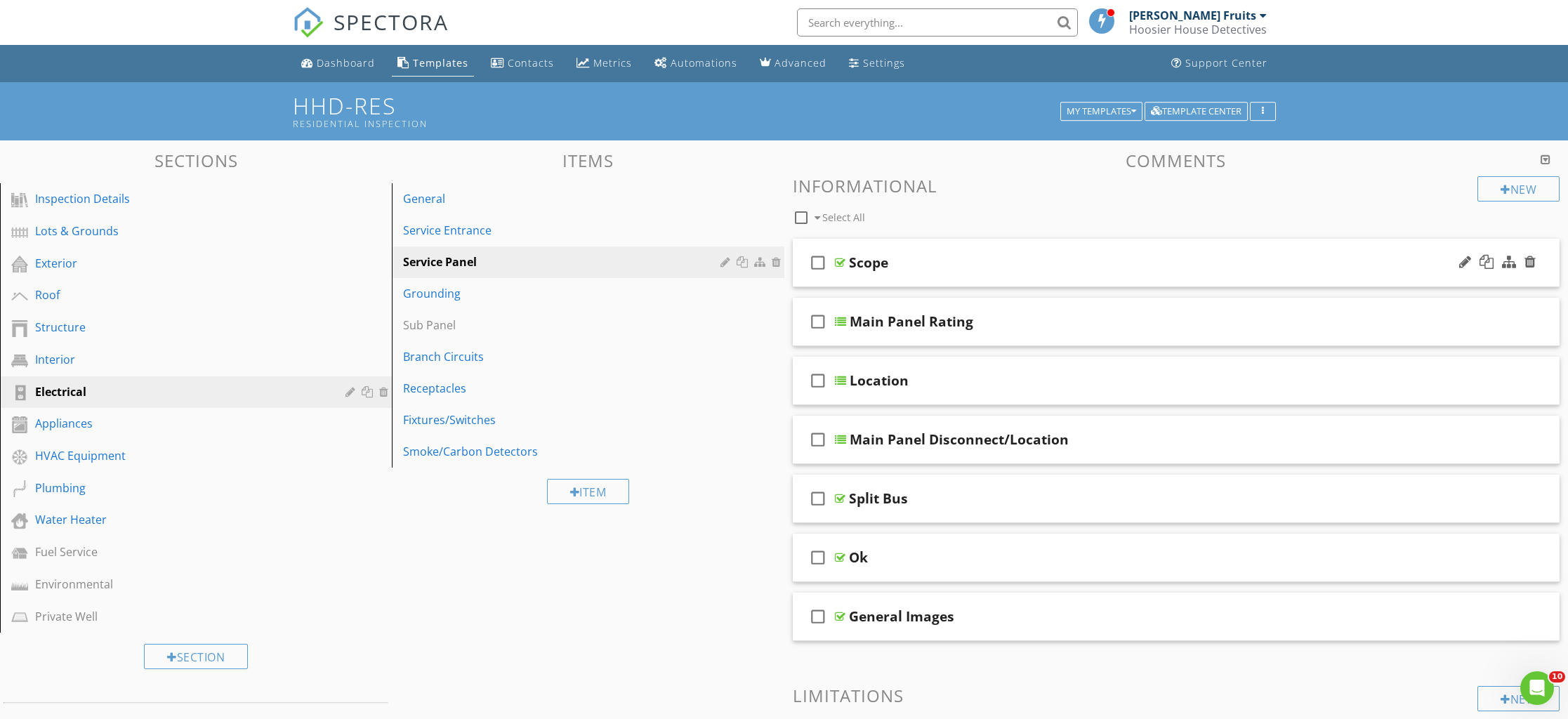
click at [857, 274] on div "check_box_outline_blank Scope" at bounding box center [1176, 263] width 767 height 48
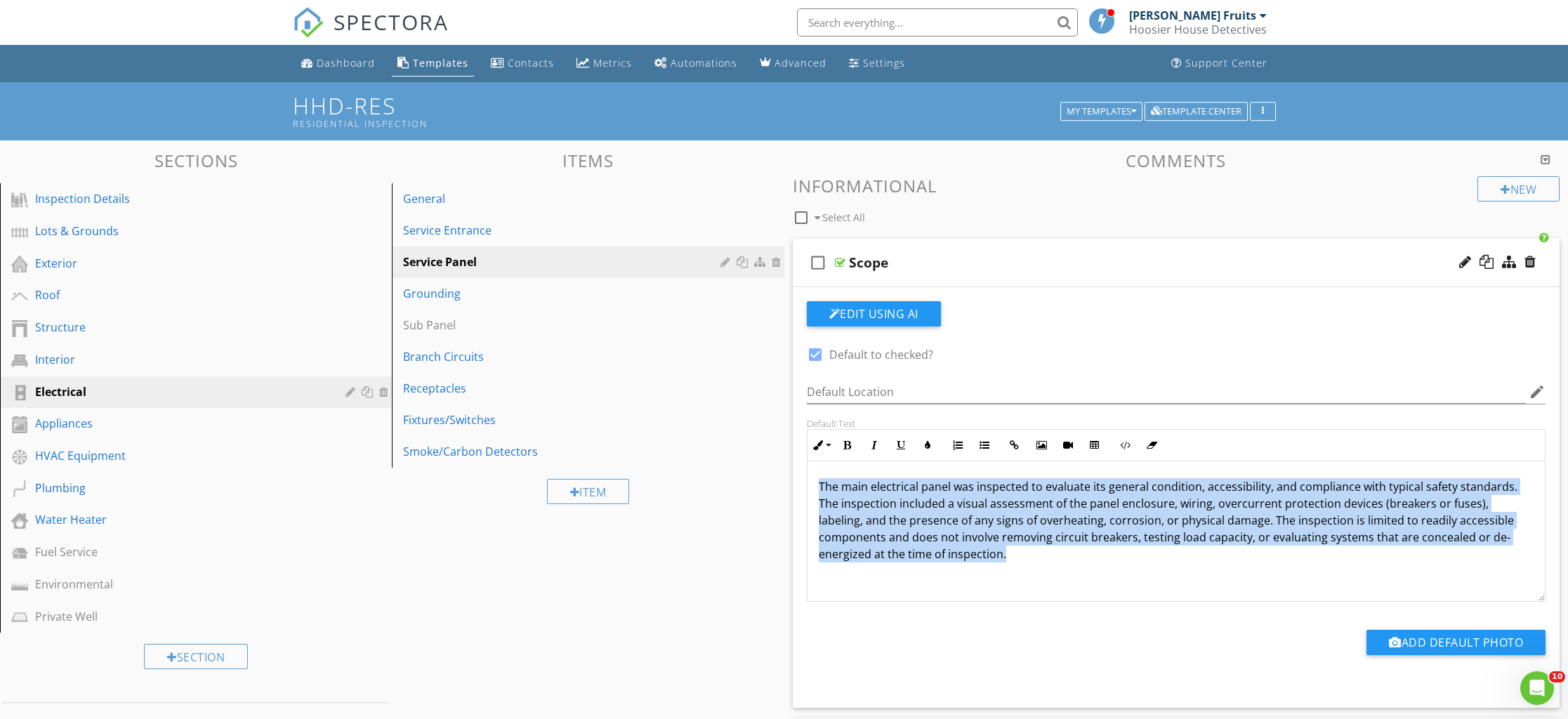
drag, startPoint x: 933, startPoint y: 568, endPoint x: 814, endPoint y: 484, distance: 145.7
click at [814, 484] on div "The main electrical panel was inspected to evaluate its general condition, acce…" at bounding box center [1176, 531] width 738 height 140
copy p "The main electrical panel was inspected to evaluate its general condition, acce…"
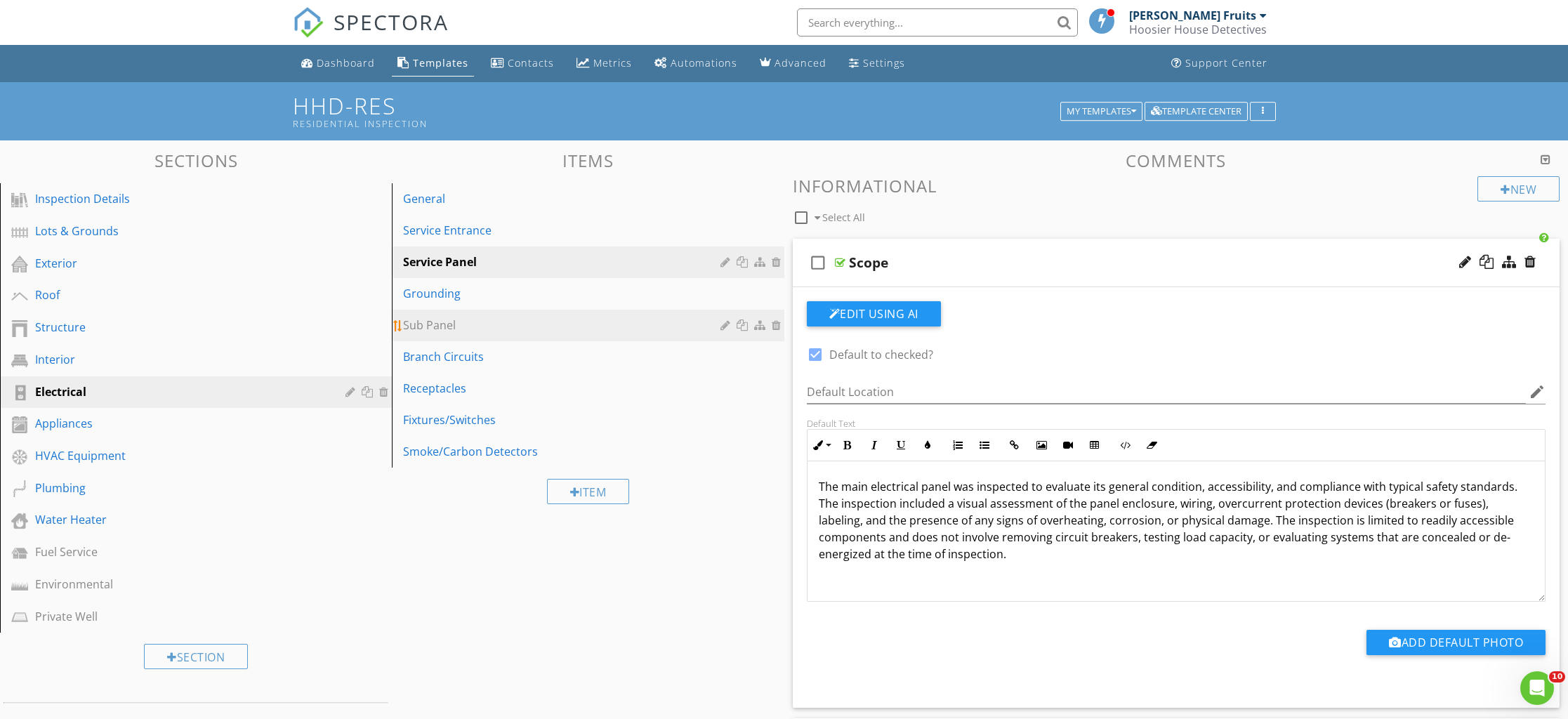
click at [424, 324] on div "Sub Panel" at bounding box center [564, 324] width 321 height 16
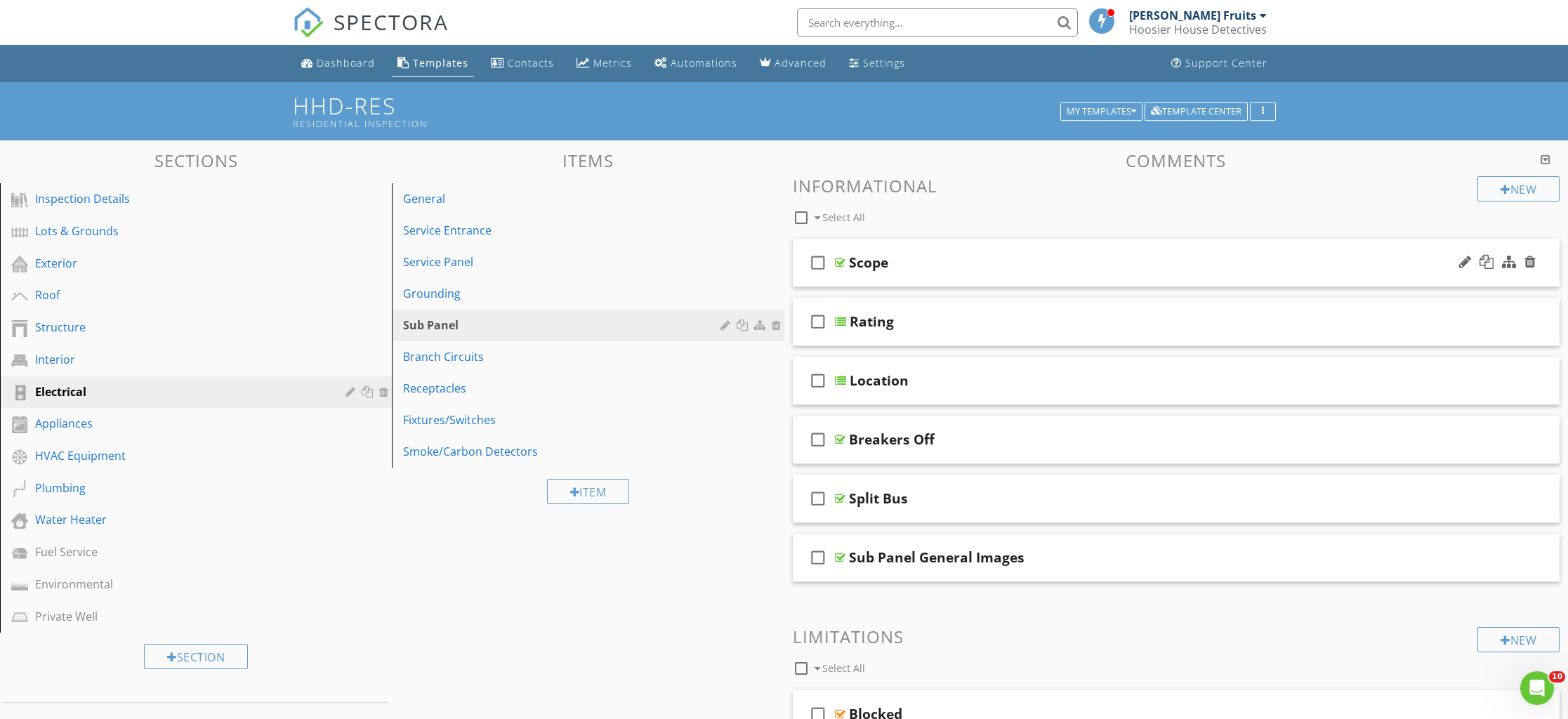
click at [982, 271] on div "check_box_outline_blank Scope" at bounding box center [1176, 263] width 767 height 48
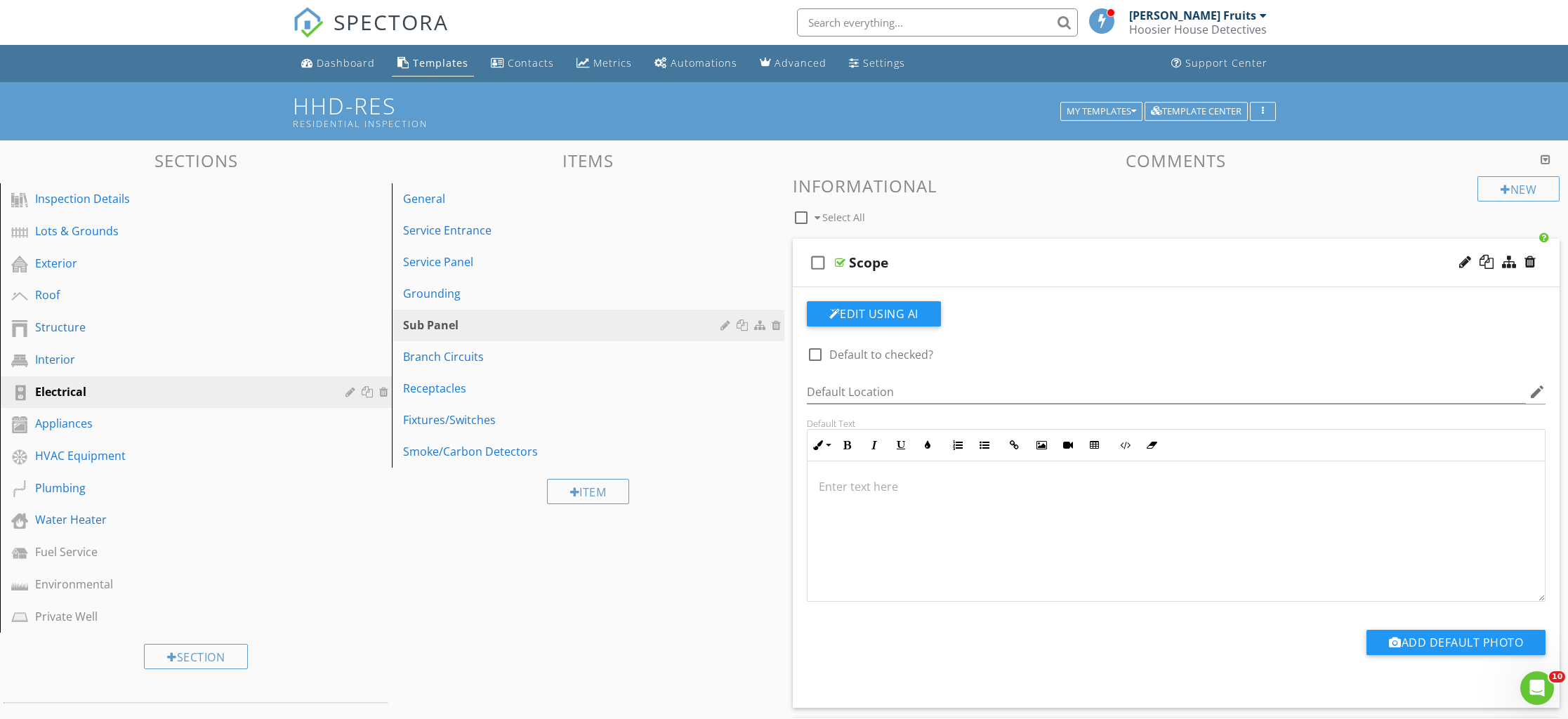
click at [921, 490] on p at bounding box center [1176, 486] width 716 height 16
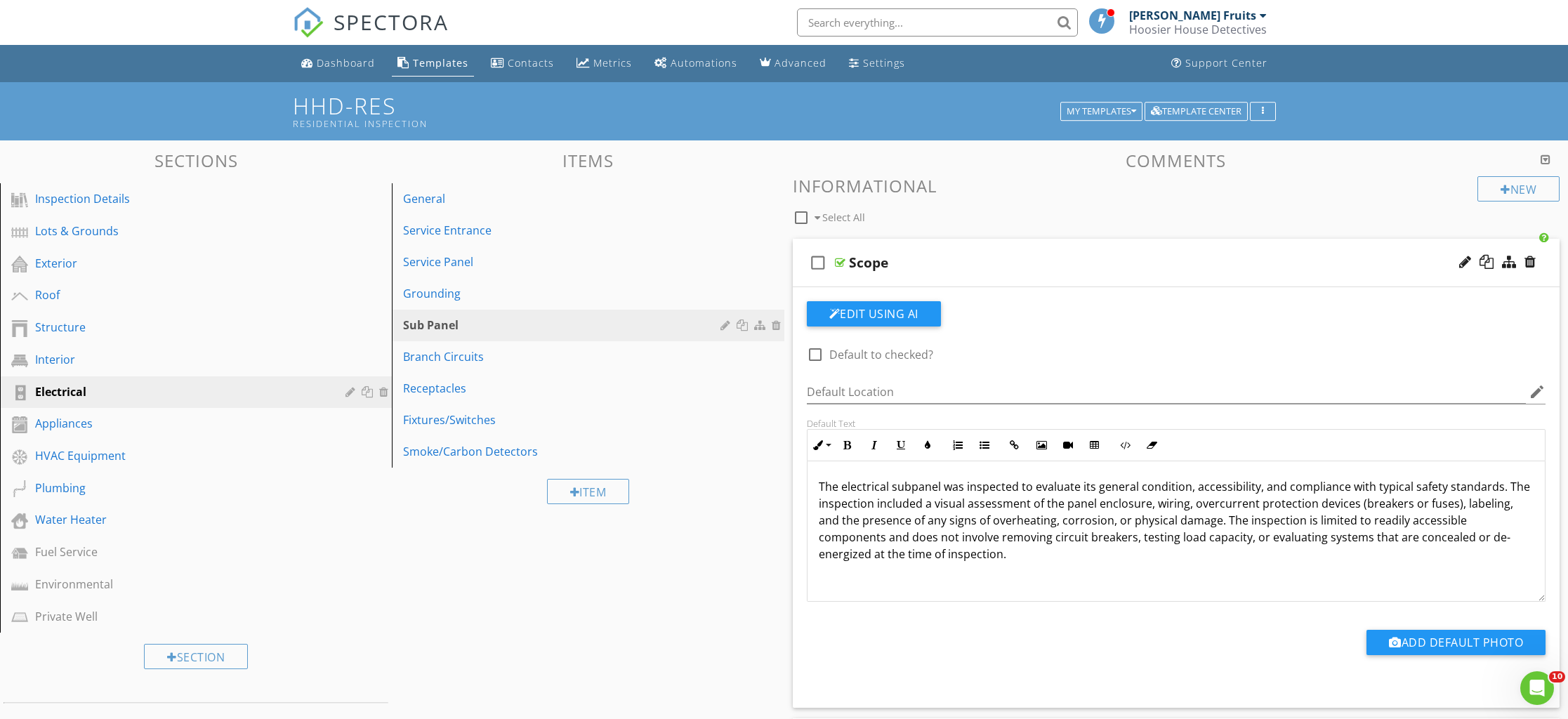
click at [1087, 668] on div "Add Default Photo" at bounding box center [1176, 641] width 756 height 78
click at [978, 284] on div "check_box_outline_blank Scope" at bounding box center [1176, 263] width 767 height 48
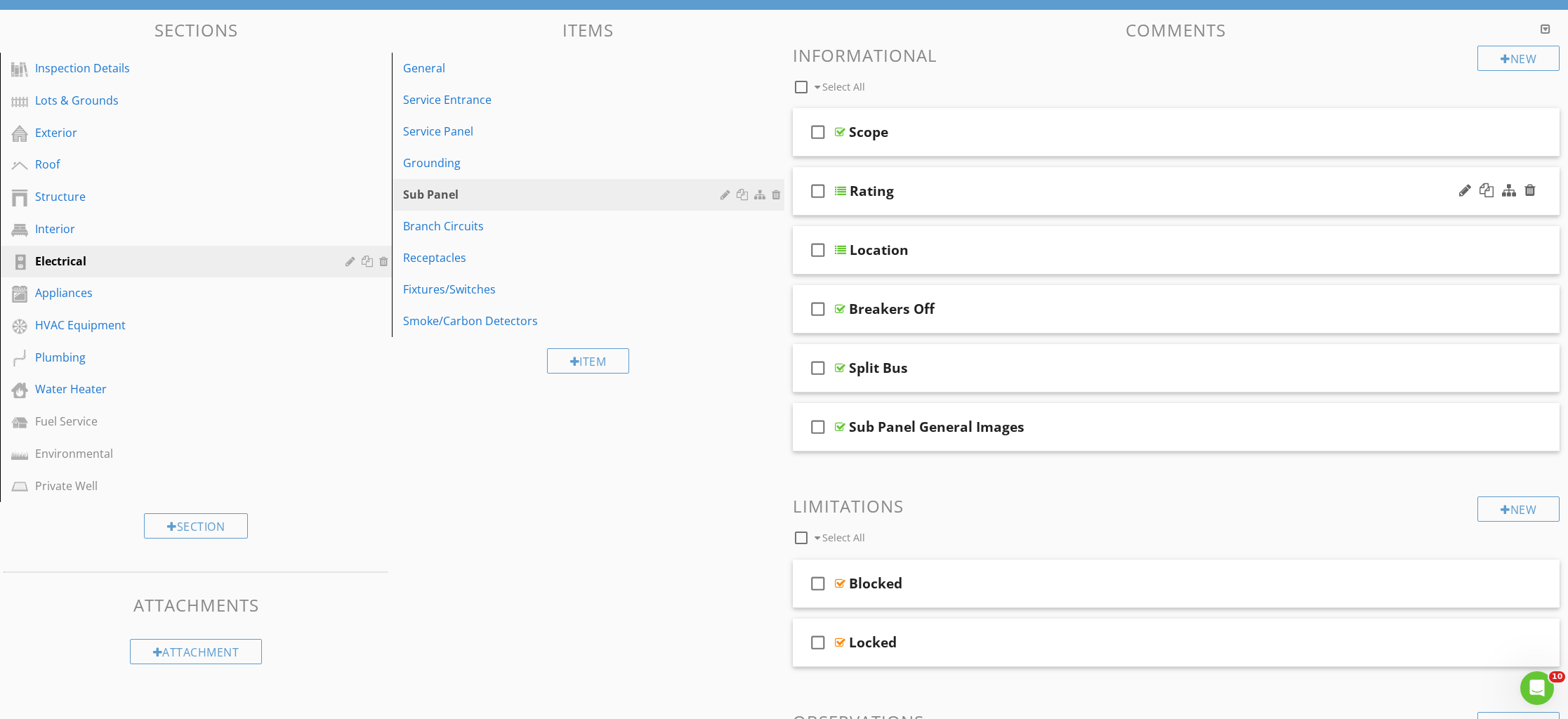
scroll to position [130, 0]
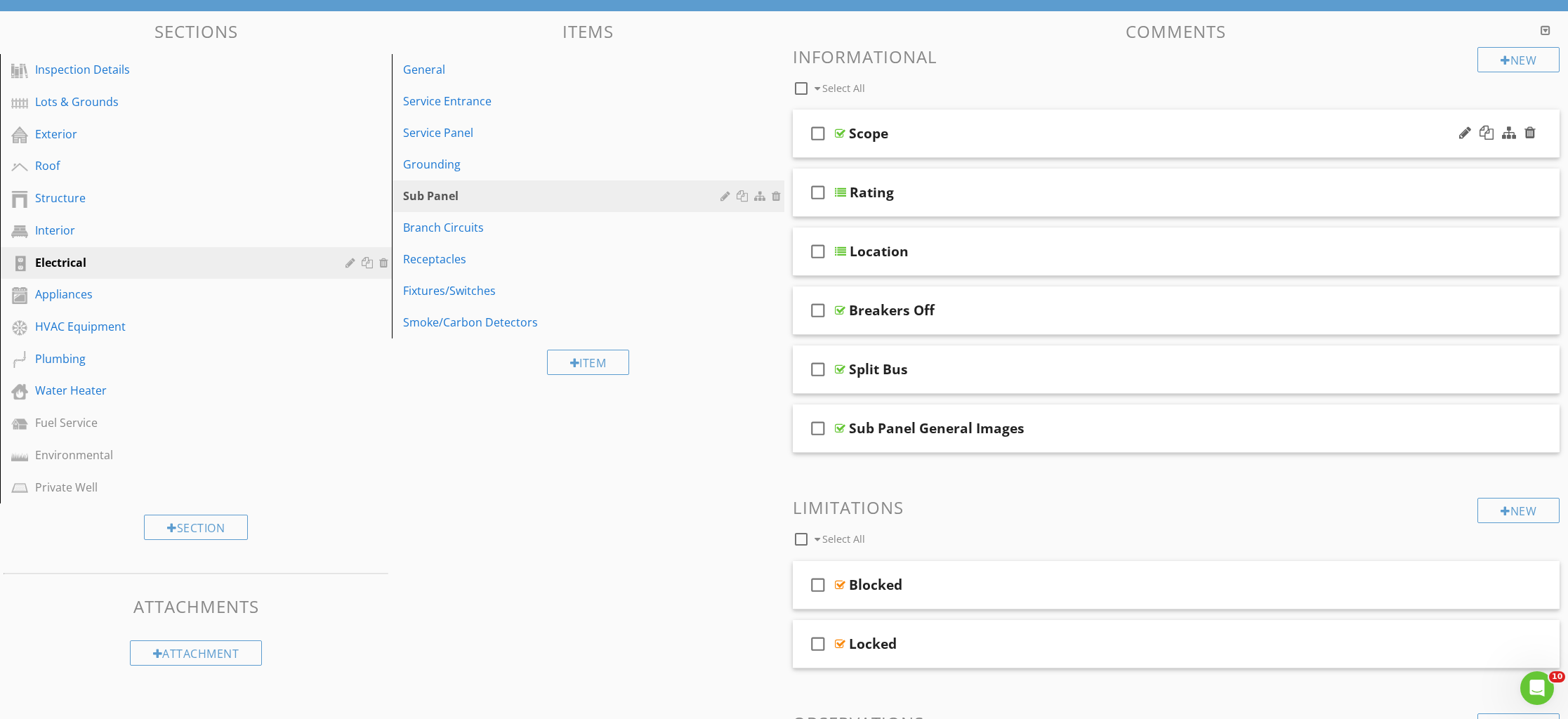
click at [896, 145] on div "check_box_outline_blank Scope" at bounding box center [1176, 134] width 767 height 48
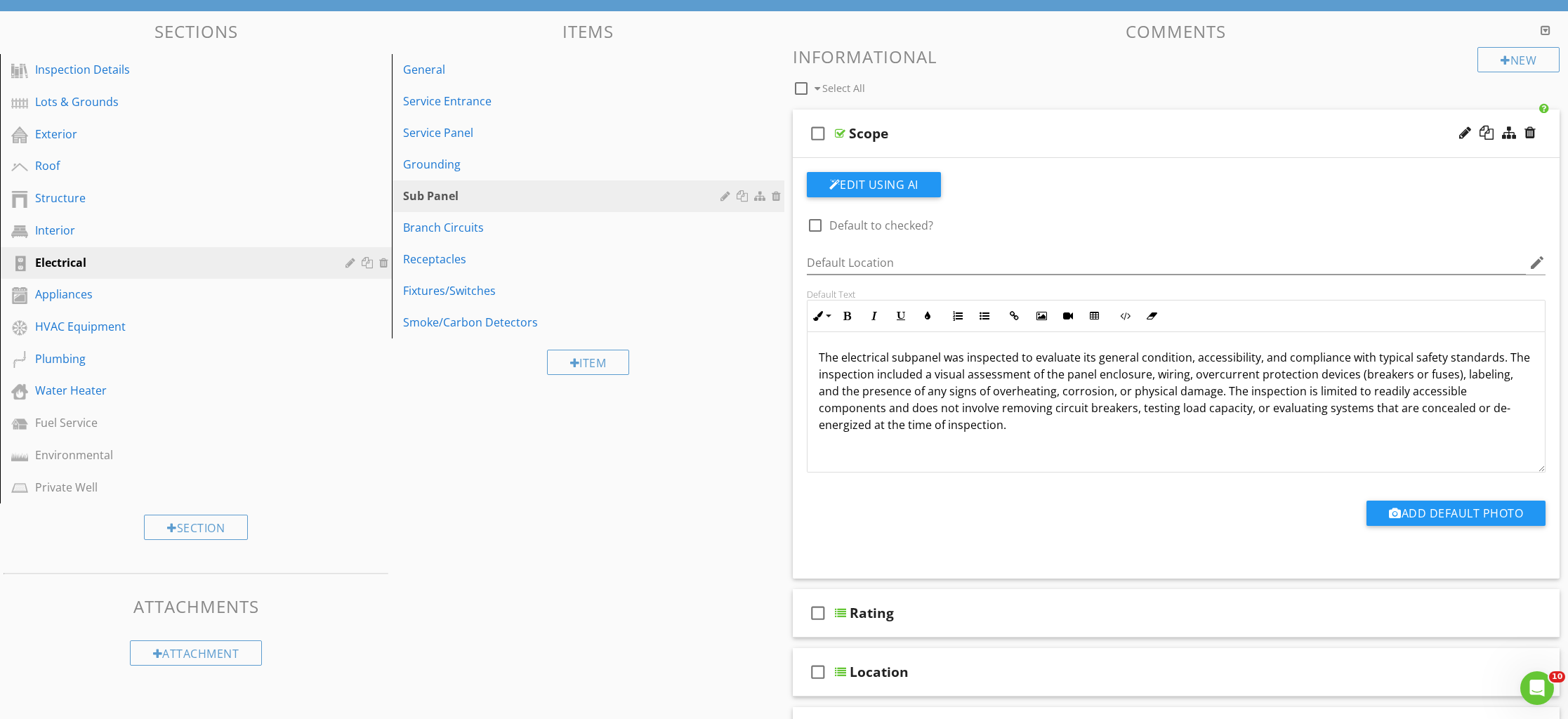
click at [836, 440] on div "The electrical subpanel was inspected to evaluate its general condition, access…" at bounding box center [1176, 402] width 738 height 140
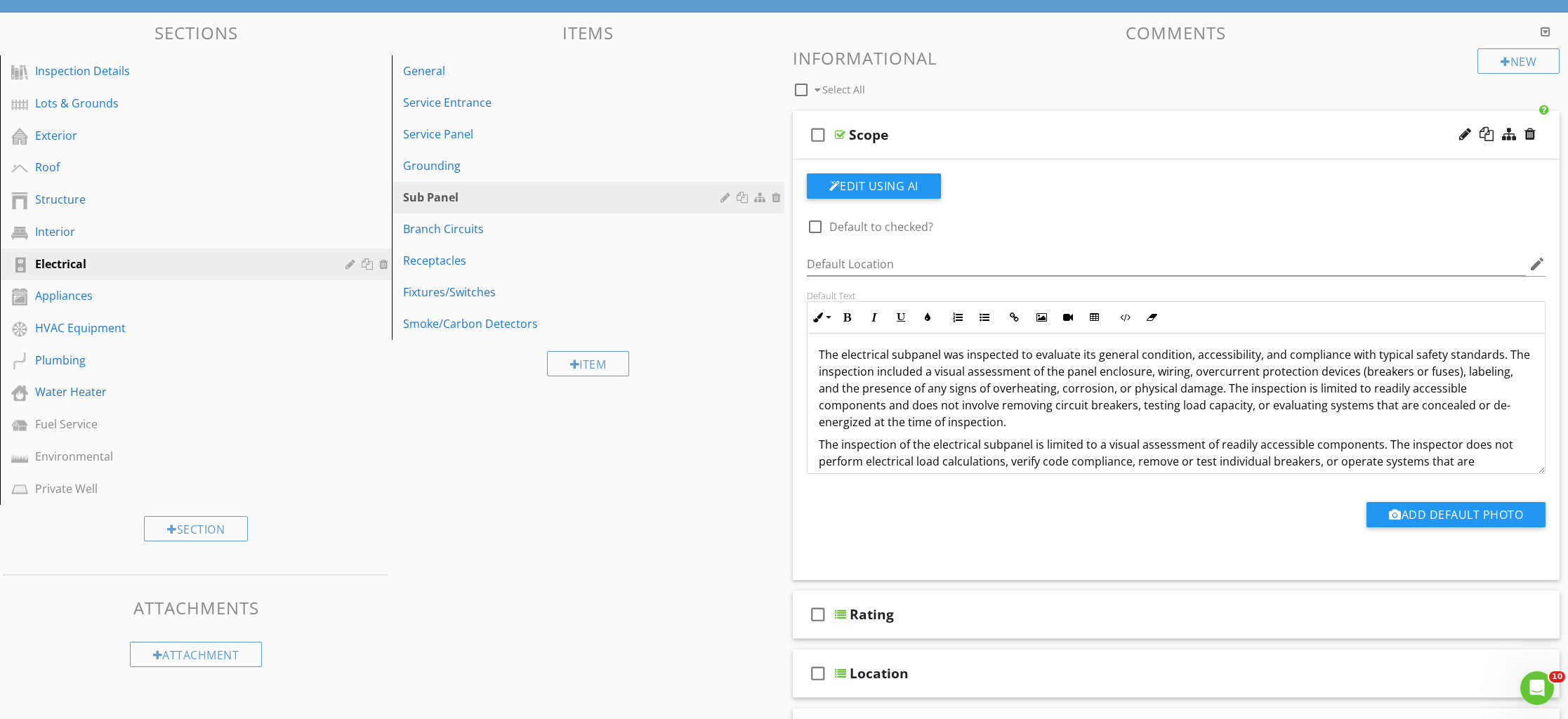
scroll to position [0, 0]
click at [439, 130] on div "Service Panel" at bounding box center [564, 134] width 321 height 16
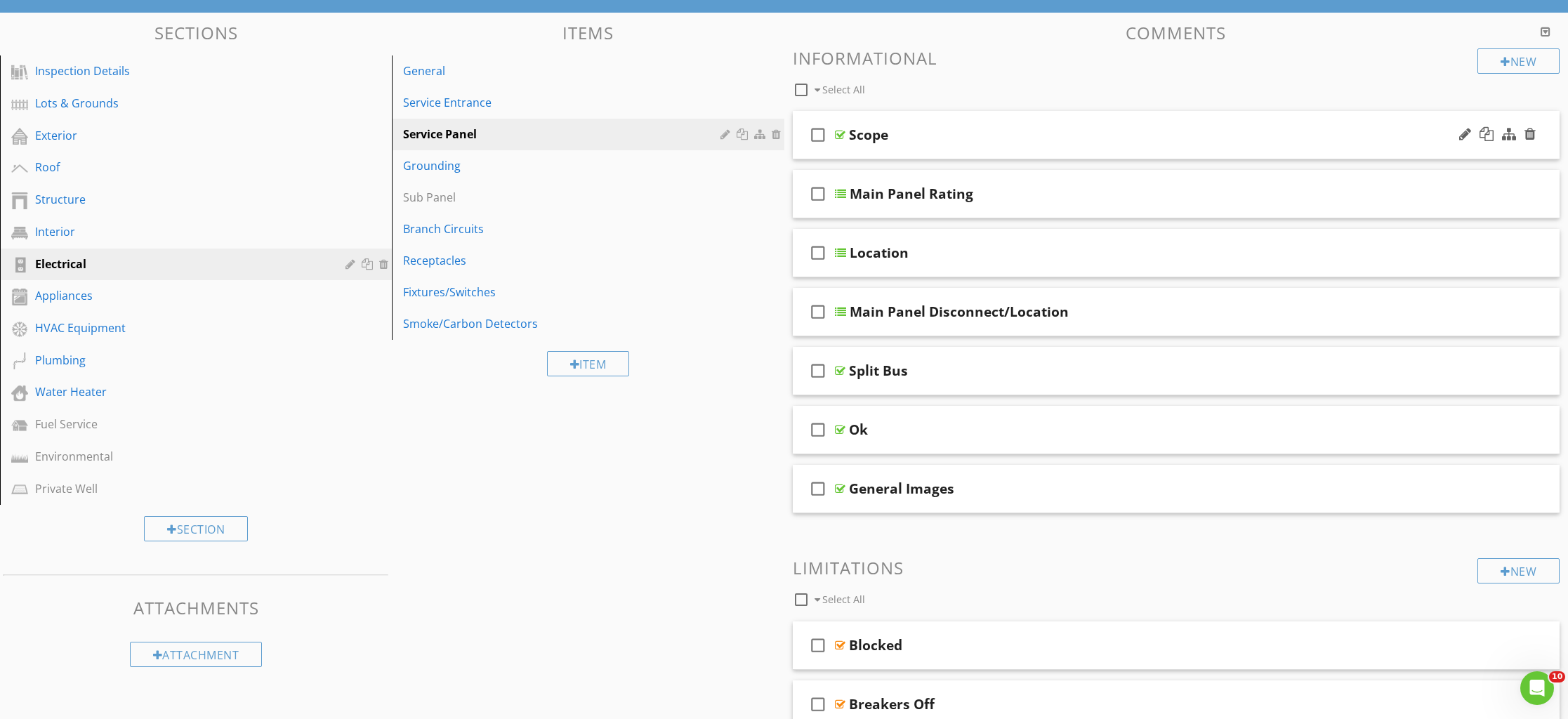
click at [888, 149] on div "check_box_outline_blank Scope" at bounding box center [1176, 135] width 767 height 48
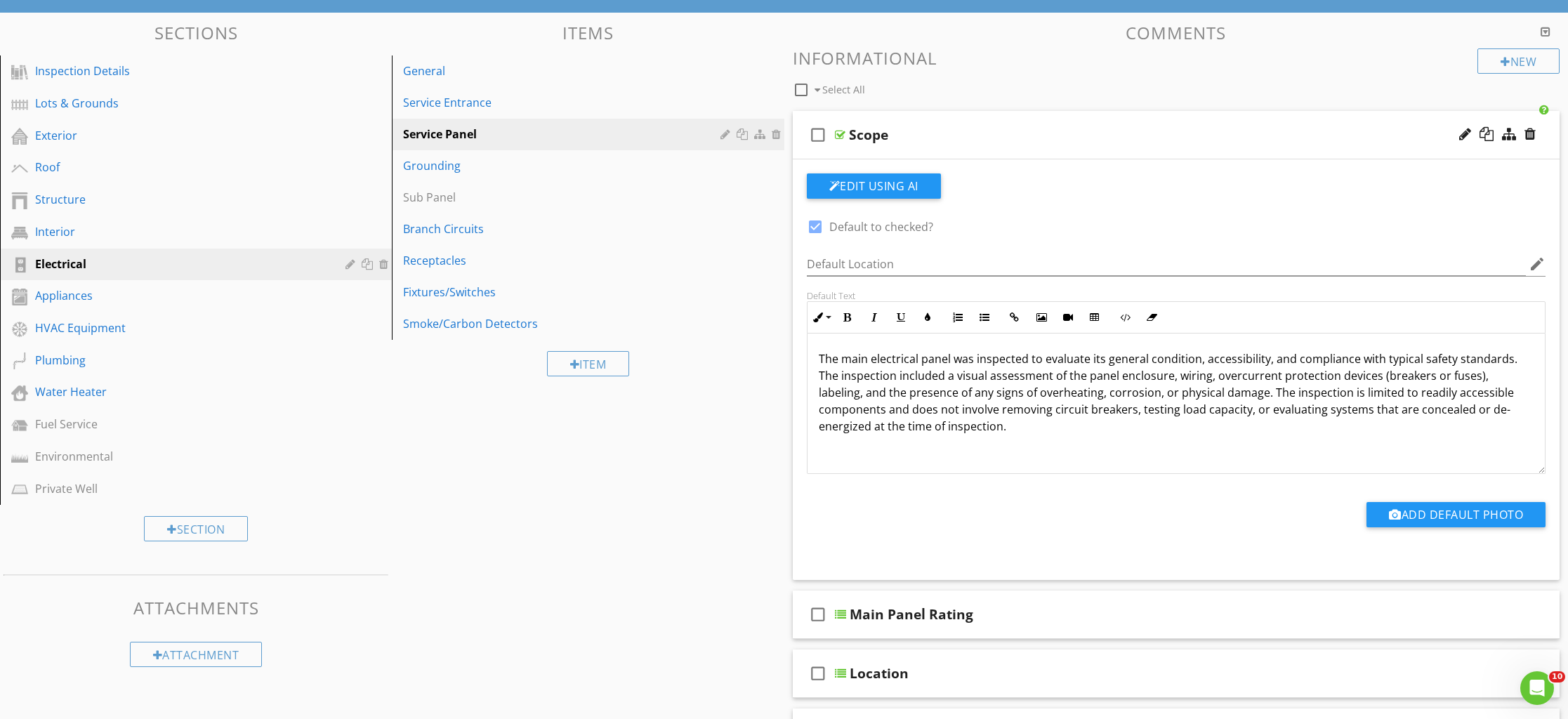
click at [902, 451] on div "The main electrical panel was inspected to evaluate its general condition, acce…" at bounding box center [1176, 404] width 738 height 140
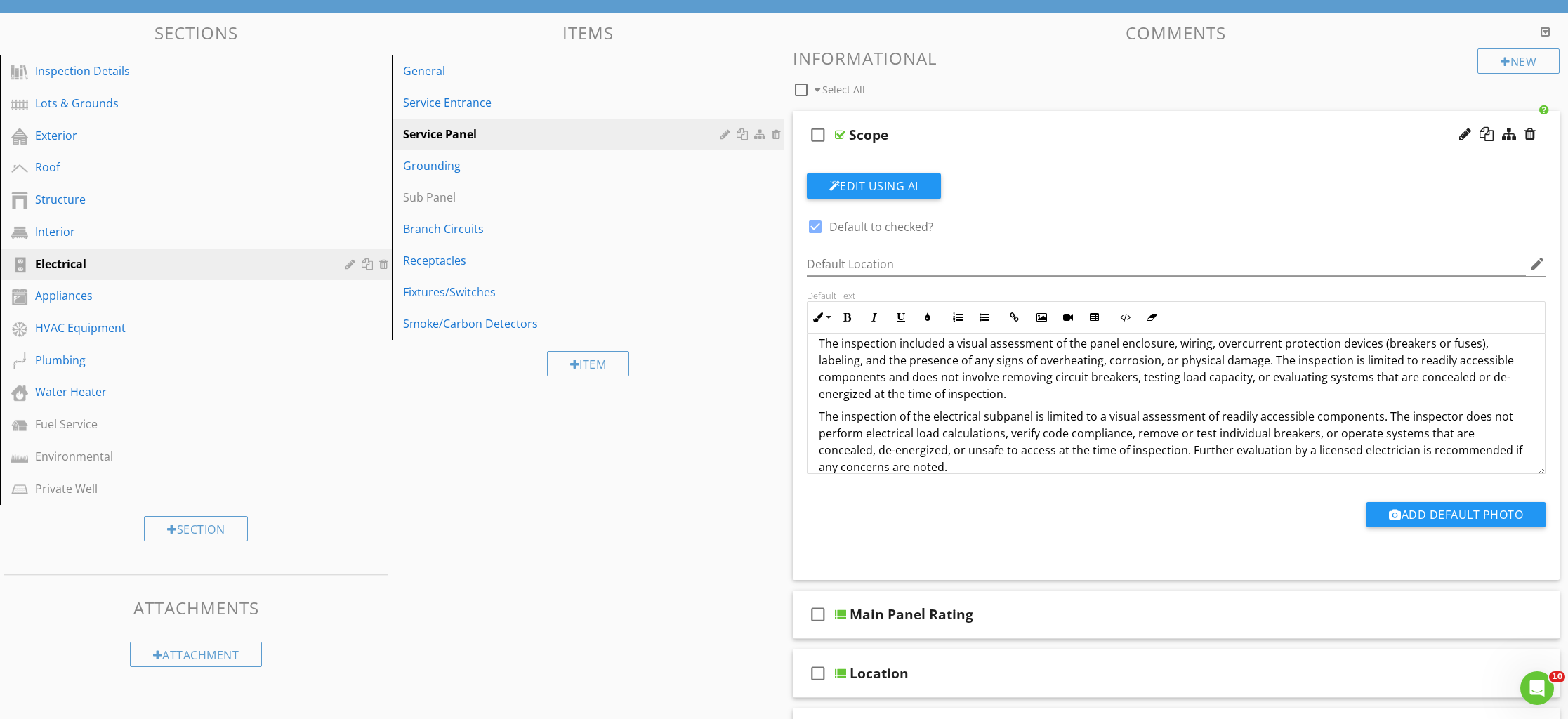
click at [999, 419] on p "The inspection of the electrical subpanel is limited to a visual assessment of …" at bounding box center [1176, 442] width 716 height 68
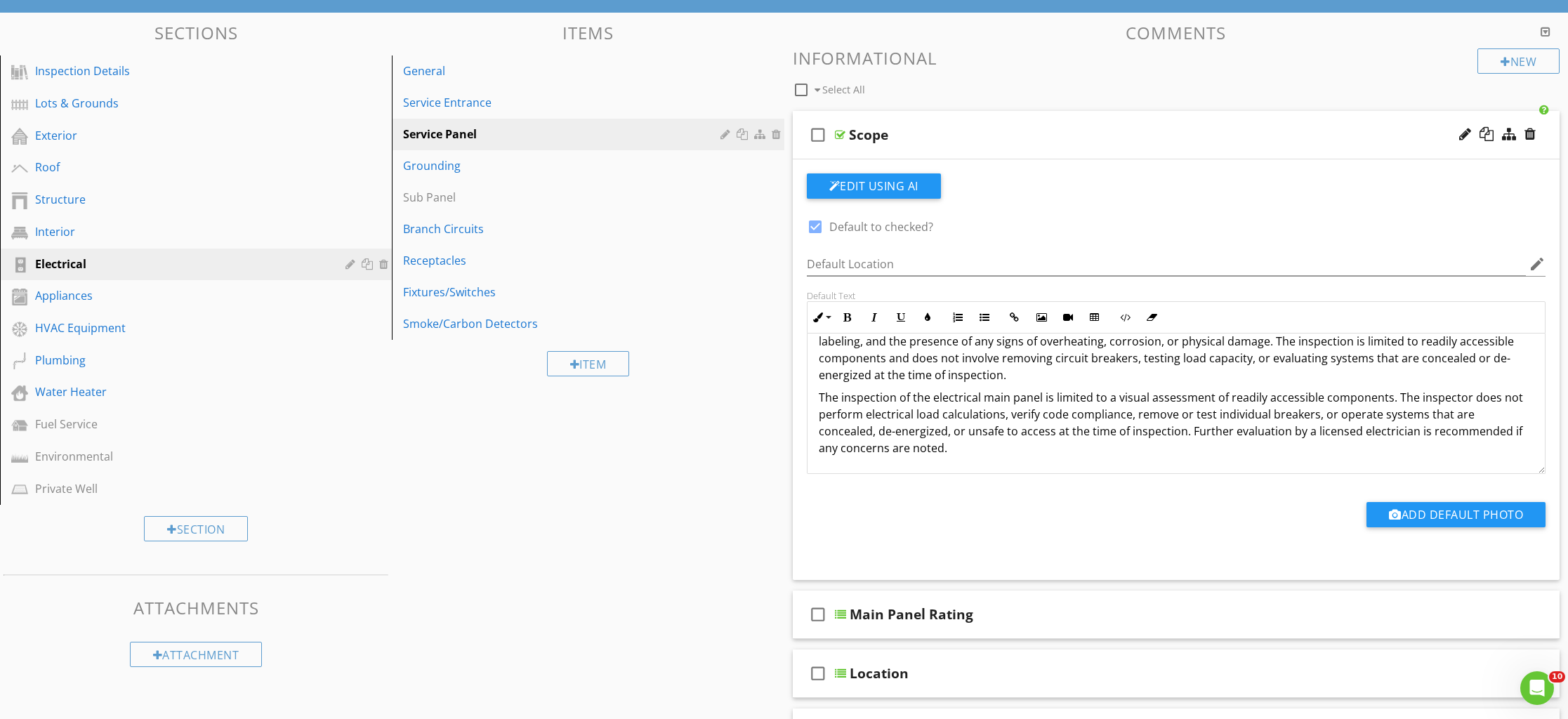
scroll to position [48, 0]
click at [431, 105] on div "Service Entrance" at bounding box center [564, 102] width 321 height 16
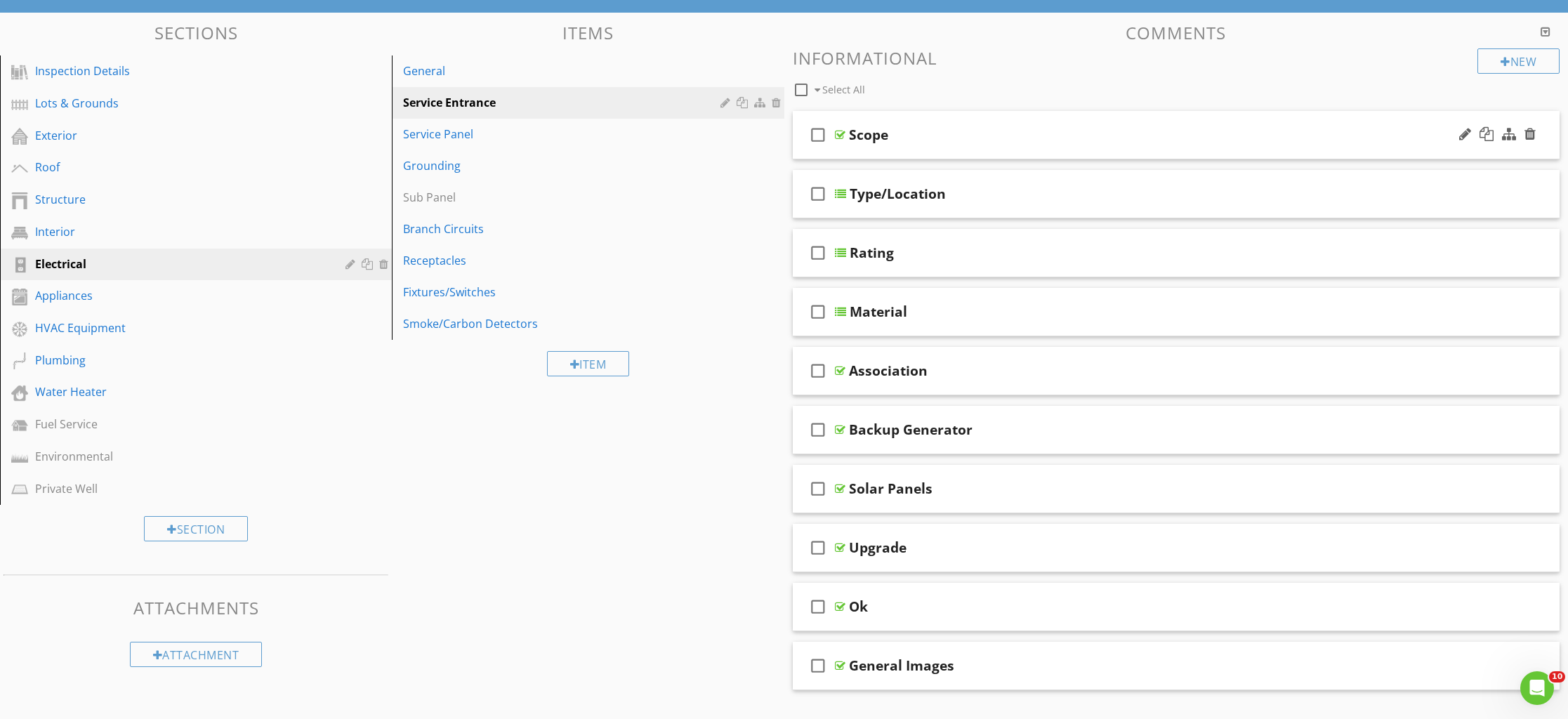
click at [911, 148] on div "check_box_outline_blank Scope" at bounding box center [1176, 135] width 767 height 48
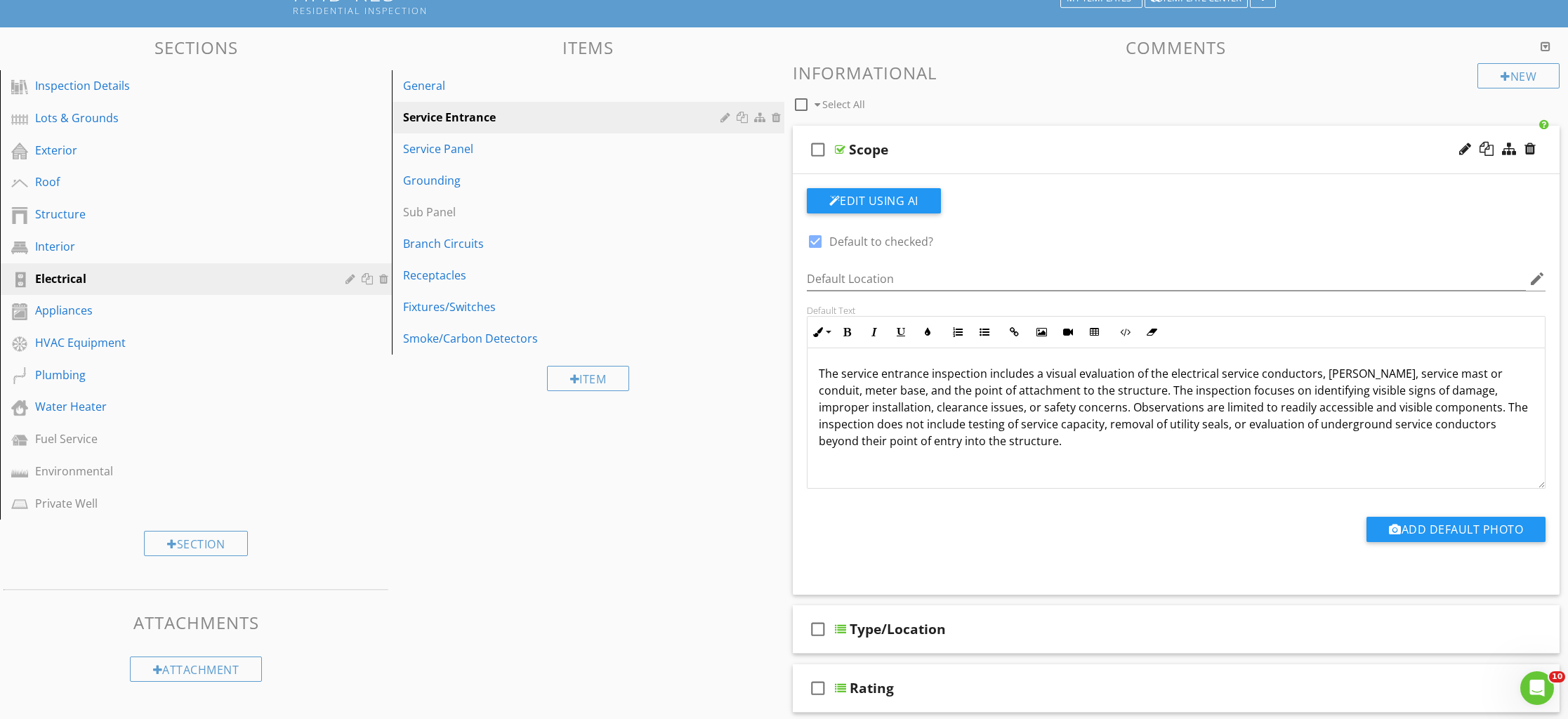
scroll to position [121, 0]
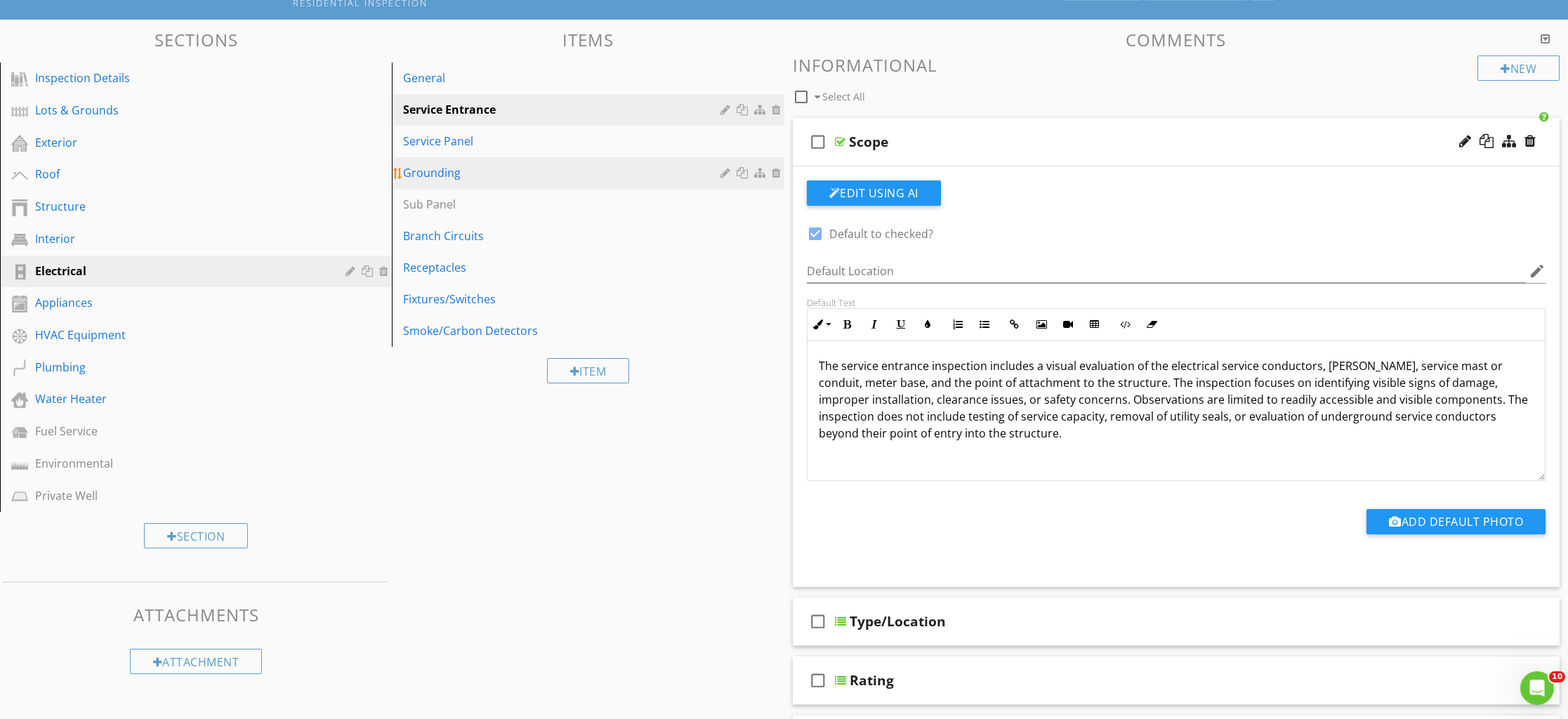
click at [443, 178] on div "Grounding" at bounding box center [564, 172] width 321 height 16
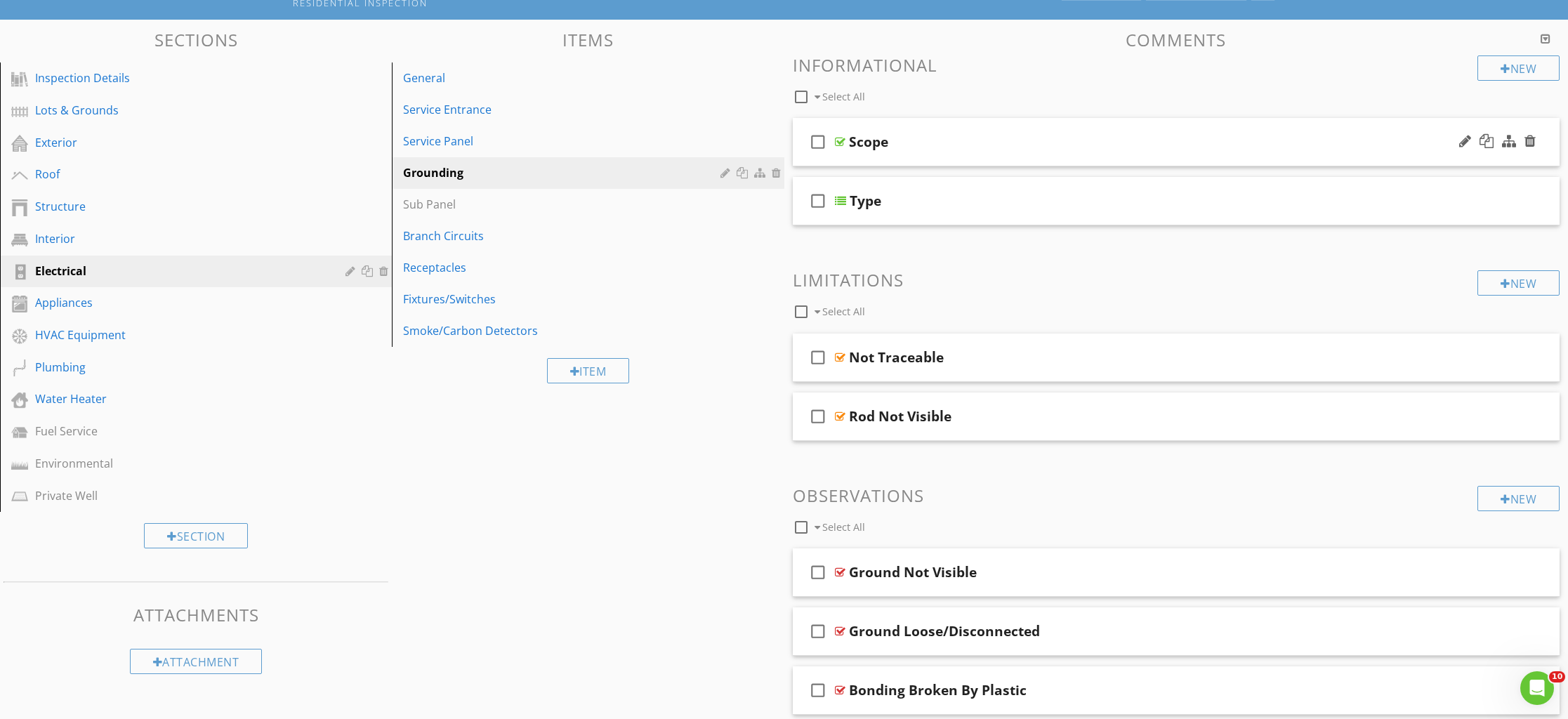
click at [871, 155] on div "check_box_outline_blank Scope" at bounding box center [1176, 142] width 767 height 48
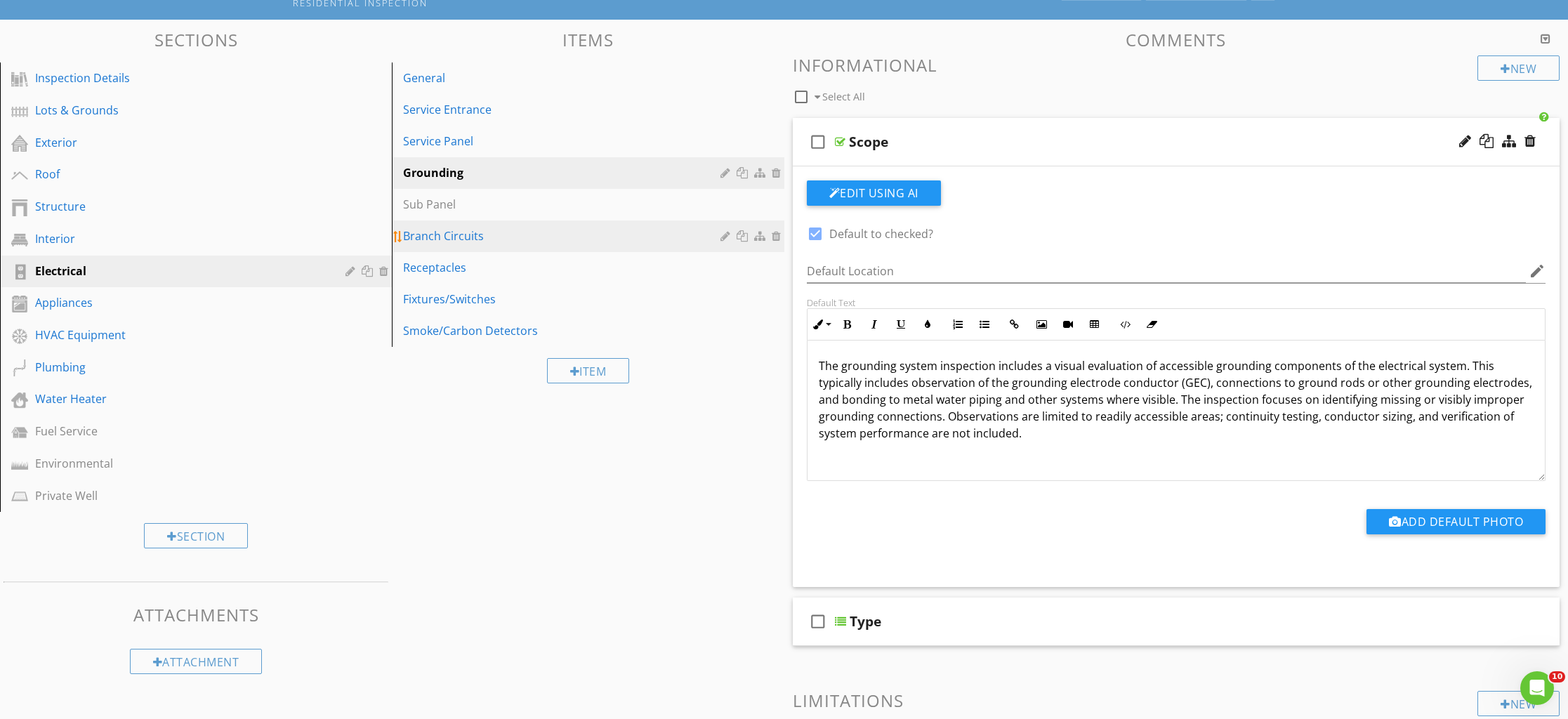
click at [451, 244] on div "Branch Circuits" at bounding box center [564, 235] width 321 height 16
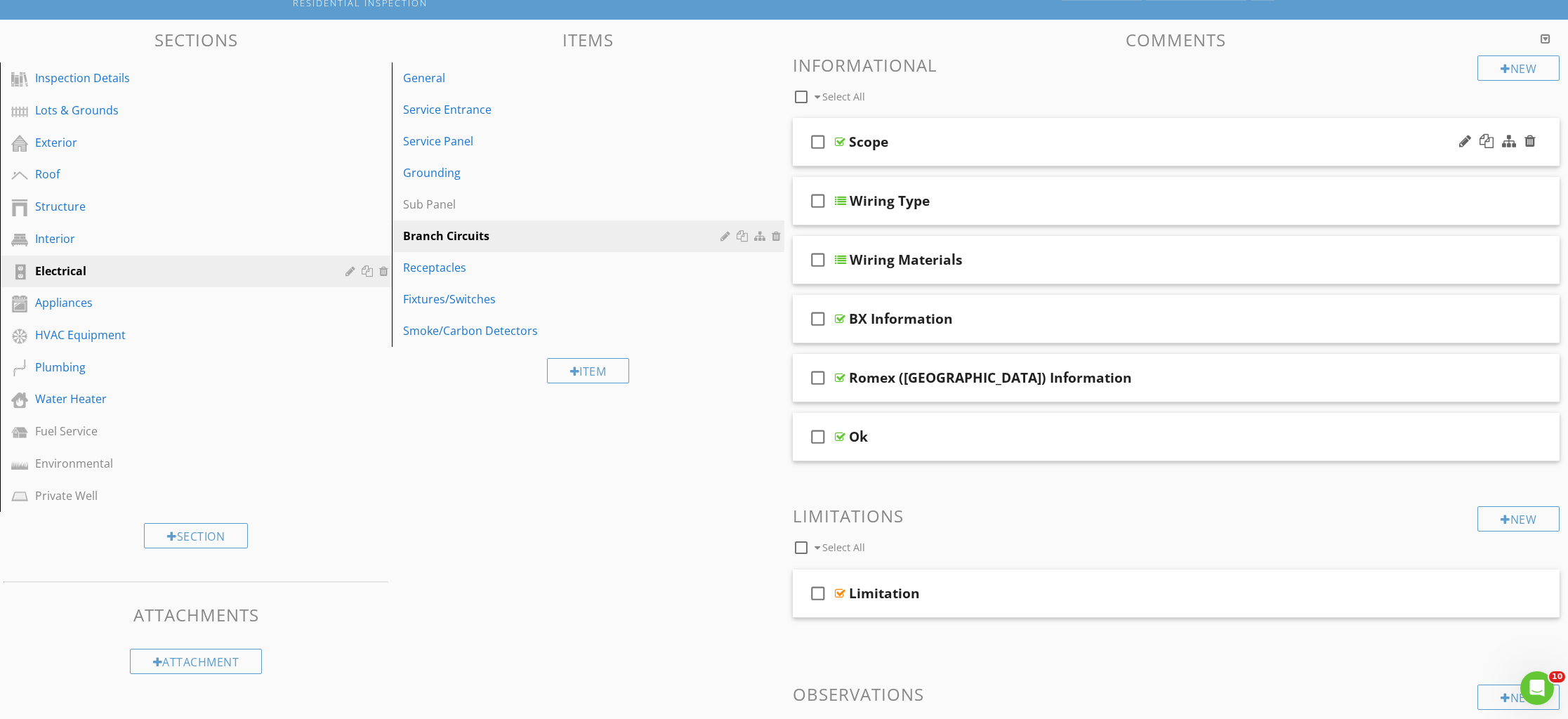
click at [869, 158] on div "check_box_outline_blank Scope" at bounding box center [1176, 142] width 767 height 48
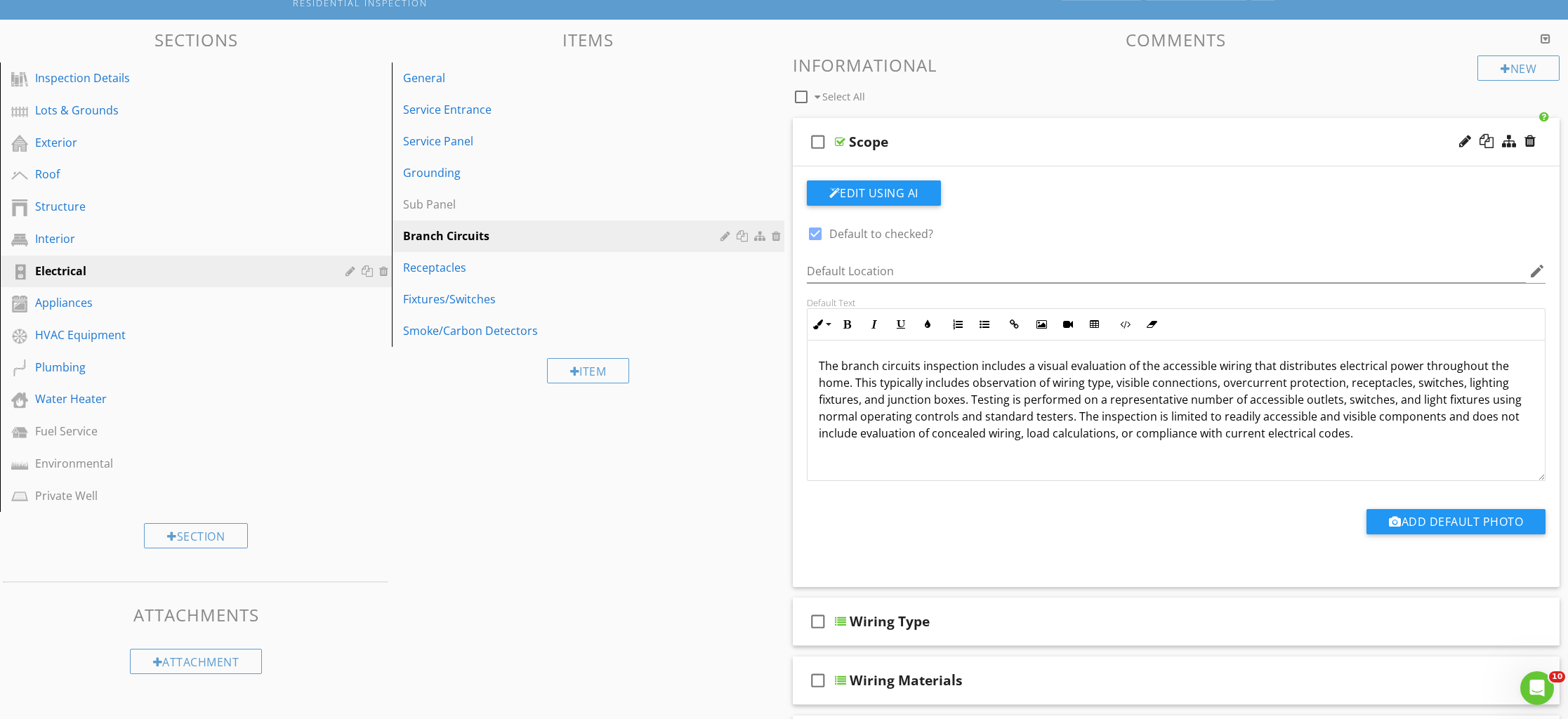
click at [869, 158] on div "check_box_outline_blank Scope" at bounding box center [1176, 142] width 767 height 48
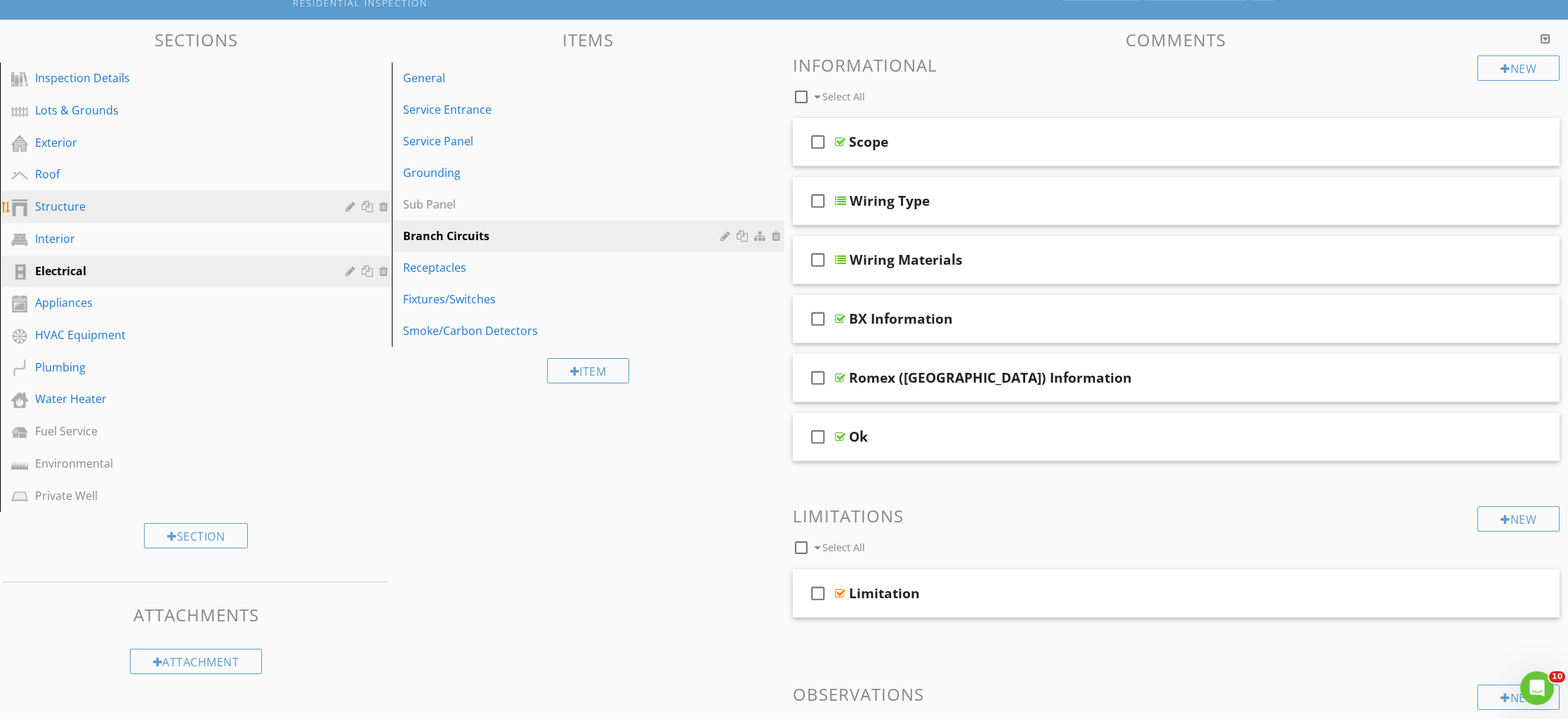
click at [50, 215] on div "Structure" at bounding box center [206, 207] width 342 height 18
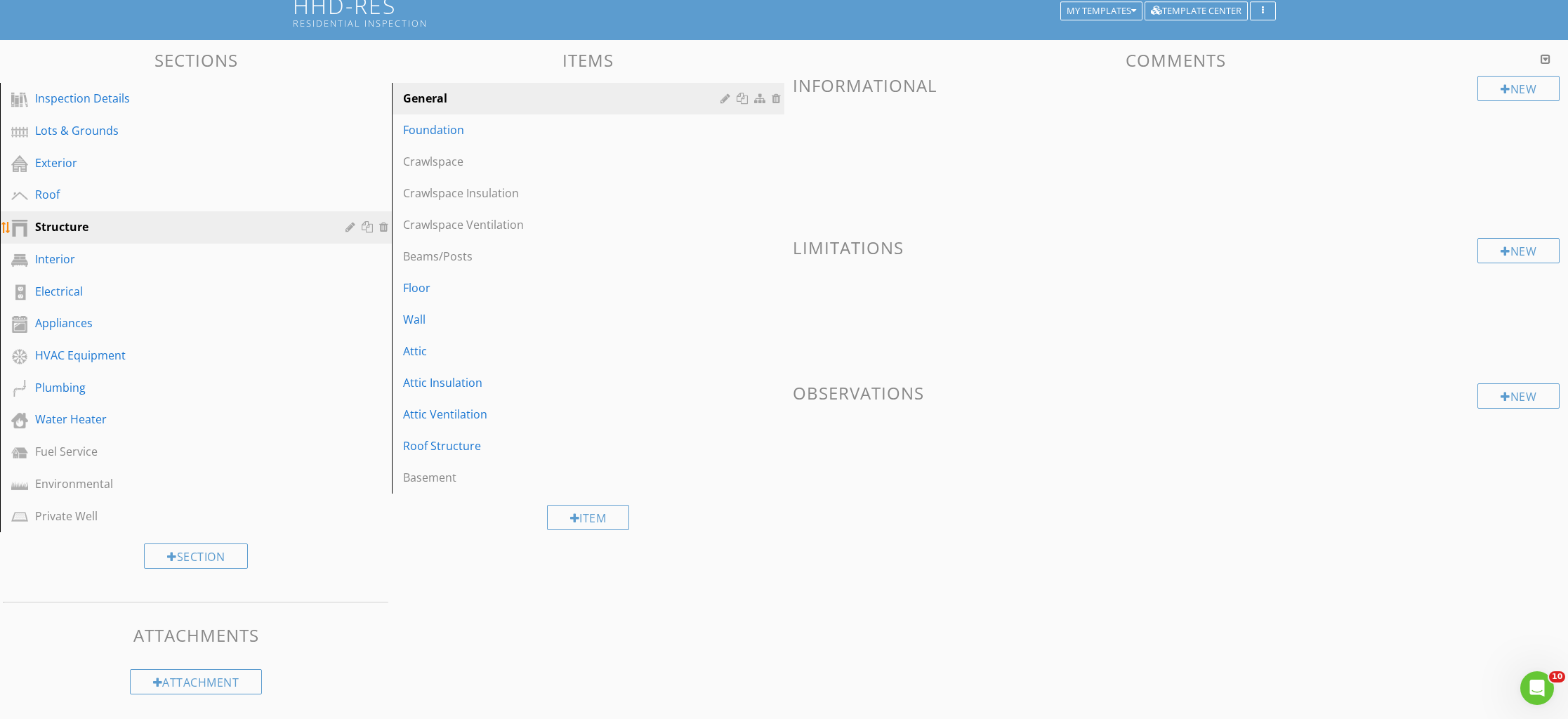
scroll to position [101, 0]
click at [442, 378] on div "Attic Insulation" at bounding box center [564, 382] width 321 height 16
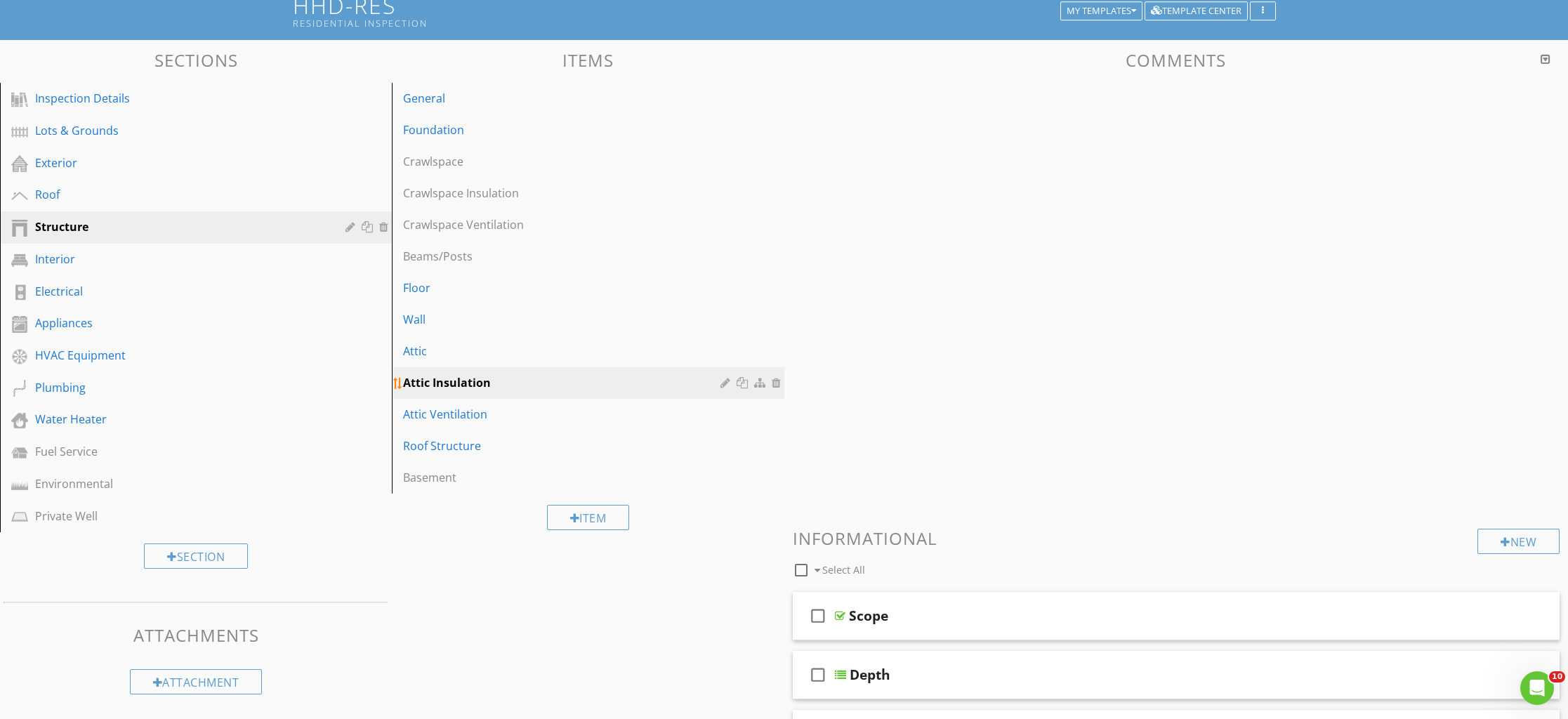
scroll to position [121, 0]
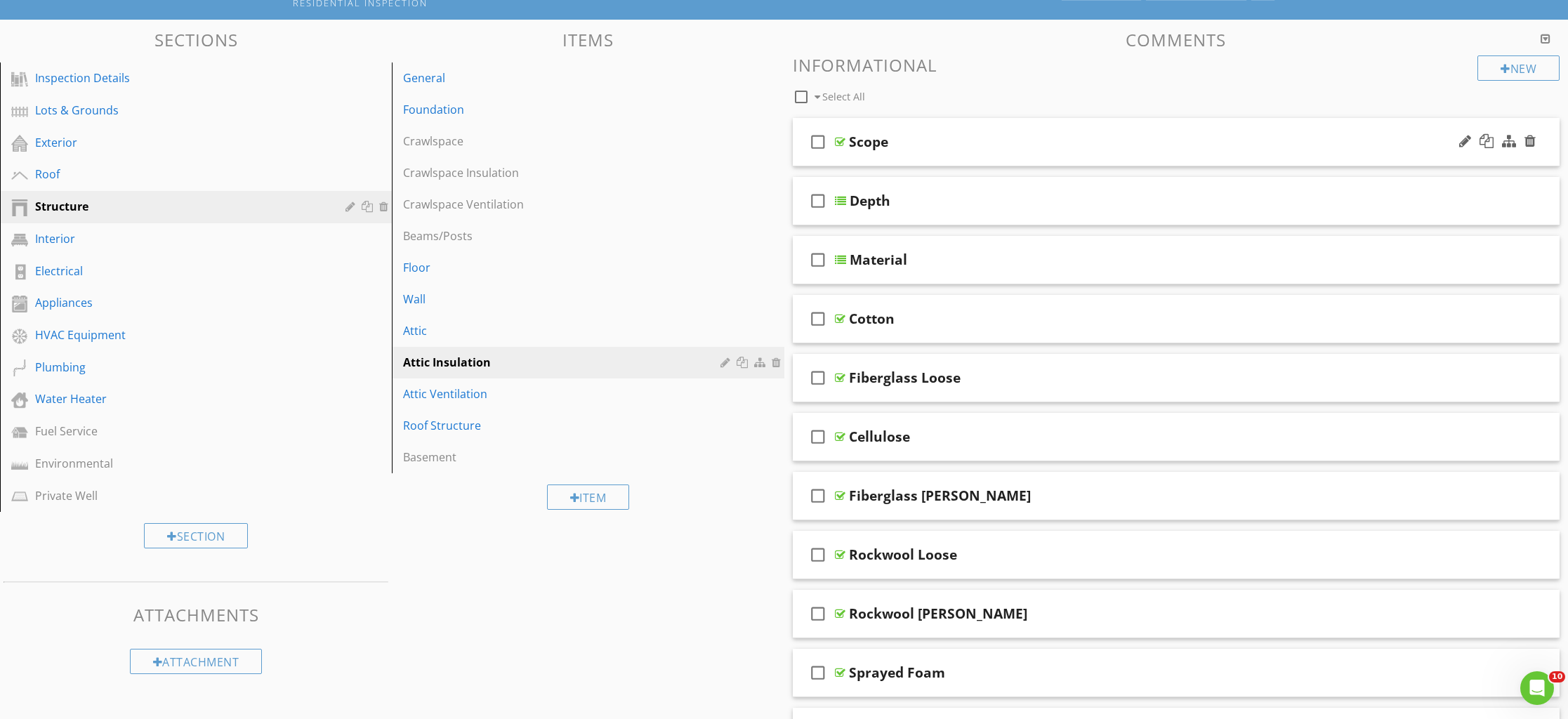
click at [885, 158] on div "check_box_outline_blank Scope" at bounding box center [1176, 142] width 767 height 48
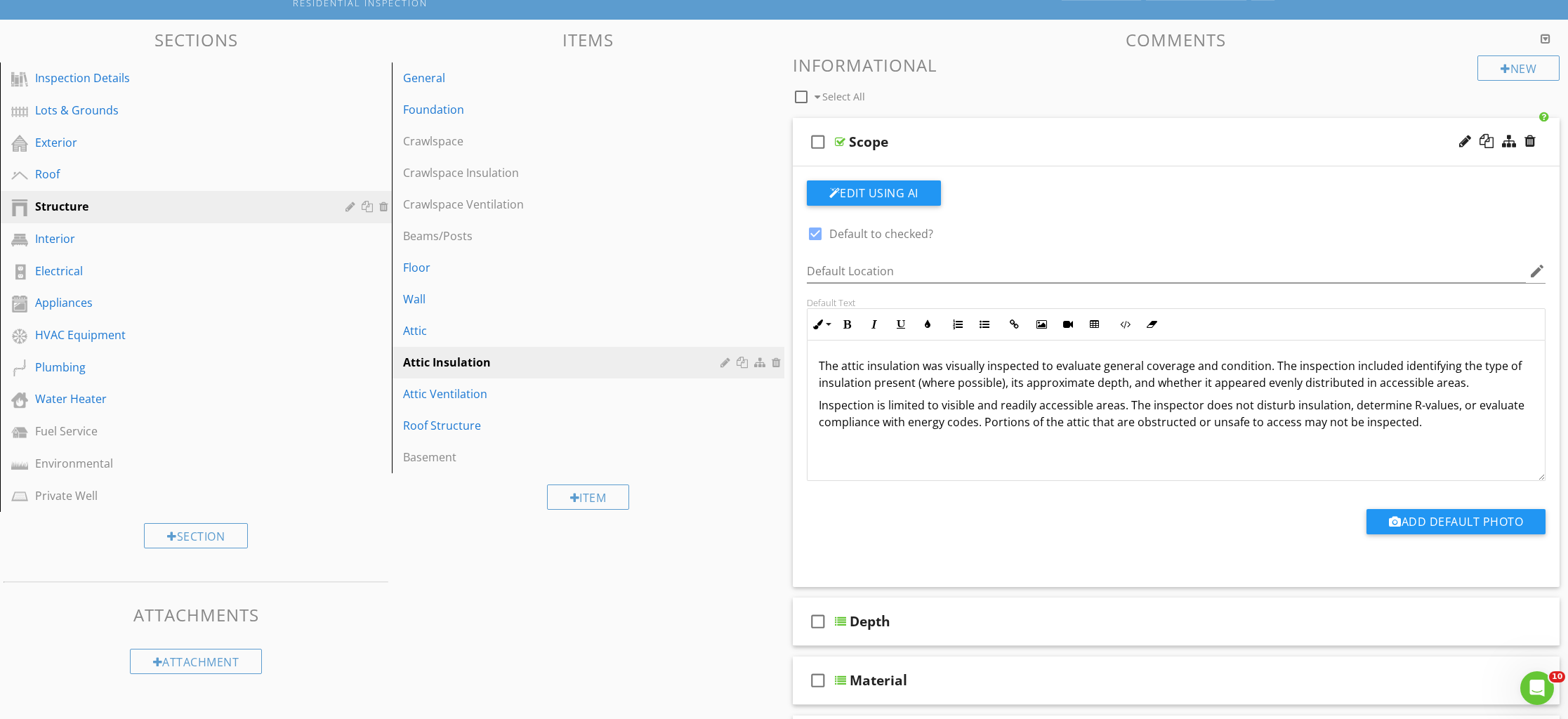
drag, startPoint x: 901, startPoint y: 161, endPoint x: 877, endPoint y: 164, distance: 24.2
click at [901, 161] on div "check_box_outline_blank Scope" at bounding box center [1176, 142] width 767 height 48
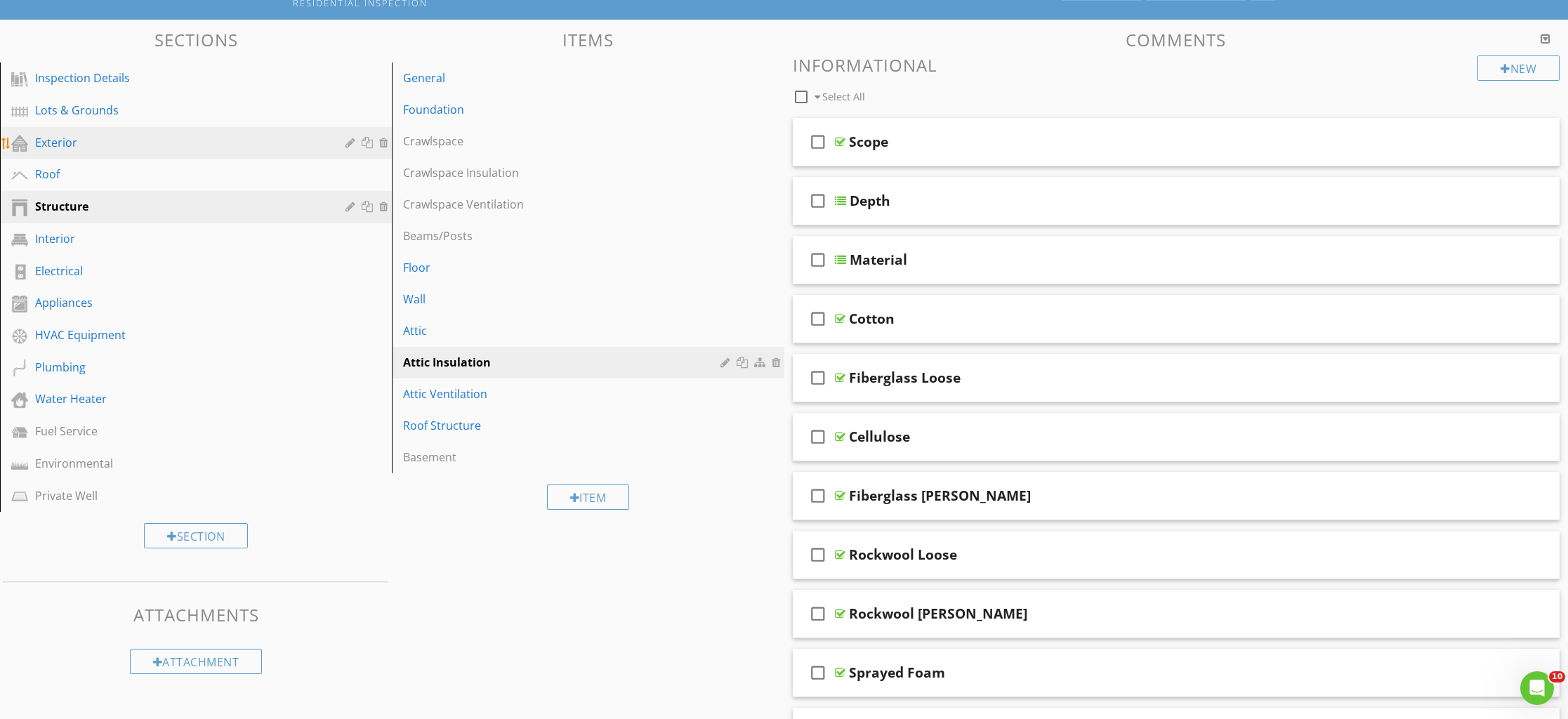
click at [50, 146] on div "Exterior" at bounding box center [180, 142] width 290 height 16
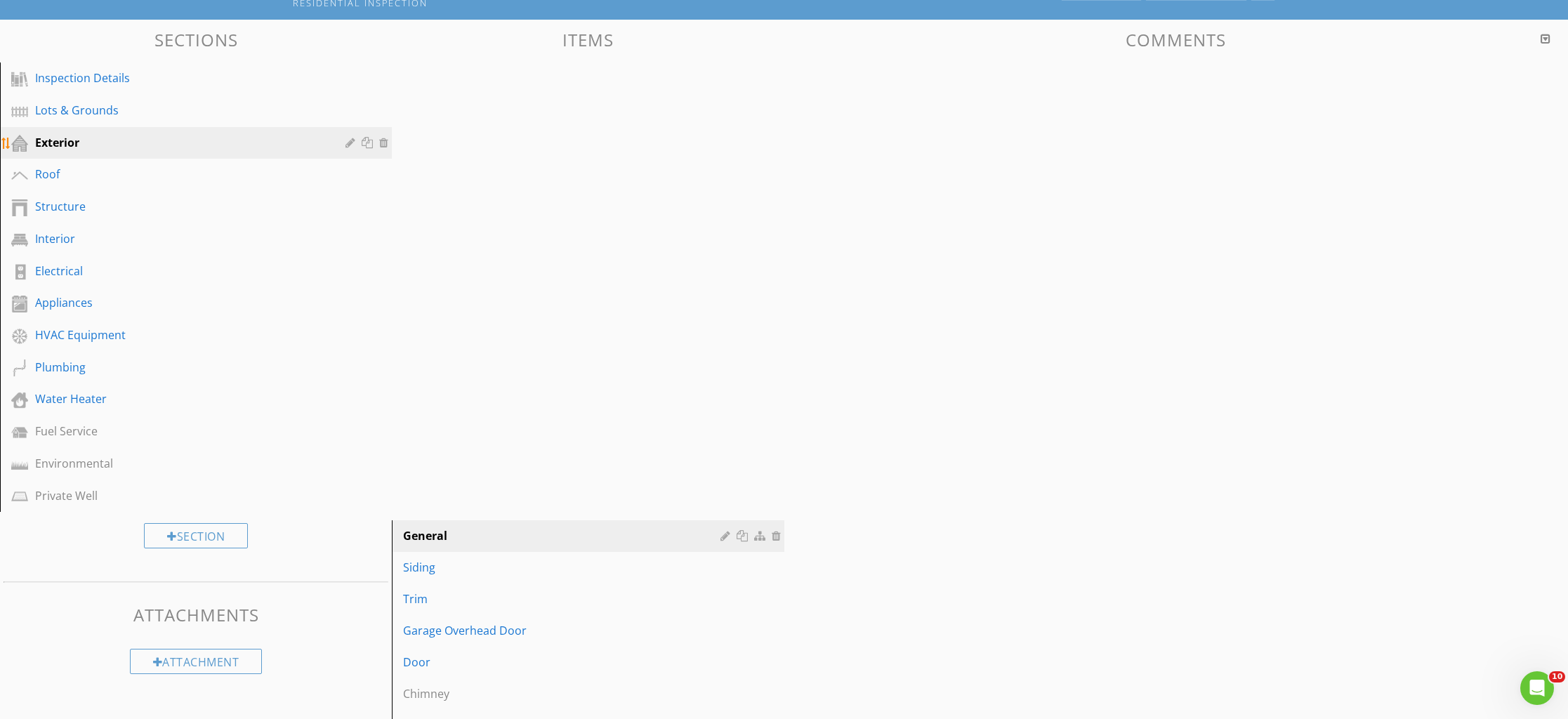
scroll to position [101, 0]
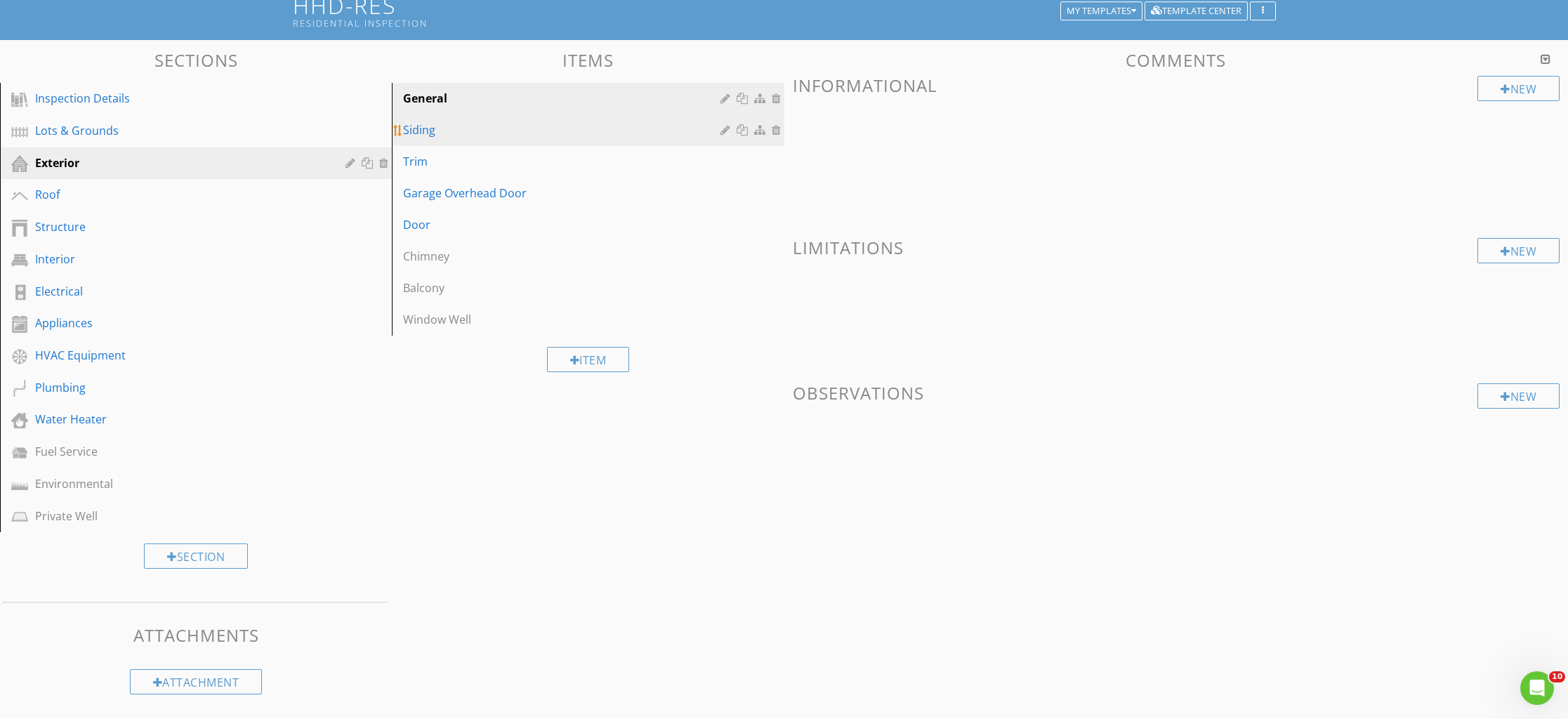
click at [434, 130] on div "Siding" at bounding box center [564, 130] width 321 height 16
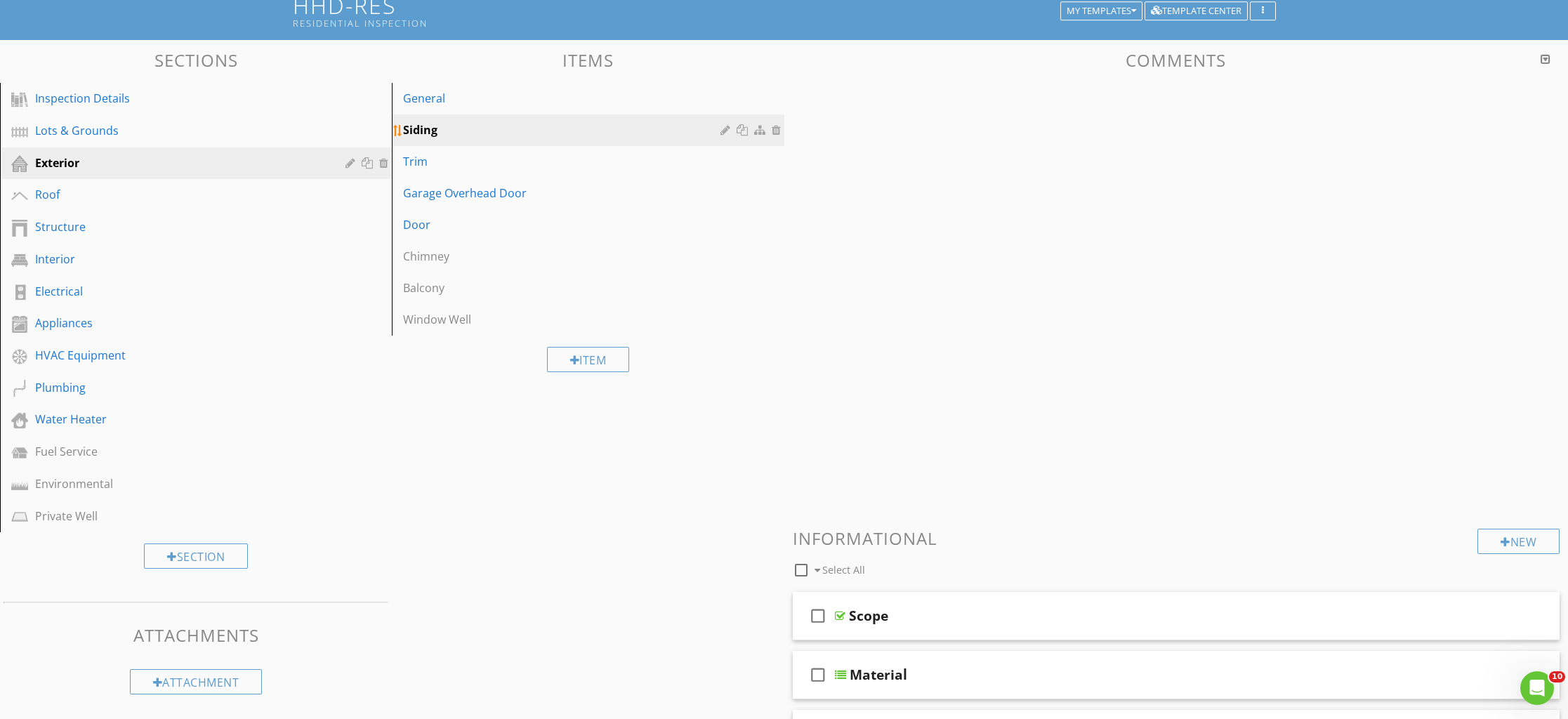
scroll to position [121, 0]
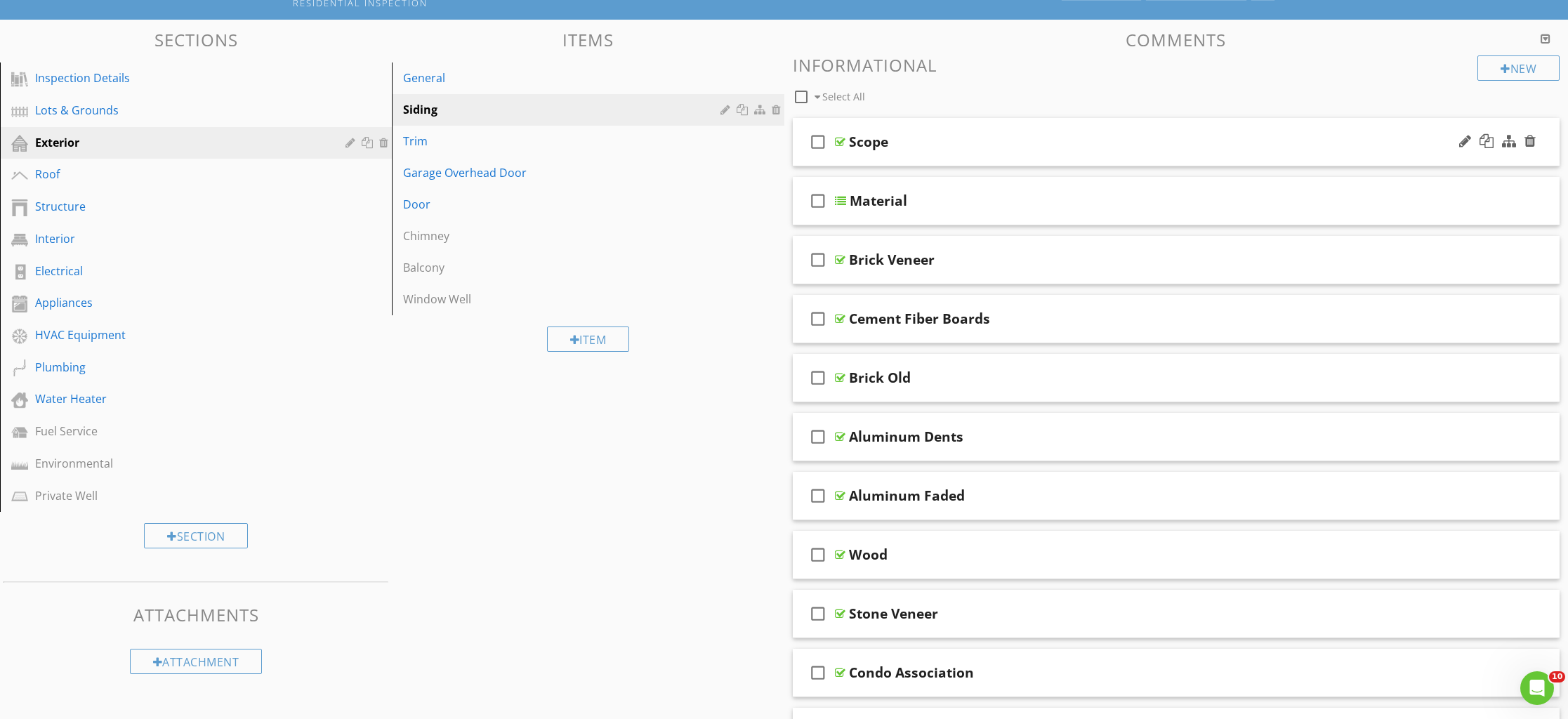
click at [916, 153] on div "check_box_outline_blank Scope" at bounding box center [1176, 142] width 767 height 48
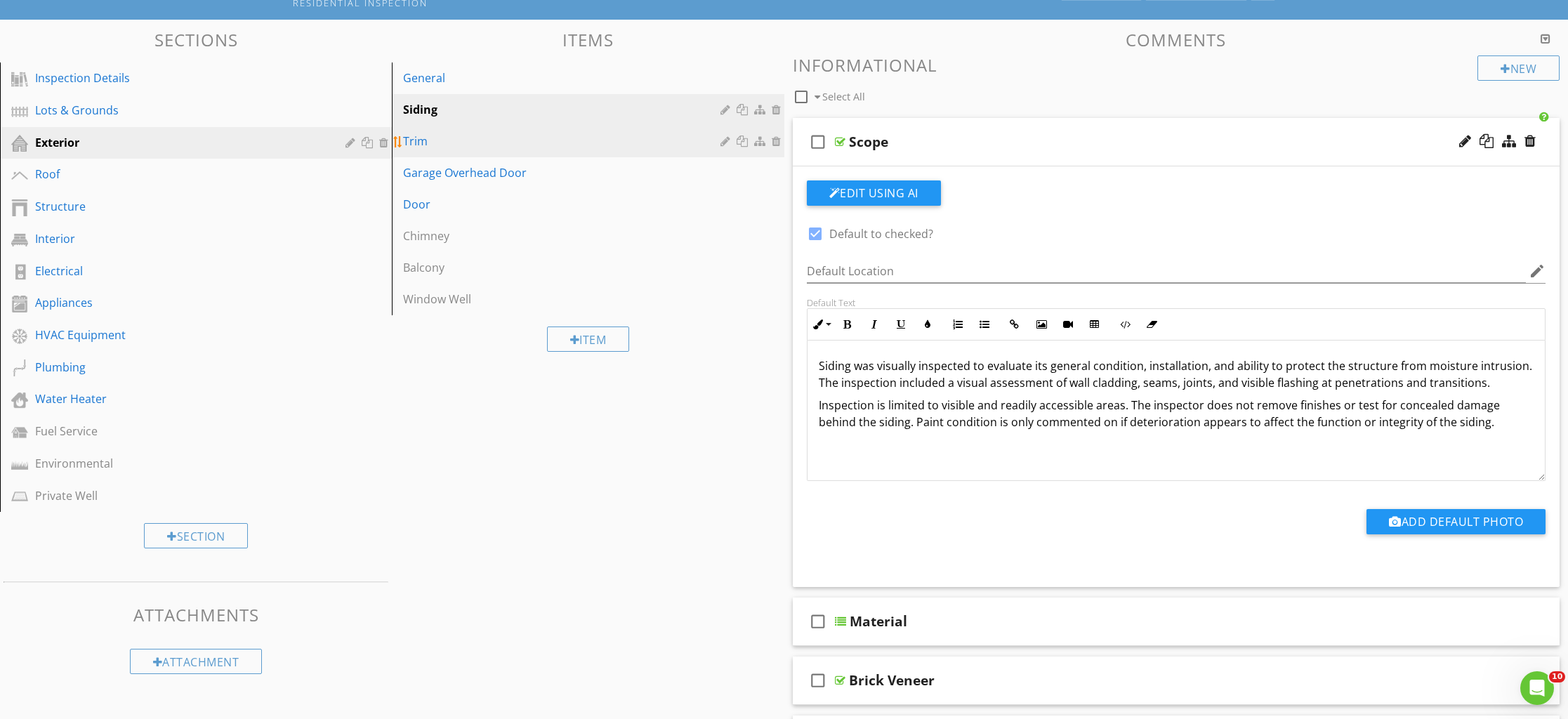
click at [416, 146] on div "Trim" at bounding box center [564, 140] width 321 height 16
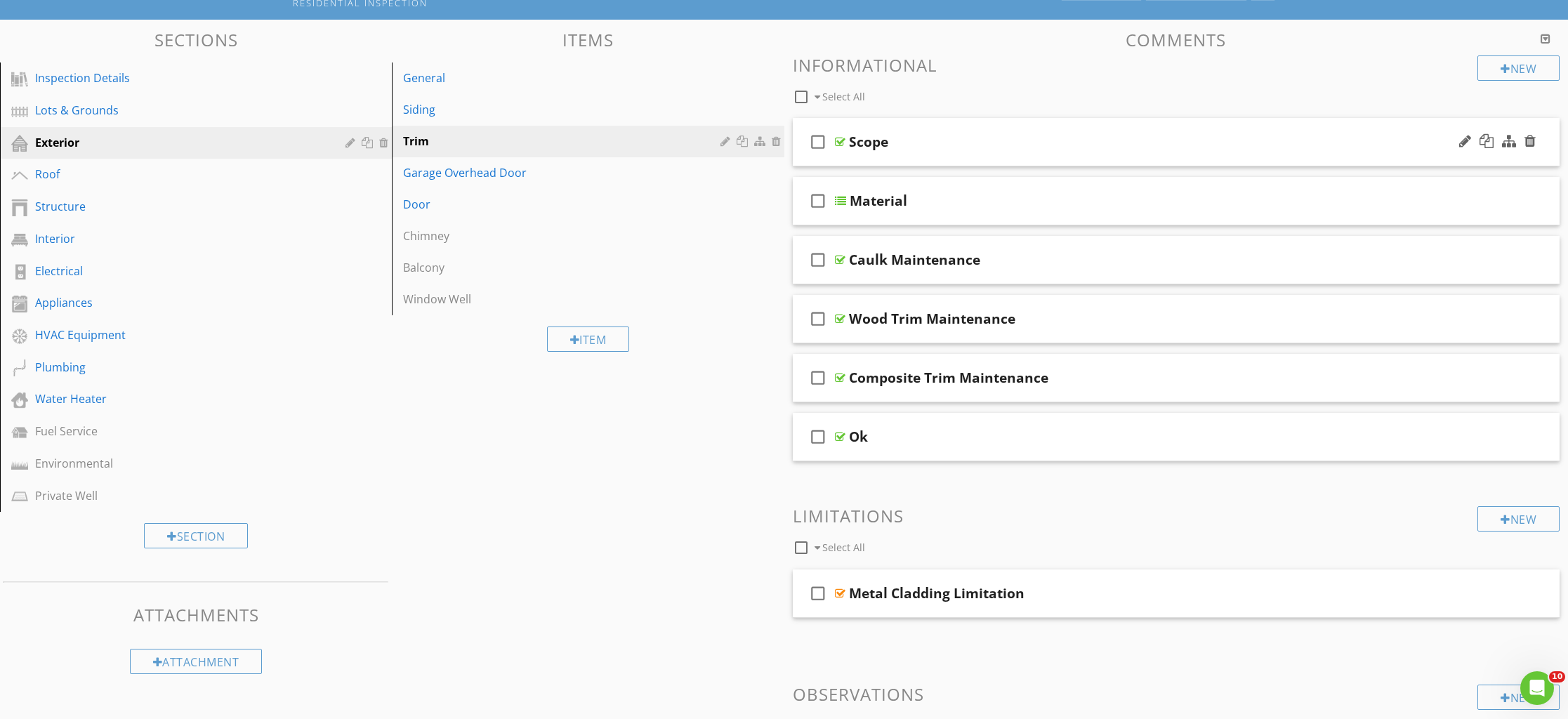
click at [910, 154] on div "check_box_outline_blank Scope" at bounding box center [1176, 142] width 767 height 48
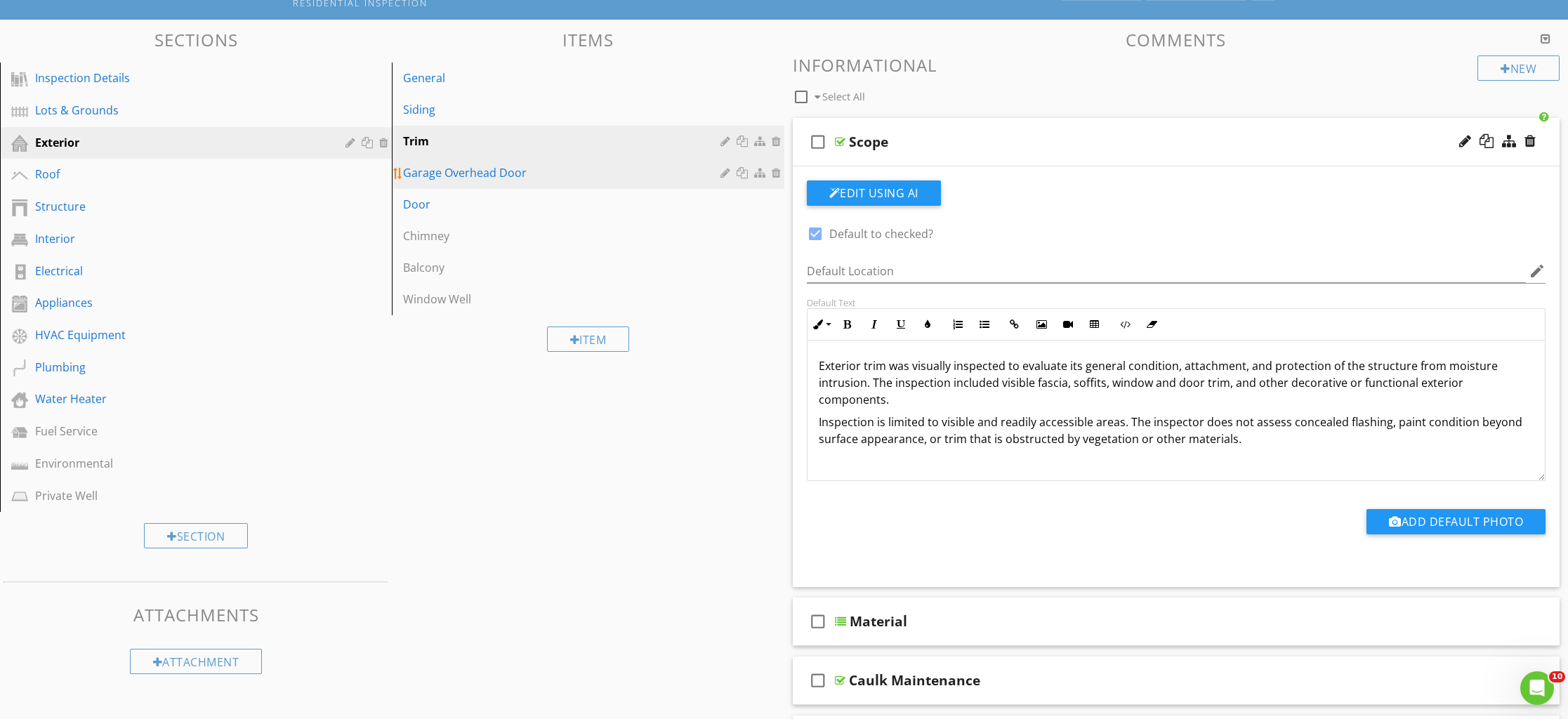
click at [441, 176] on div "Garage Overhead Door" at bounding box center [564, 172] width 321 height 16
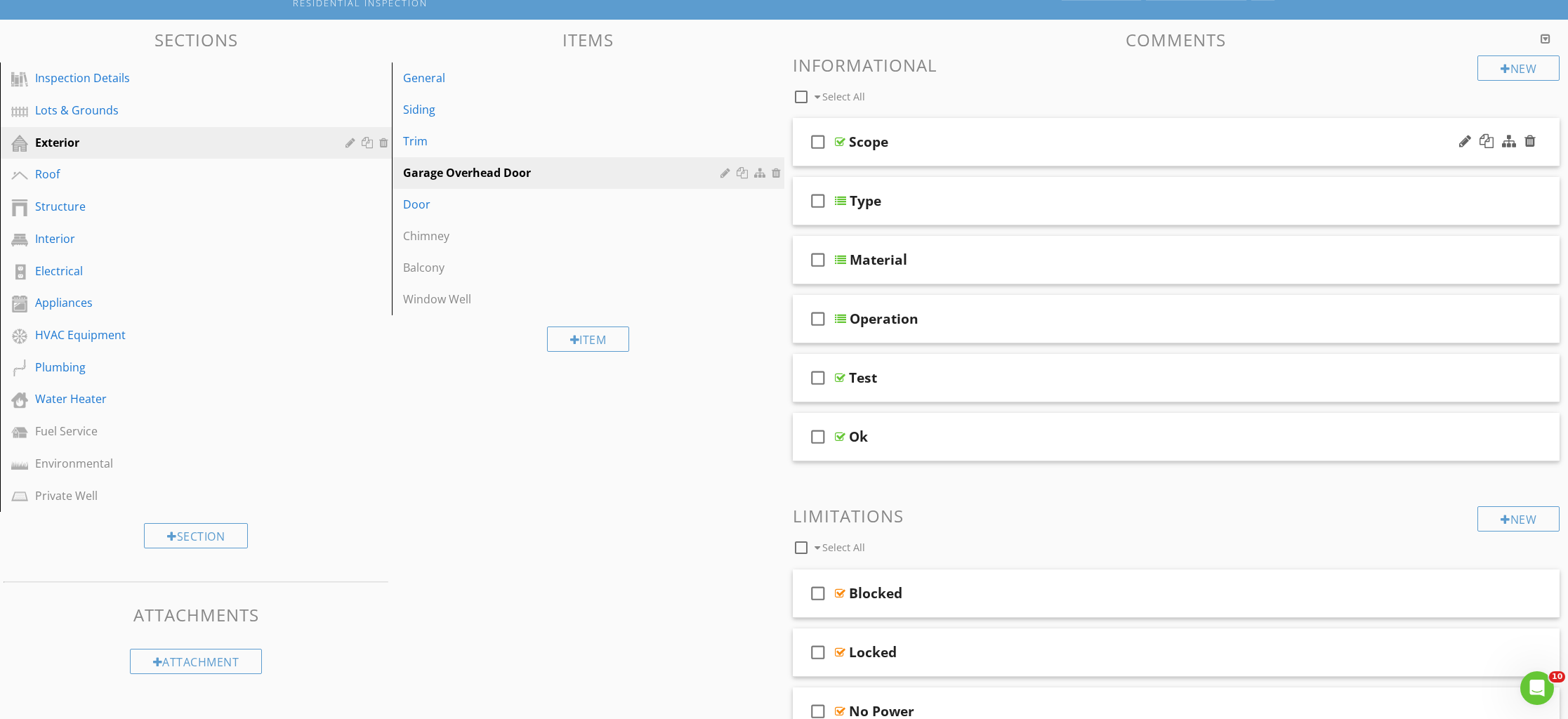
click at [921, 154] on div "check_box_outline_blank Scope" at bounding box center [1176, 142] width 767 height 48
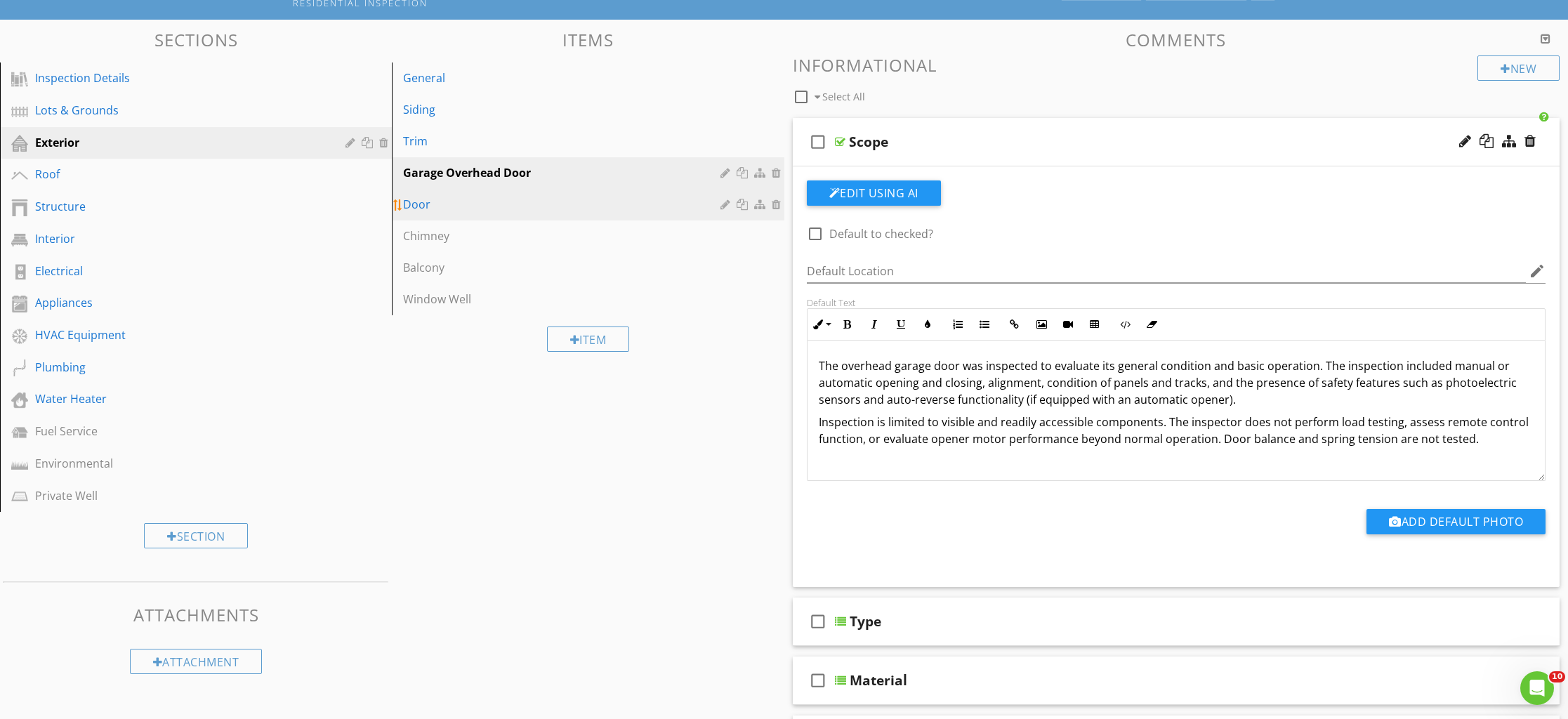
click at [452, 214] on link "Door" at bounding box center [589, 204] width 388 height 31
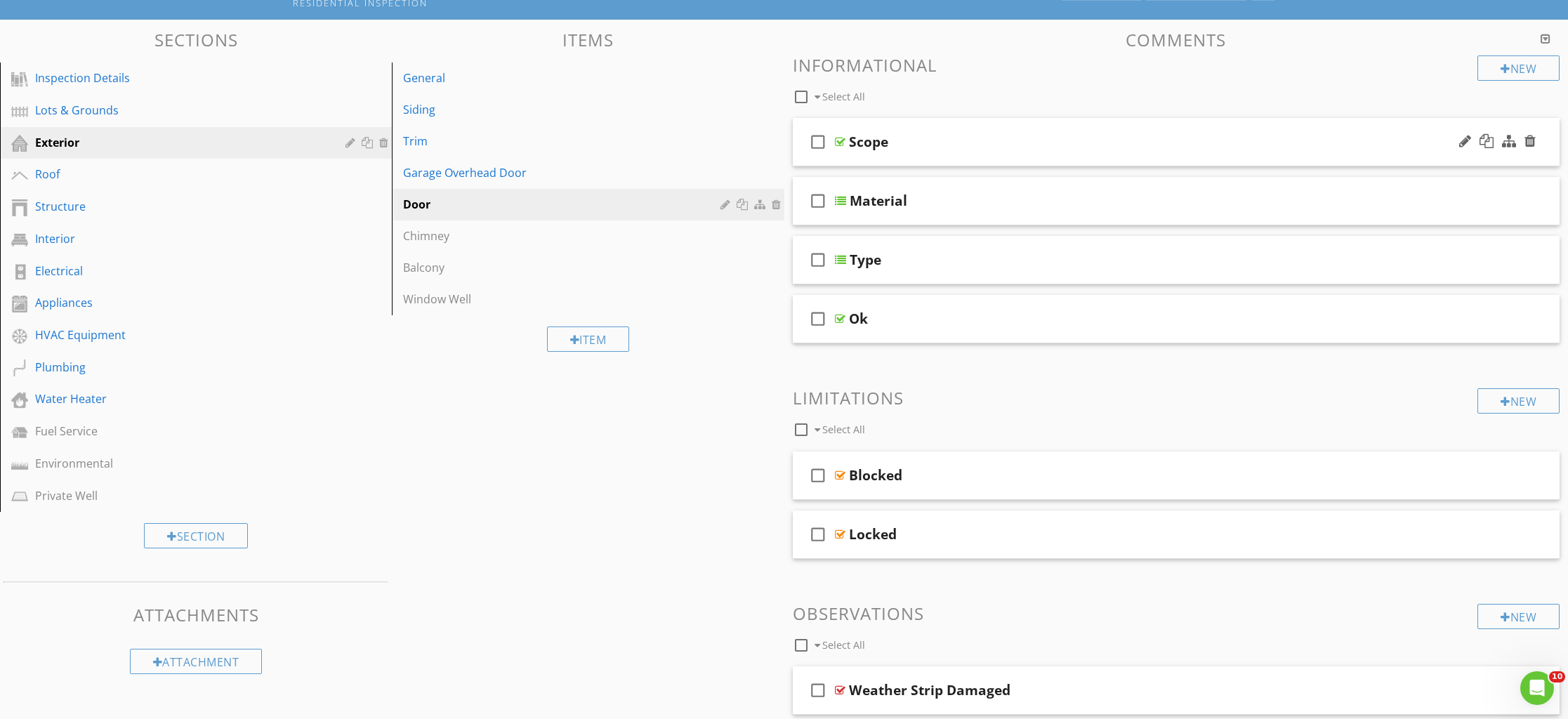
click at [913, 155] on div "check_box_outline_blank Scope" at bounding box center [1176, 142] width 767 height 48
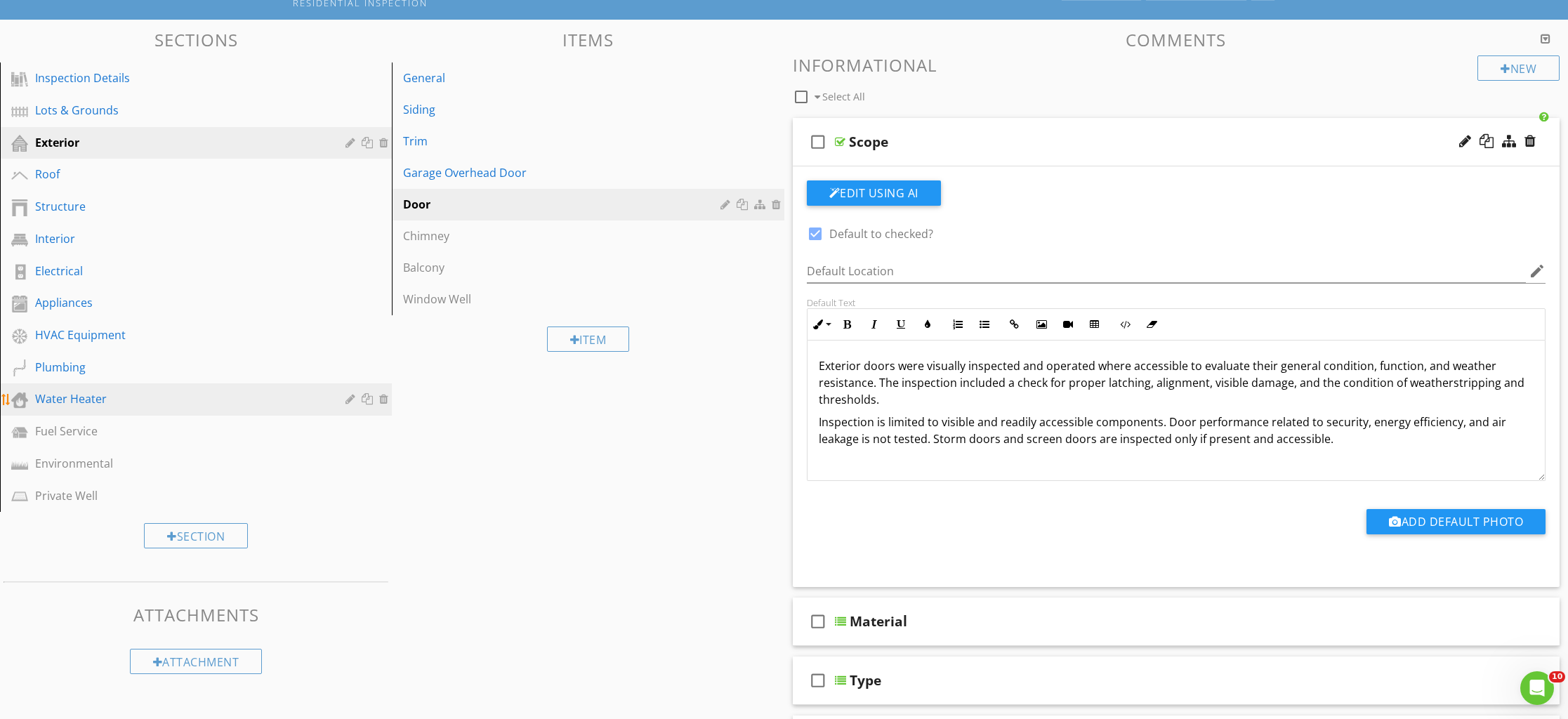
click at [62, 403] on div "Water Heater" at bounding box center [180, 399] width 290 height 16
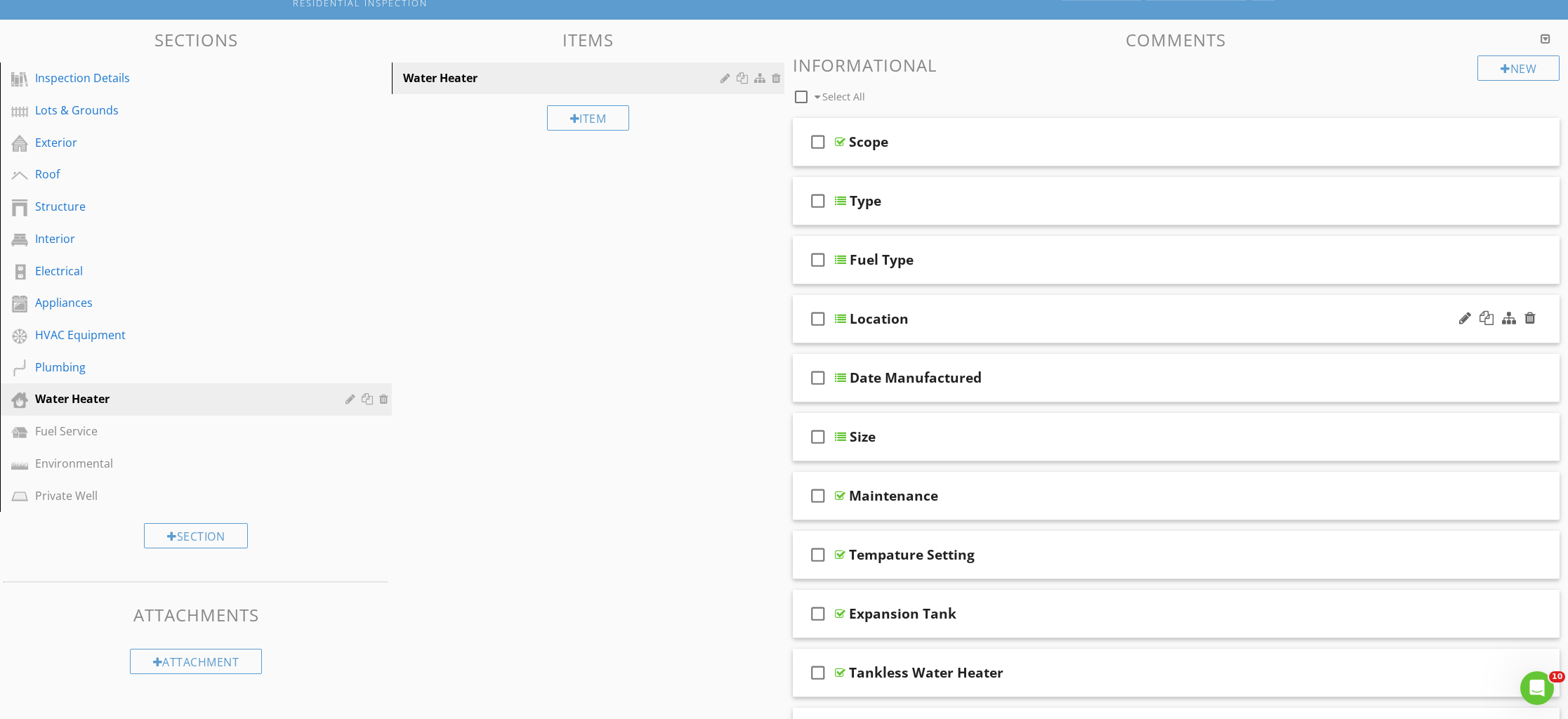
click at [880, 331] on div "check_box_outline_blank Location" at bounding box center [1176, 319] width 767 height 48
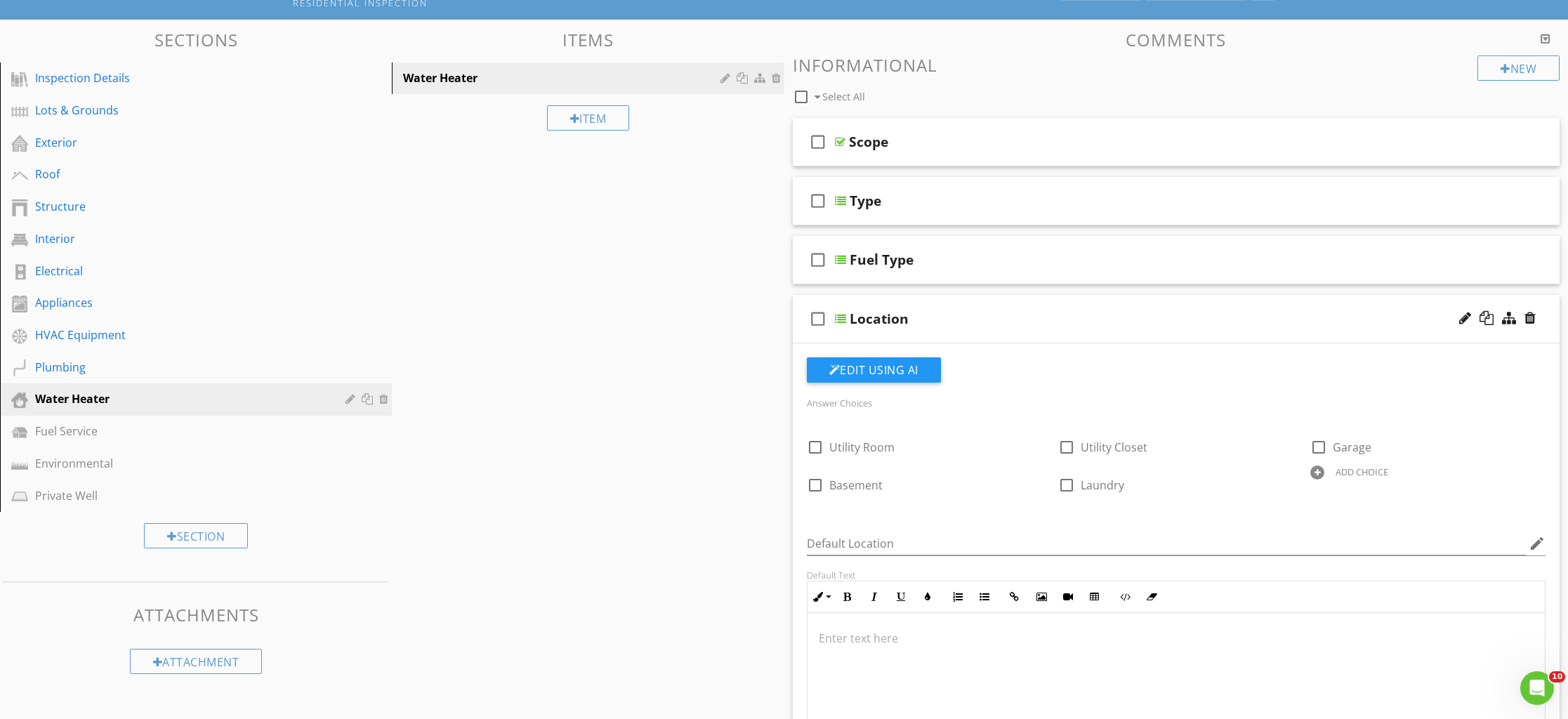
click at [880, 331] on div "check_box_outline_blank Location" at bounding box center [1176, 319] width 767 height 48
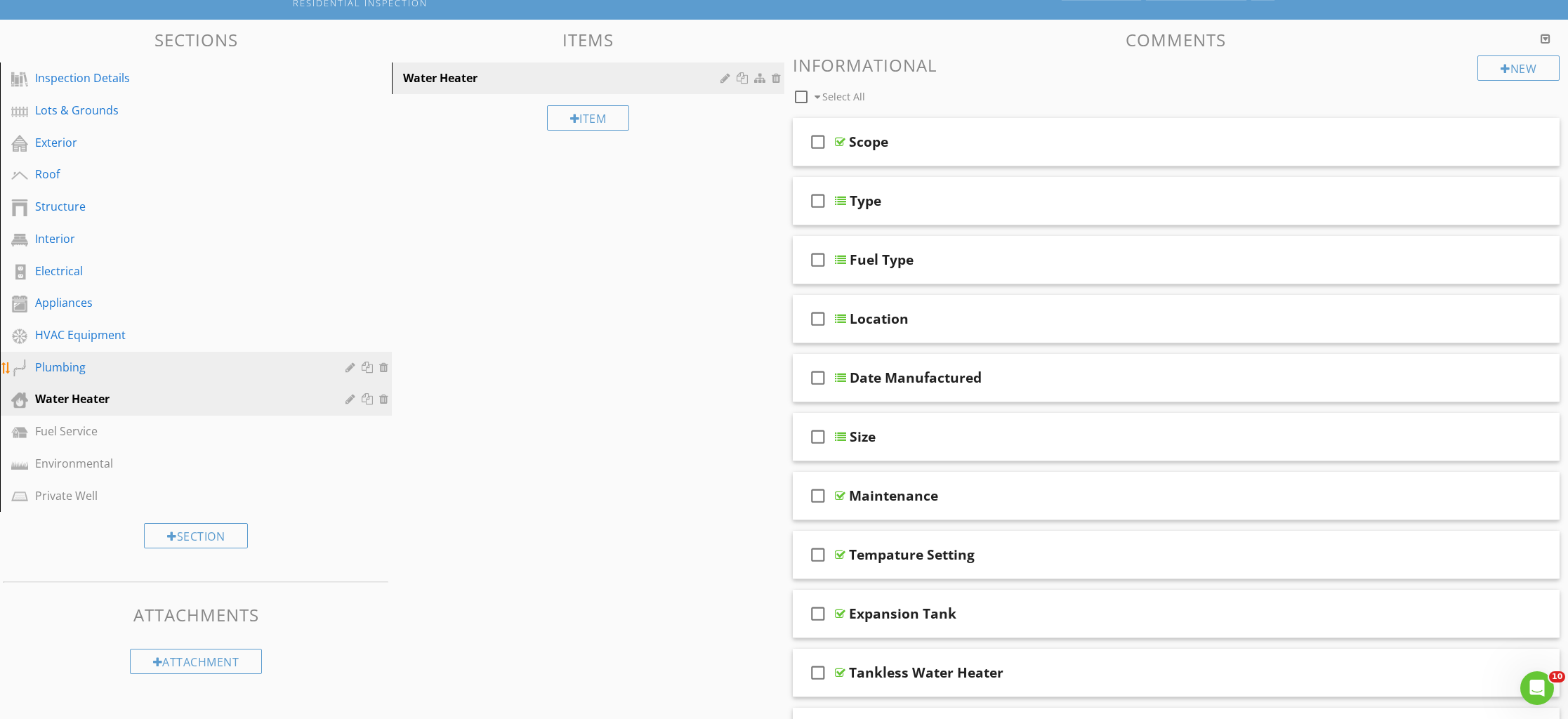
click at [53, 373] on div "Plumbing" at bounding box center [180, 367] width 290 height 16
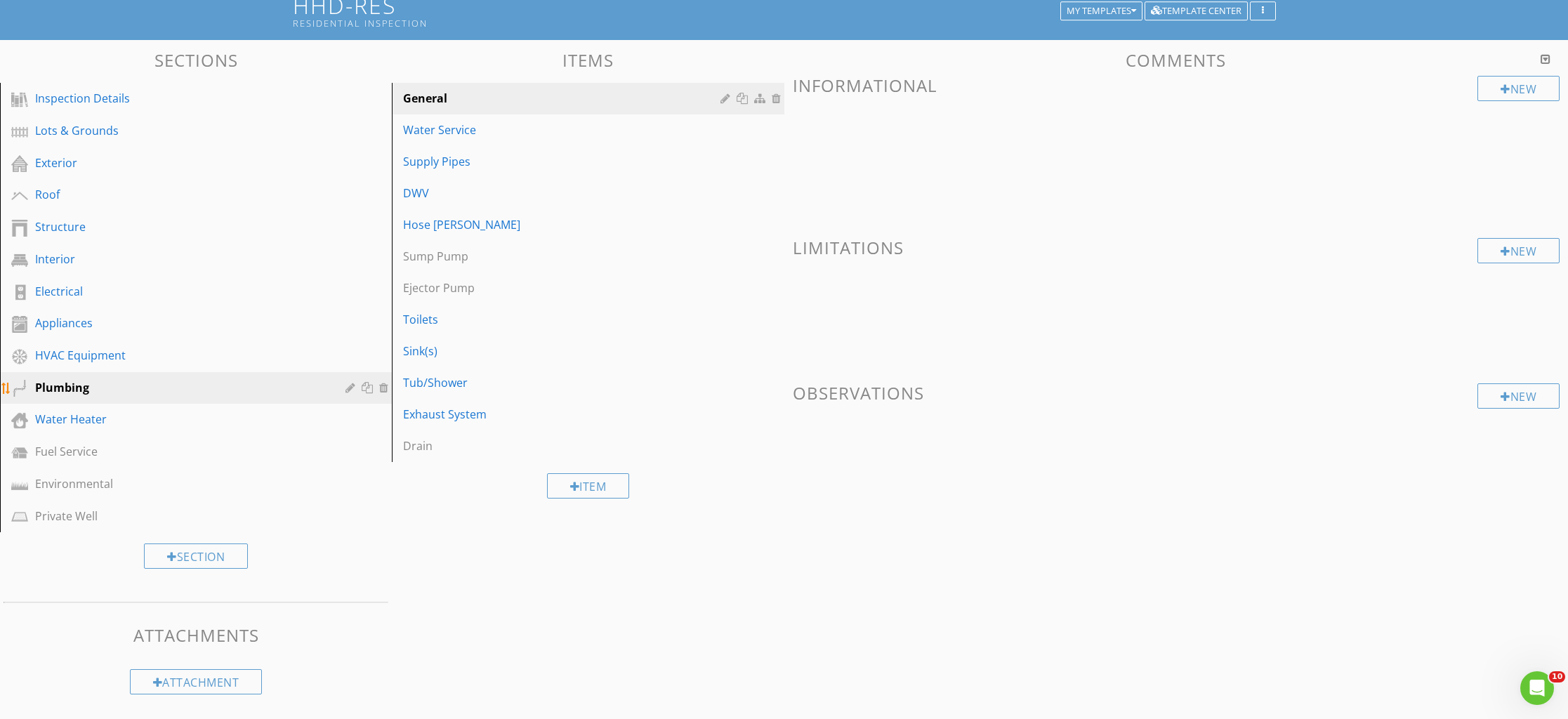
scroll to position [101, 0]
click at [437, 127] on div "Water Service" at bounding box center [564, 130] width 321 height 16
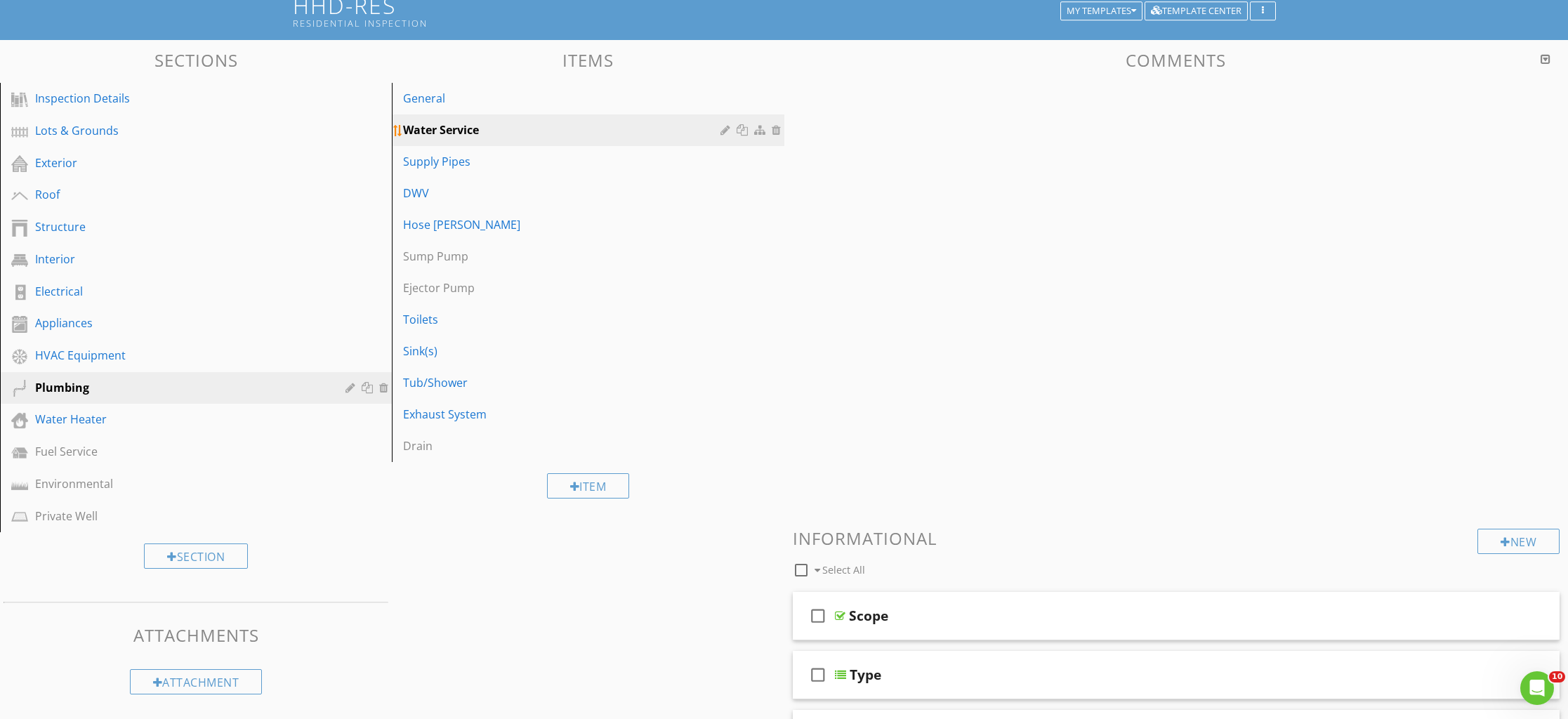
scroll to position [121, 0]
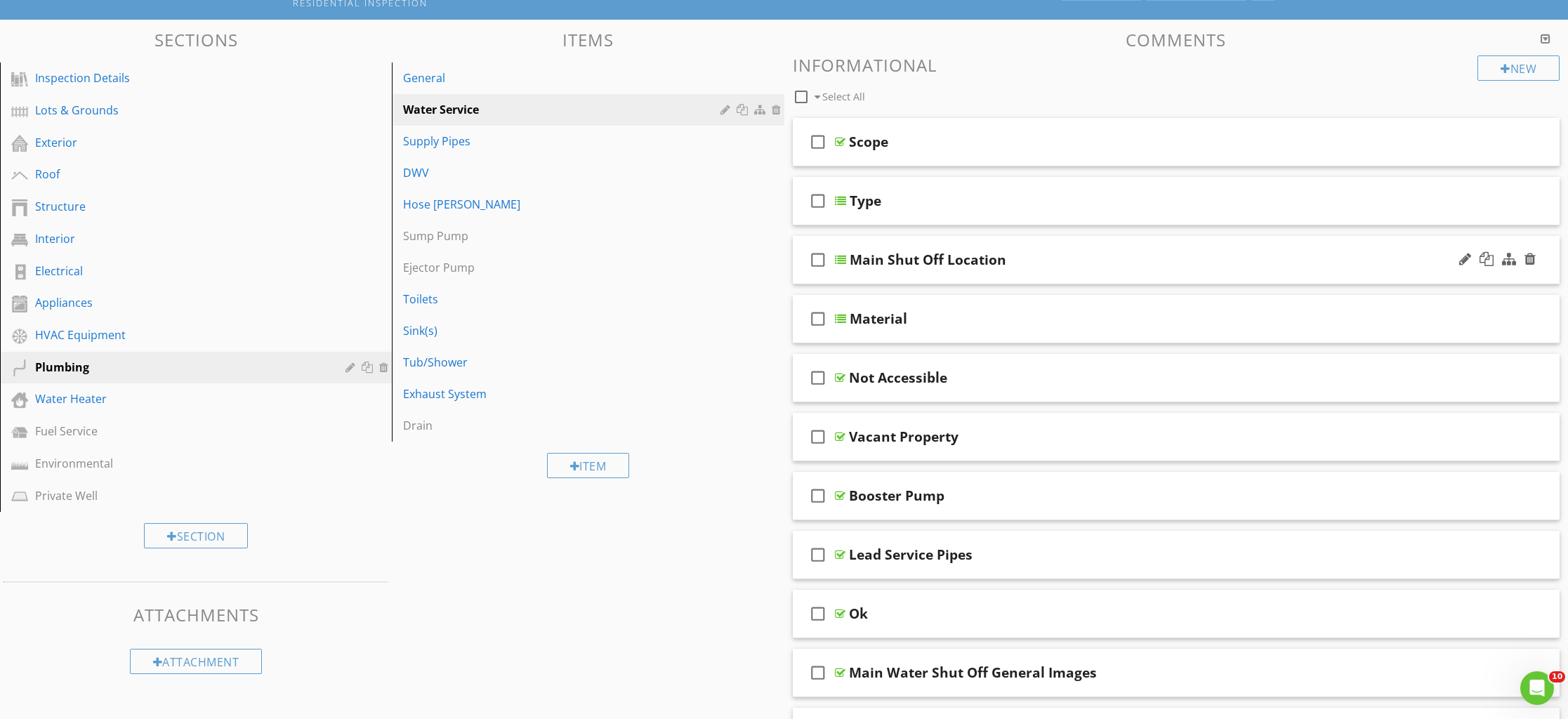
click at [876, 278] on div "check_box_outline_blank Main Shut Off Location" at bounding box center [1176, 260] width 767 height 48
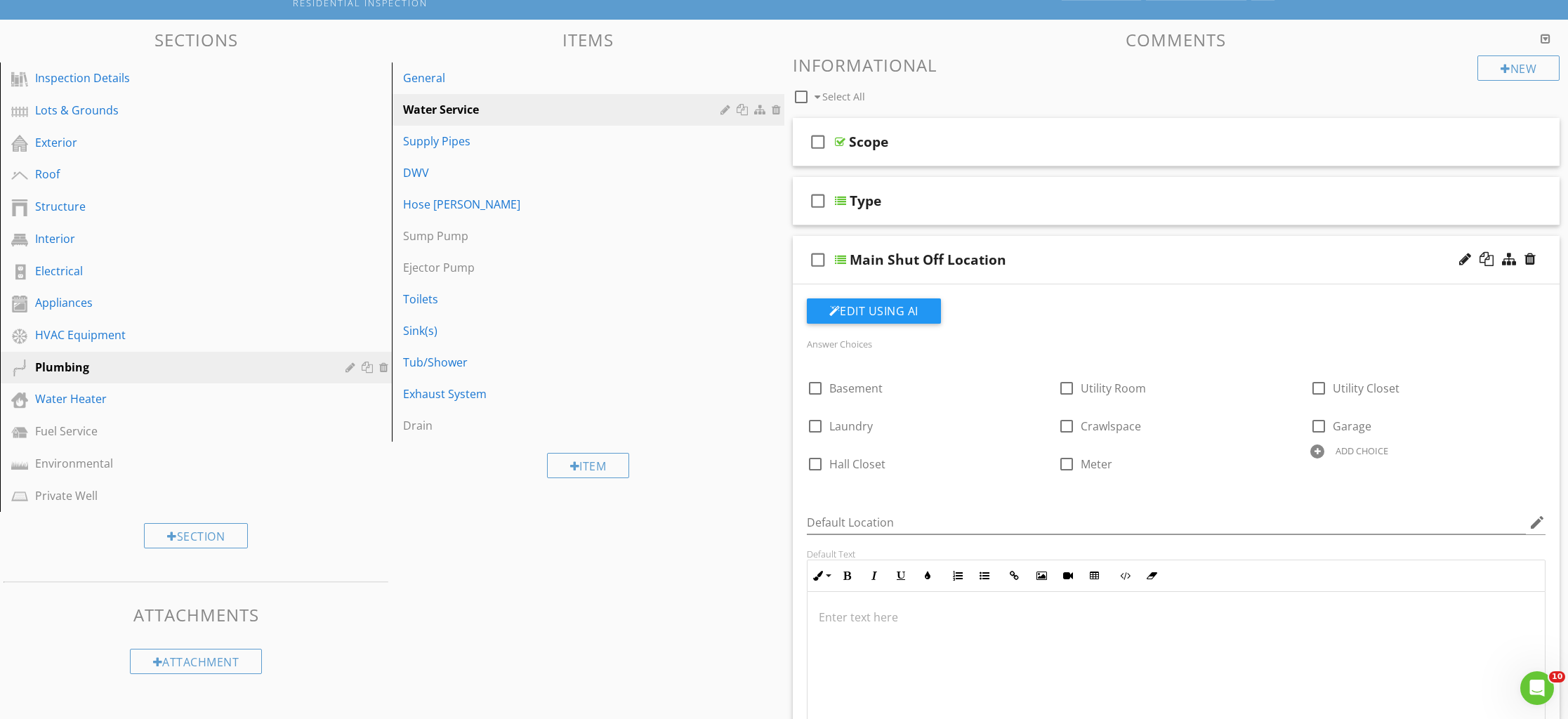
click at [876, 278] on div "check_box_outline_blank Main Shut Off Location" at bounding box center [1176, 260] width 767 height 48
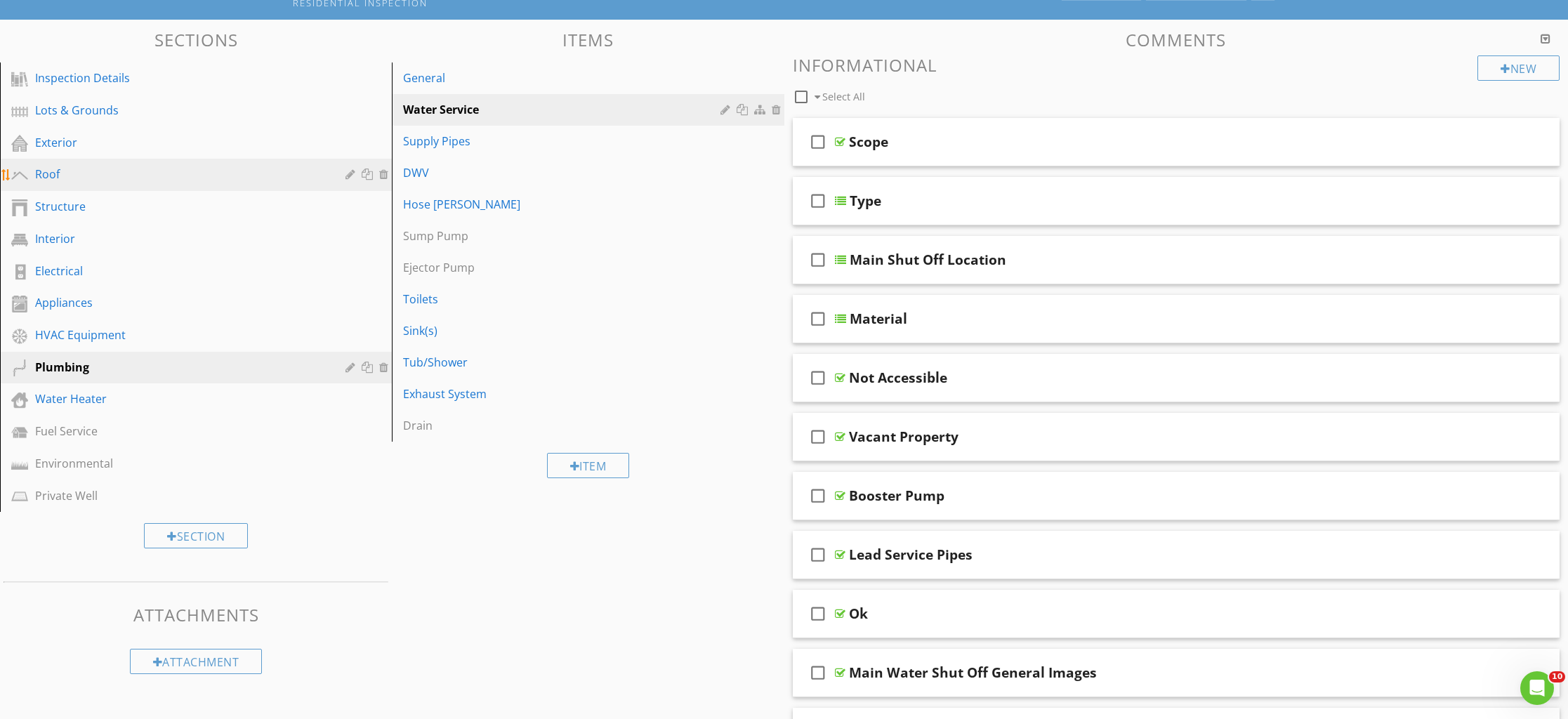
click at [58, 171] on div "Roof" at bounding box center [180, 173] width 290 height 16
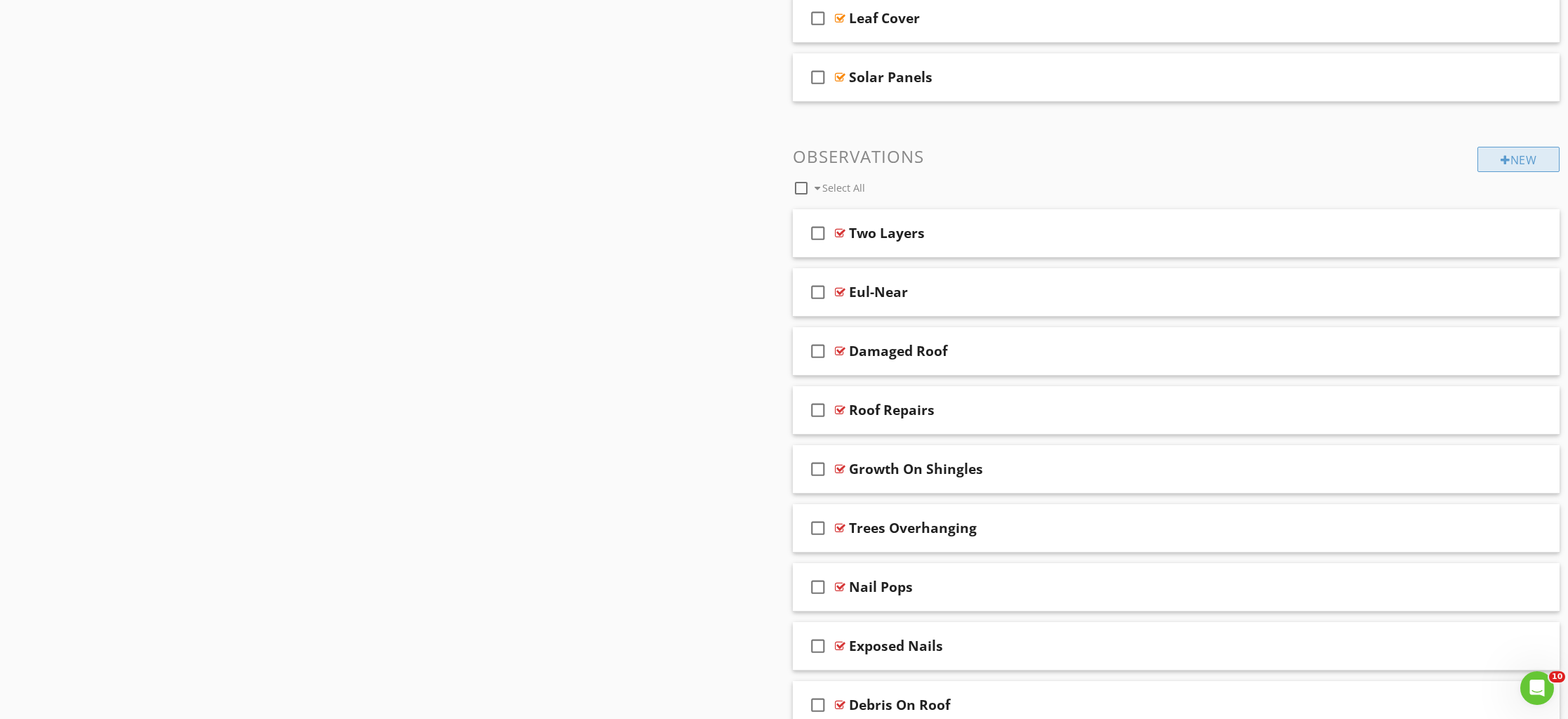
scroll to position [1696, 0]
click at [1514, 164] on div "New" at bounding box center [1518, 163] width 82 height 25
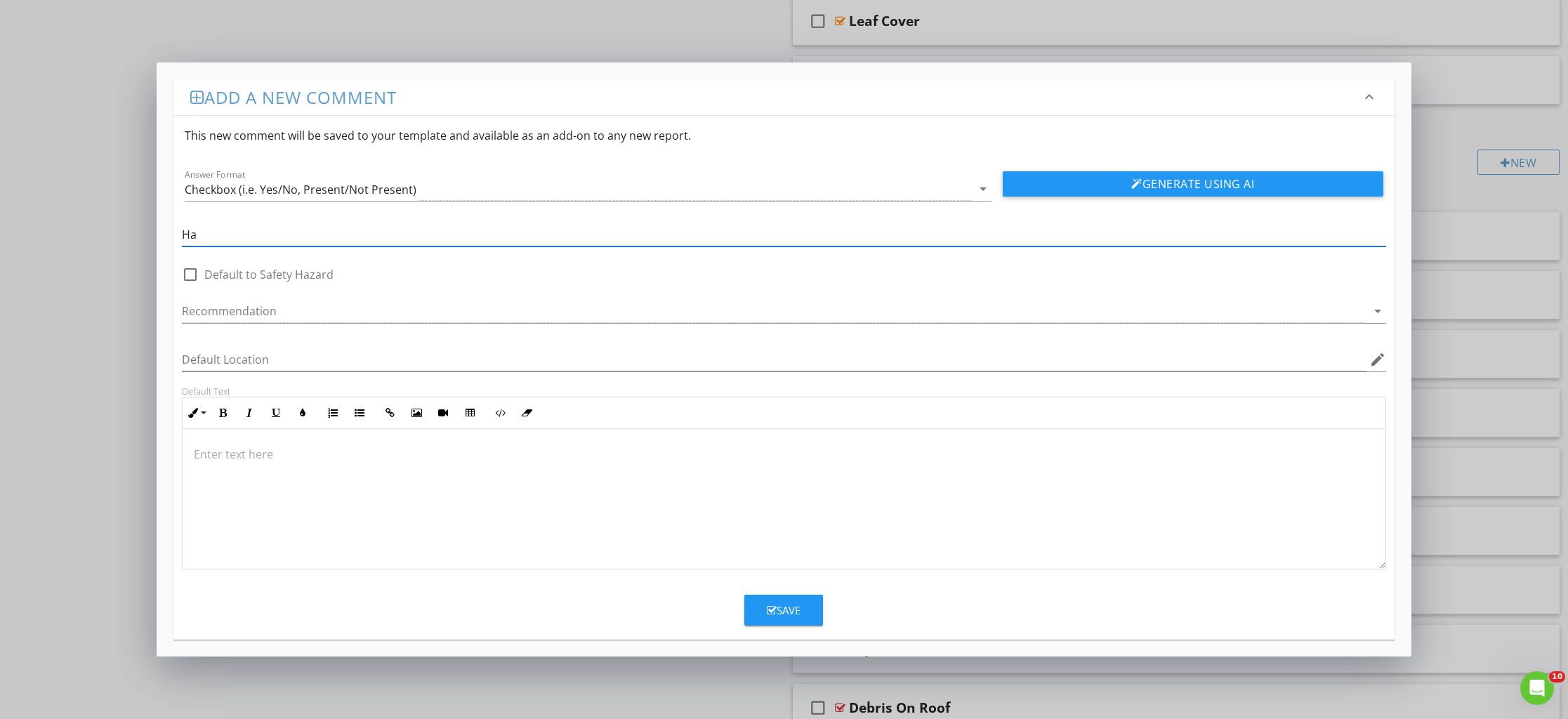
type input "H"
type input "Potential Hail Damage"
click at [215, 312] on div at bounding box center [774, 312] width 1184 height 23
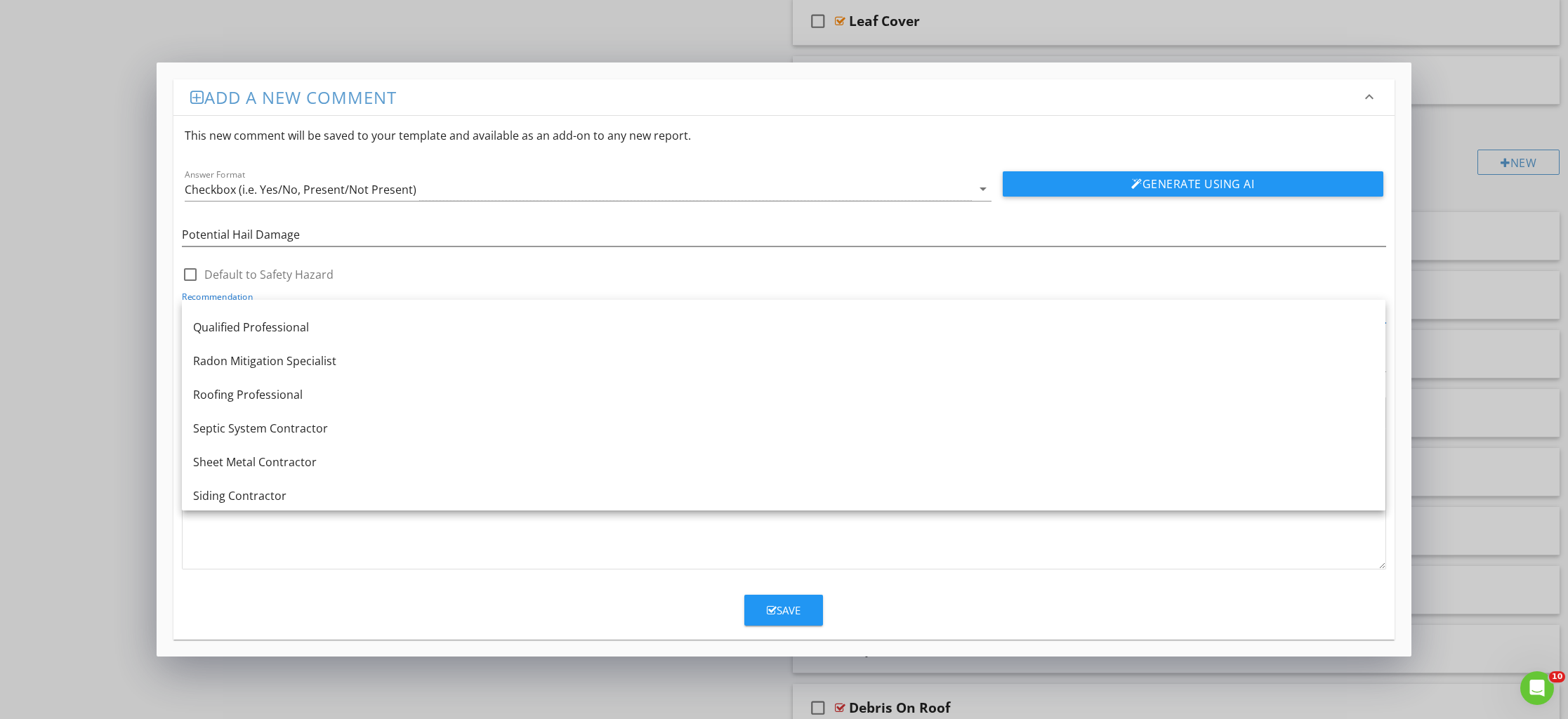
scroll to position [1613, 0]
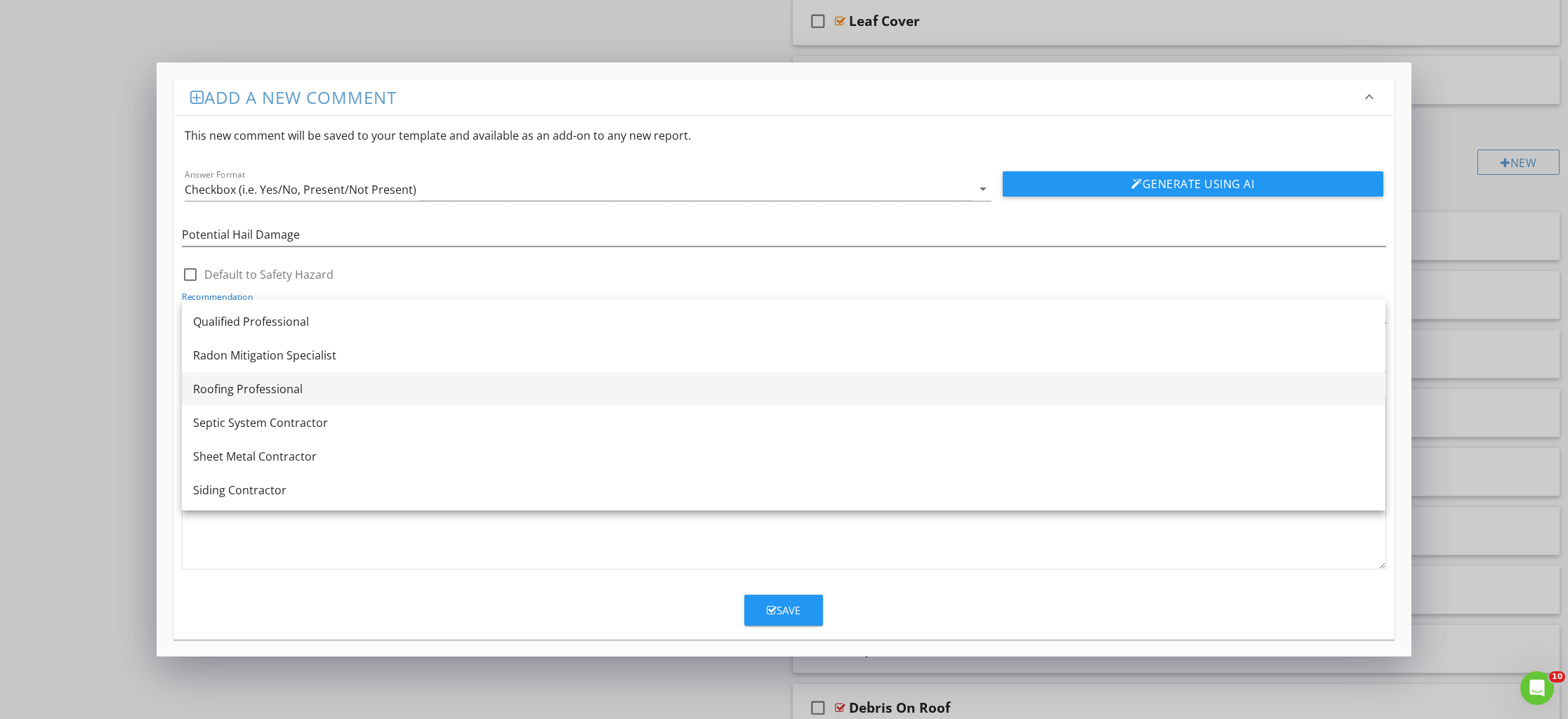
click at [222, 390] on div "Roofing Professional" at bounding box center [784, 388] width 1181 height 16
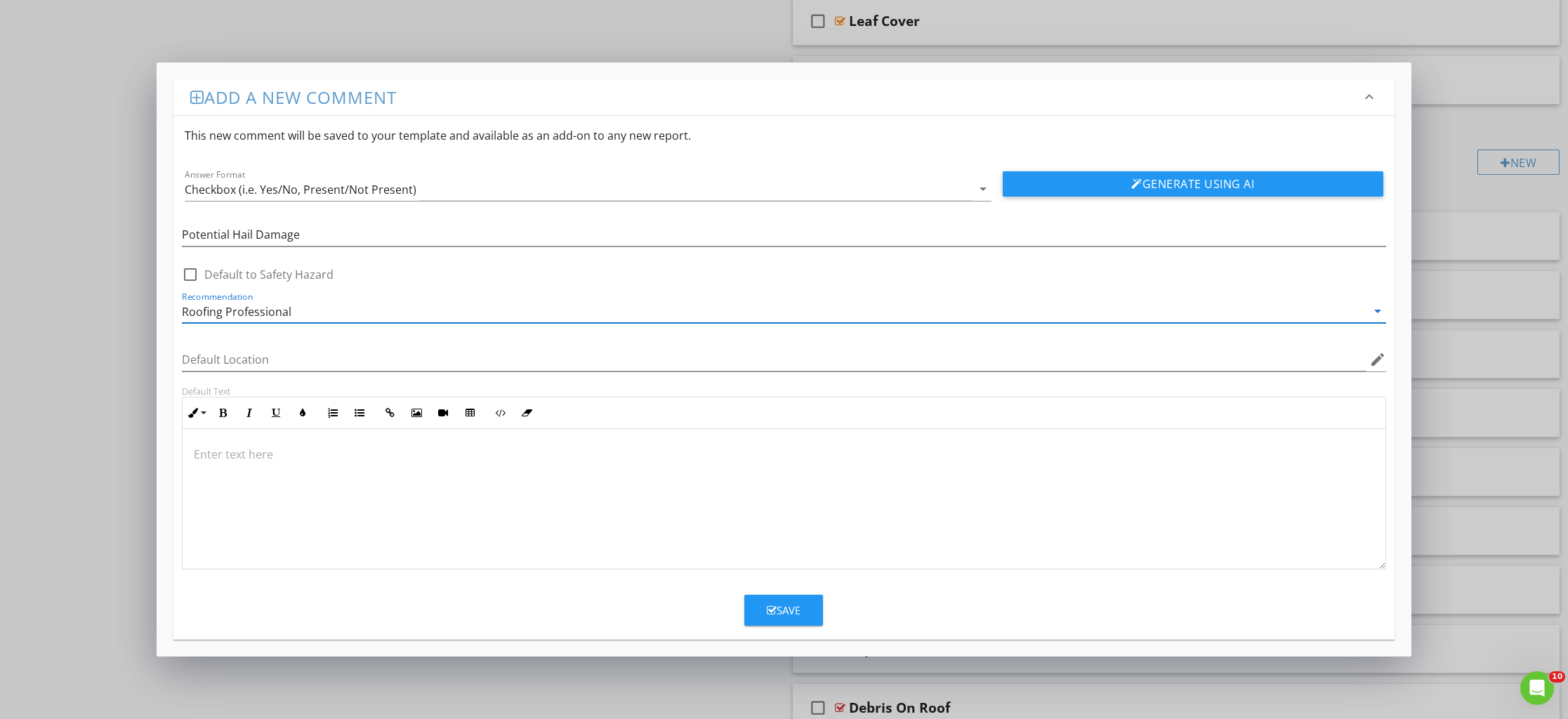
click at [234, 453] on p at bounding box center [783, 454] width 1179 height 16
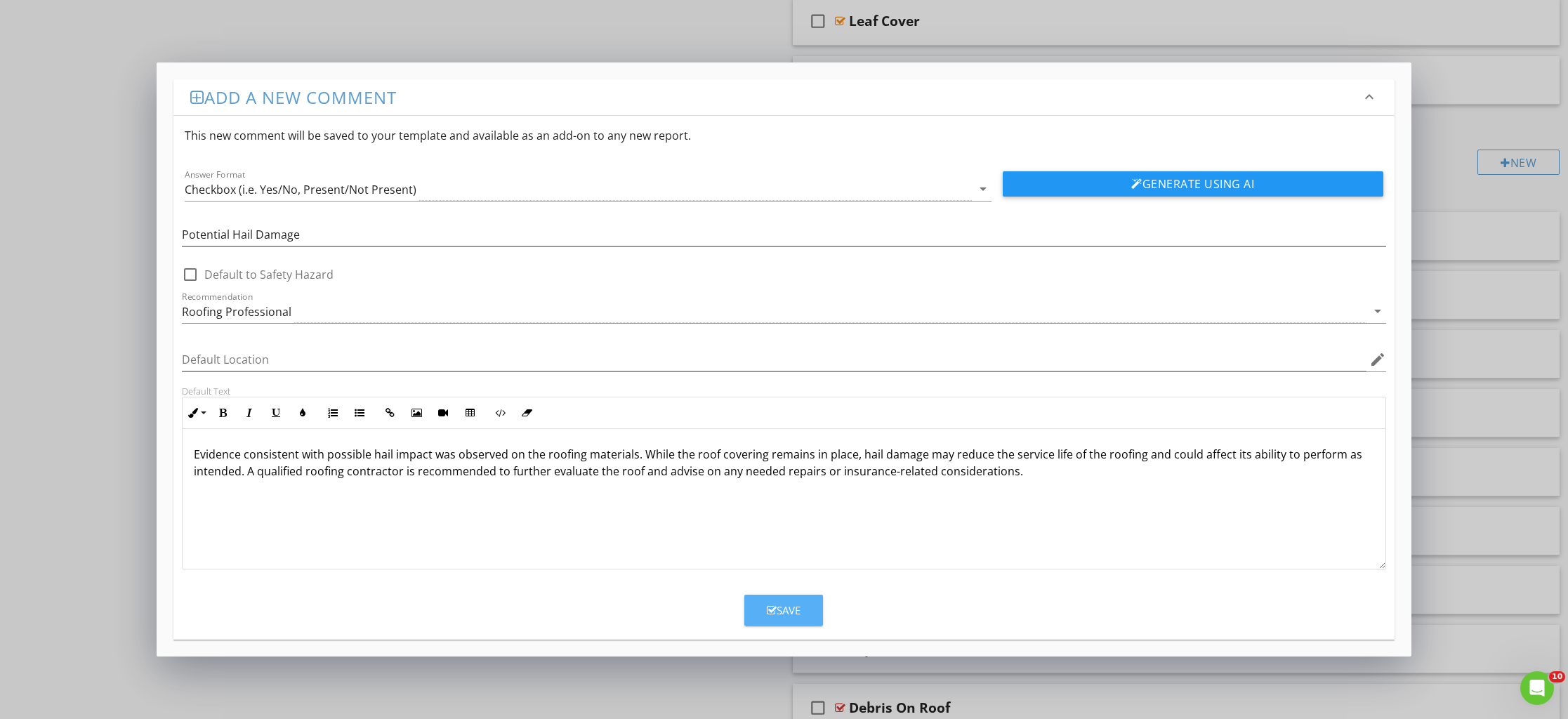
click at [785, 616] on div "Save" at bounding box center [784, 611] width 34 height 16
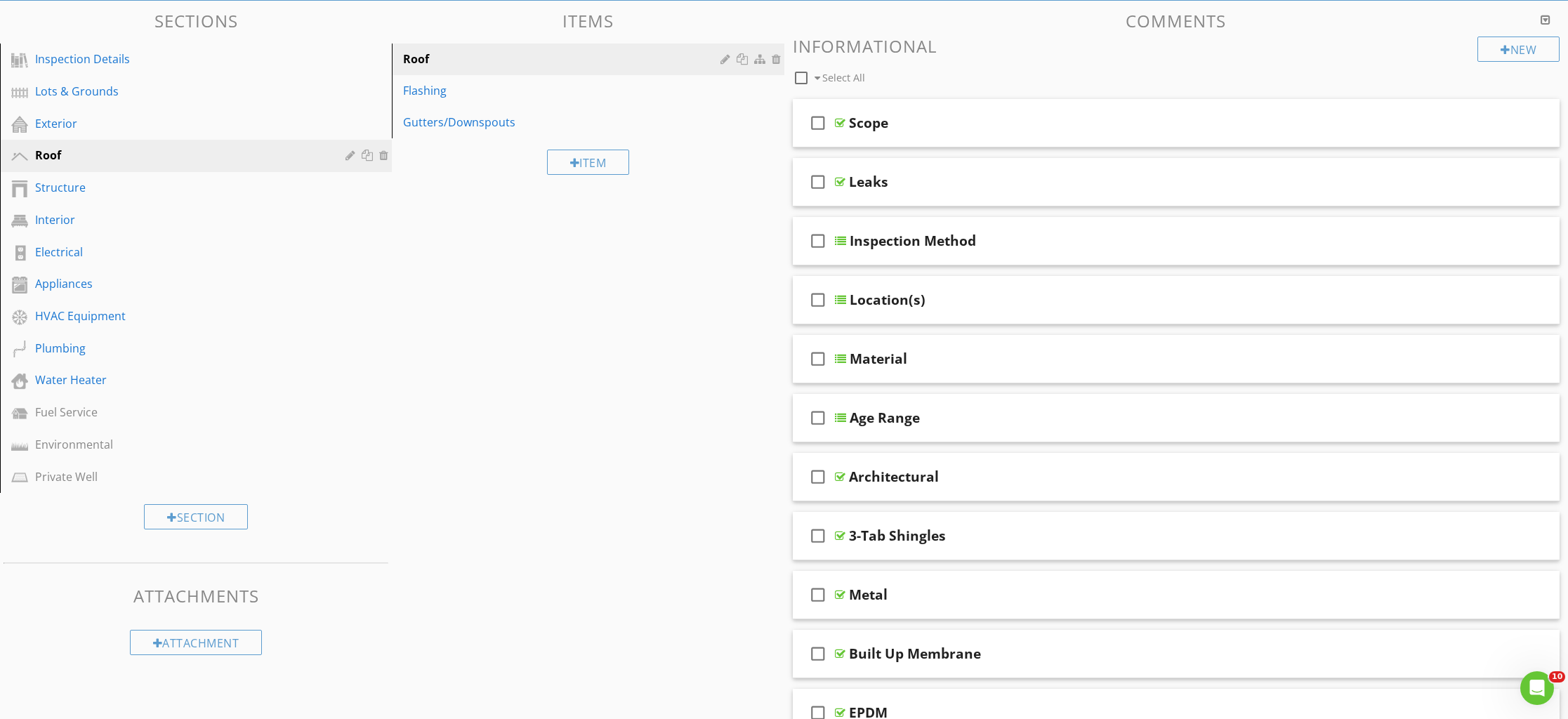
scroll to position [0, 0]
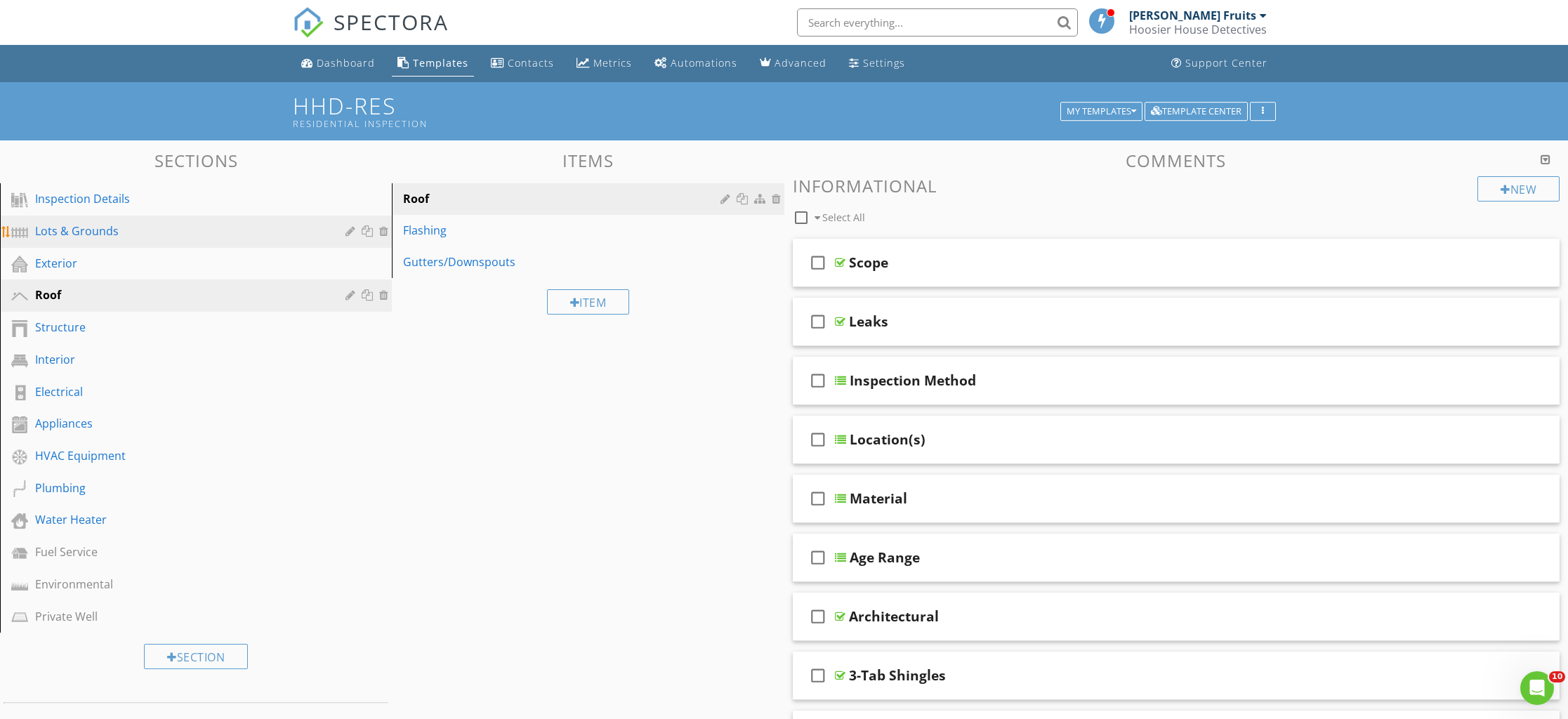
click at [90, 240] on div "Lots & Grounds" at bounding box center [206, 231] width 342 height 18
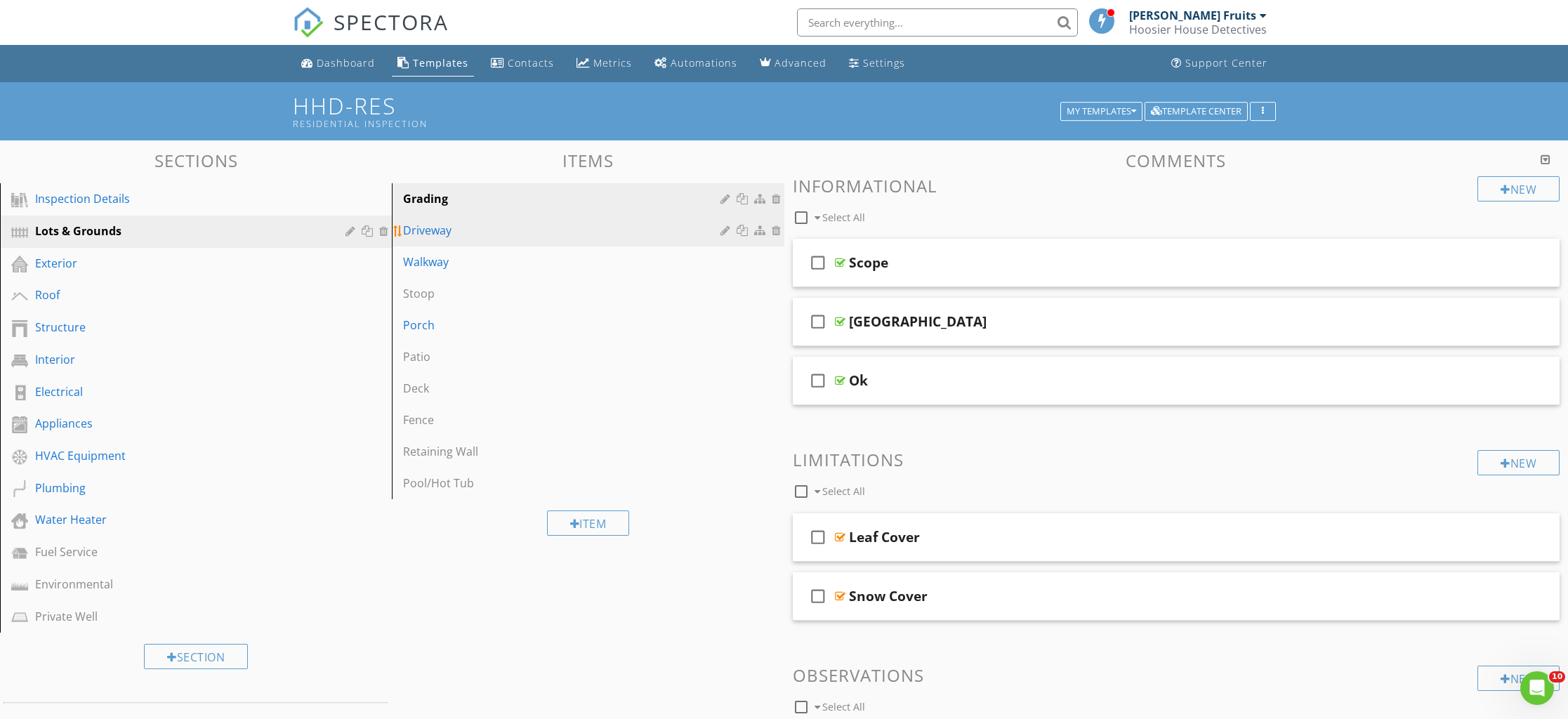
click at [458, 236] on div "Driveway" at bounding box center [564, 229] width 321 height 16
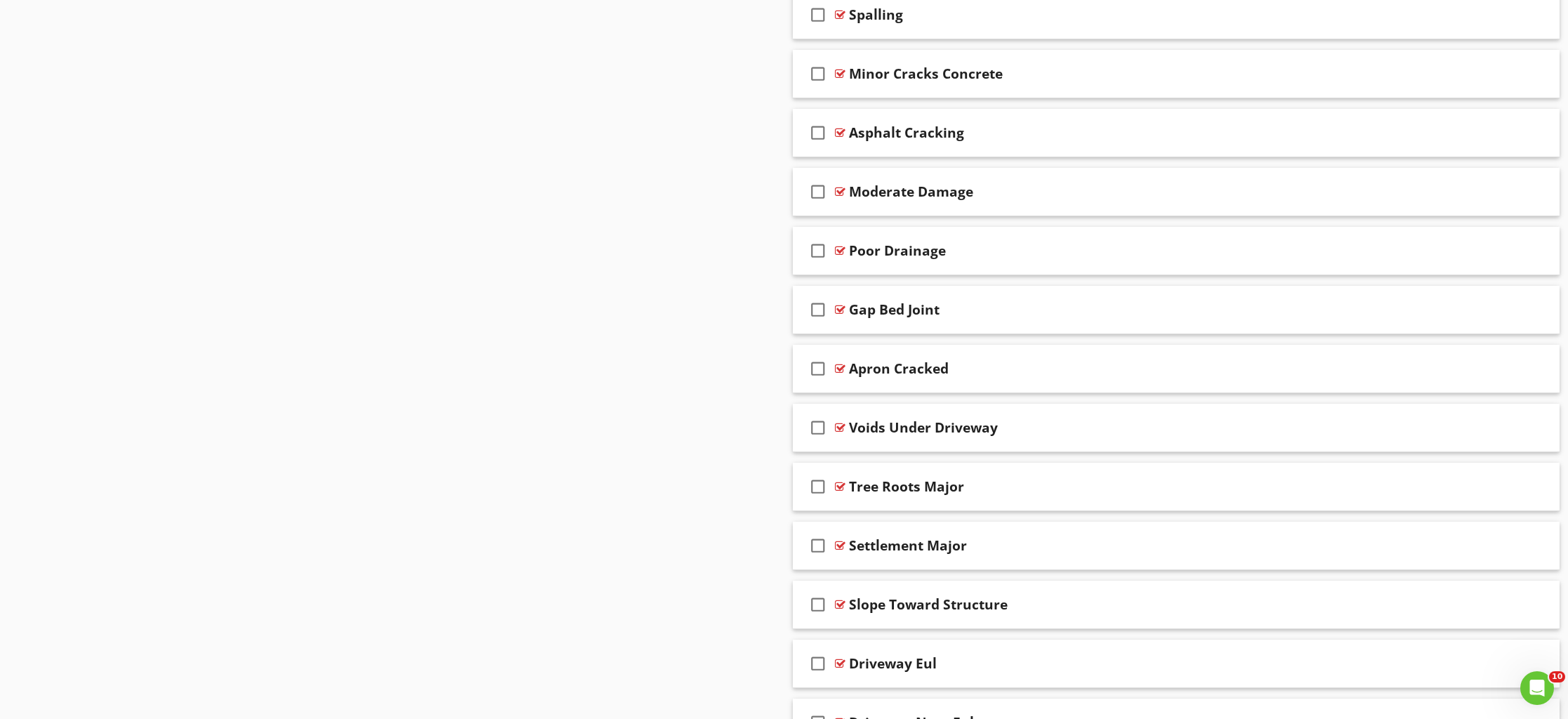
scroll to position [1061, 0]
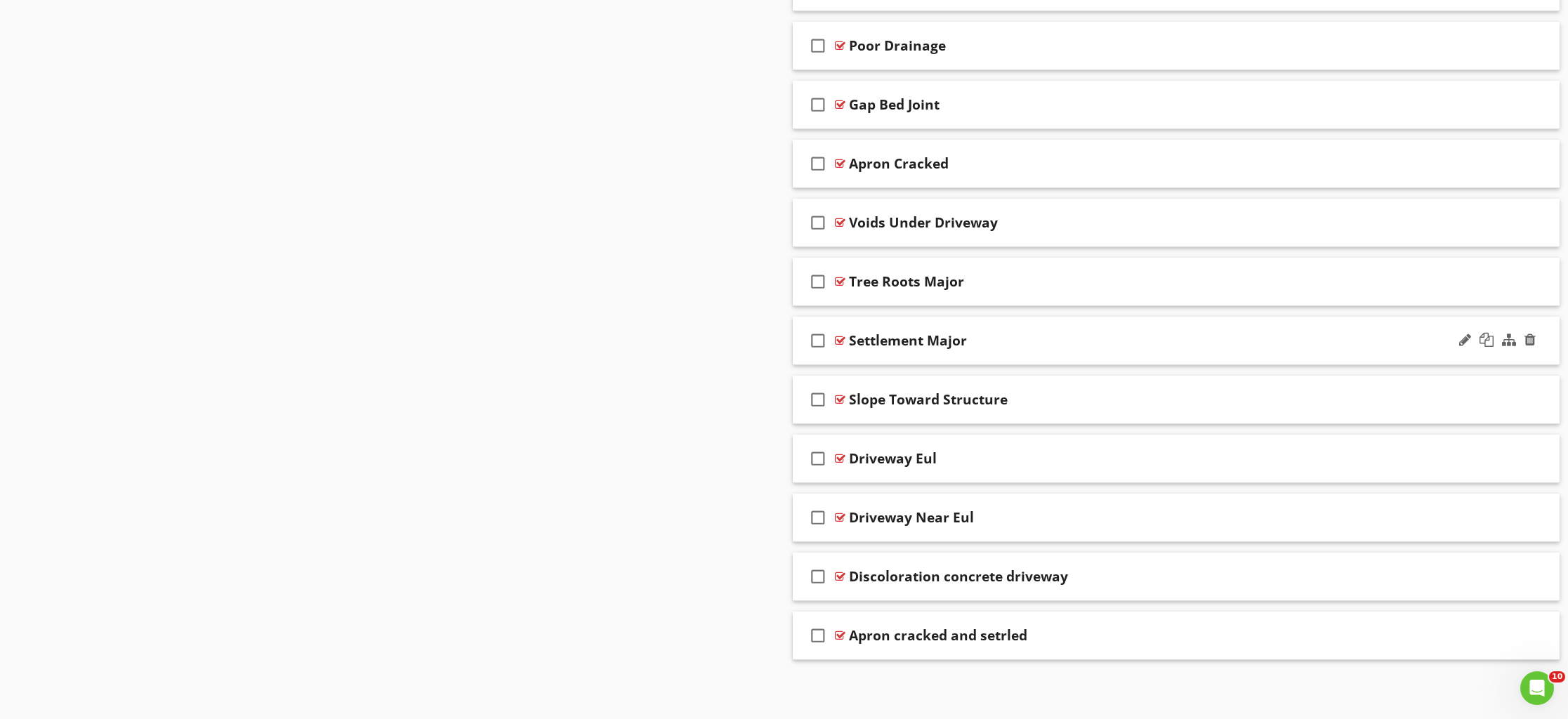
click at [1115, 356] on div "check_box_outline_blank Settlement Major" at bounding box center [1176, 341] width 767 height 48
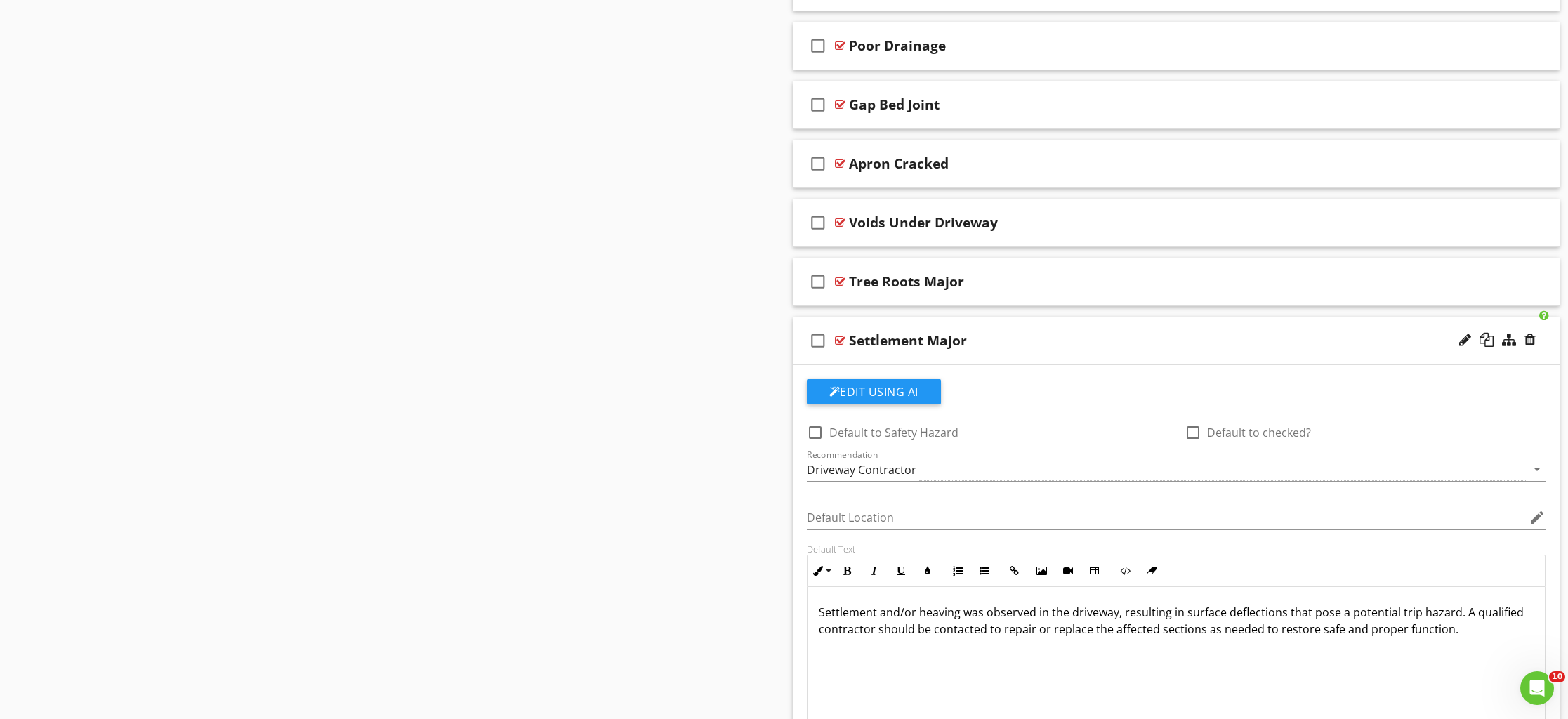
click at [957, 349] on div "Settlement Major" at bounding box center [908, 340] width 118 height 16
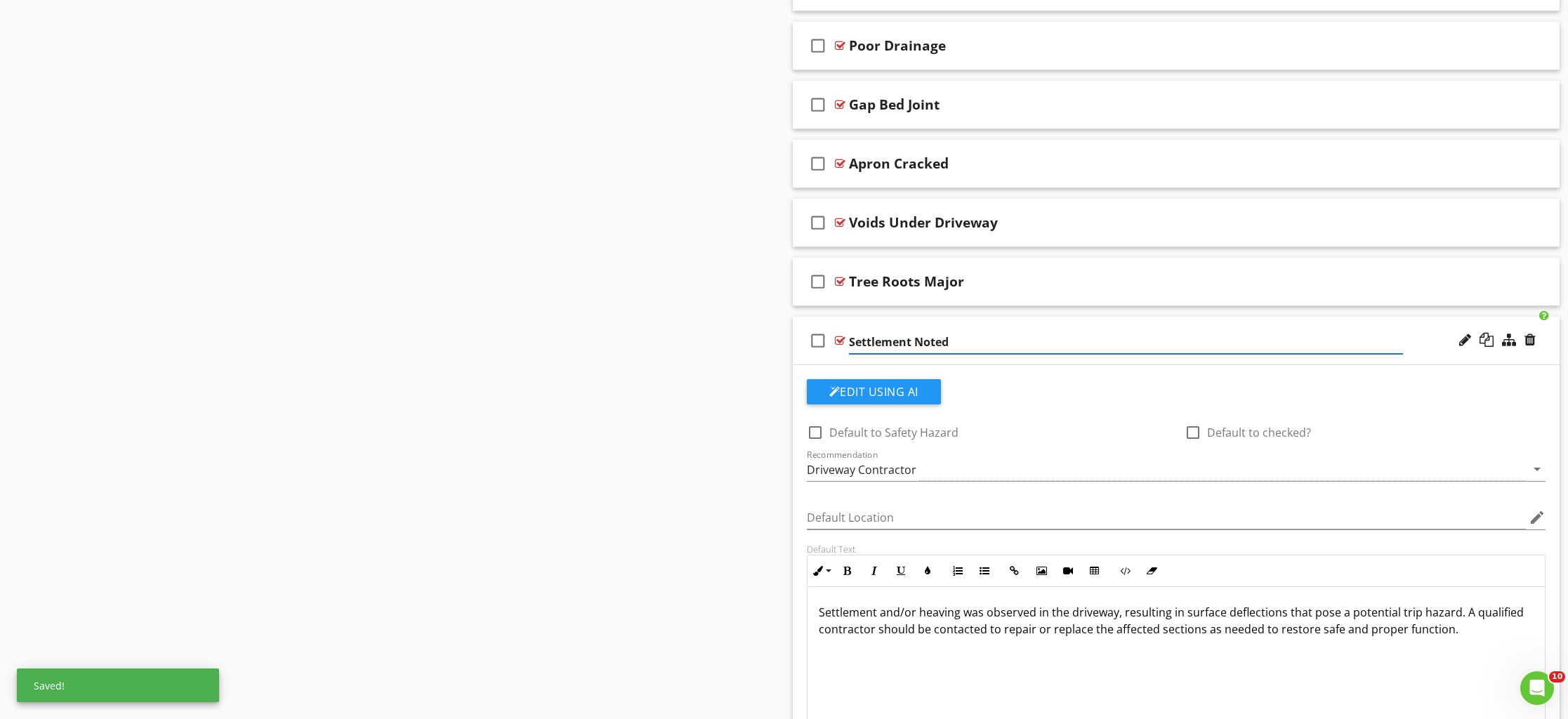
type input "Settlement Noted"
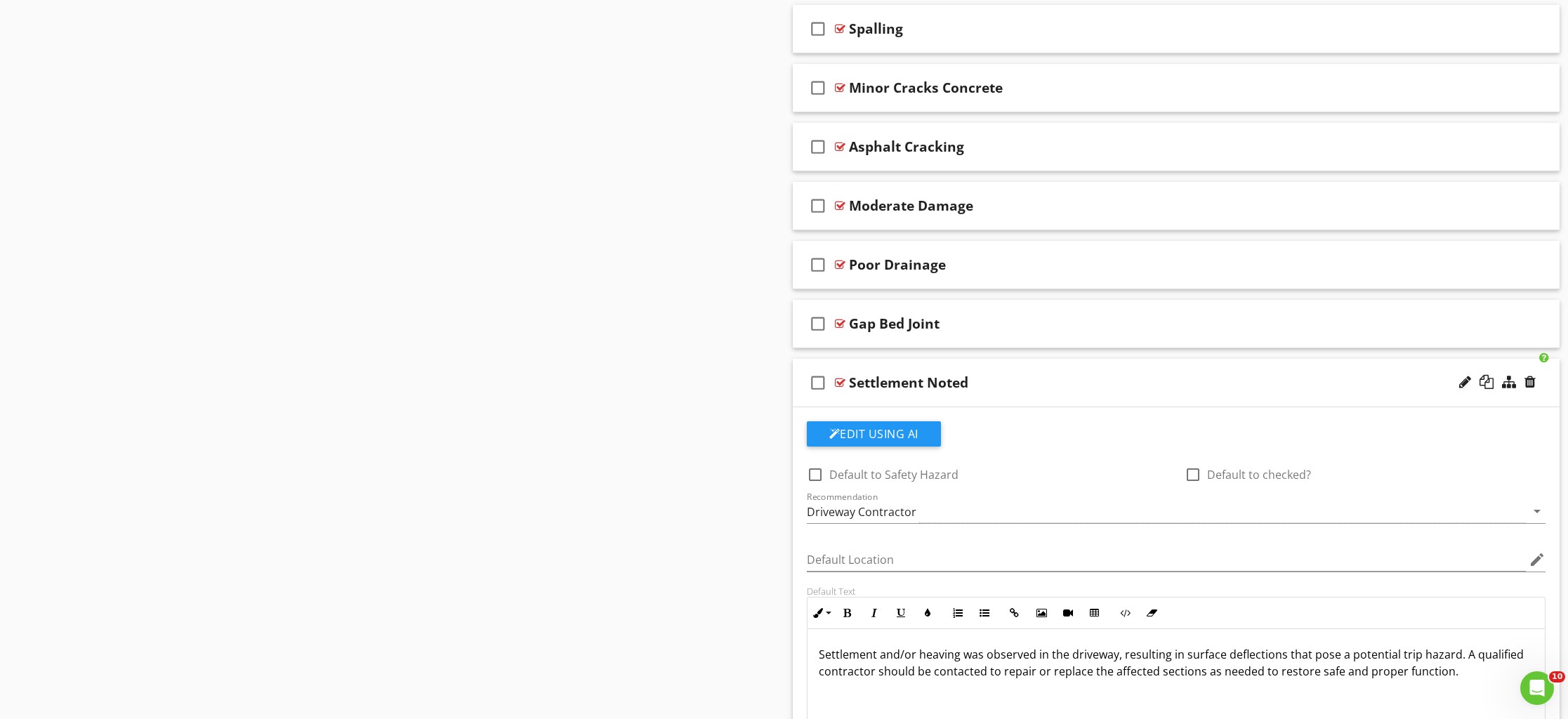
scroll to position [840, 0]
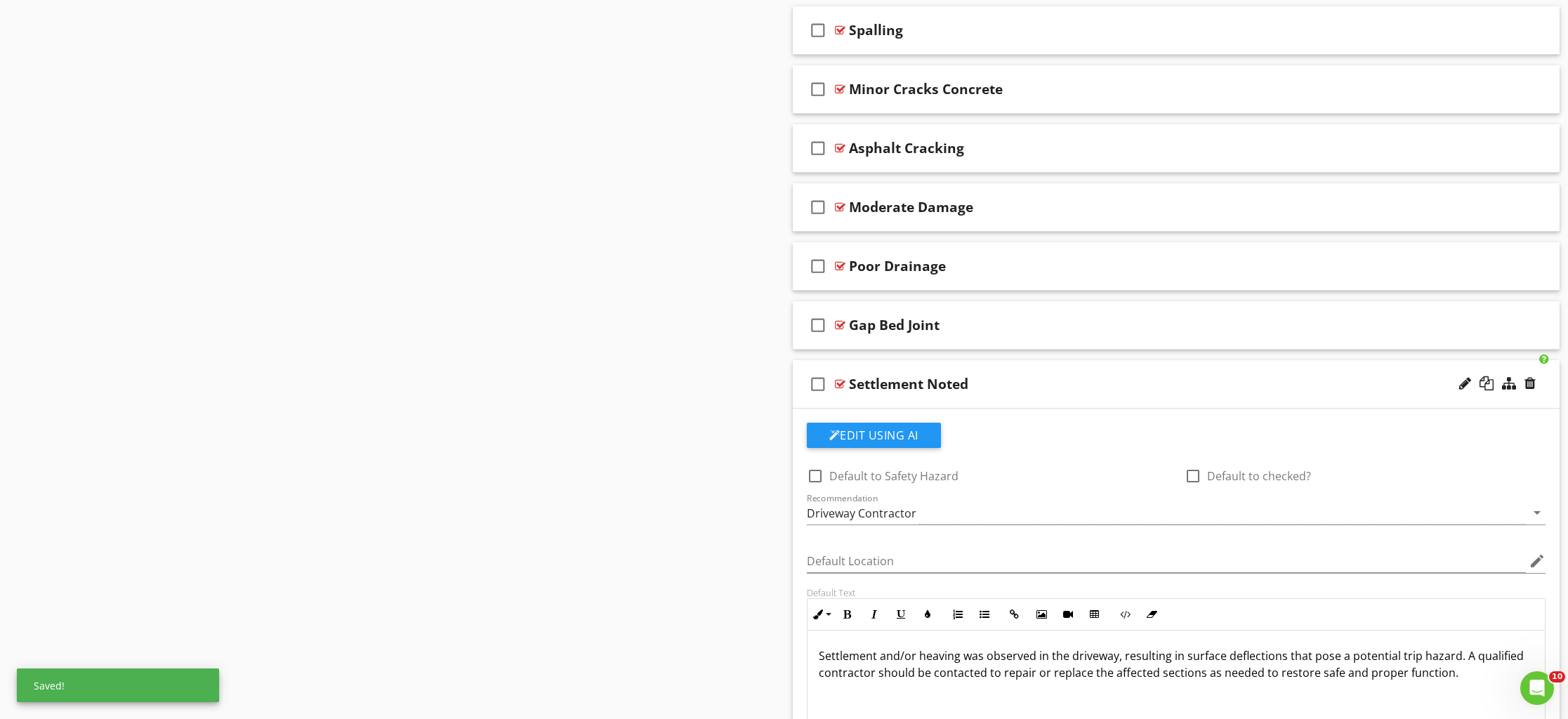
click at [1098, 408] on div "Edit Using AI check_box_outline_blank Default to Safety Hazard check_box_outlin…" at bounding box center [1176, 643] width 767 height 468
click at [1091, 400] on div "check_box_outline_blank Settlement Noted" at bounding box center [1176, 384] width 767 height 48
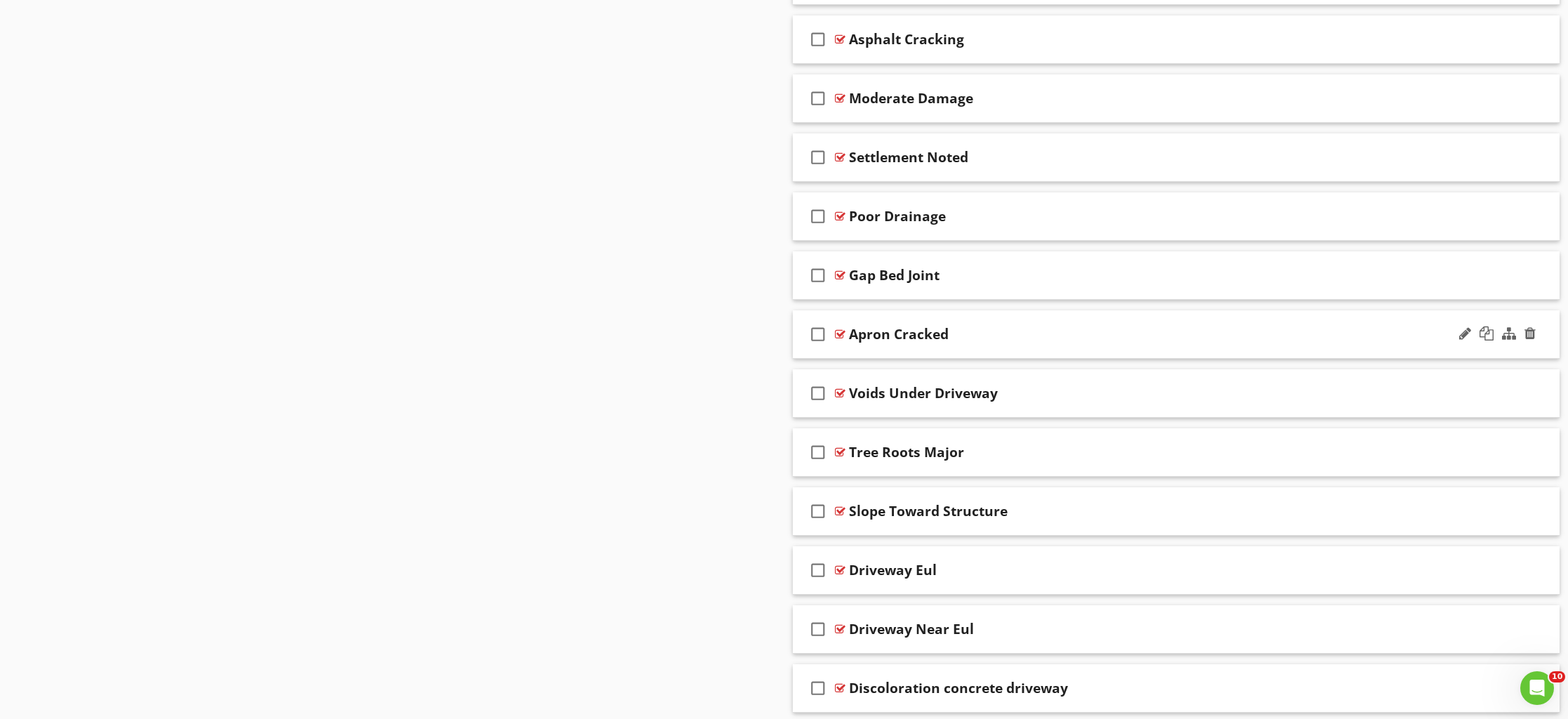
scroll to position [951, 0]
click at [990, 349] on div "check_box_outline_blank Apron Cracked" at bounding box center [1176, 333] width 767 height 48
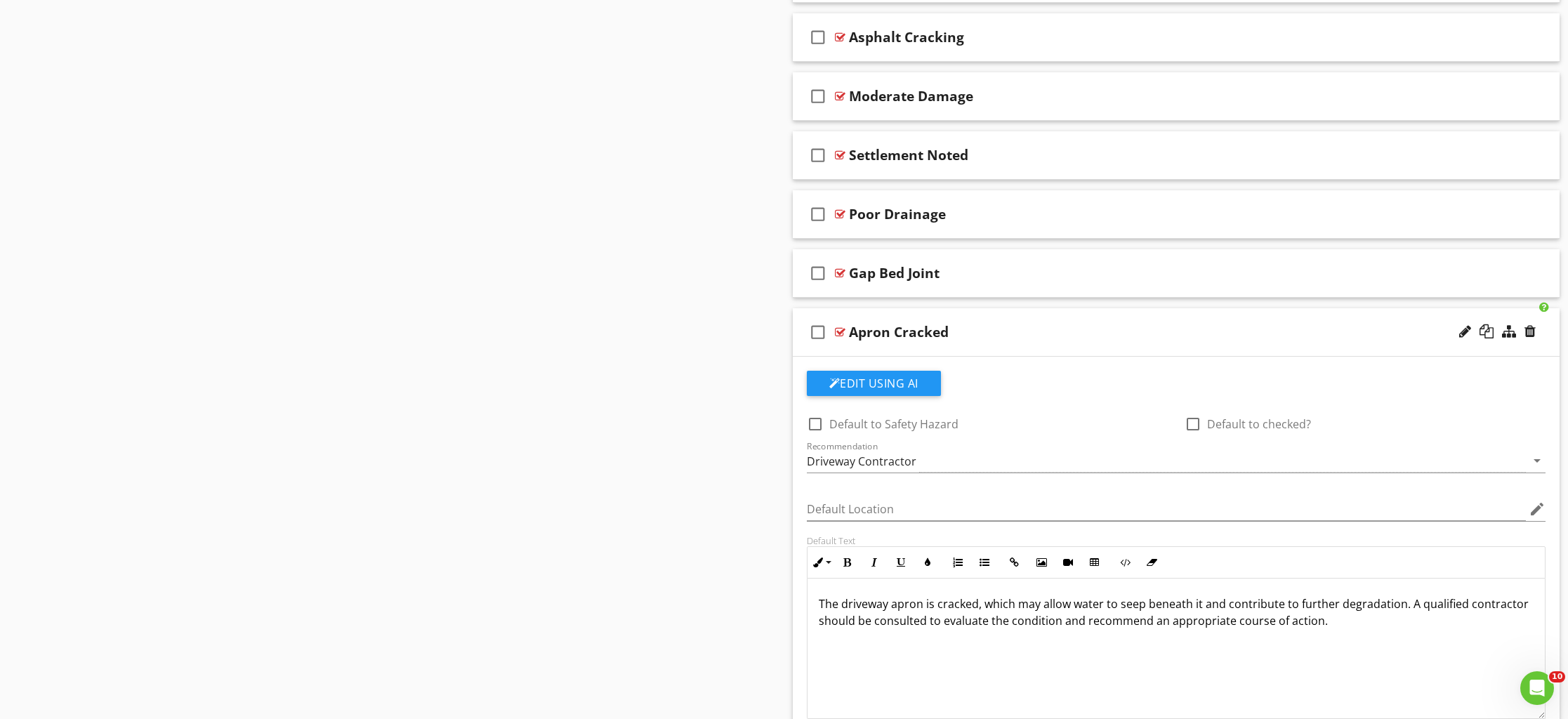
click at [885, 335] on div "Apron Cracked" at bounding box center [899, 332] width 100 height 16
click at [849, 333] on input "Apron Cracked" at bounding box center [1126, 334] width 554 height 23
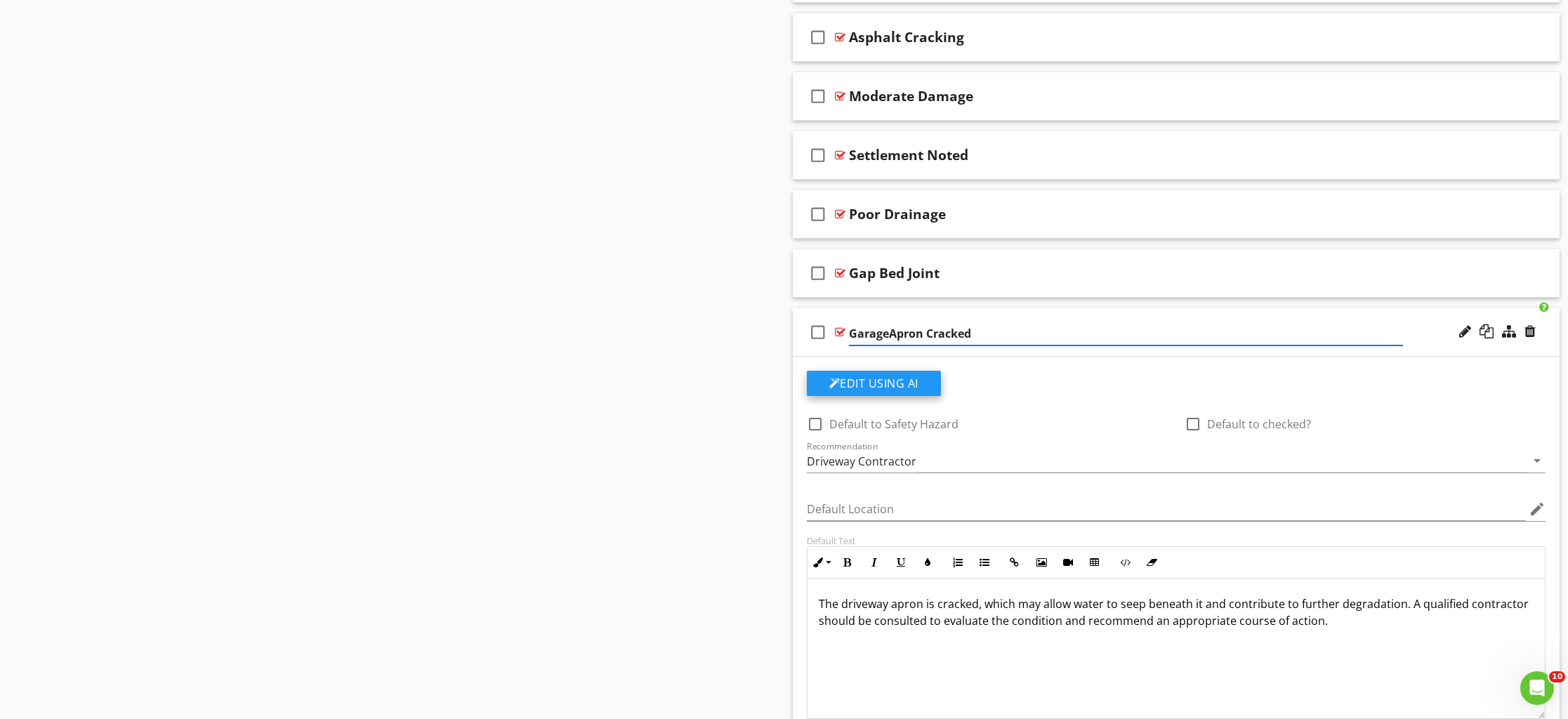
type input "Garage Apron Cracked"
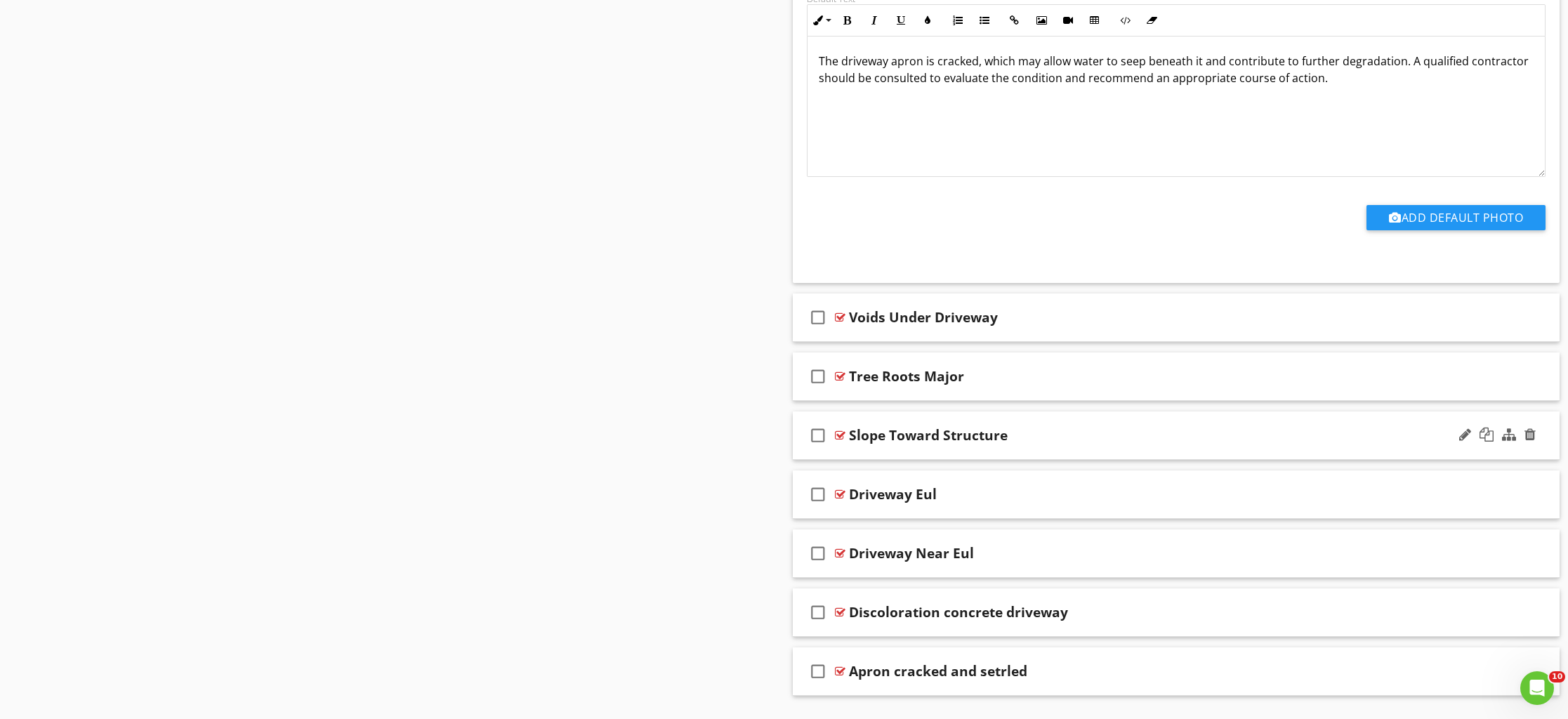
scroll to position [1529, 0]
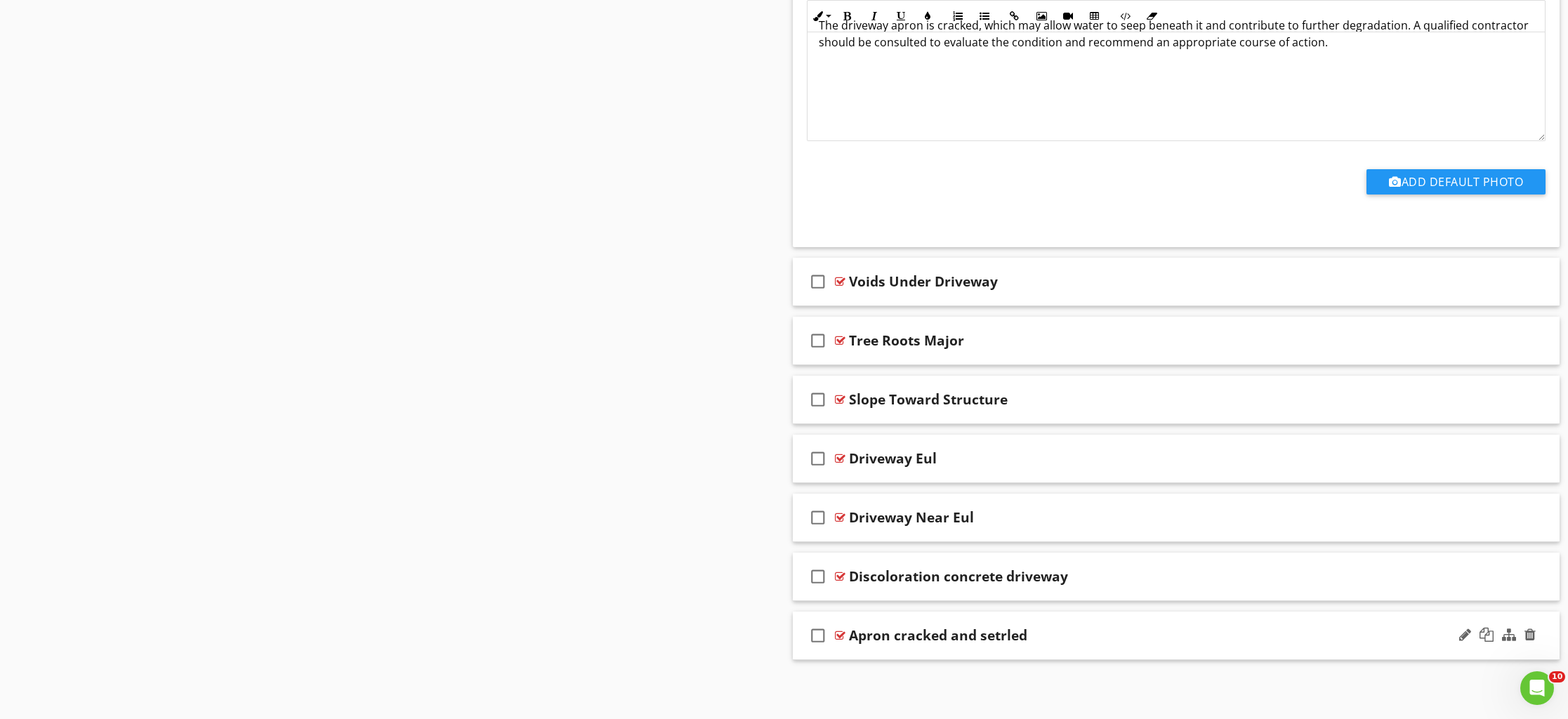
click at [1013, 637] on div "Apron cracked and setrled" at bounding box center [938, 635] width 178 height 16
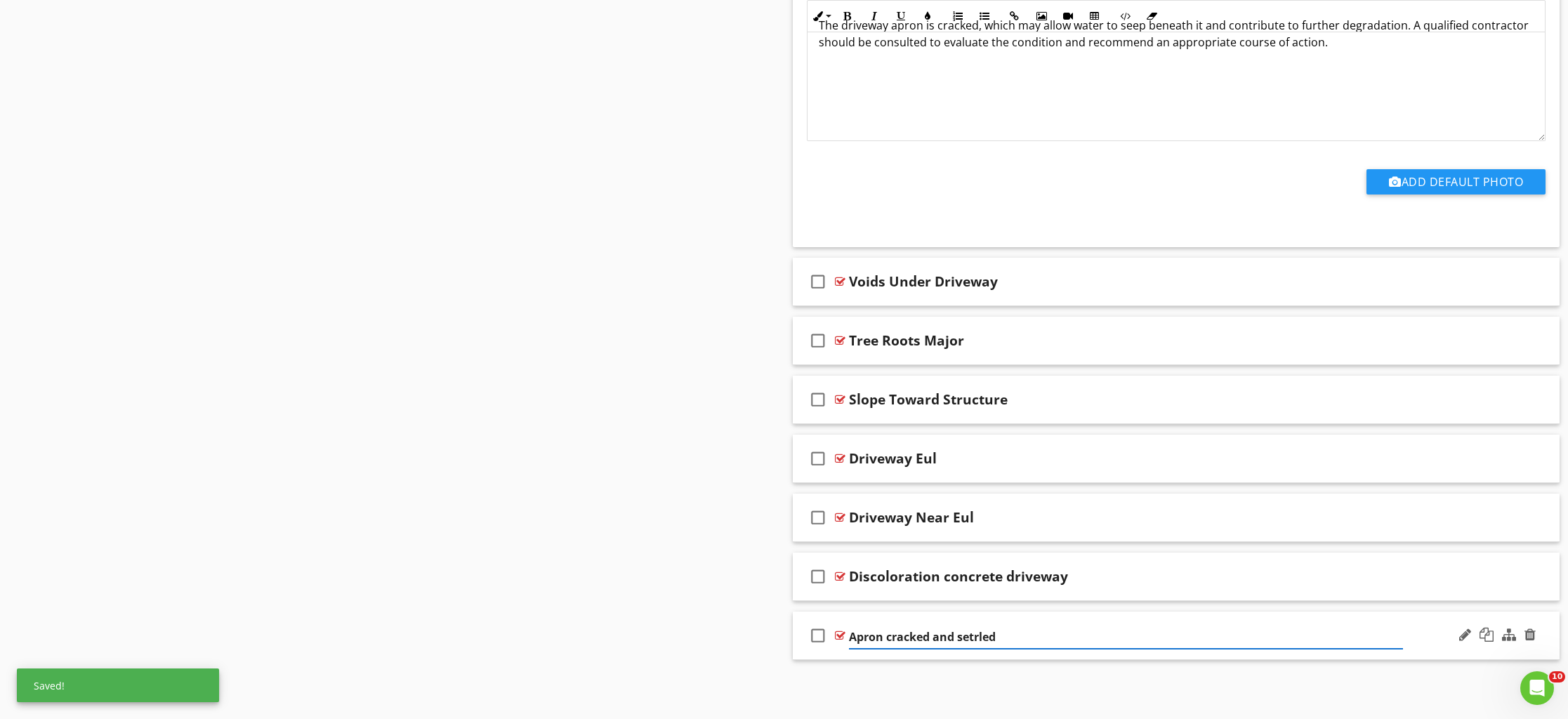
click at [980, 640] on input "Apron cracked and setrled" at bounding box center [1126, 638] width 554 height 23
type input "Apron cracked and settled"
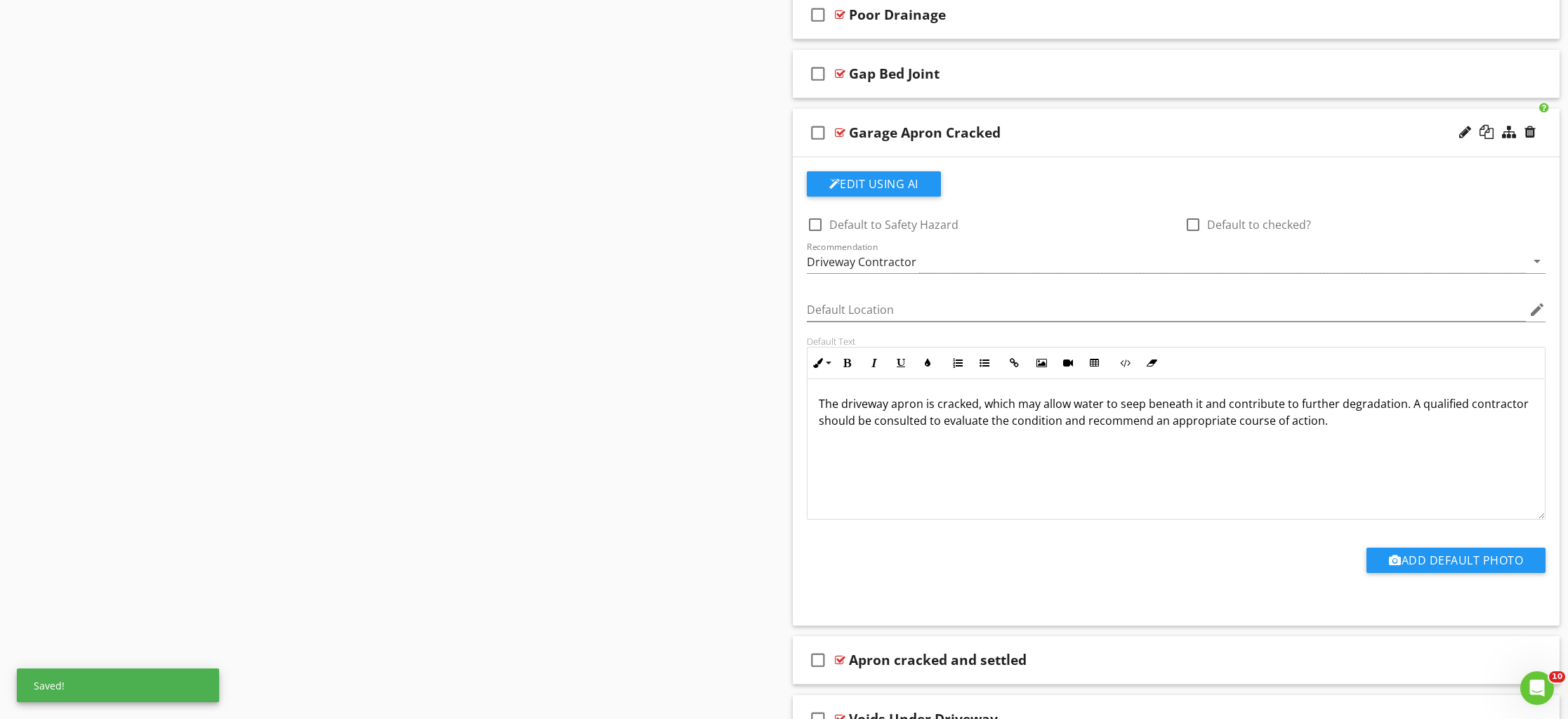
scroll to position [1150, 0]
click at [1021, 150] on div "check_box_outline_blank Garage Apron Cracked" at bounding box center [1176, 134] width 767 height 48
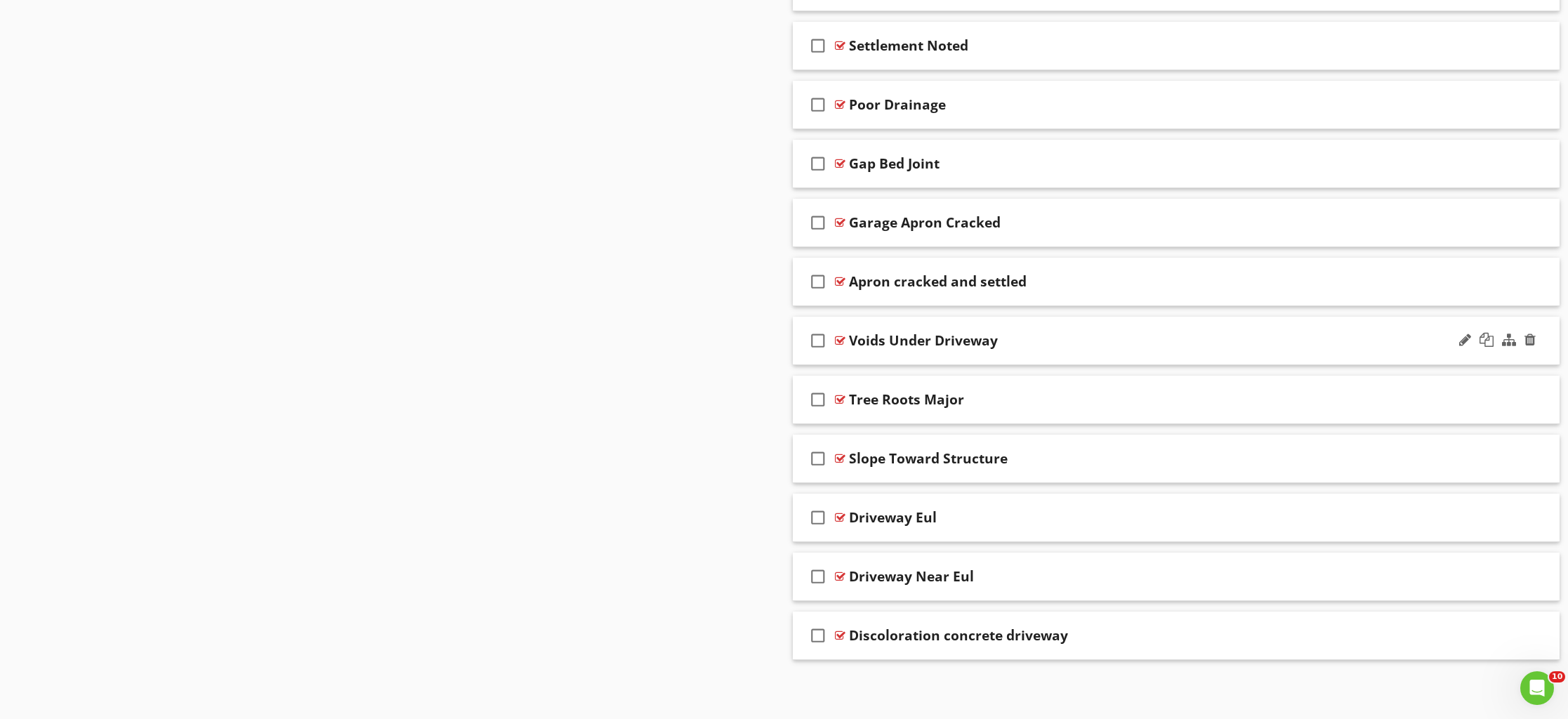
scroll to position [1060, 0]
click at [913, 280] on div "Apron cracked and settled" at bounding box center [938, 283] width 178 height 16
click at [892, 285] on input "Apron cracked and settled" at bounding box center [1126, 285] width 554 height 23
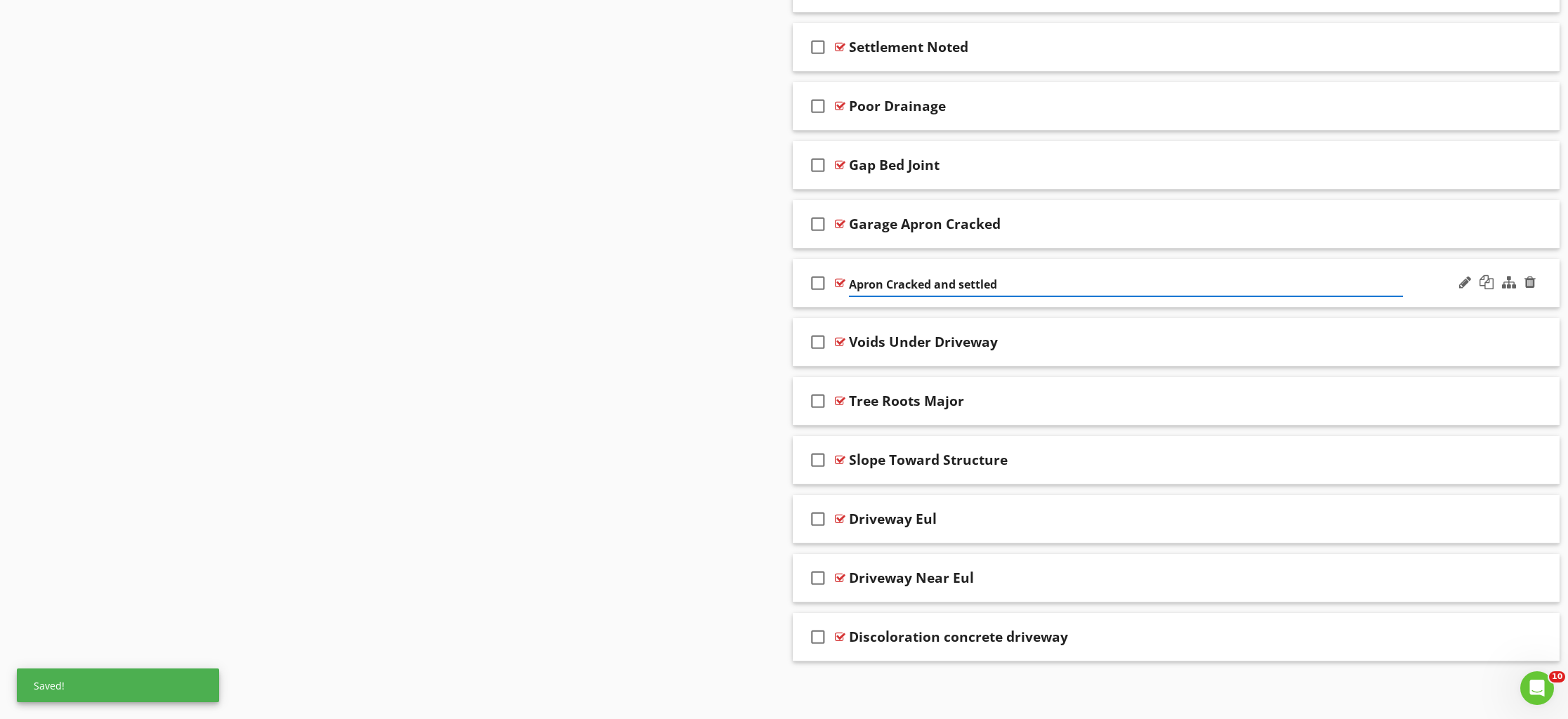
click at [849, 284] on input "Apron Cracked and settled" at bounding box center [1126, 285] width 554 height 23
click at [1008, 285] on input "Garage Apron Cracked and settled" at bounding box center [1126, 285] width 554 height 23
type input "Garage Apron Cracked and Settled"
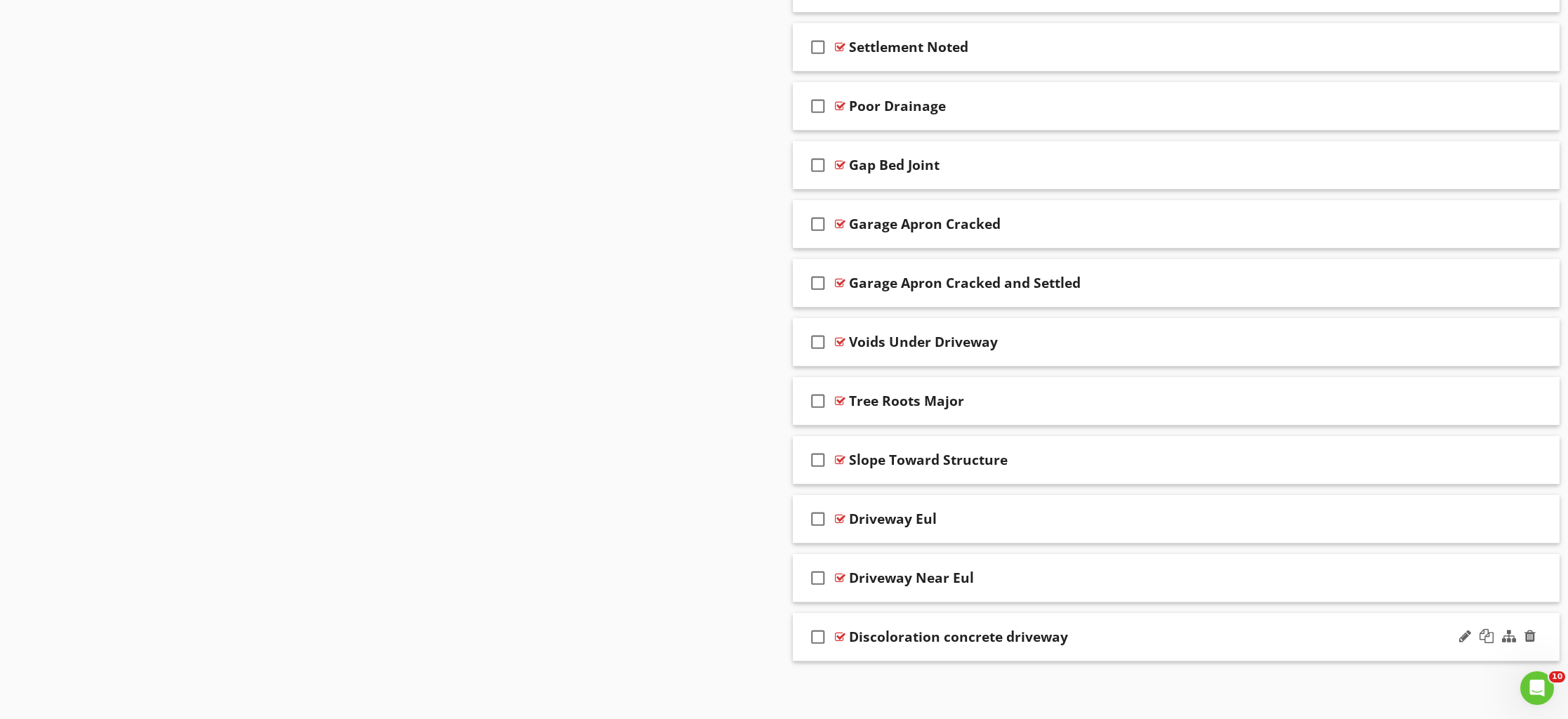
click at [951, 636] on div "Discoloration concrete driveway" at bounding box center [959, 637] width 219 height 16
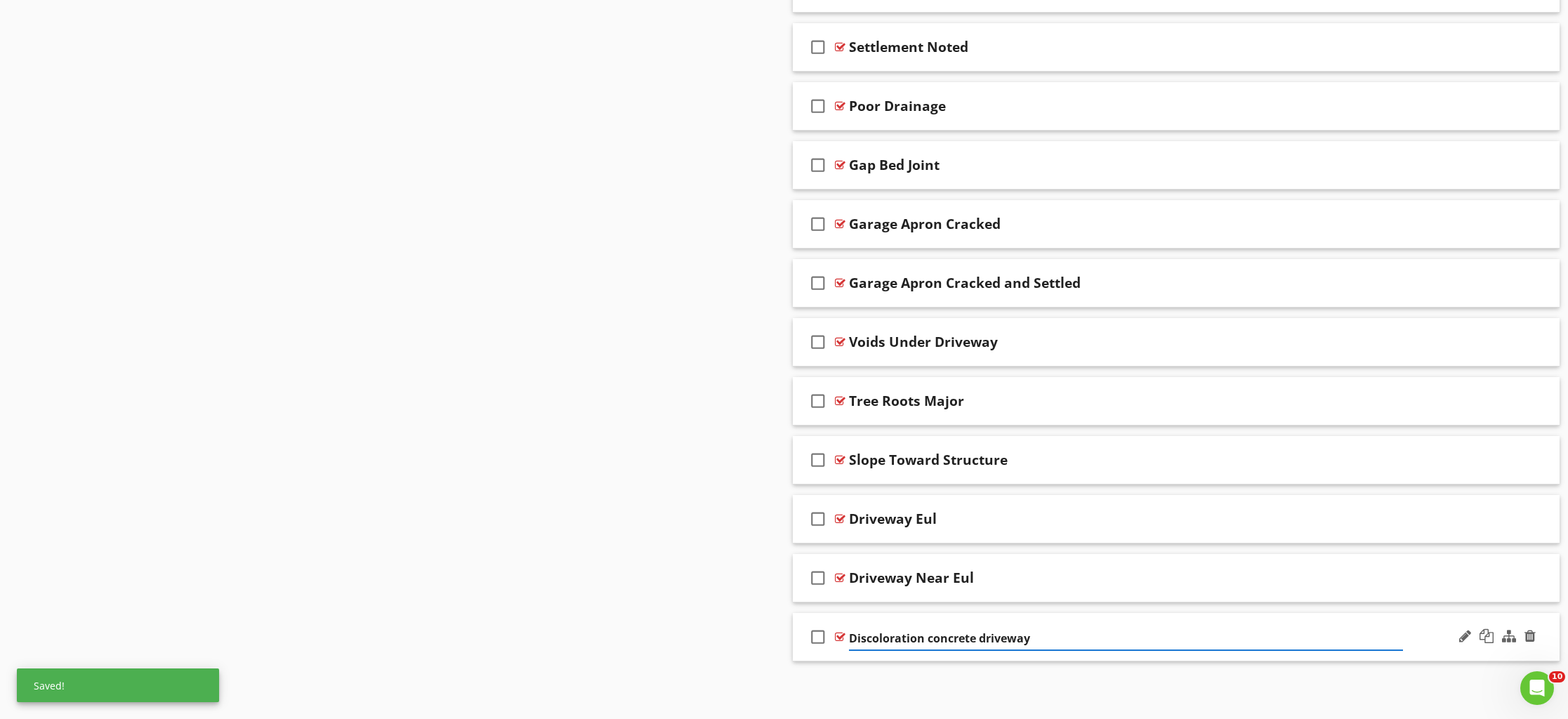
click at [935, 635] on input "Discoloration concrete driveway" at bounding box center [1126, 639] width 554 height 23
click at [992, 638] on input "Discoloration Concrete driveway" at bounding box center [1126, 639] width 554 height 23
type input "Discoloration Concrete Driveway"
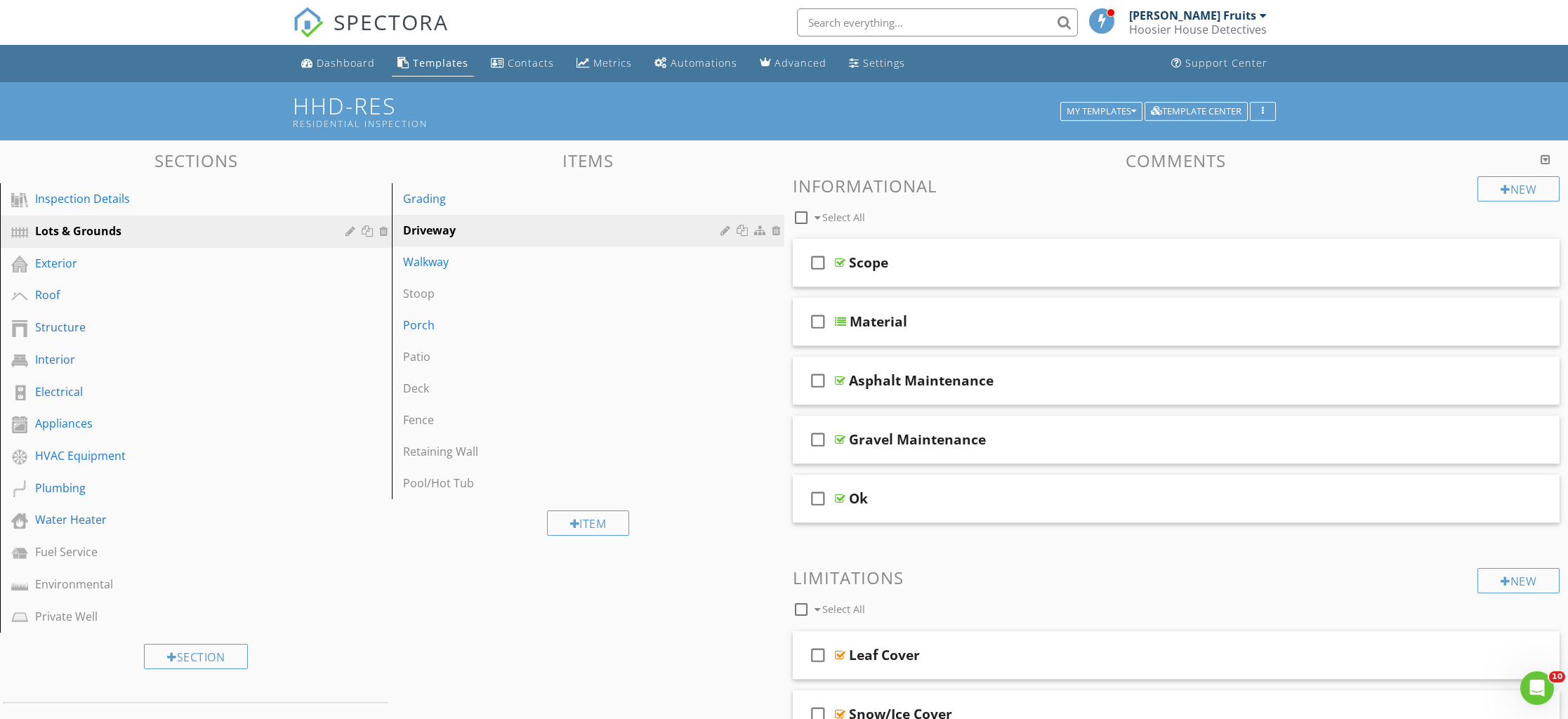
scroll to position [0, 0]
click at [898, 396] on div "check_box_outline_blank Asphalt Maintenance" at bounding box center [1176, 381] width 767 height 48
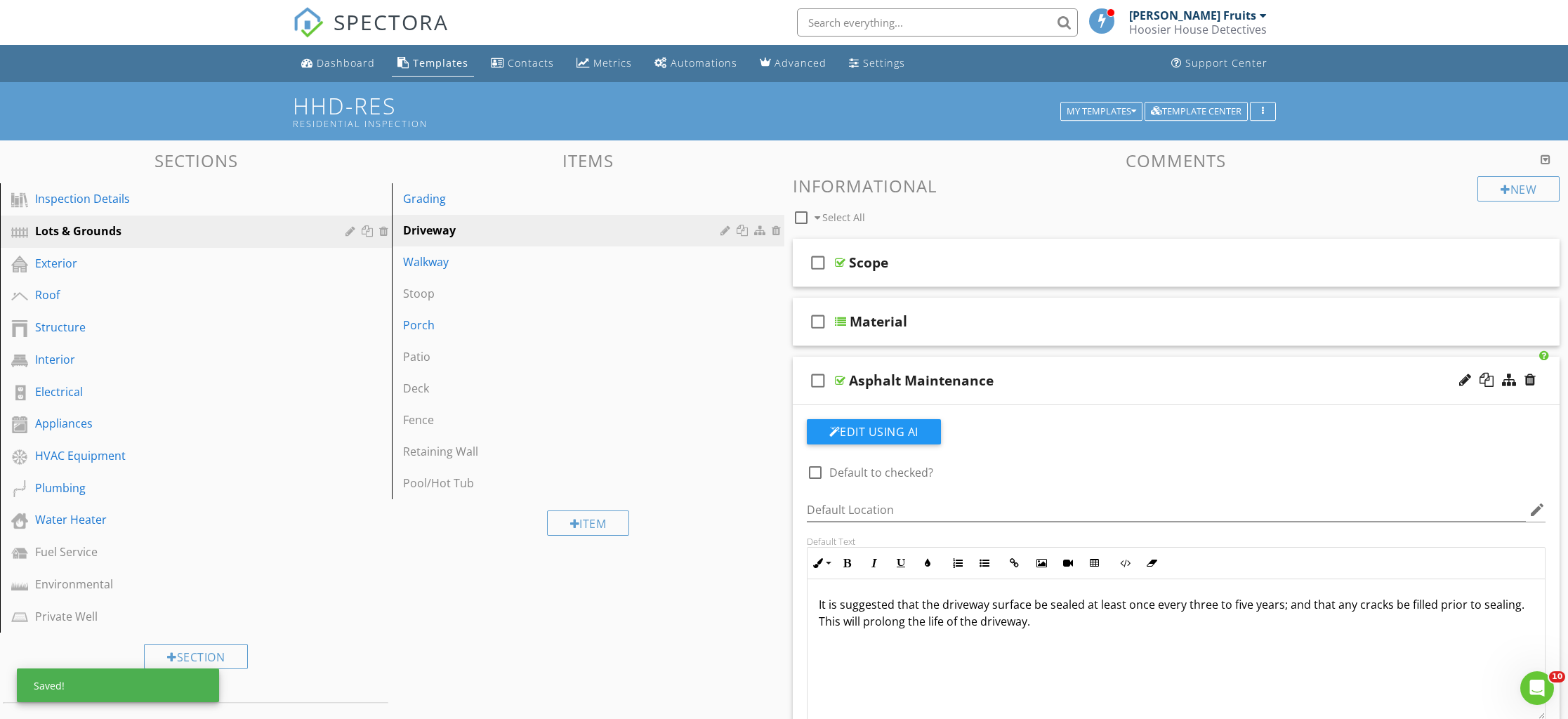
click at [898, 396] on div "check_box_outline_blank Asphalt Maintenance" at bounding box center [1176, 381] width 767 height 48
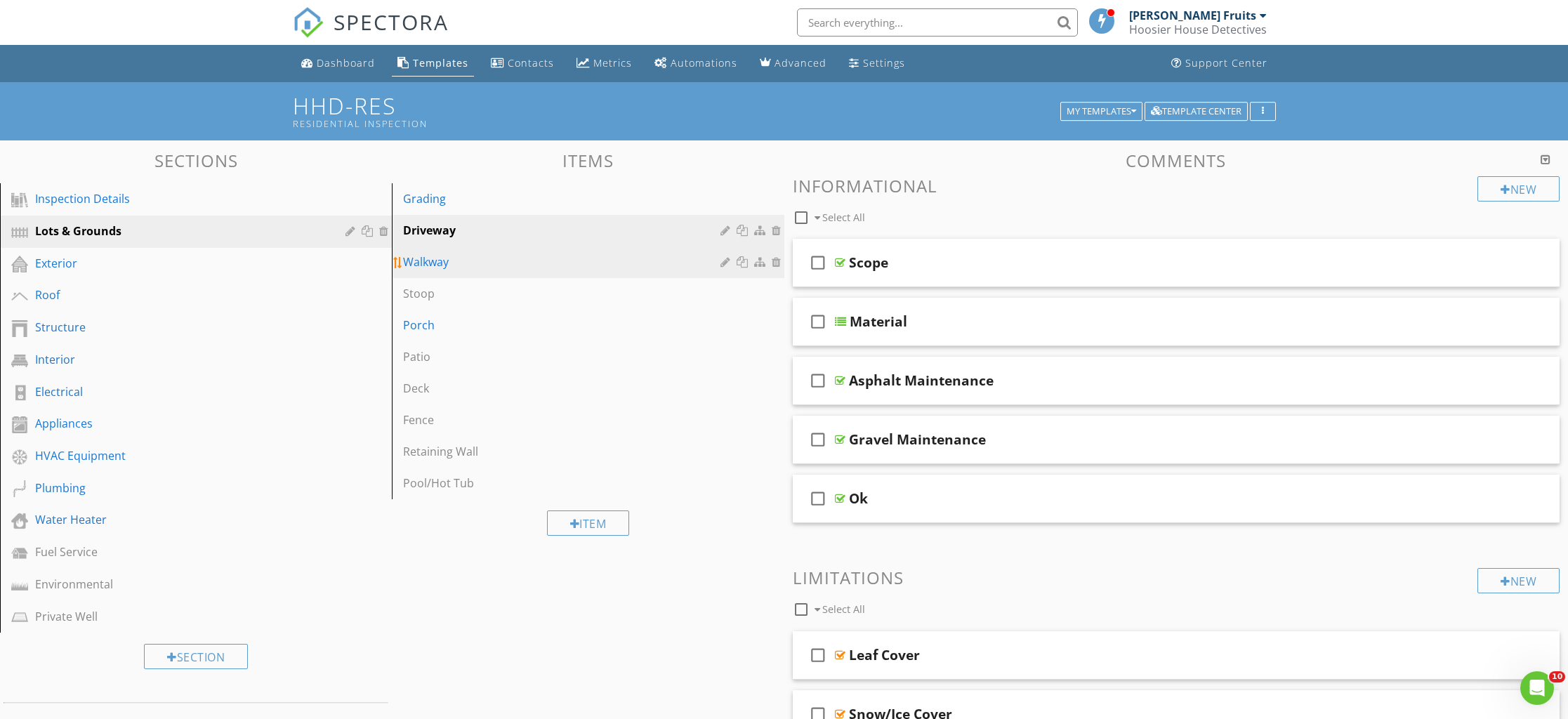
click at [431, 262] on div "Walkway" at bounding box center [564, 261] width 321 height 16
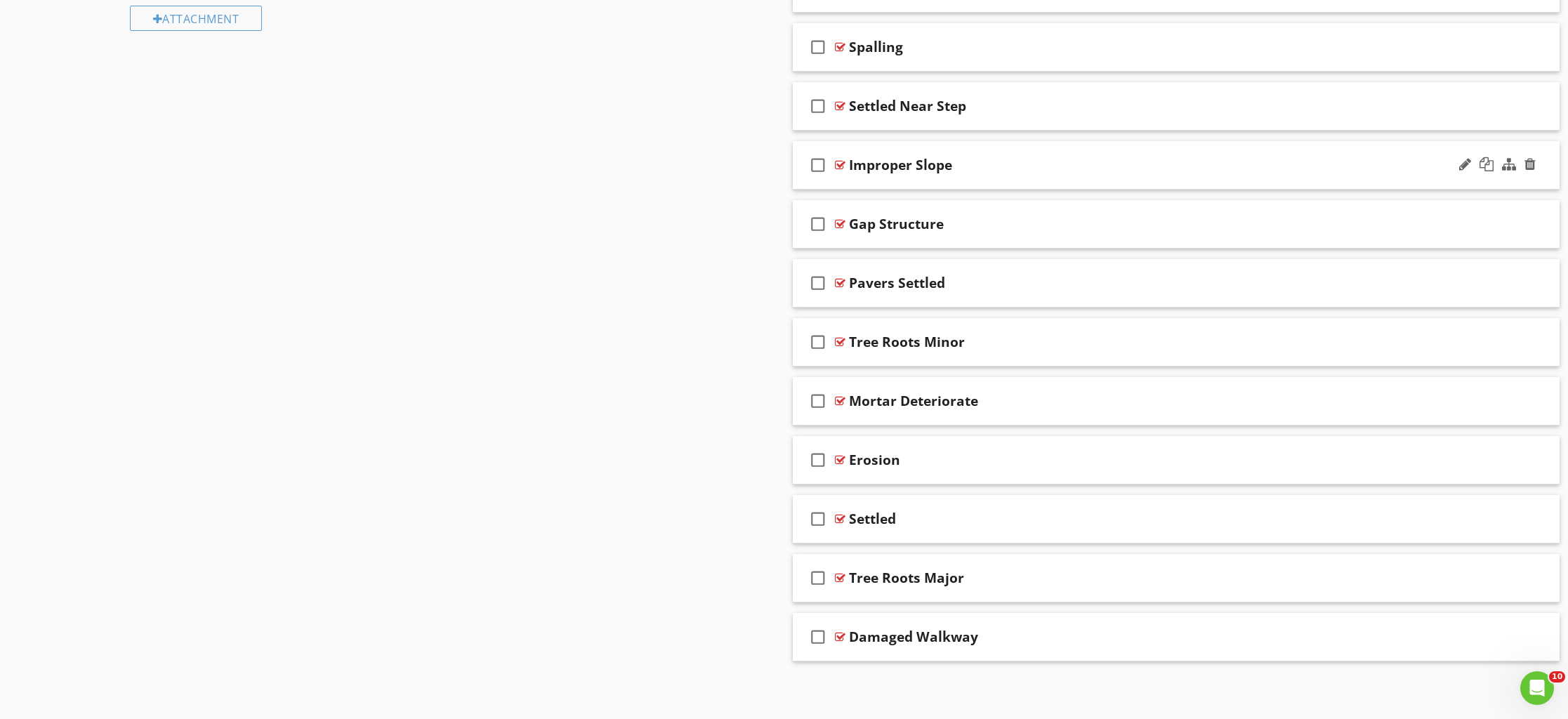
scroll to position [763, 0]
click at [917, 585] on div "Settled" at bounding box center [1126, 579] width 554 height 16
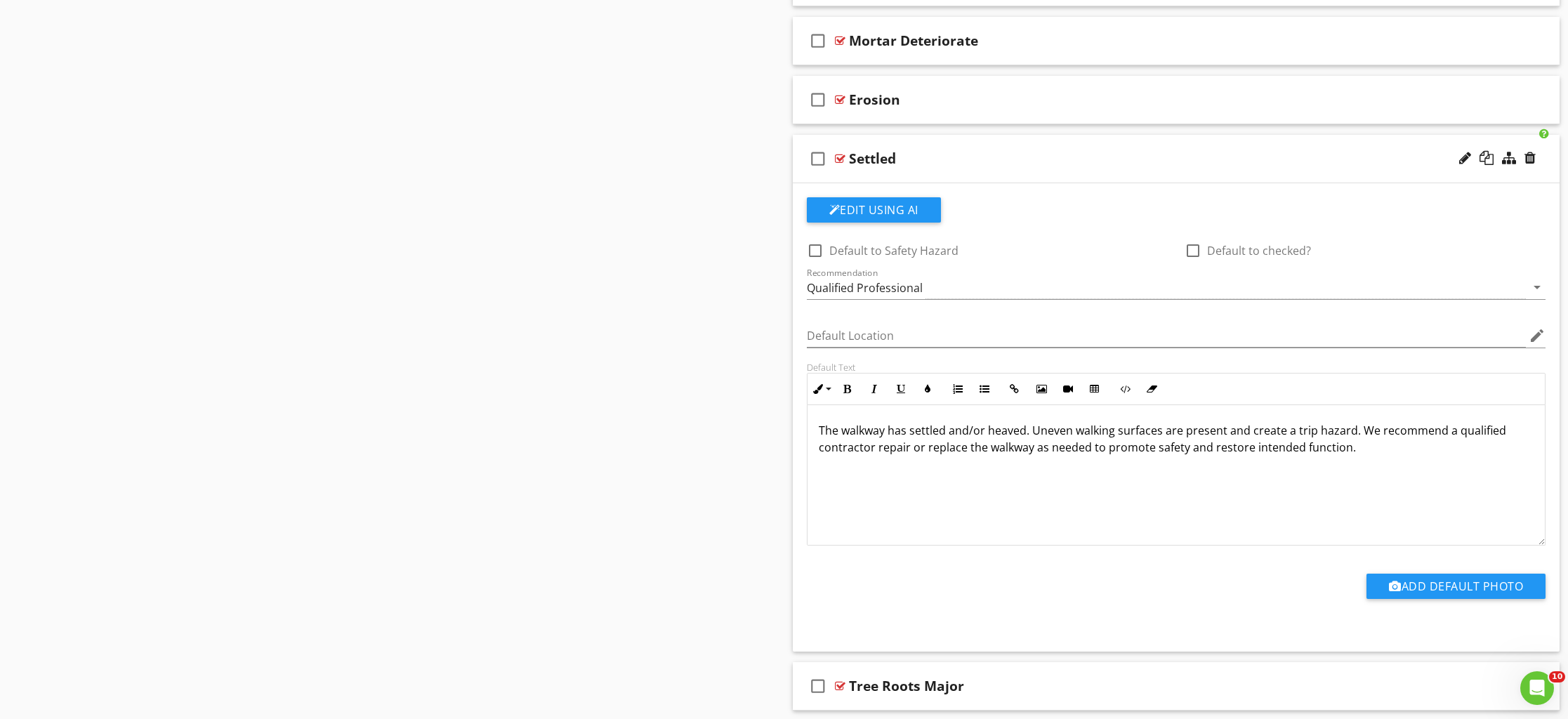
scroll to position [1185, 0]
click at [849, 155] on div "Settled" at bounding box center [873, 156] width 47 height 16
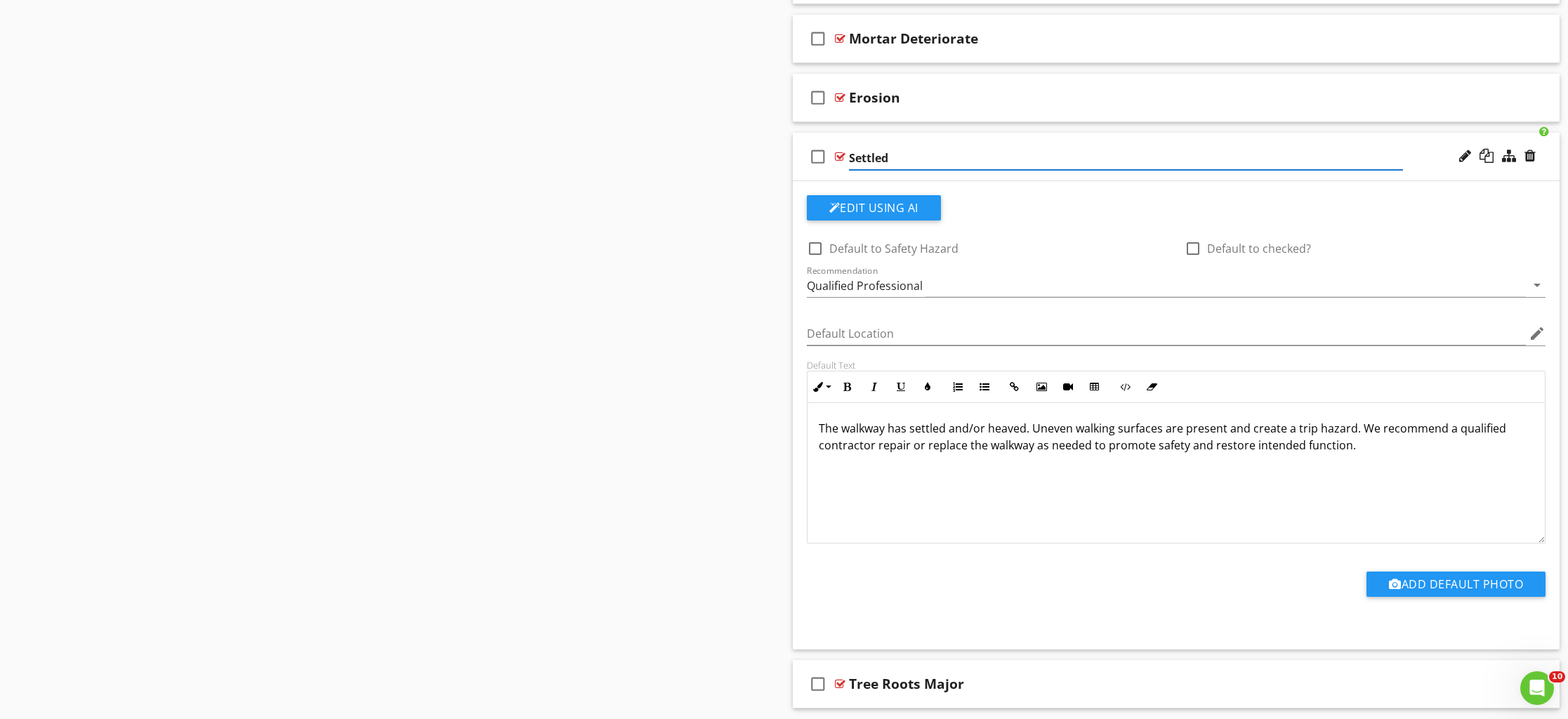
click at [850, 156] on input "Settled" at bounding box center [1126, 159] width 554 height 23
click at [963, 162] on input "Walkway Settled" at bounding box center [1126, 159] width 554 height 23
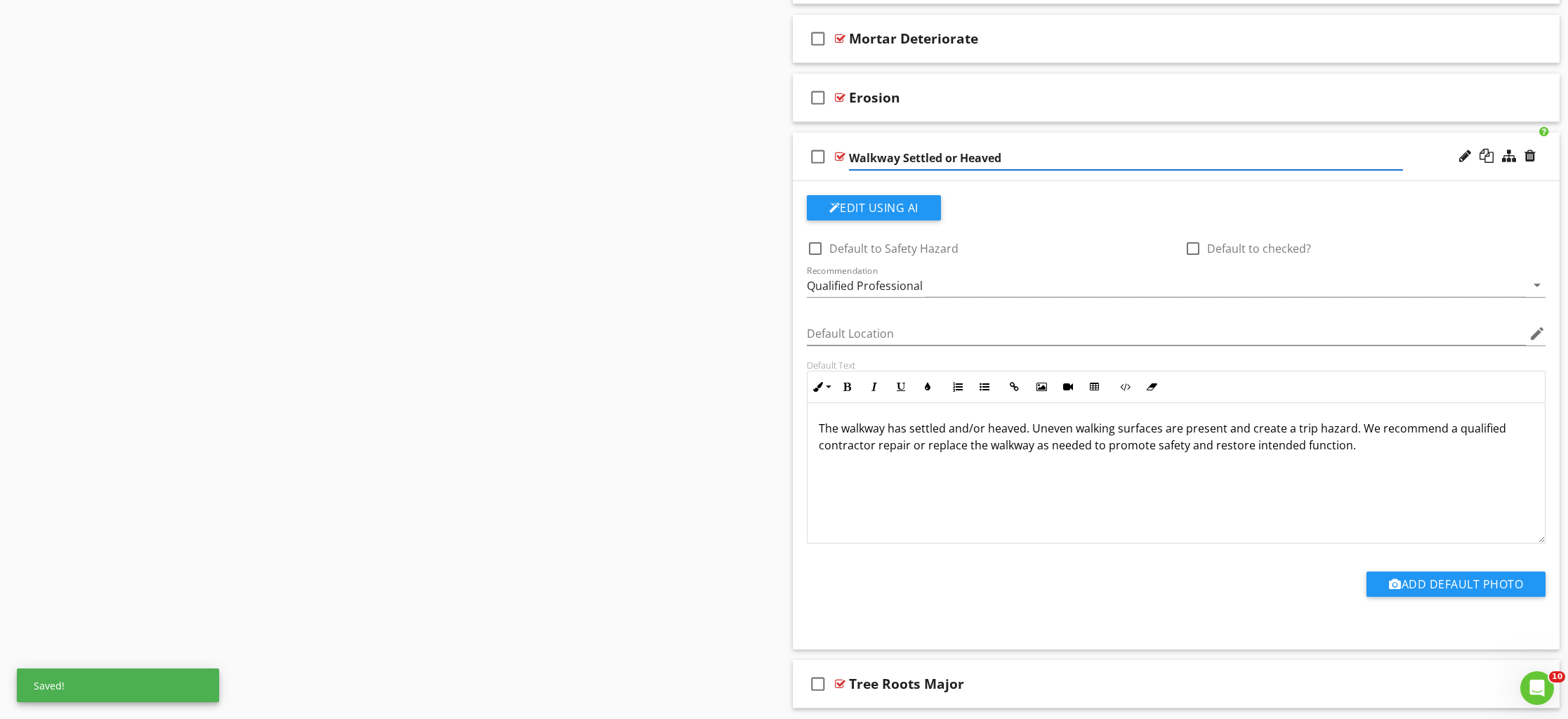
type input "Walkway Settled or Heaved"
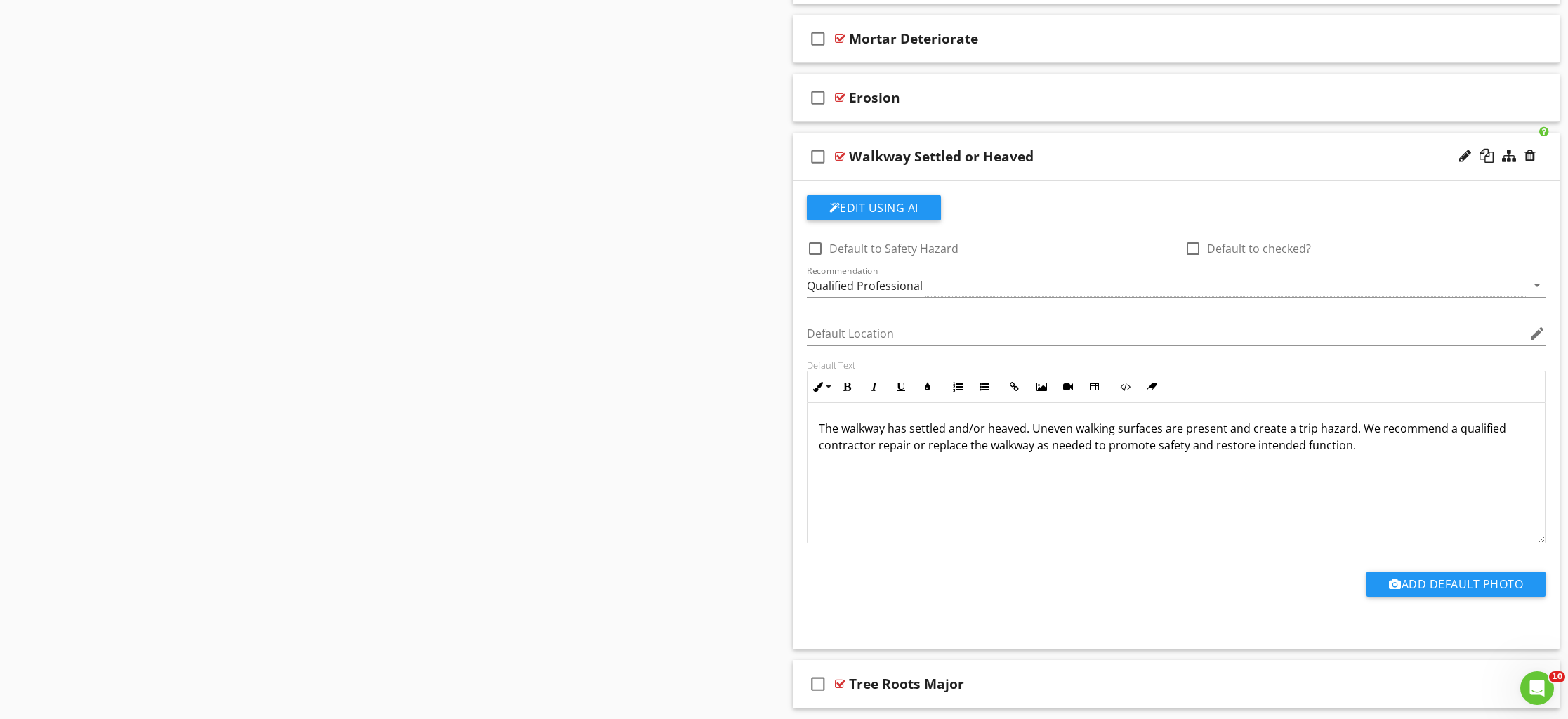
click at [996, 170] on div "check_box_outline_blank Walkway Settled or Heaved" at bounding box center [1176, 157] width 767 height 48
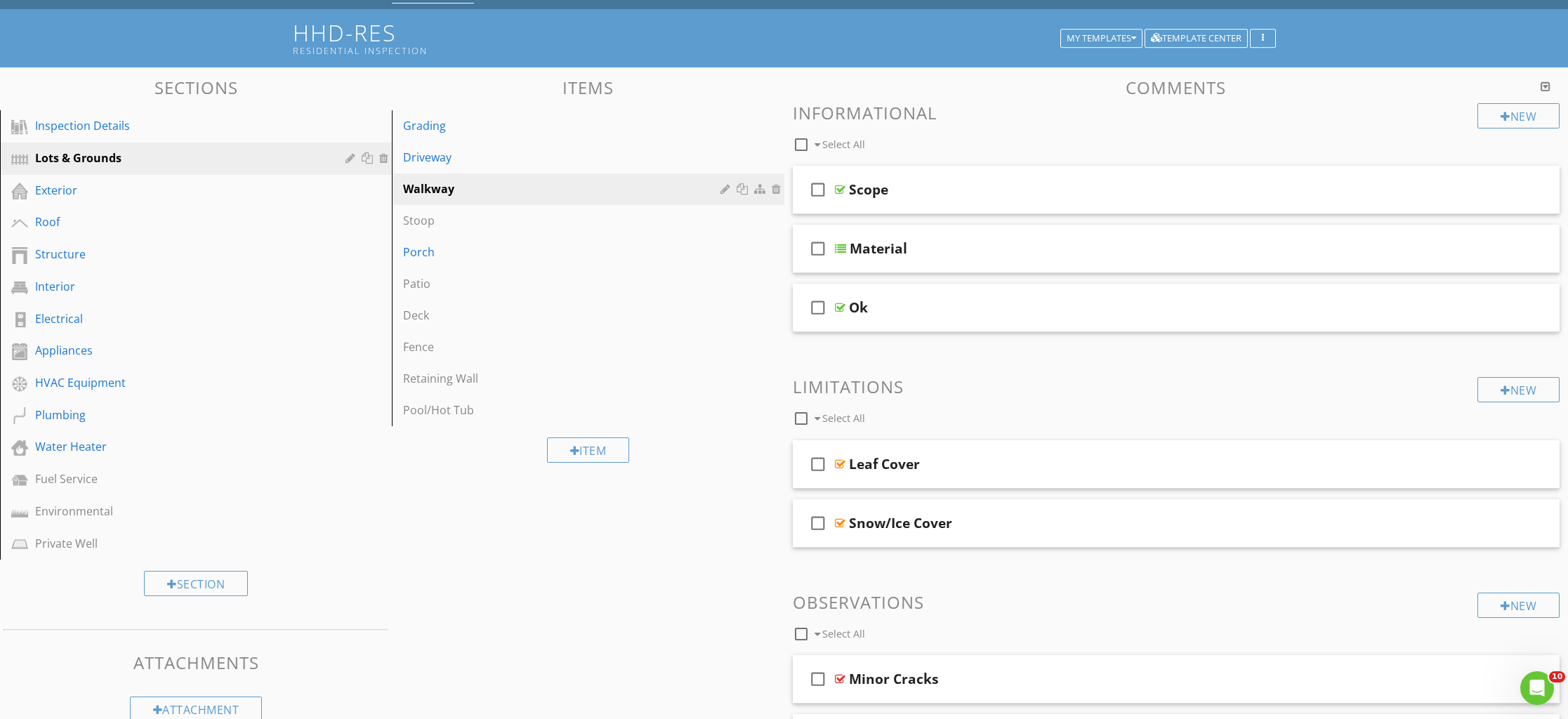
scroll to position [0, 0]
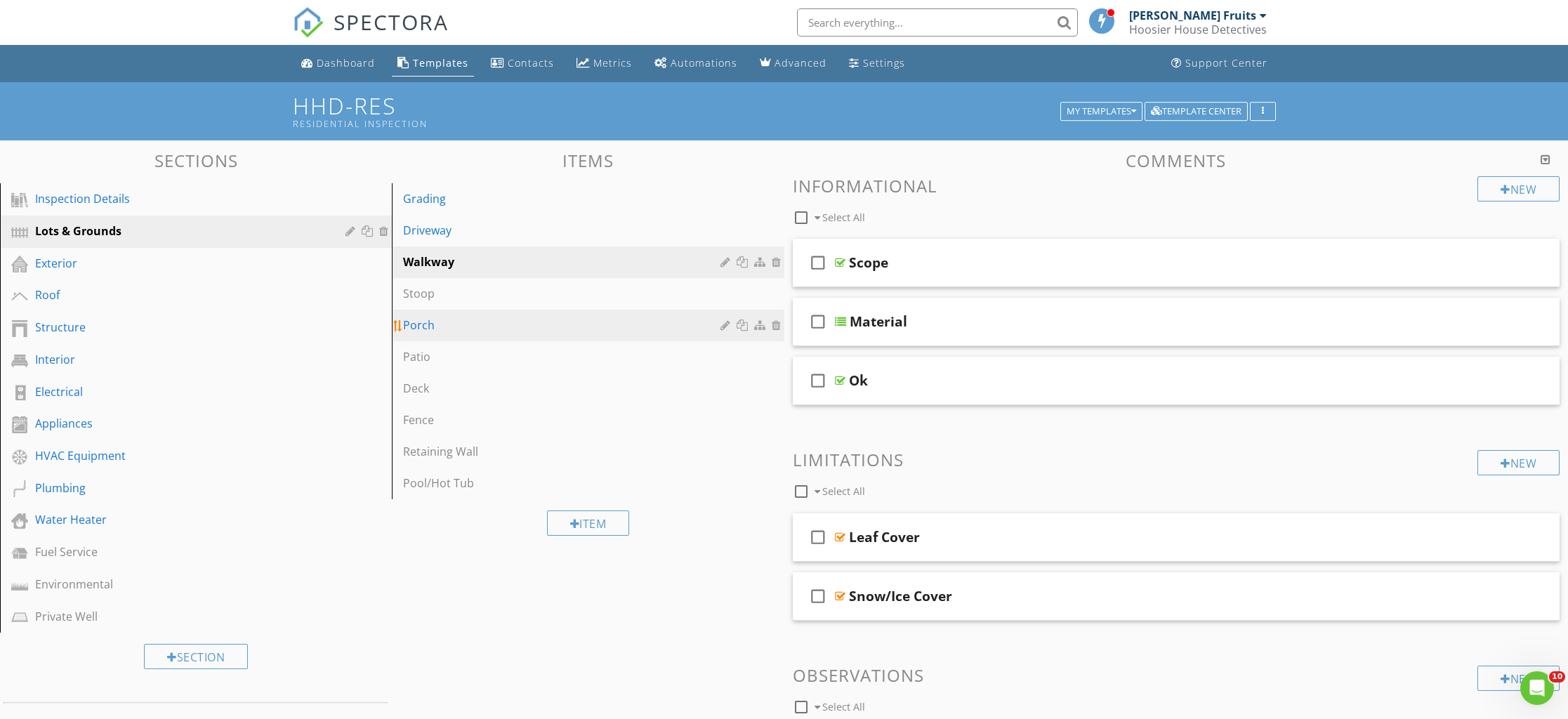
click at [435, 331] on div "Porch" at bounding box center [564, 324] width 321 height 16
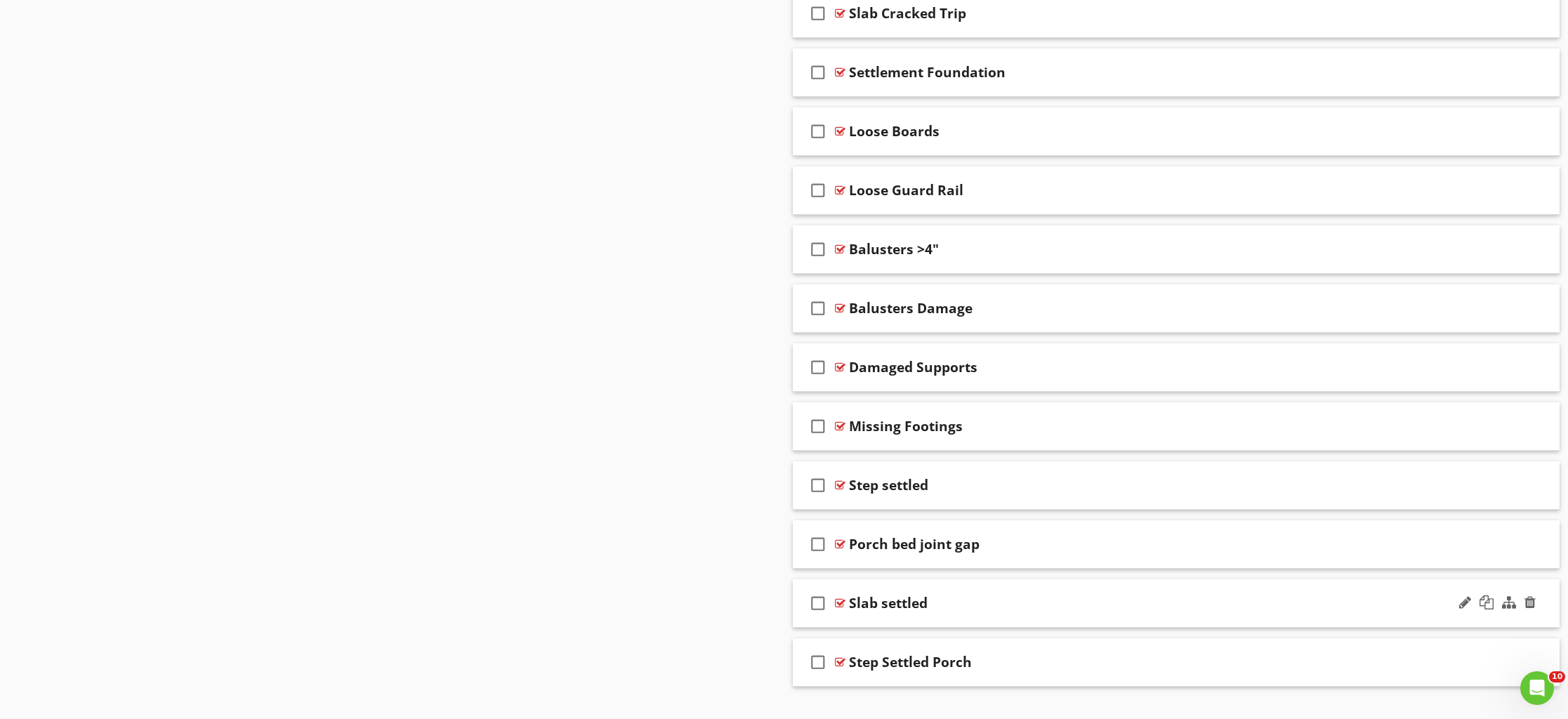
scroll to position [1411, 0]
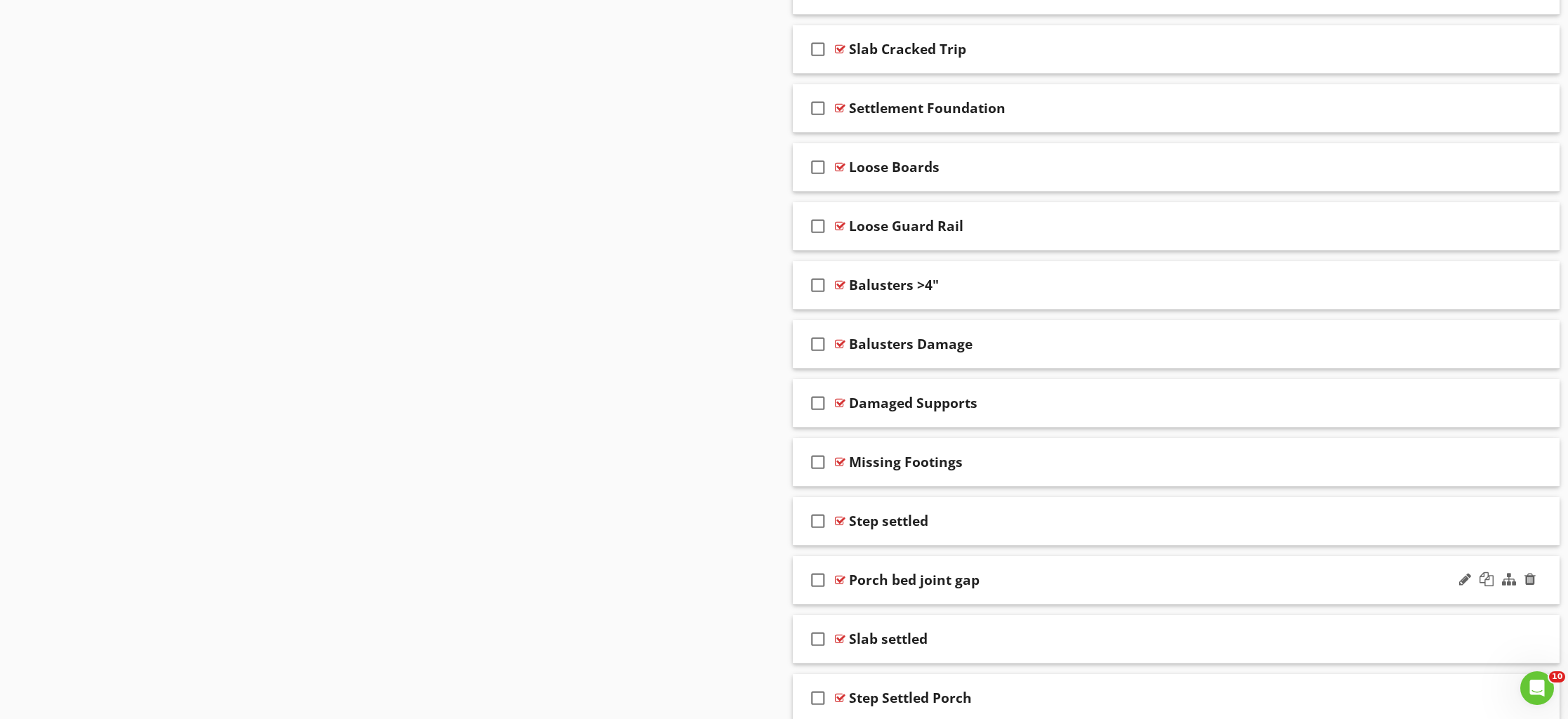
click at [936, 596] on div "check_box_outline_blank Porch bed joint gap" at bounding box center [1176, 581] width 767 height 48
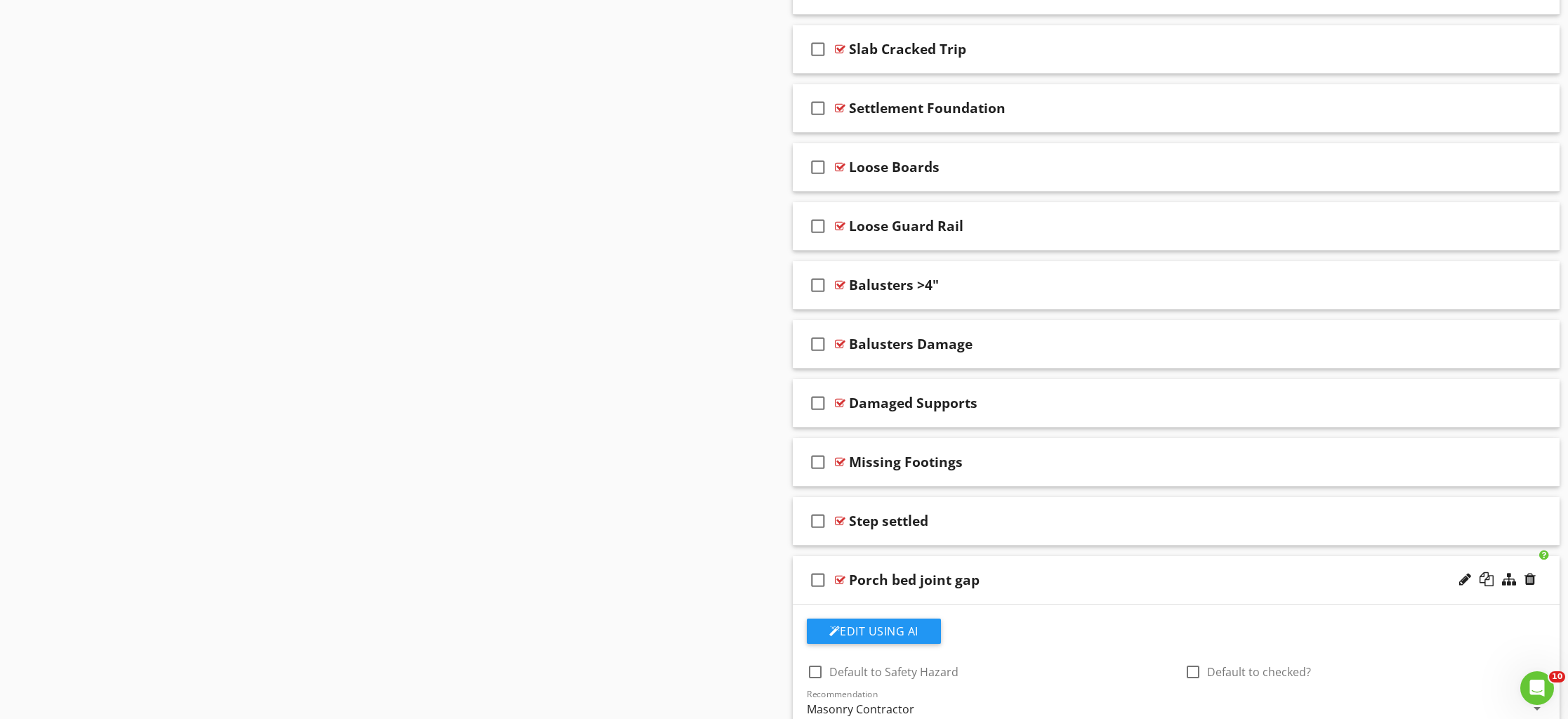
click at [898, 583] on div "Porch bed joint gap" at bounding box center [914, 580] width 131 height 16
click at [894, 582] on input "Porch bed joint gap" at bounding box center [1126, 582] width 554 height 23
click at [915, 581] on input "Porch Bed joint gap" at bounding box center [1126, 582] width 554 height 23
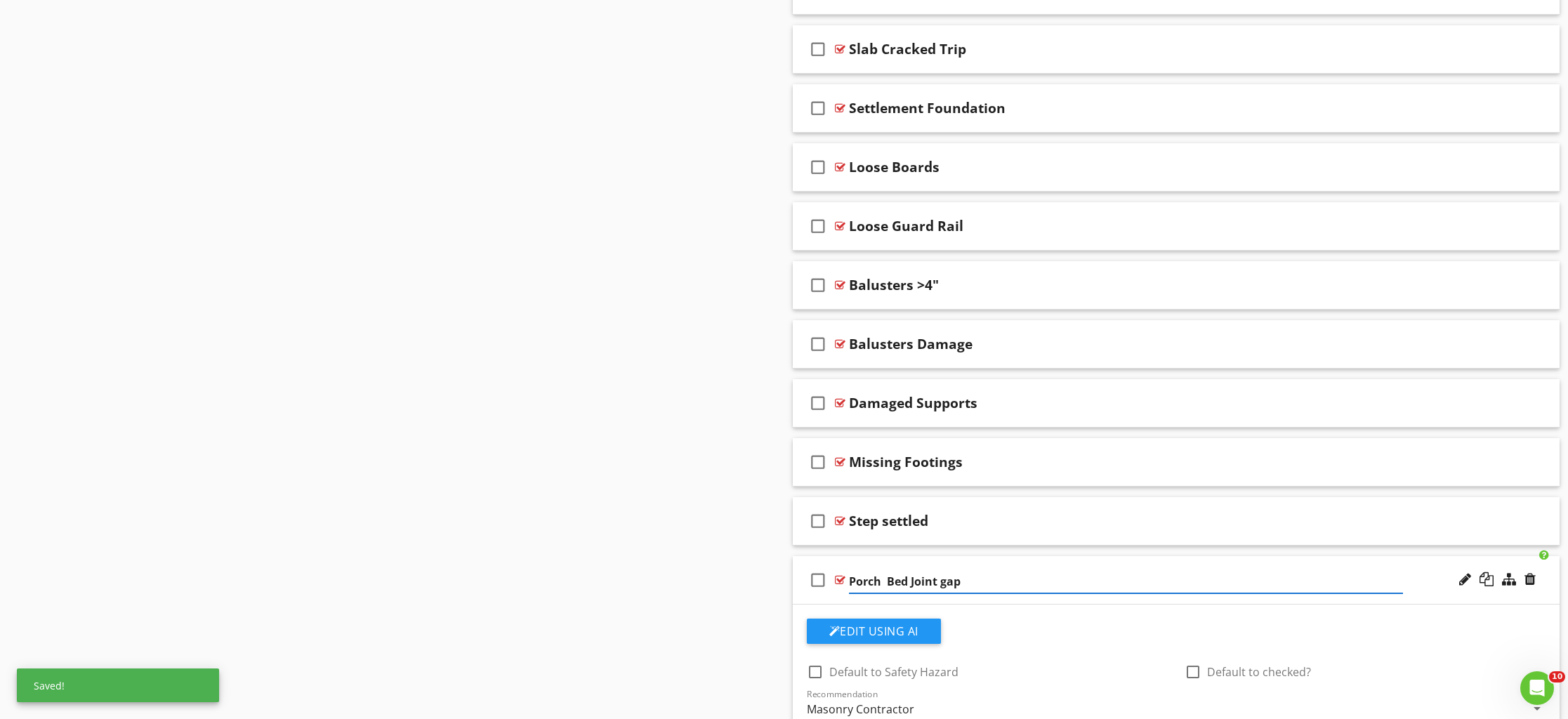
click at [945, 580] on input "Porch Bed Joint gap" at bounding box center [1126, 582] width 554 height 23
type input "Porch Bed Joint Gap"
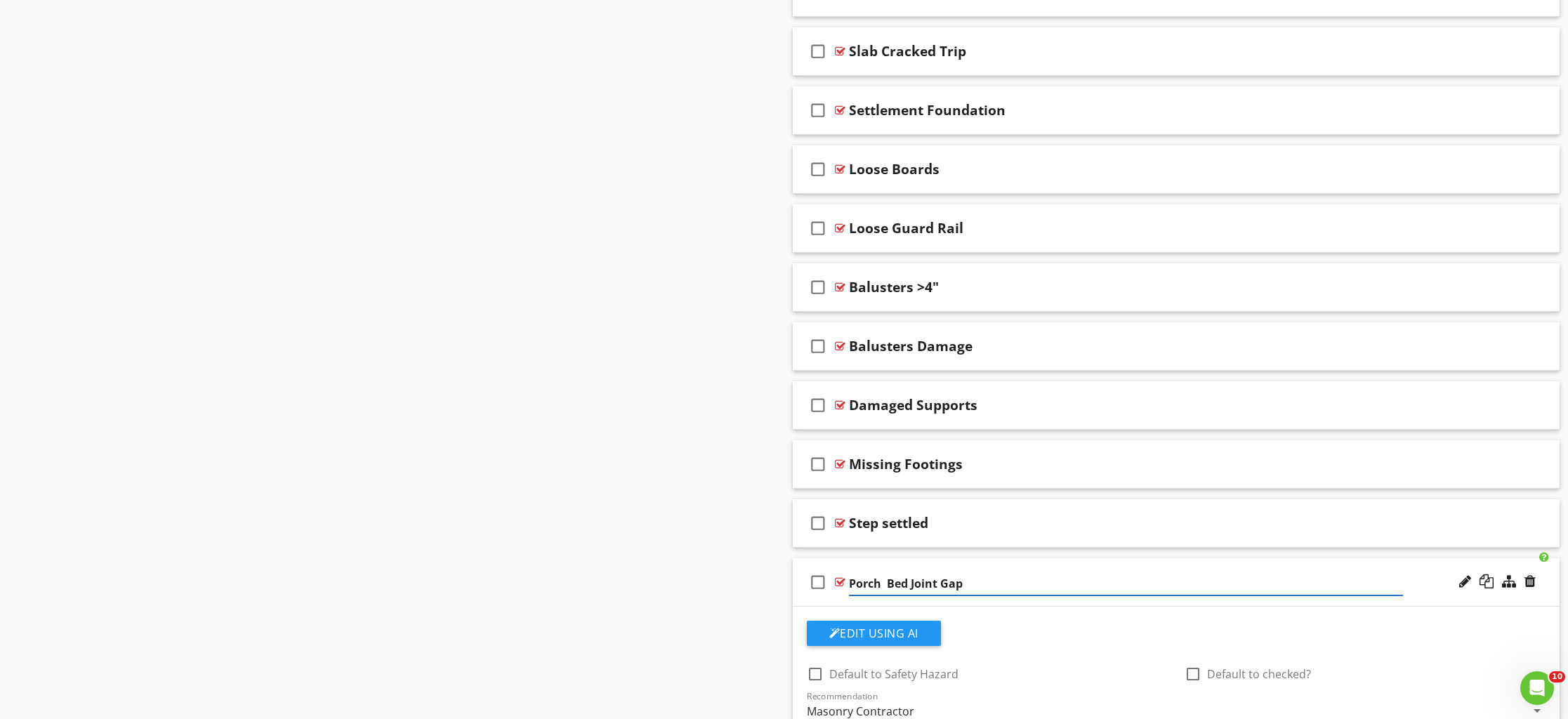
click at [1021, 565] on div "check_box_outline_blank Porch Bed Joint Gap" at bounding box center [1176, 583] width 767 height 48
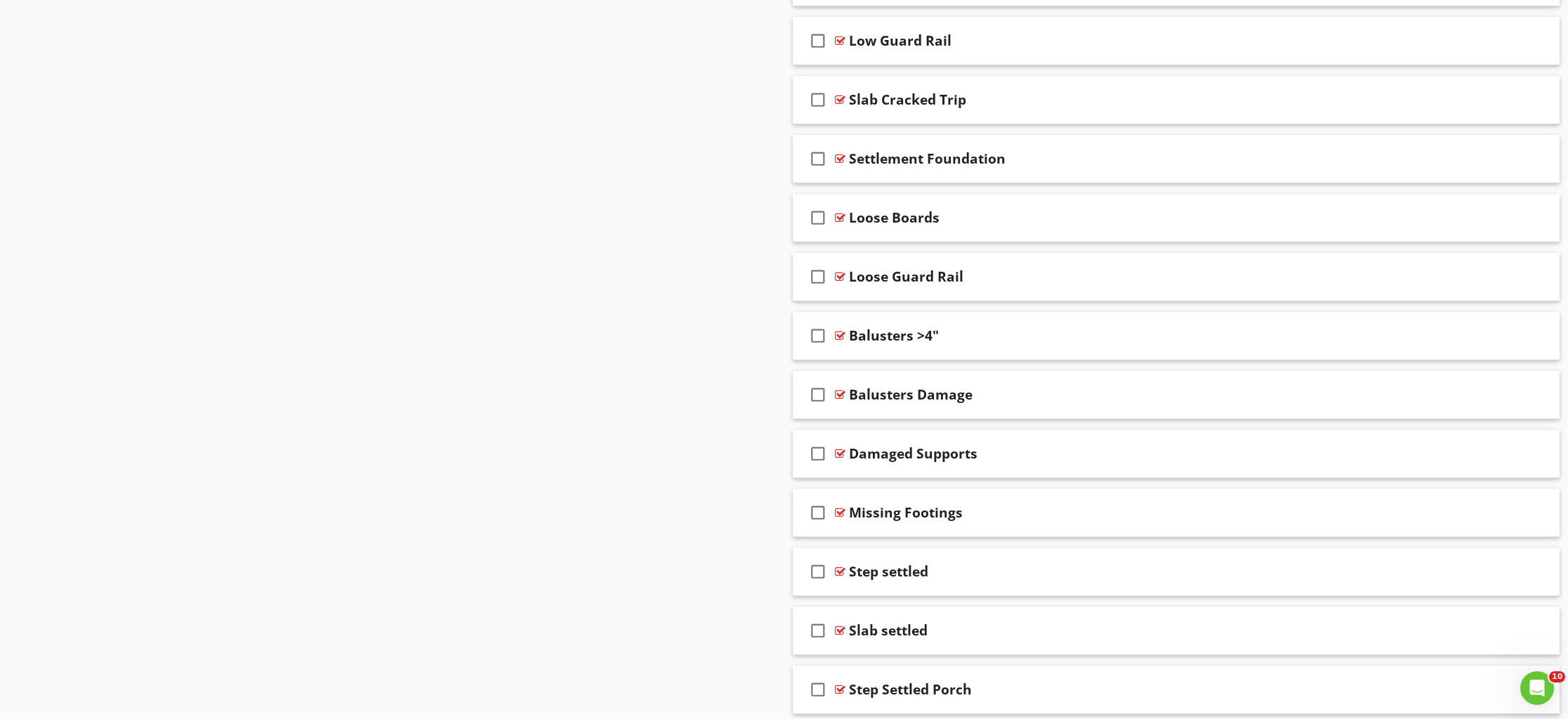
scroll to position [1474, 0]
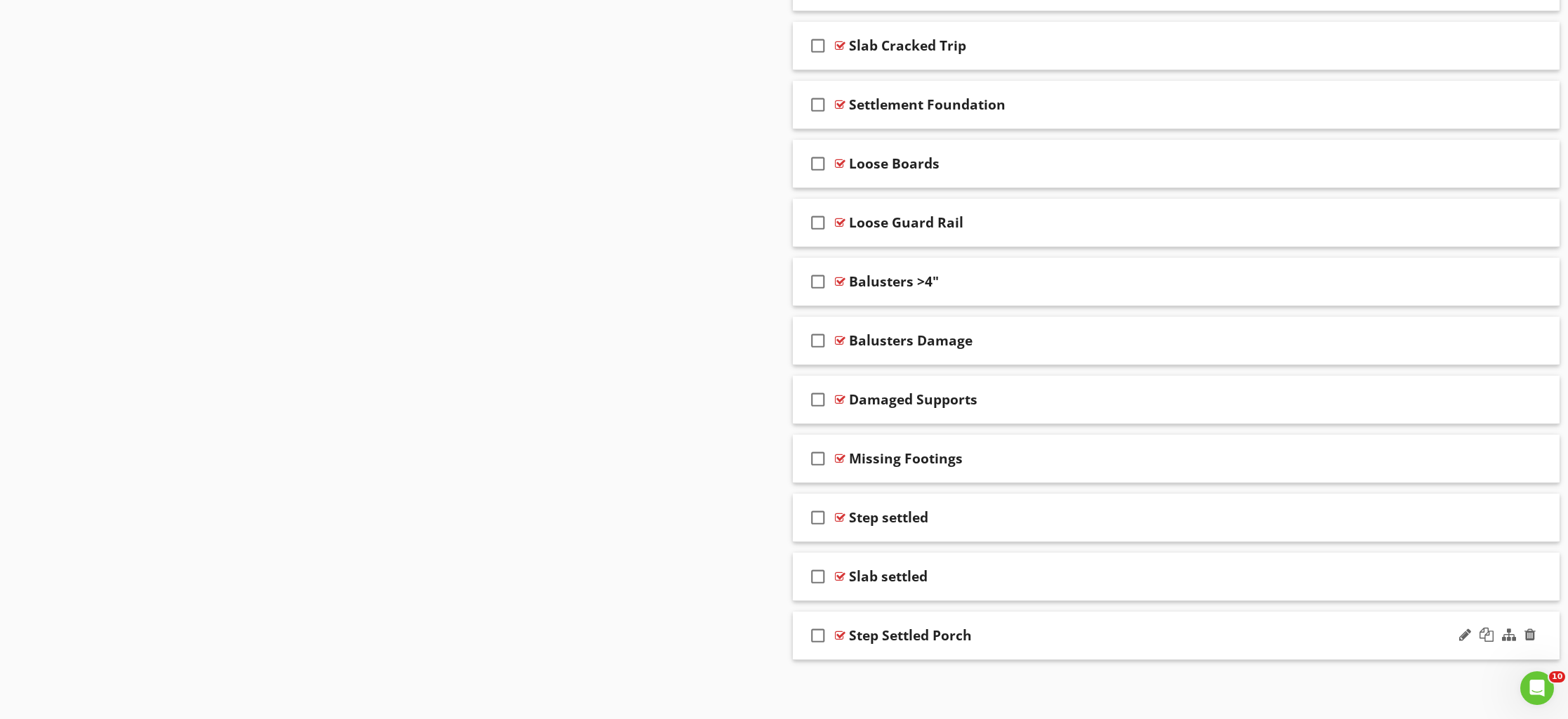
click at [997, 629] on div "Step Settled Porch" at bounding box center [1126, 635] width 554 height 16
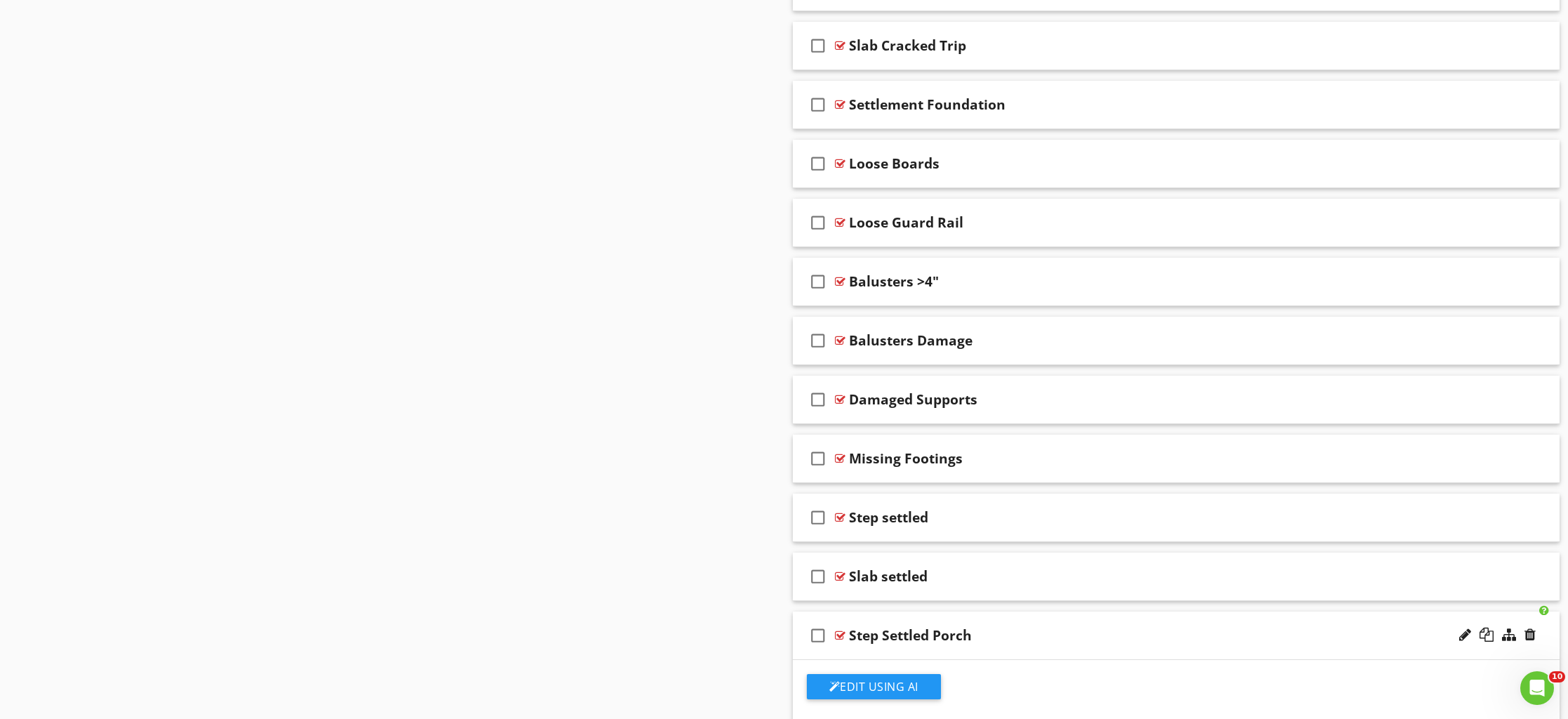
click at [997, 629] on div "Step Settled Porch" at bounding box center [1126, 635] width 554 height 16
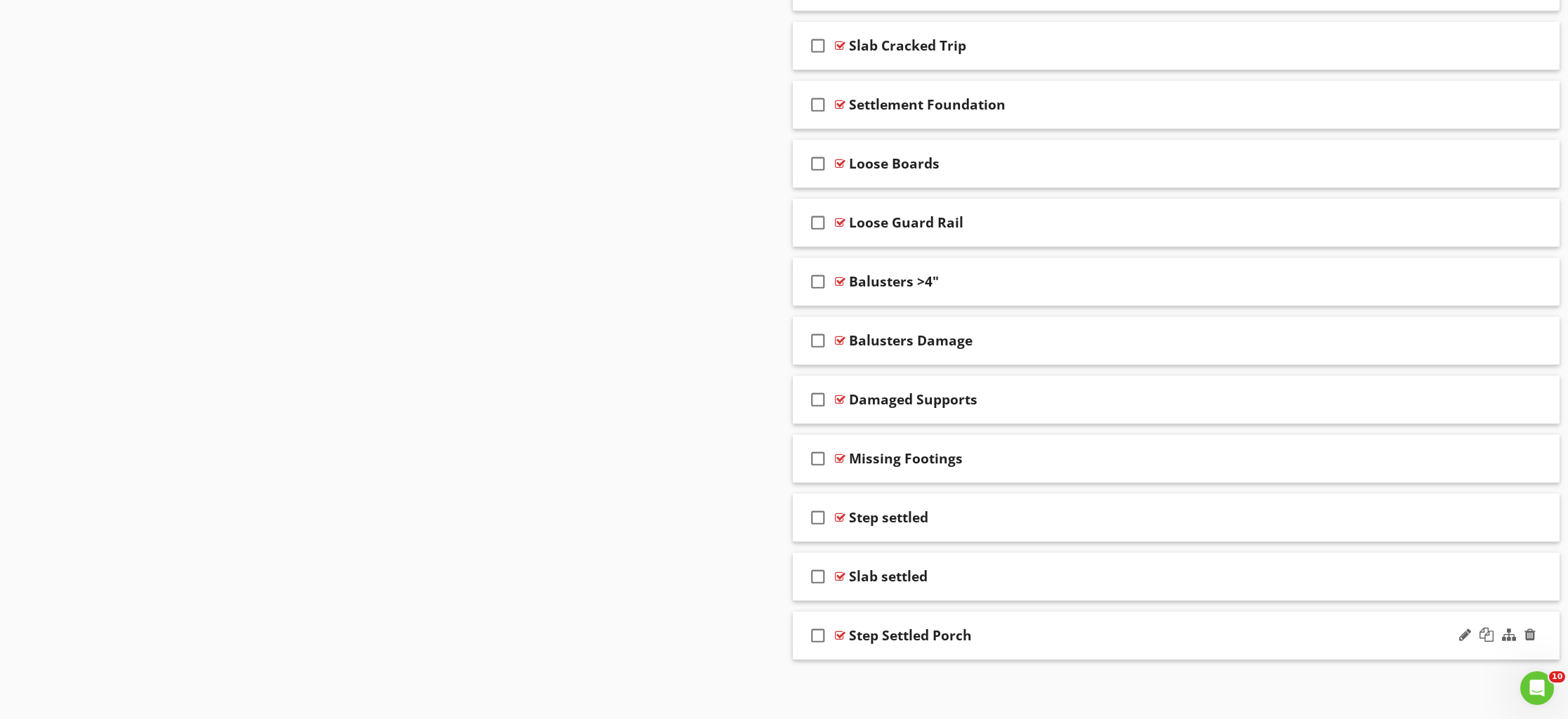
click at [997, 629] on div "Step Settled Porch" at bounding box center [1126, 635] width 554 height 16
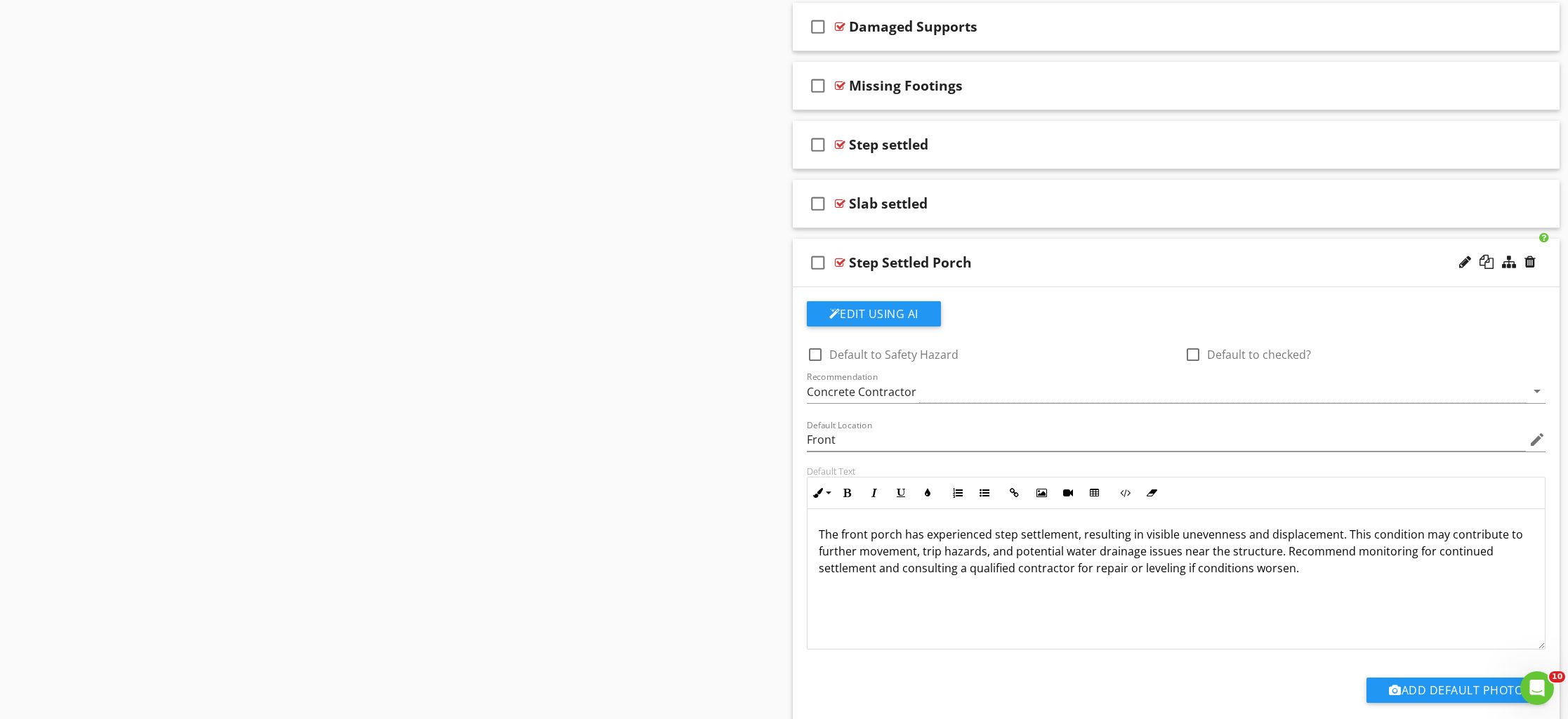
scroll to position [1847, 0]
click at [950, 162] on div "check_box_outline_blank Step settled" at bounding box center [1176, 144] width 767 height 48
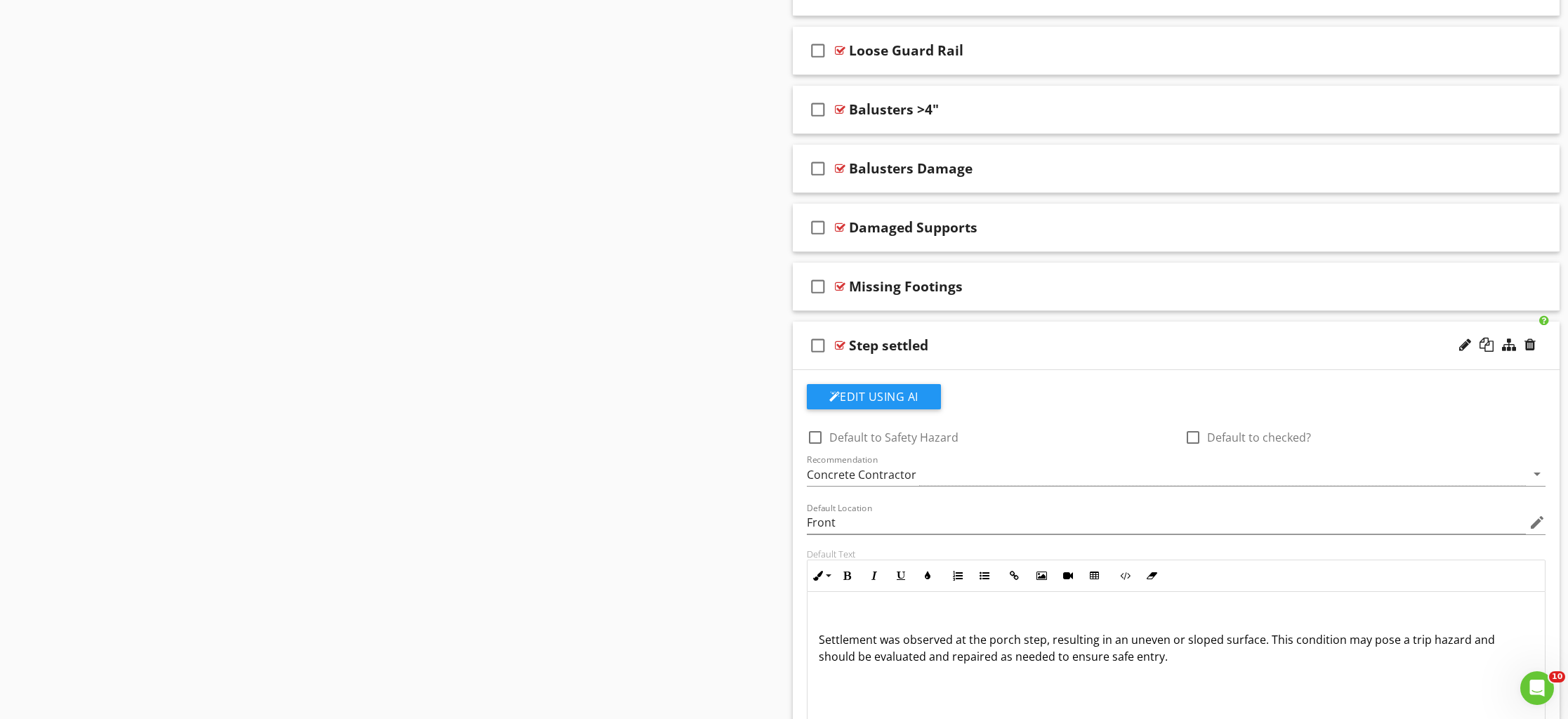
scroll to position [1635, 0]
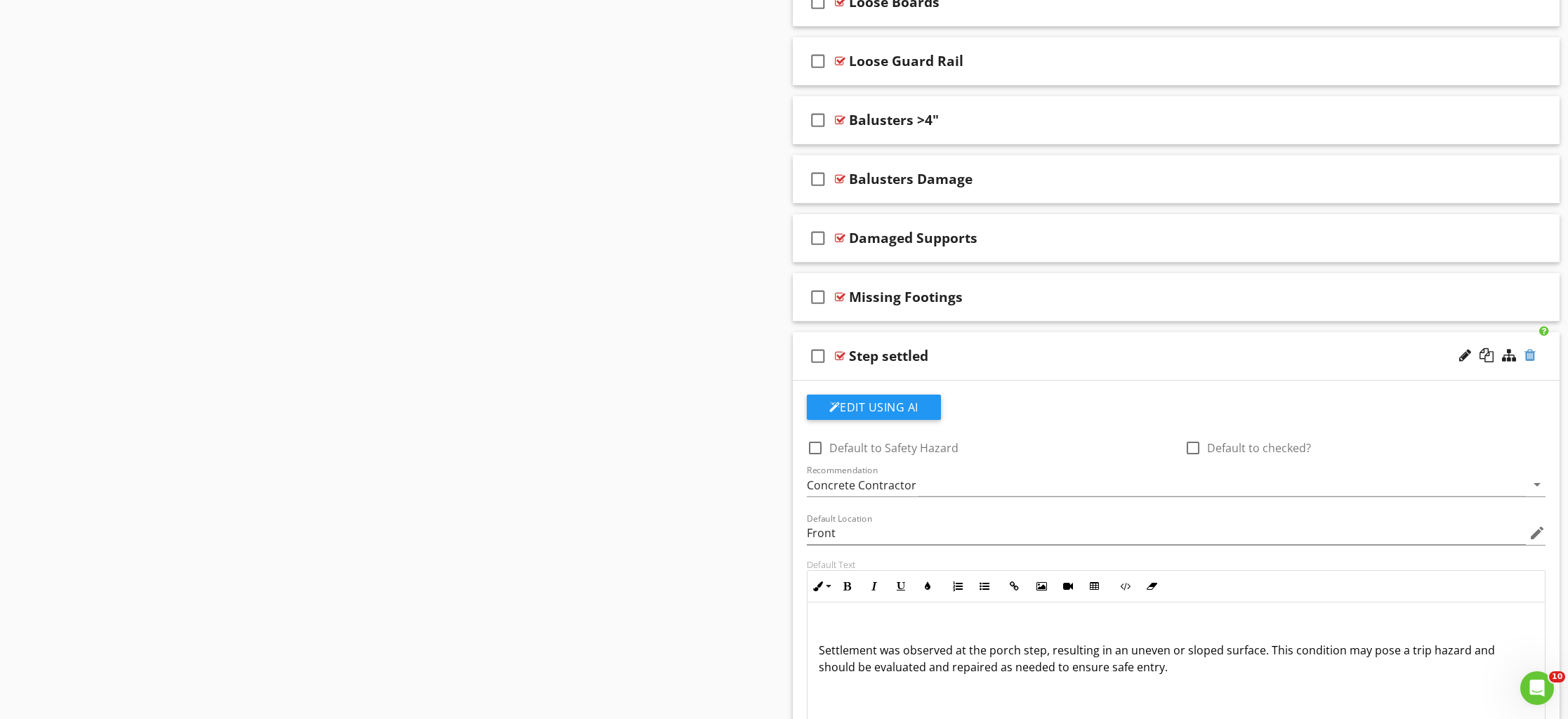
click at [1535, 352] on div at bounding box center [1530, 355] width 12 height 15
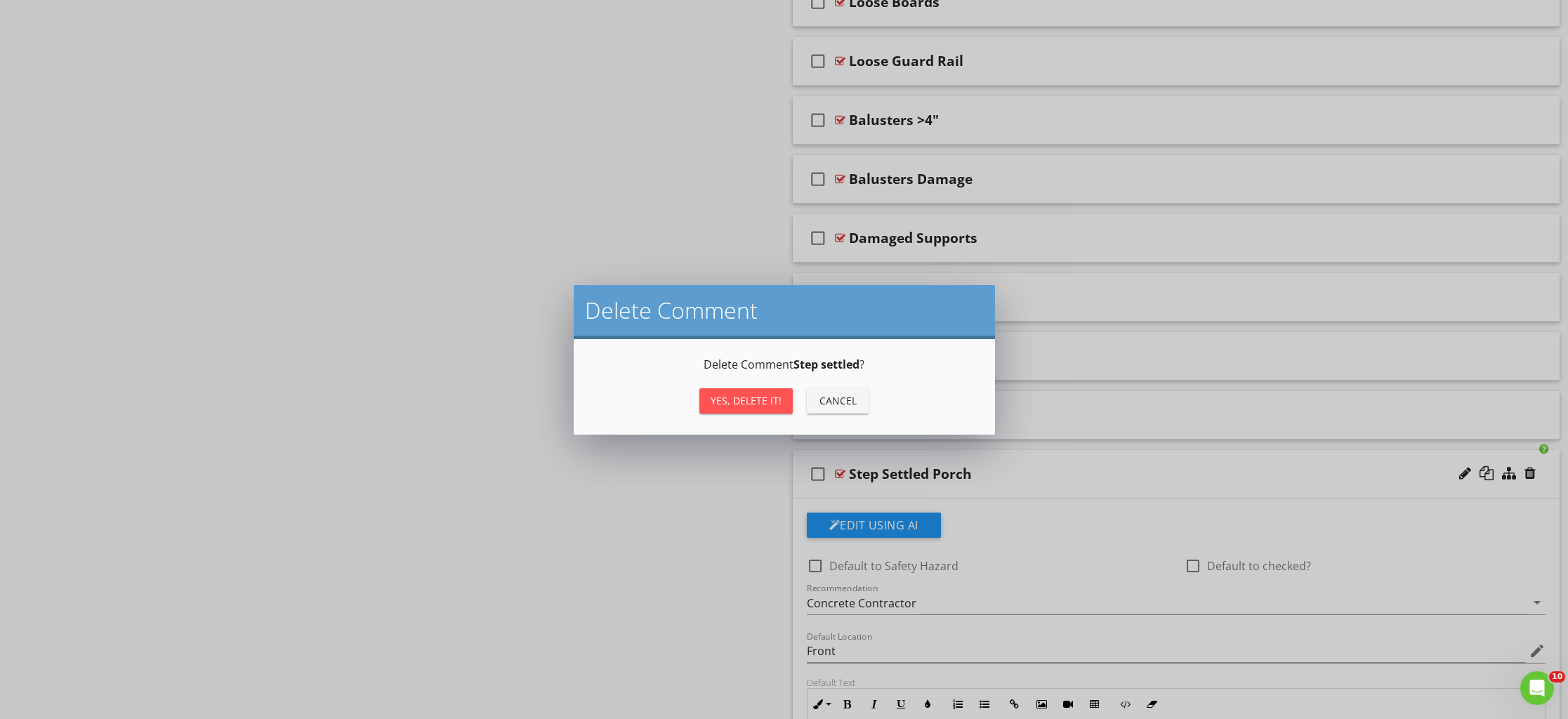
click at [778, 403] on div "Yes, Delete it!" at bounding box center [746, 400] width 71 height 15
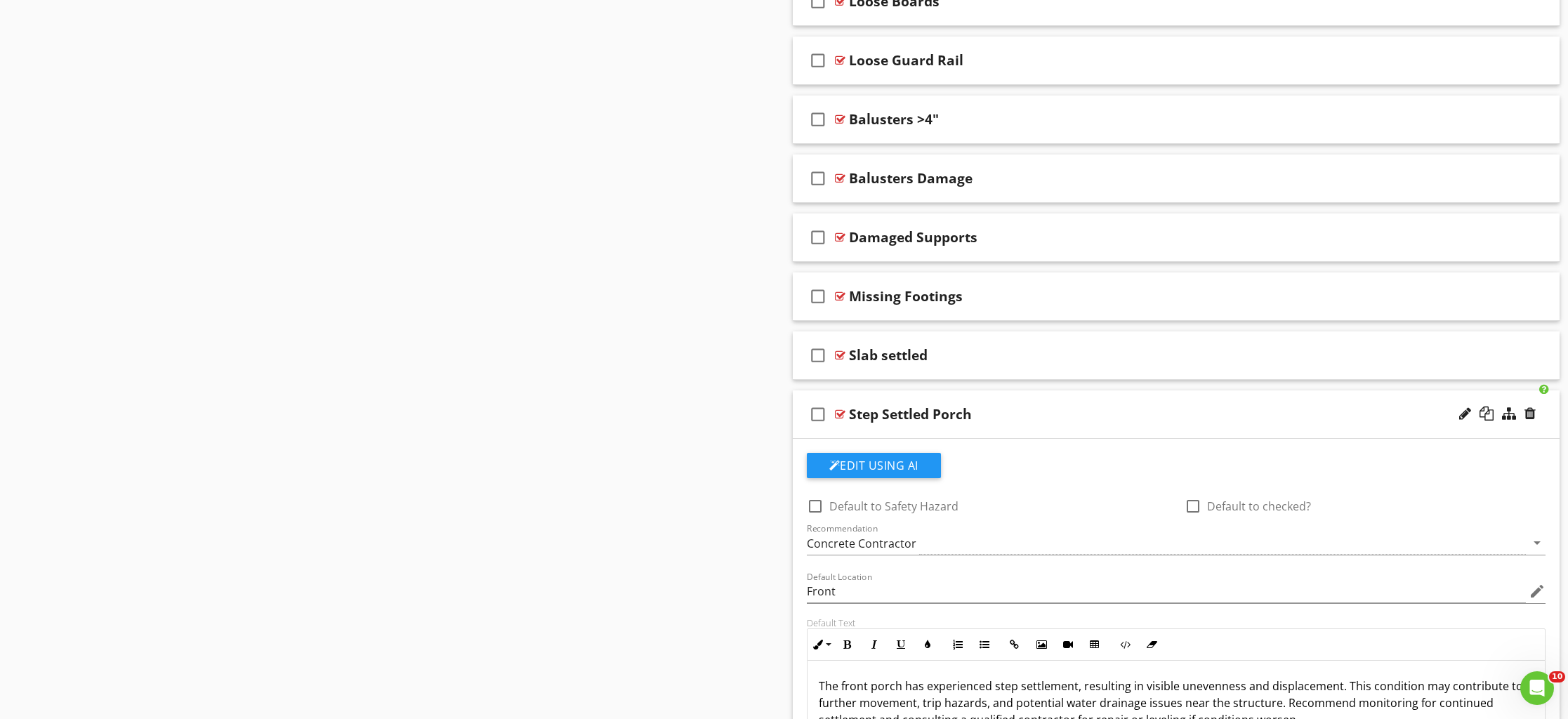
scroll to position [1641, 0]
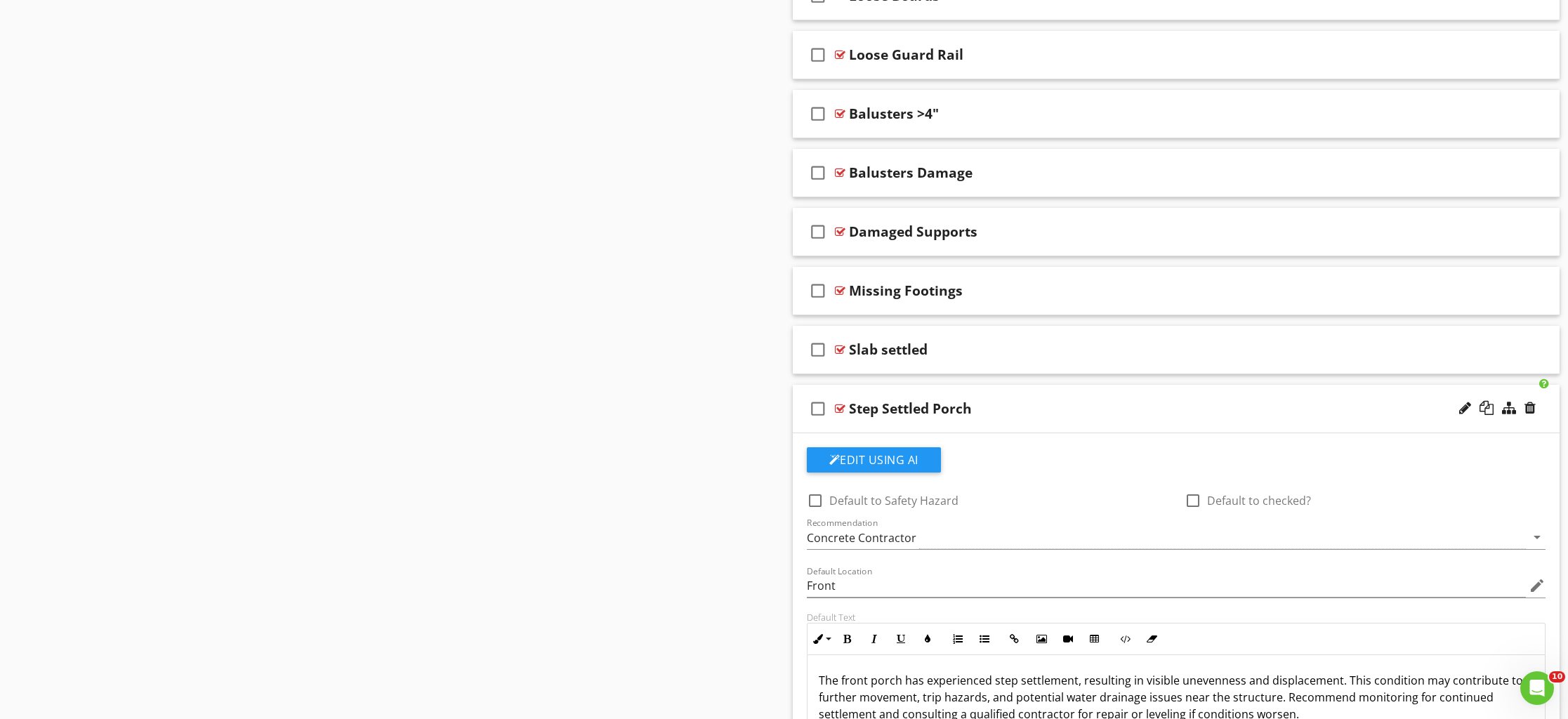
click at [992, 428] on div "check_box_outline_blank Step Settled Porch" at bounding box center [1176, 409] width 767 height 48
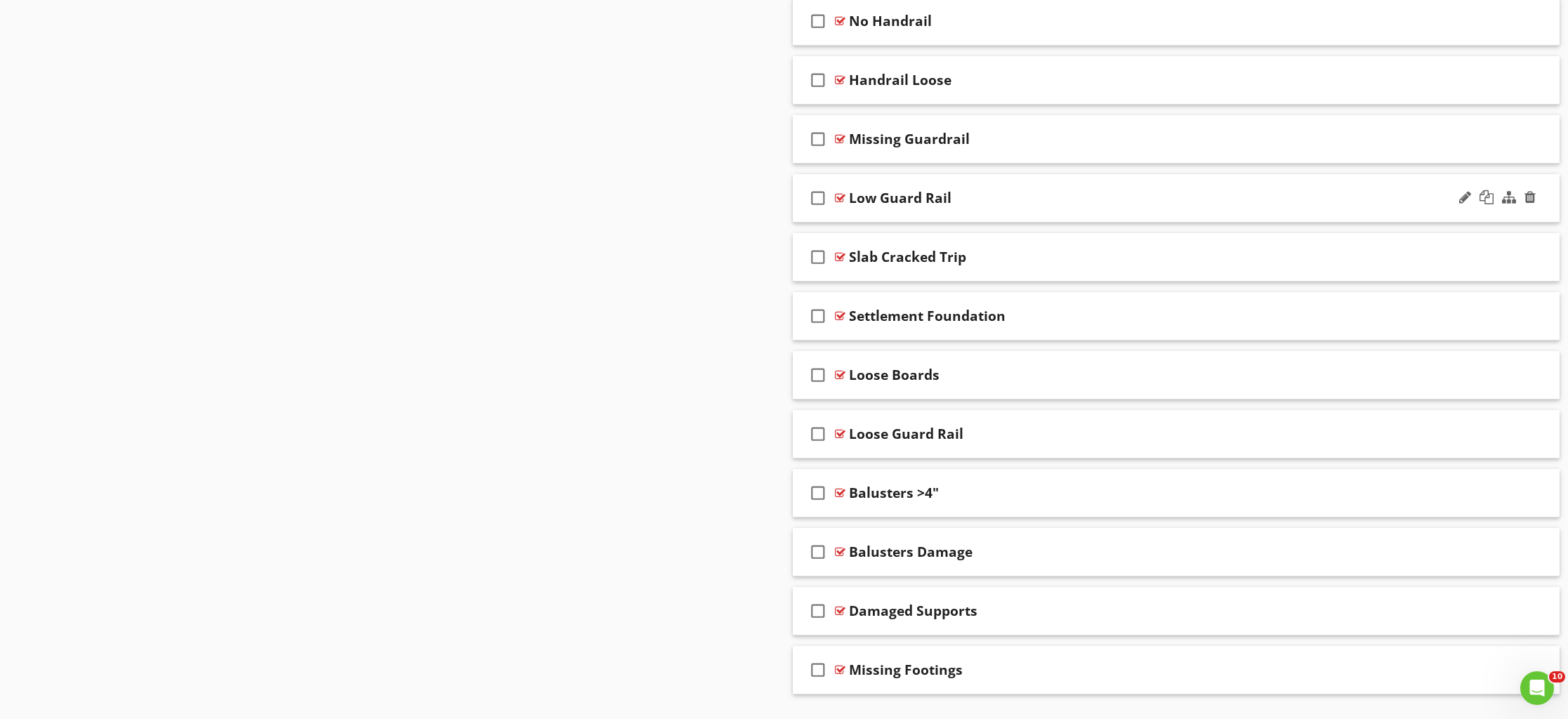
scroll to position [1415, 0]
